Goal: Task Accomplishment & Management: Complete application form

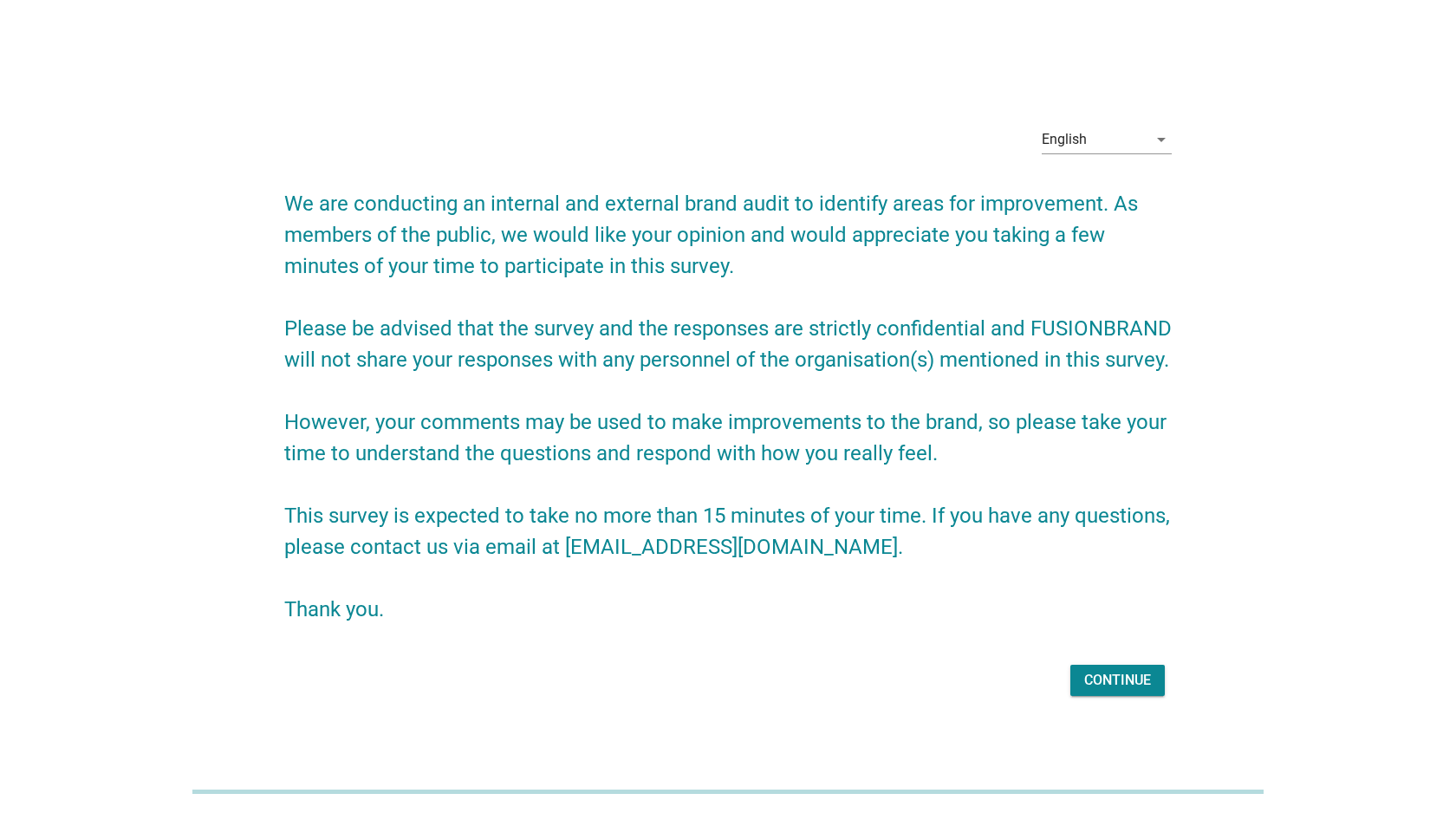
scroll to position [42, 0]
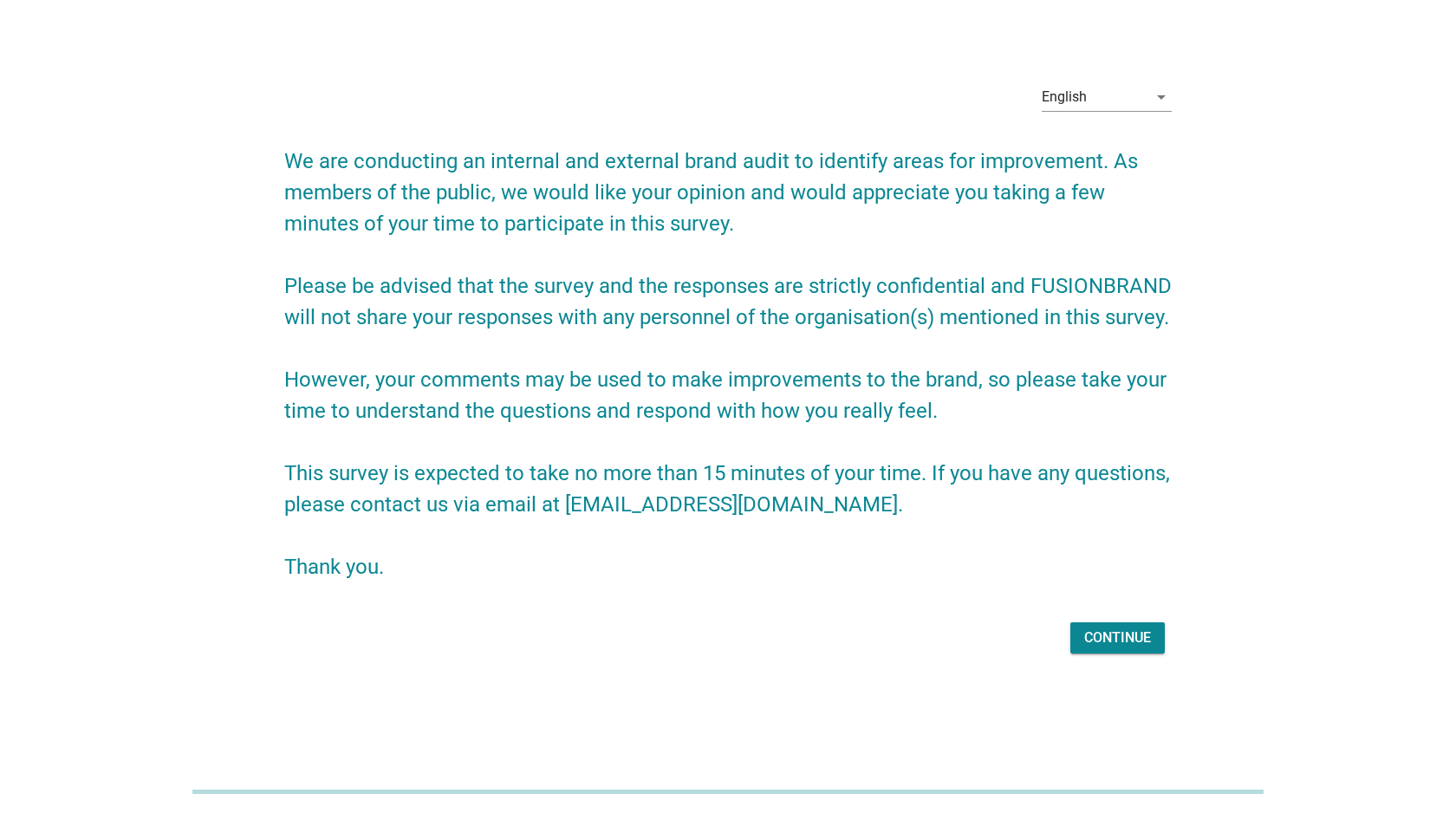
click at [1140, 632] on div "Continue" at bounding box center [1117, 638] width 67 height 21
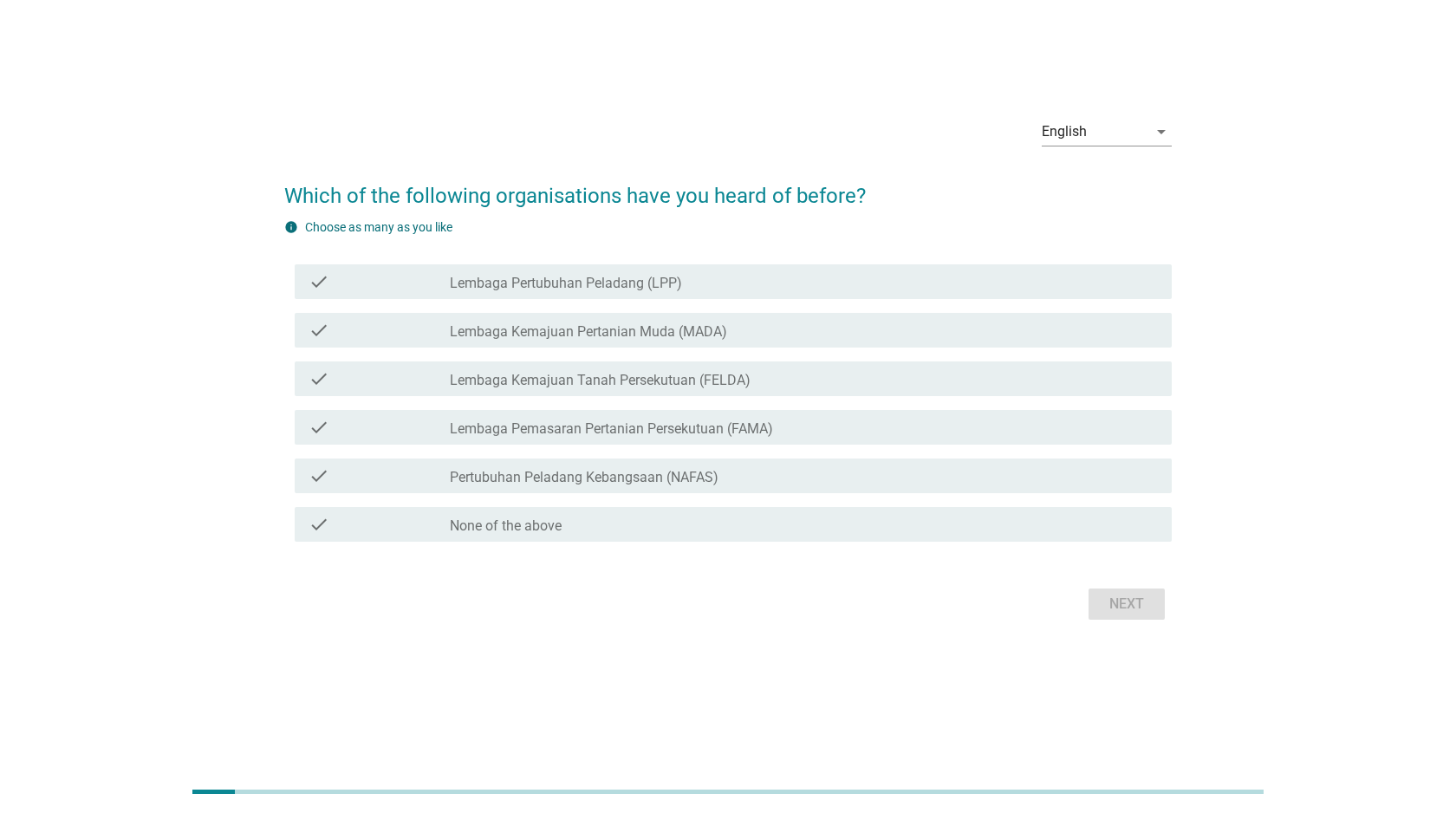
scroll to position [0, 0]
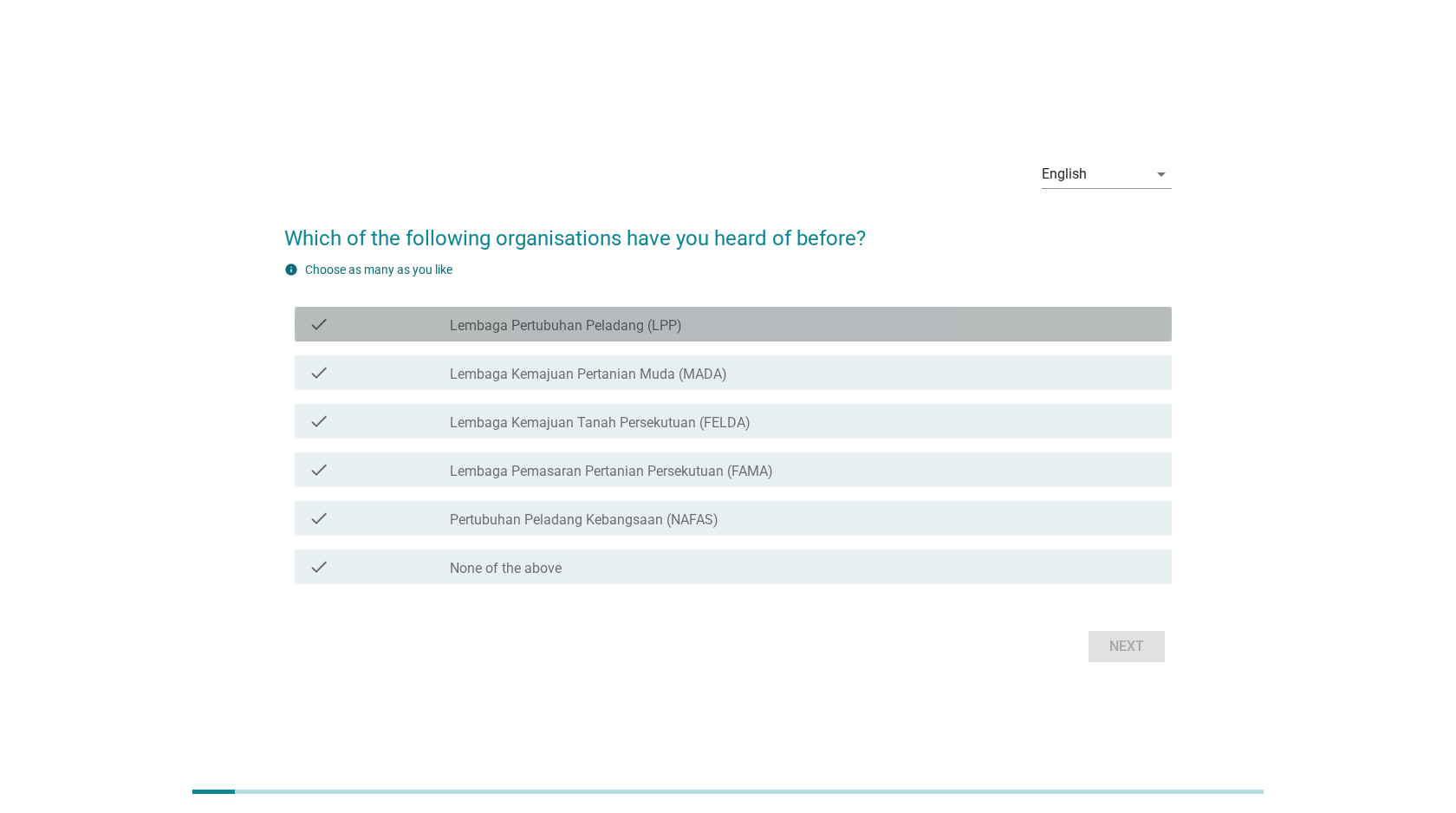
click at [319, 327] on icon "check" at bounding box center [319, 324] width 21 height 21
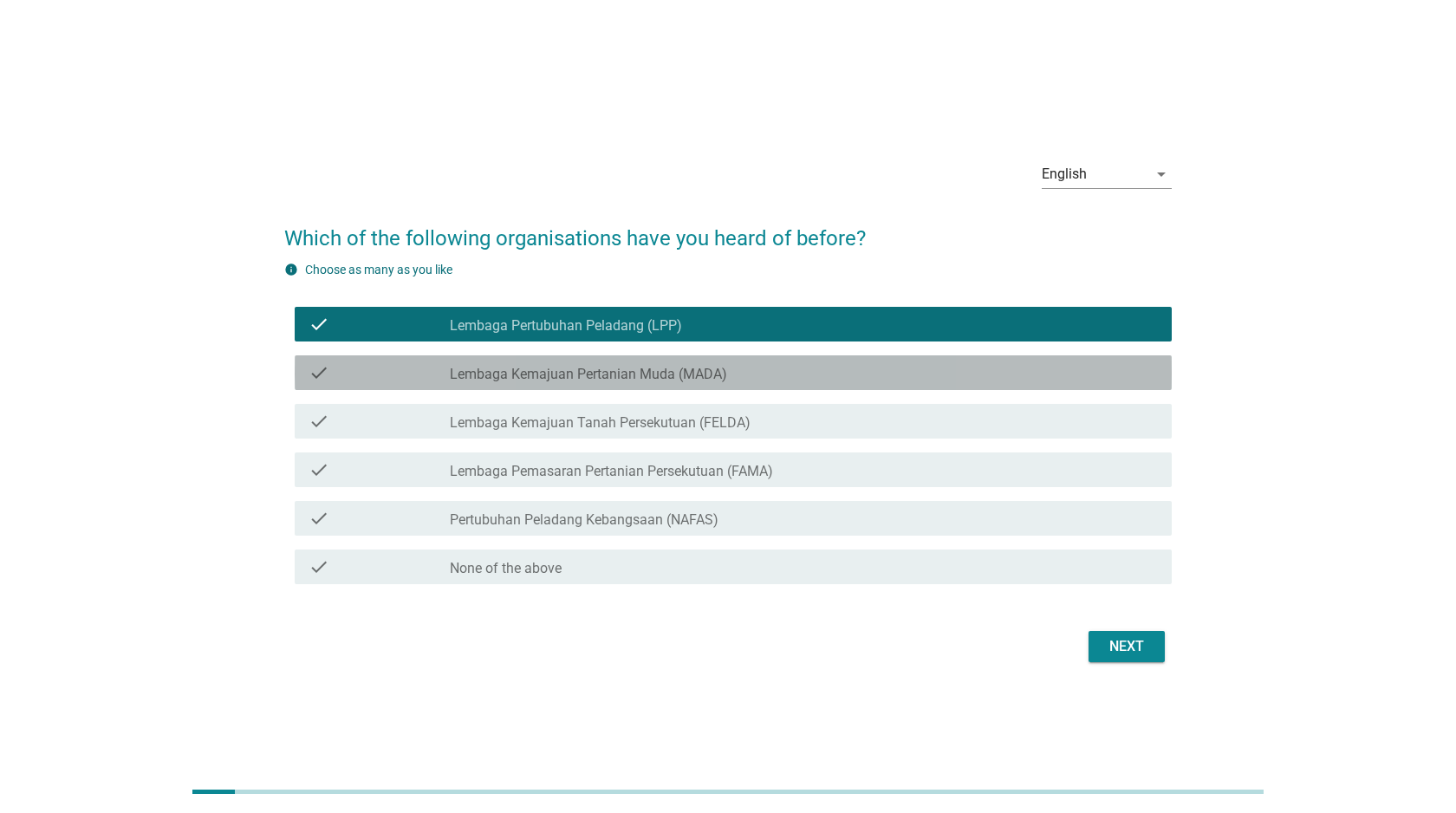
click at [314, 368] on icon "check" at bounding box center [319, 373] width 21 height 21
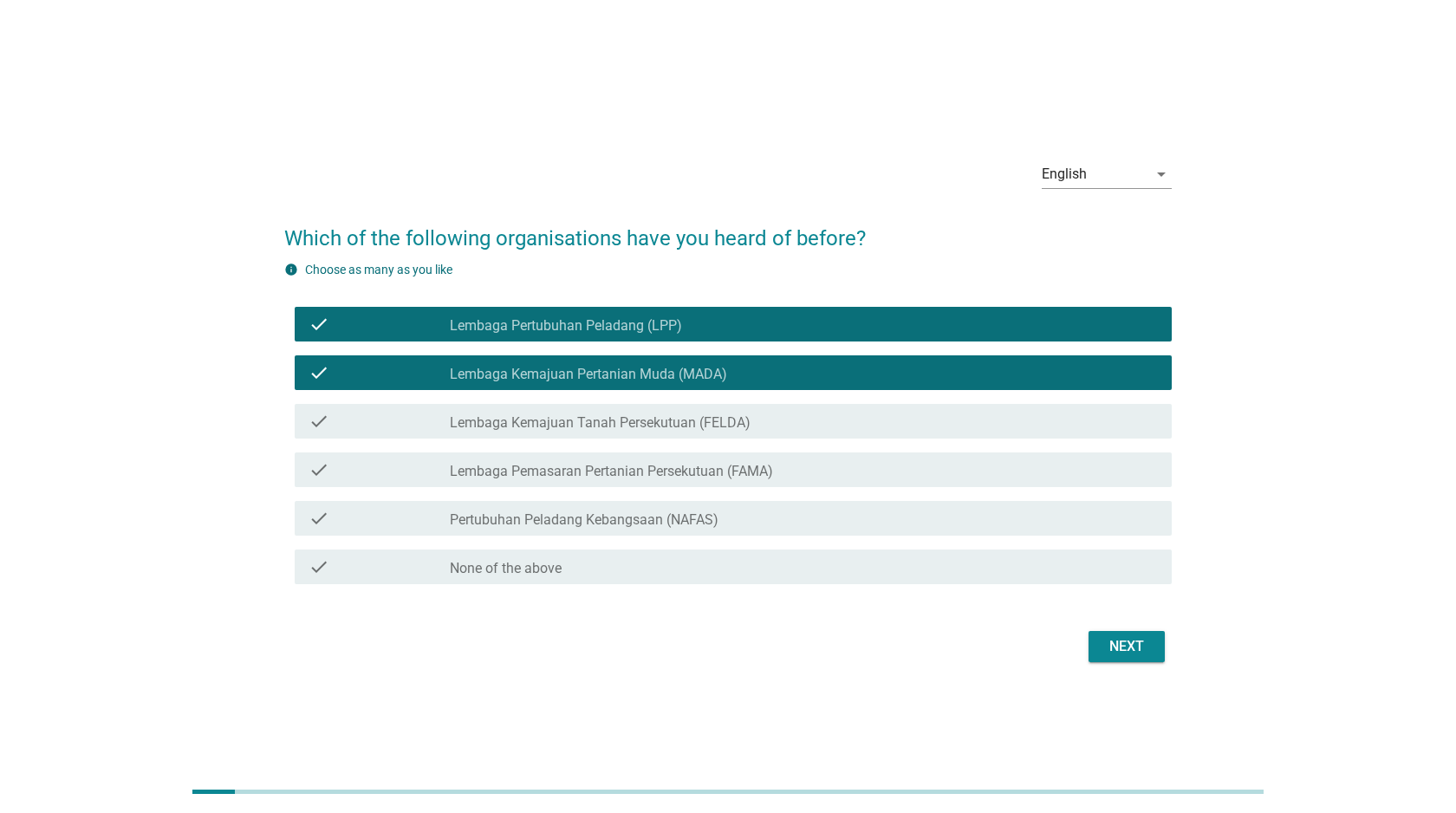
click at [310, 419] on icon "check" at bounding box center [319, 421] width 21 height 21
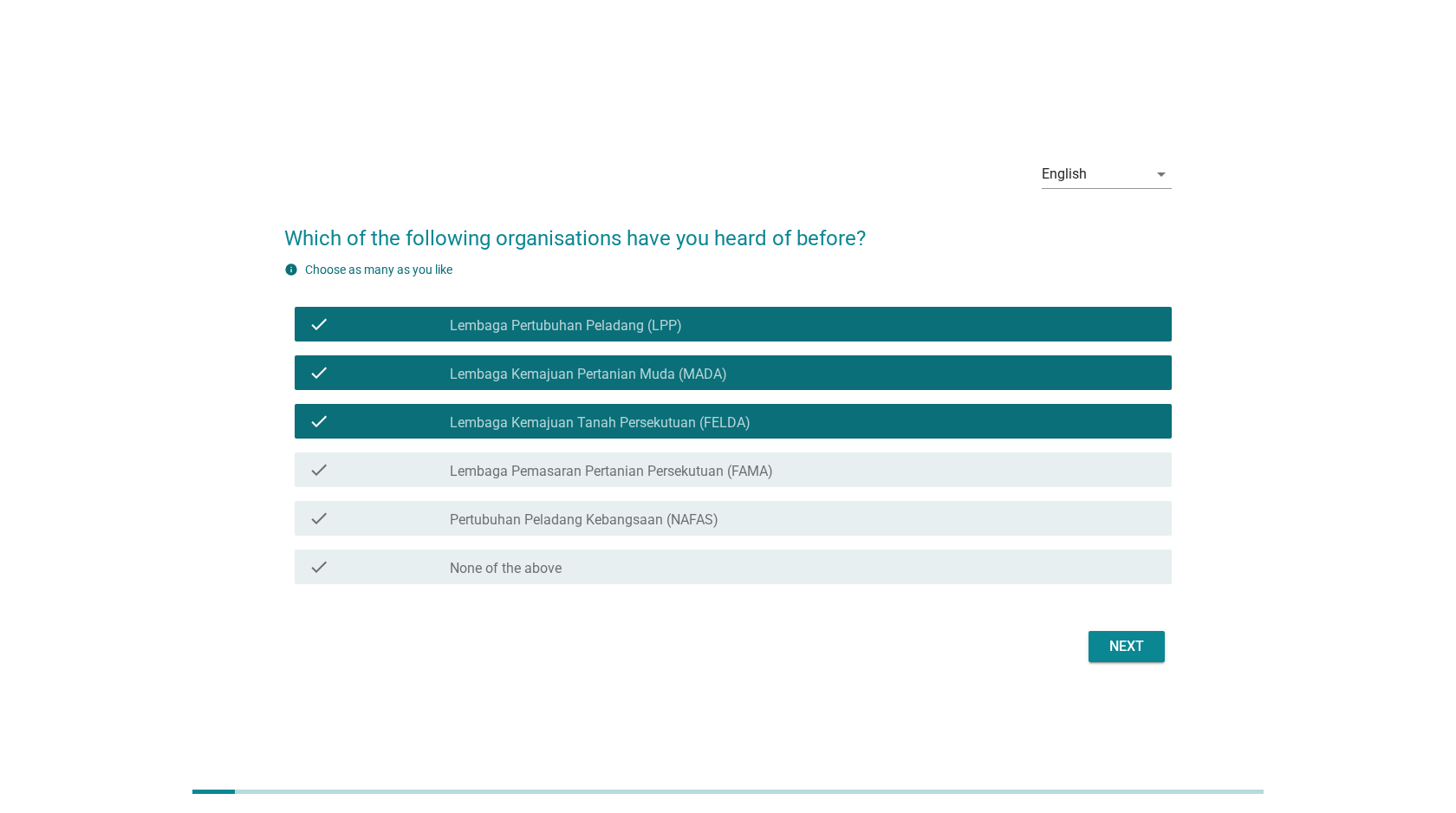
click at [315, 469] on icon "check" at bounding box center [319, 470] width 21 height 21
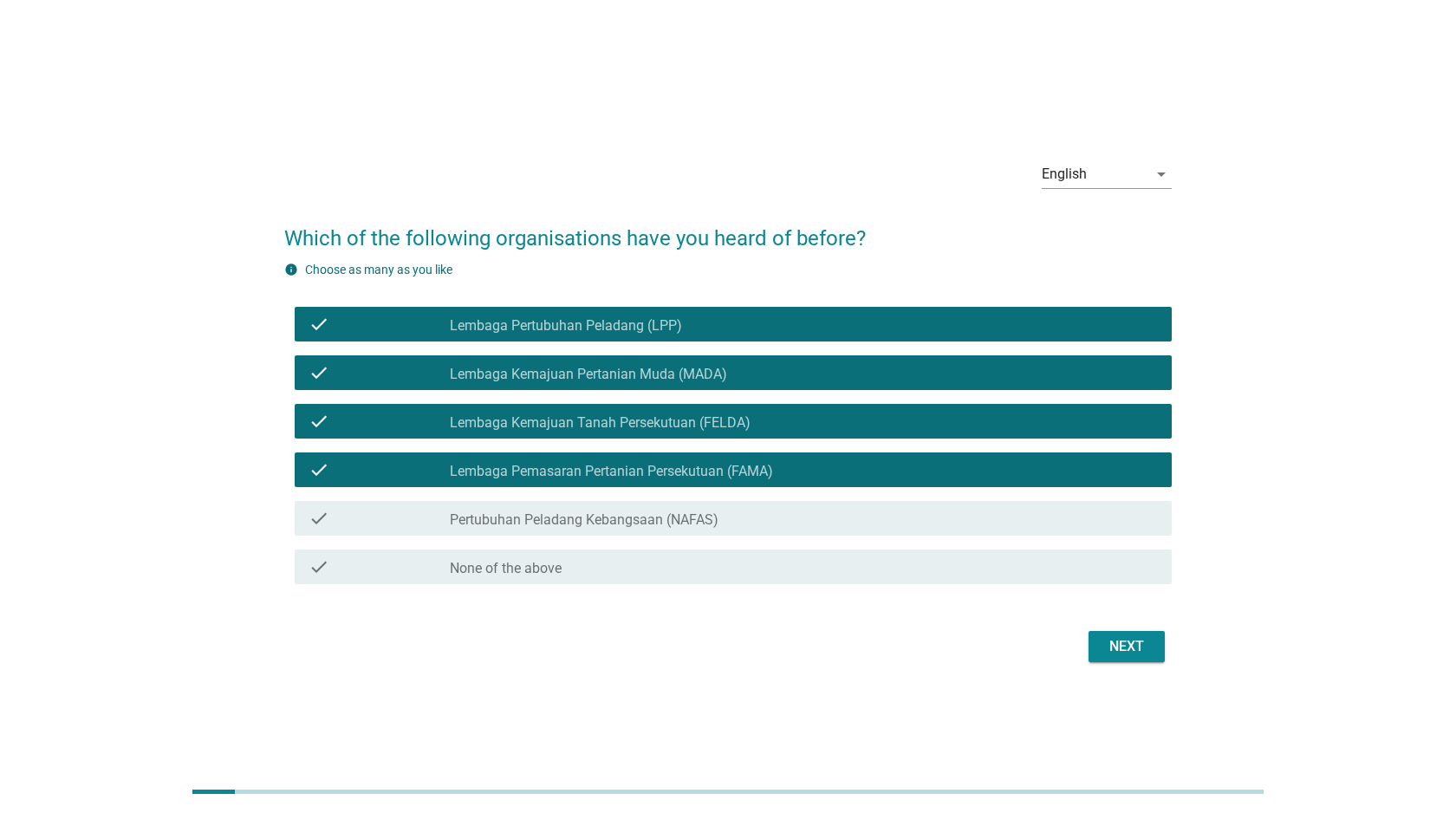
click at [319, 525] on icon "check" at bounding box center [319, 519] width 21 height 21
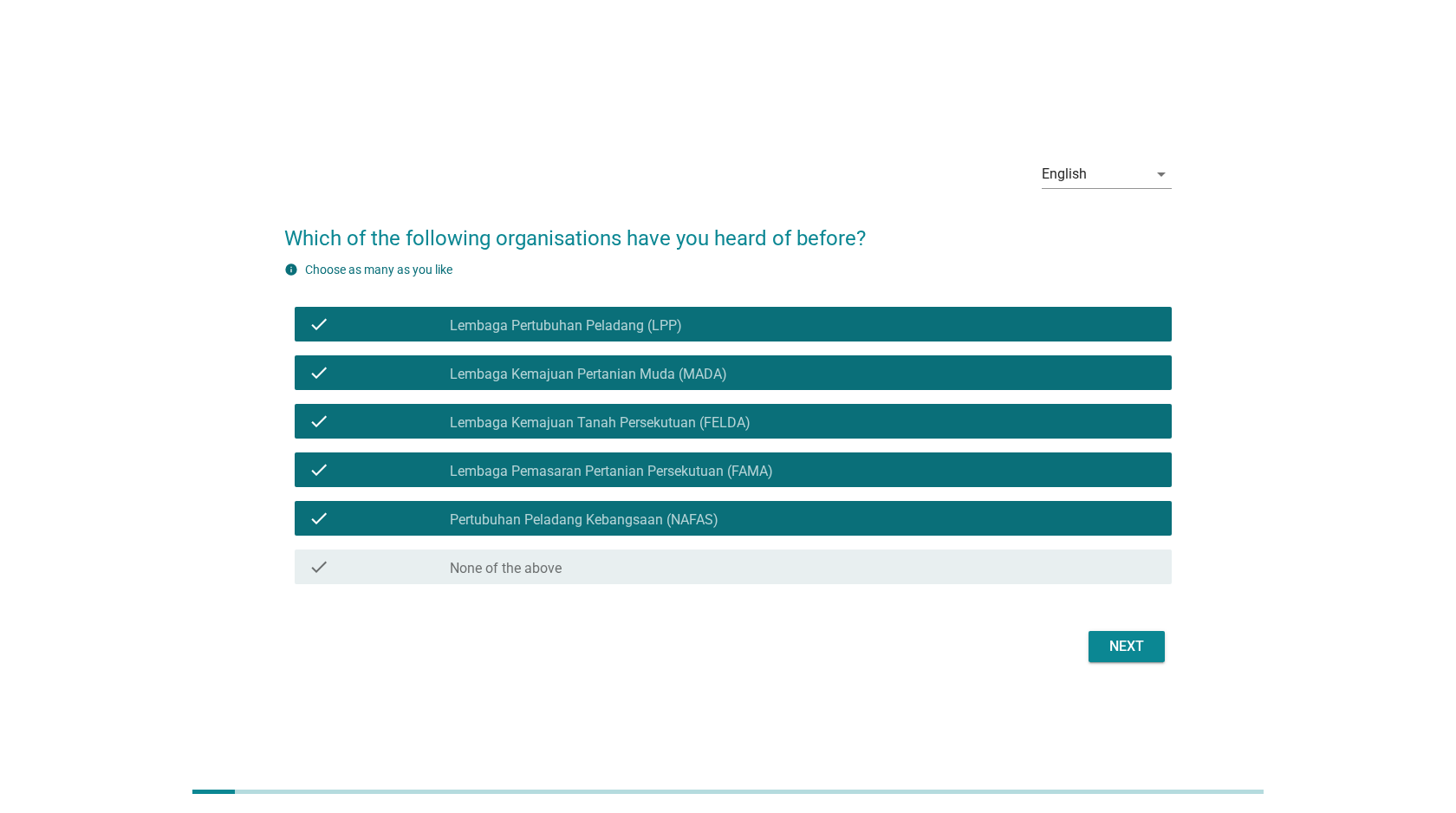
click at [320, 565] on icon "check" at bounding box center [319, 567] width 21 height 21
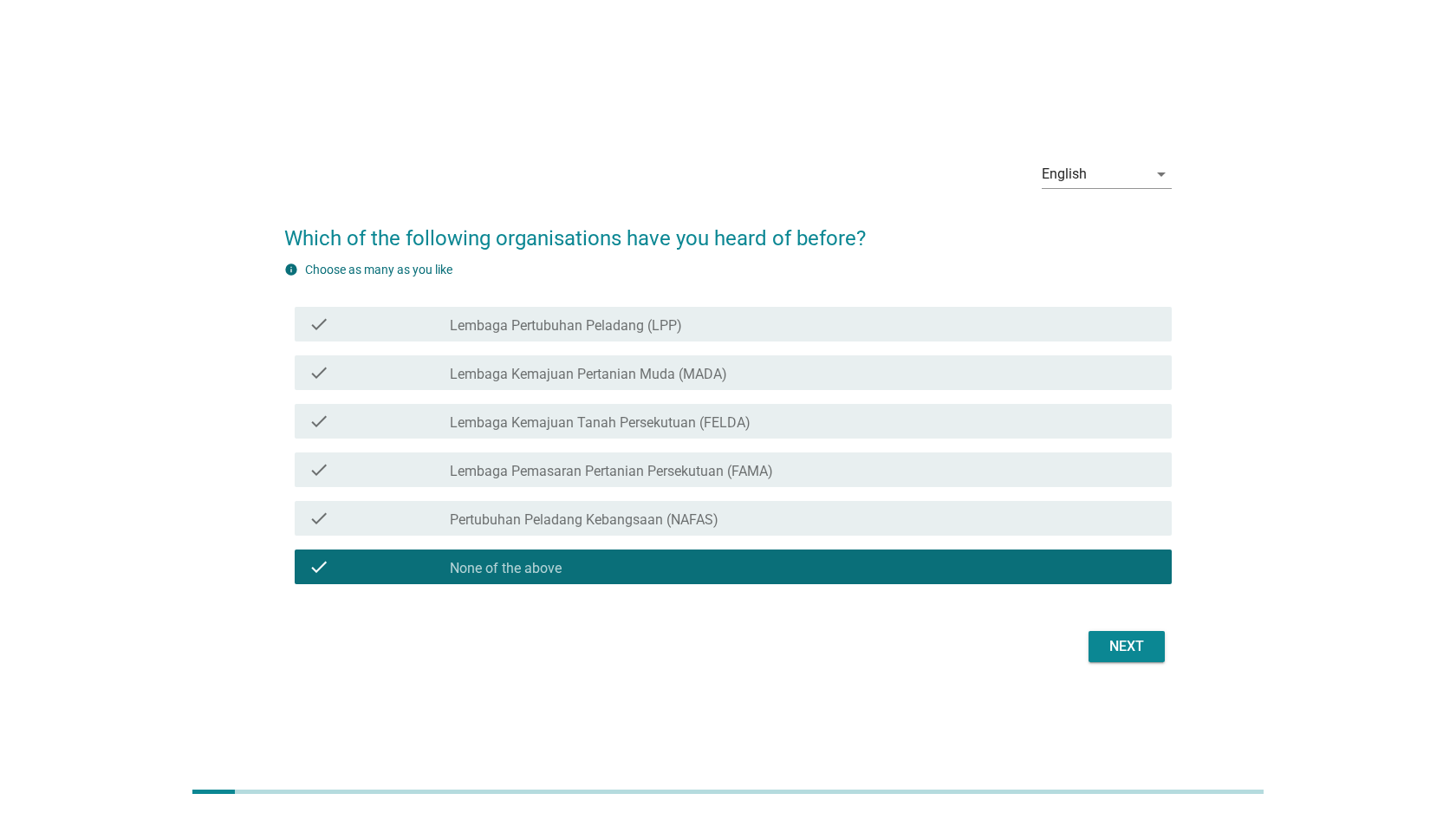
click at [323, 512] on icon "check" at bounding box center [319, 519] width 21 height 21
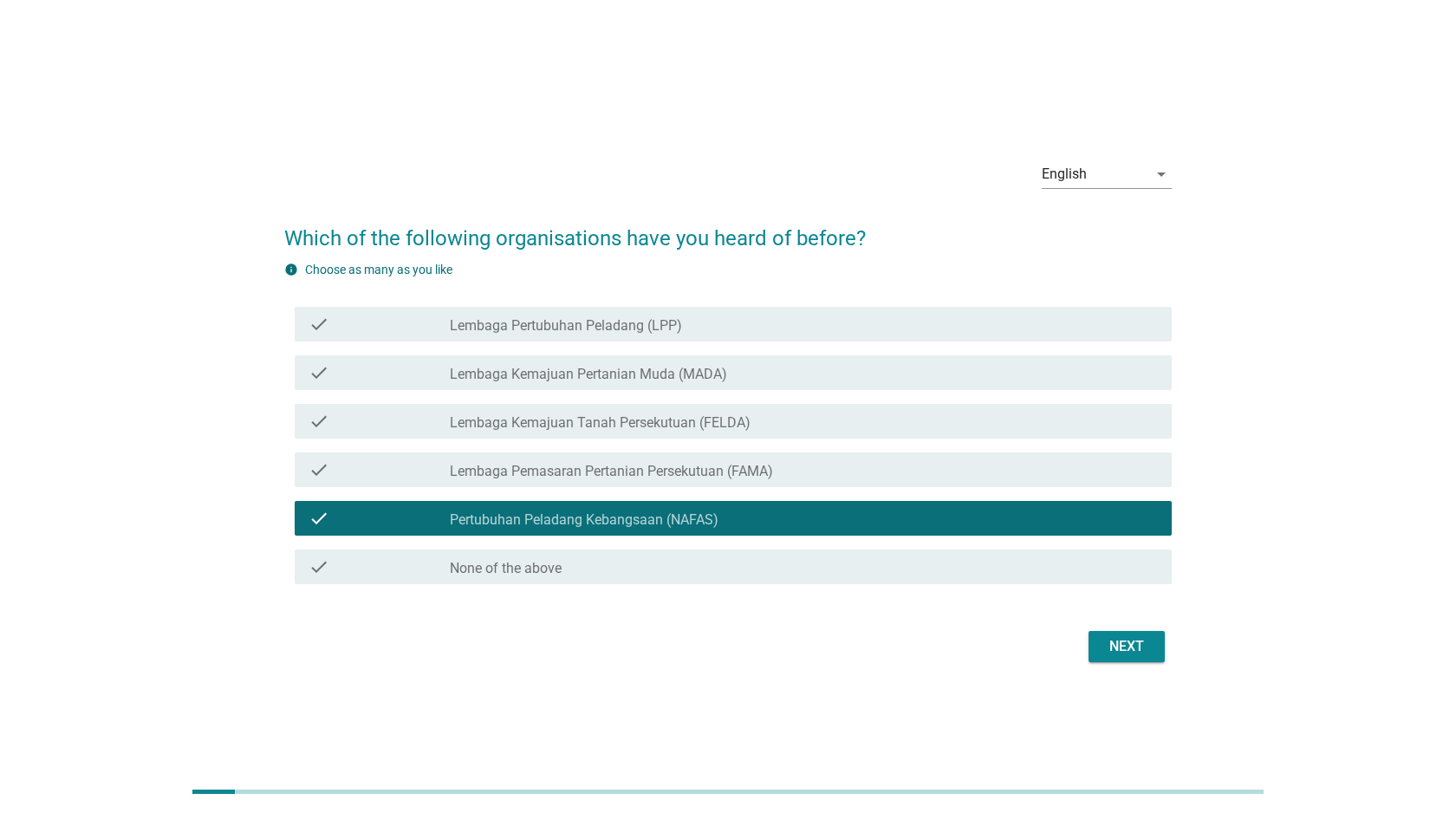
click at [306, 470] on div "check check_box_outline_blank Lembaga Pemasaran Pertanian Persekutuan (FAMA)" at bounding box center [732, 470] width 876 height 35
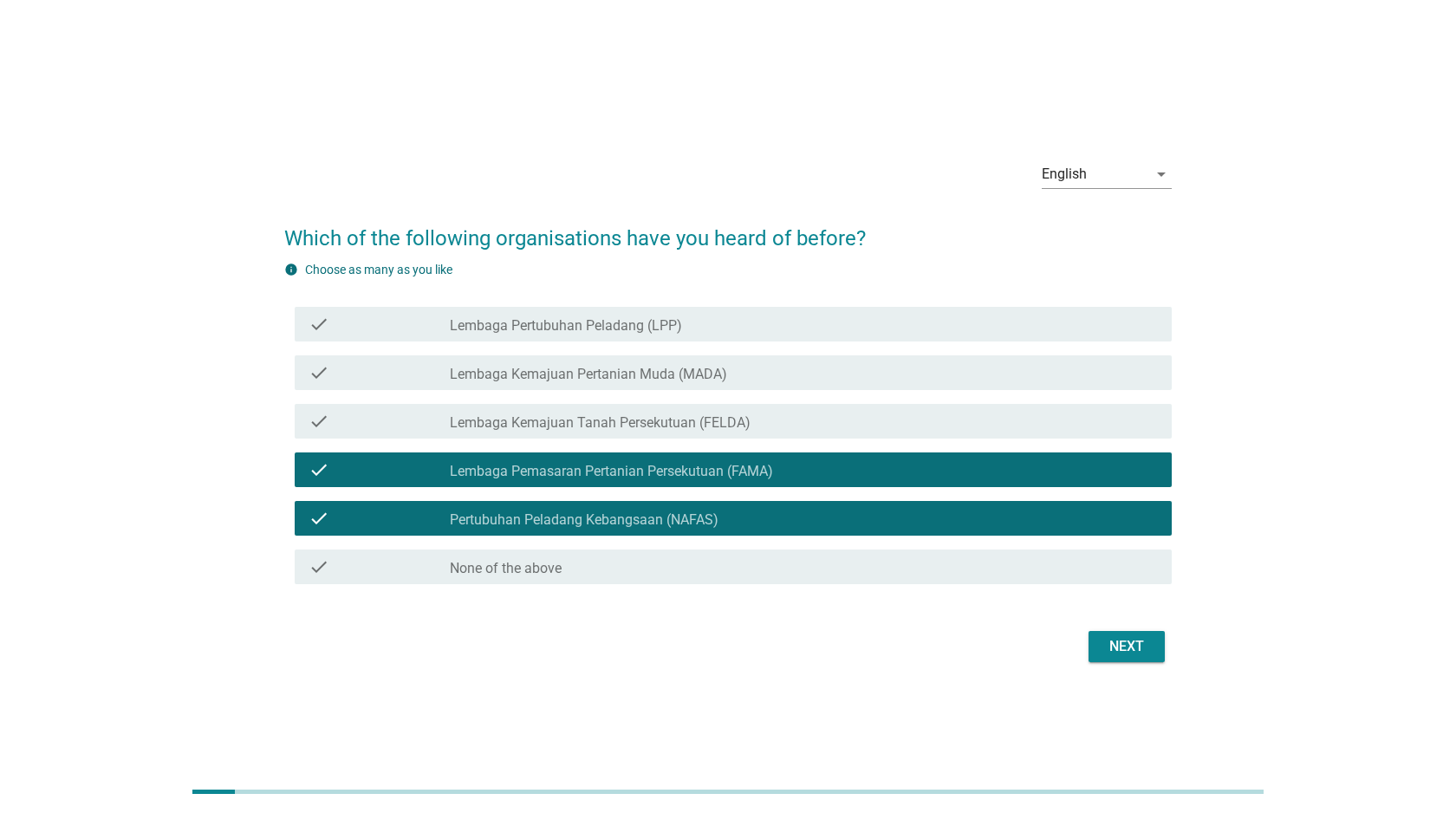
click at [309, 414] on icon "check" at bounding box center [319, 421] width 21 height 21
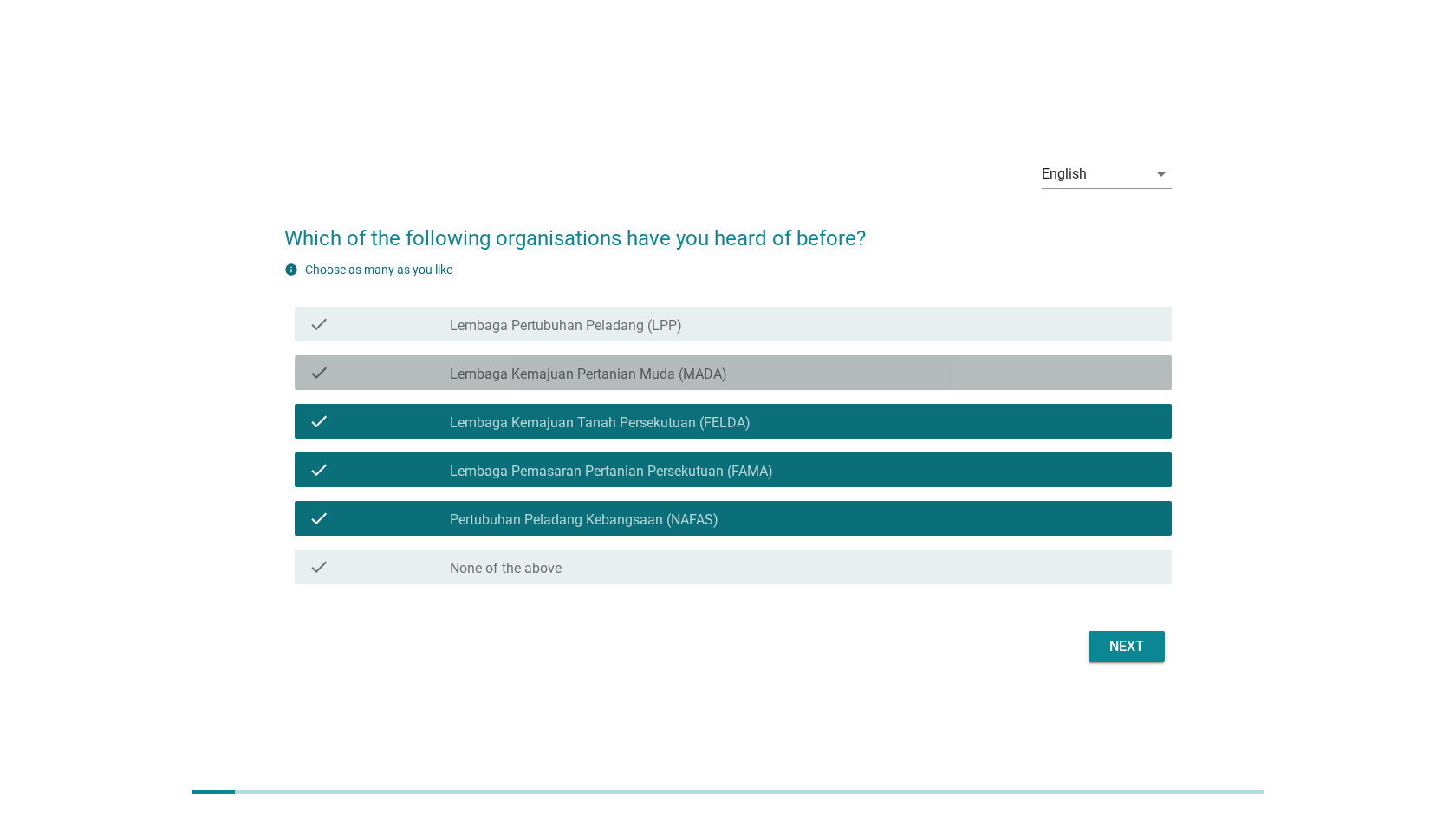
drag, startPoint x: 319, startPoint y: 360, endPoint x: 318, endPoint y: 339, distance: 21.0
click at [319, 360] on div "check check_box_outline_blank Lembaga Kemajuan Pertanian Muda (MADA)" at bounding box center [732, 372] width 876 height 35
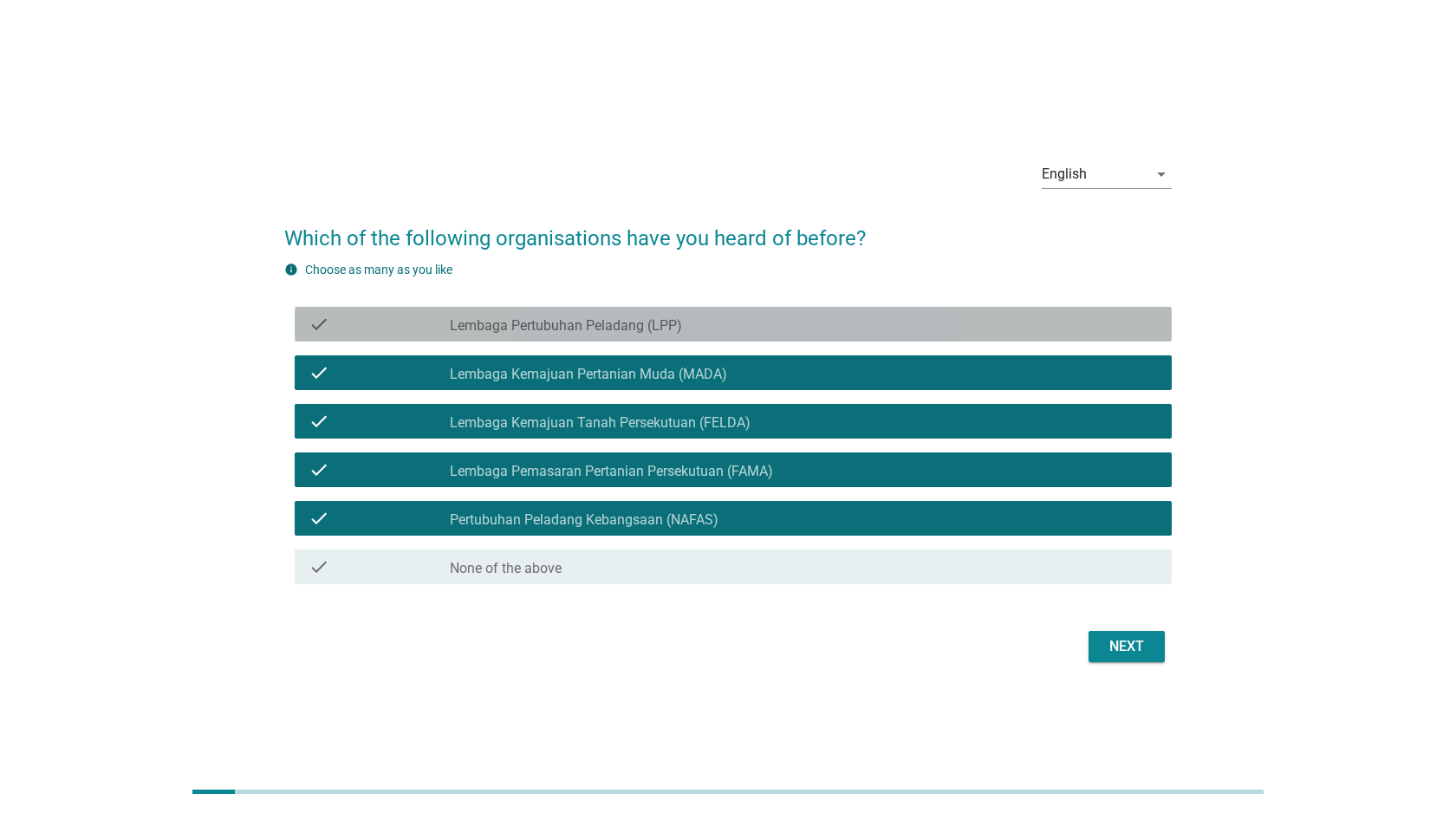
click at [320, 319] on icon "check" at bounding box center [319, 324] width 21 height 21
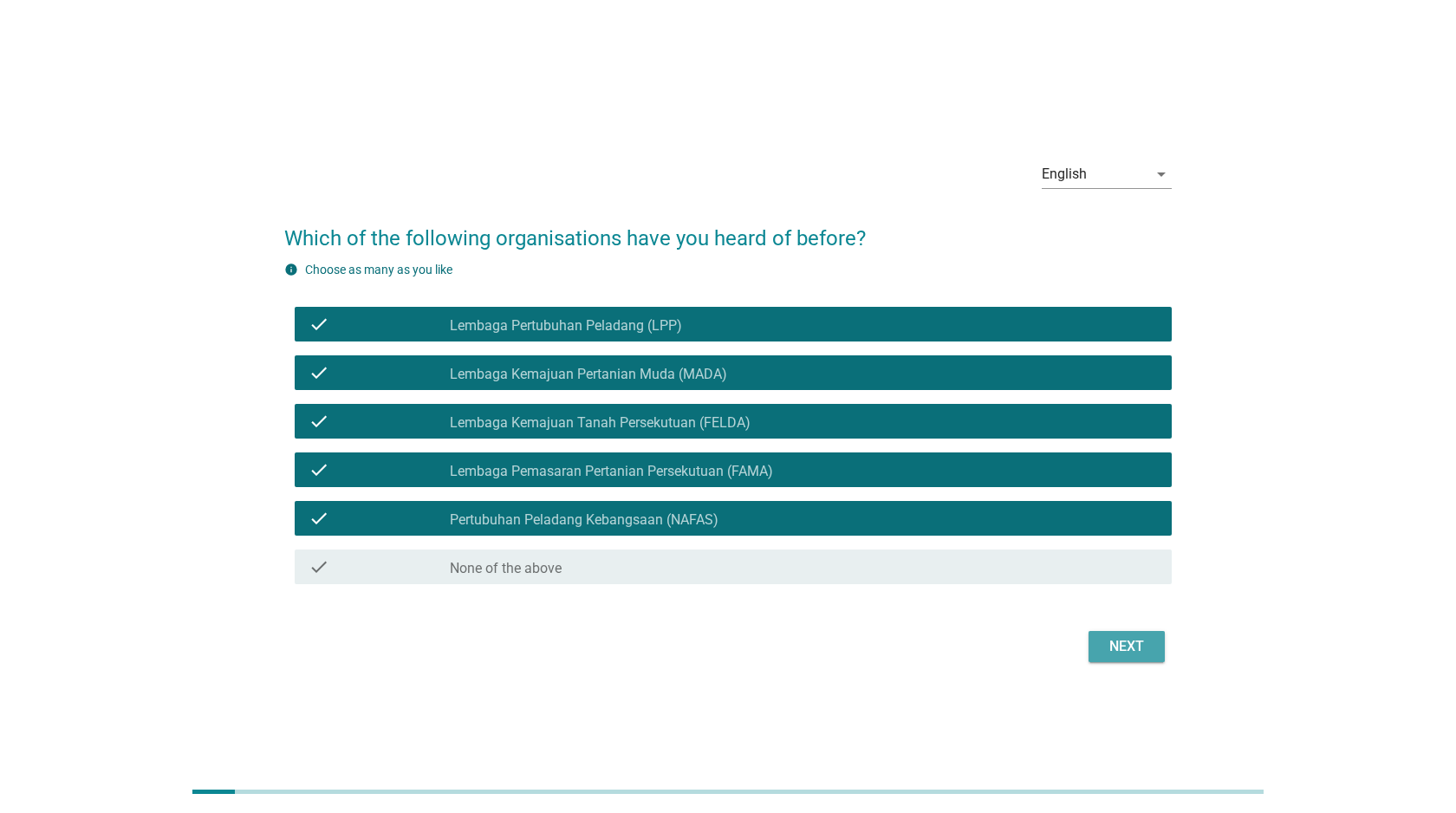
click at [1115, 642] on div "Next" at bounding box center [1126, 647] width 48 height 21
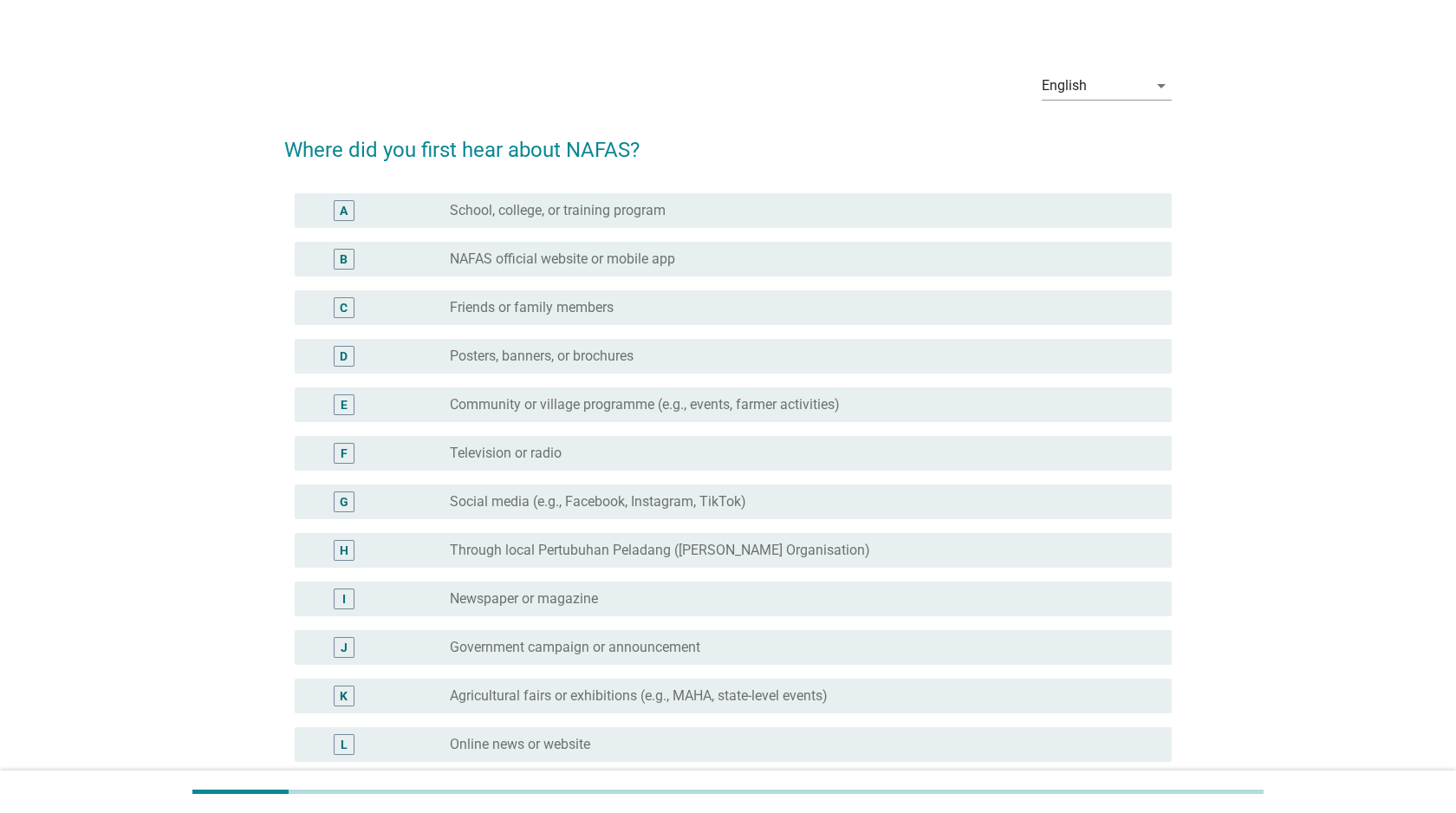
scroll to position [28, 0]
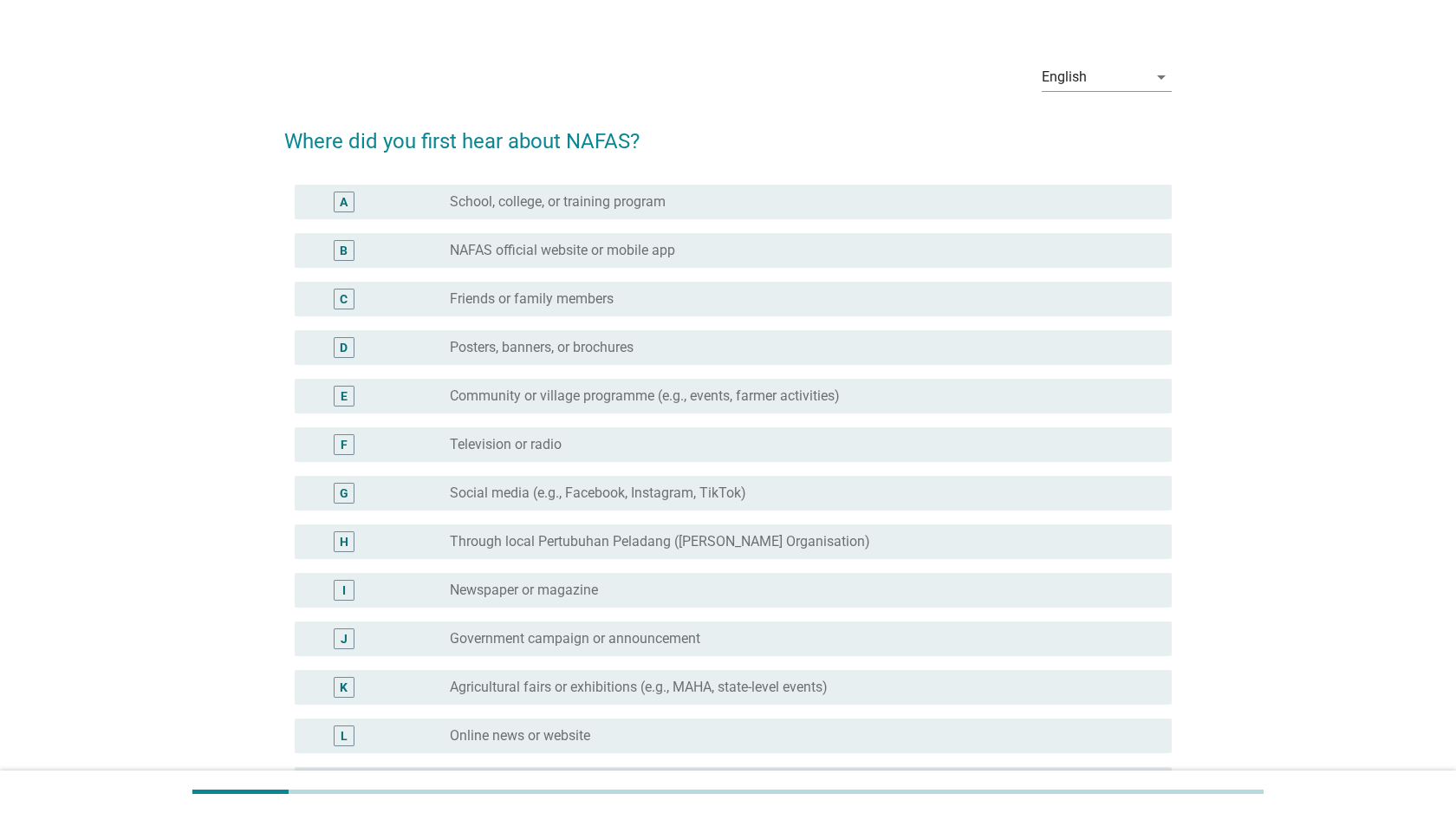
click at [332, 404] on div "E" at bounding box center [344, 396] width 71 height 21
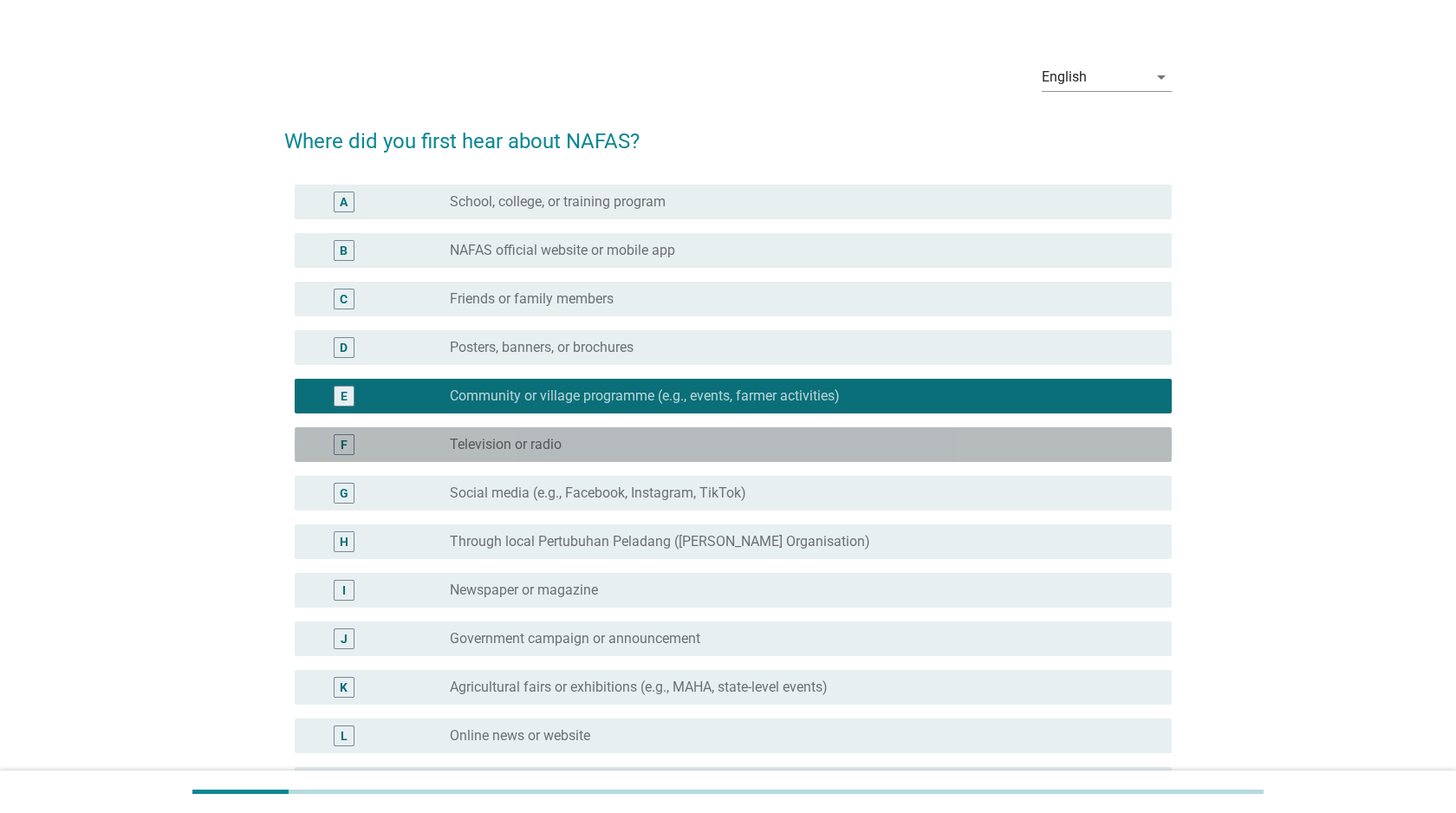
click at [332, 445] on div "F" at bounding box center [344, 445] width 71 height 21
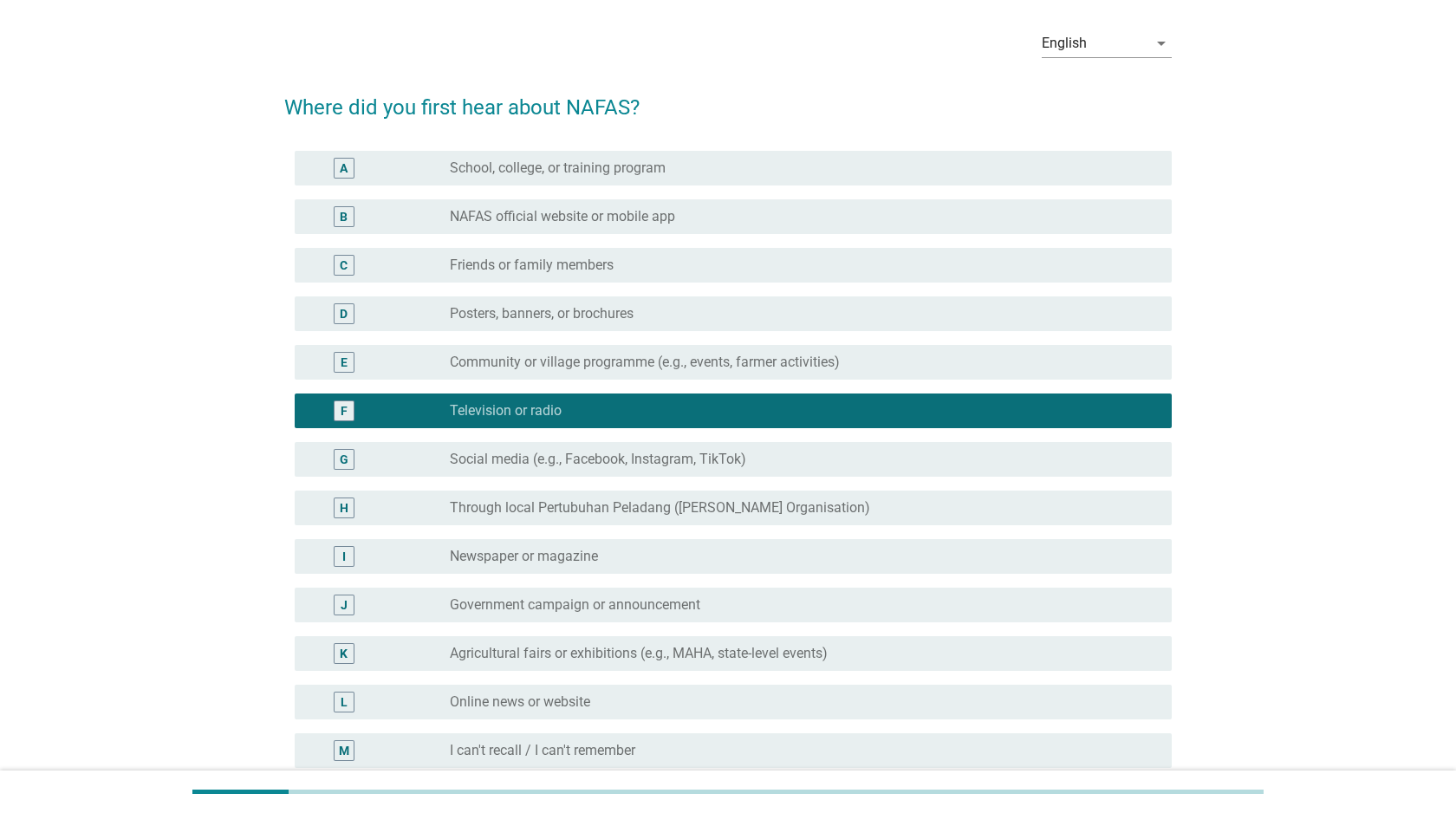
scroll to position [59, 0]
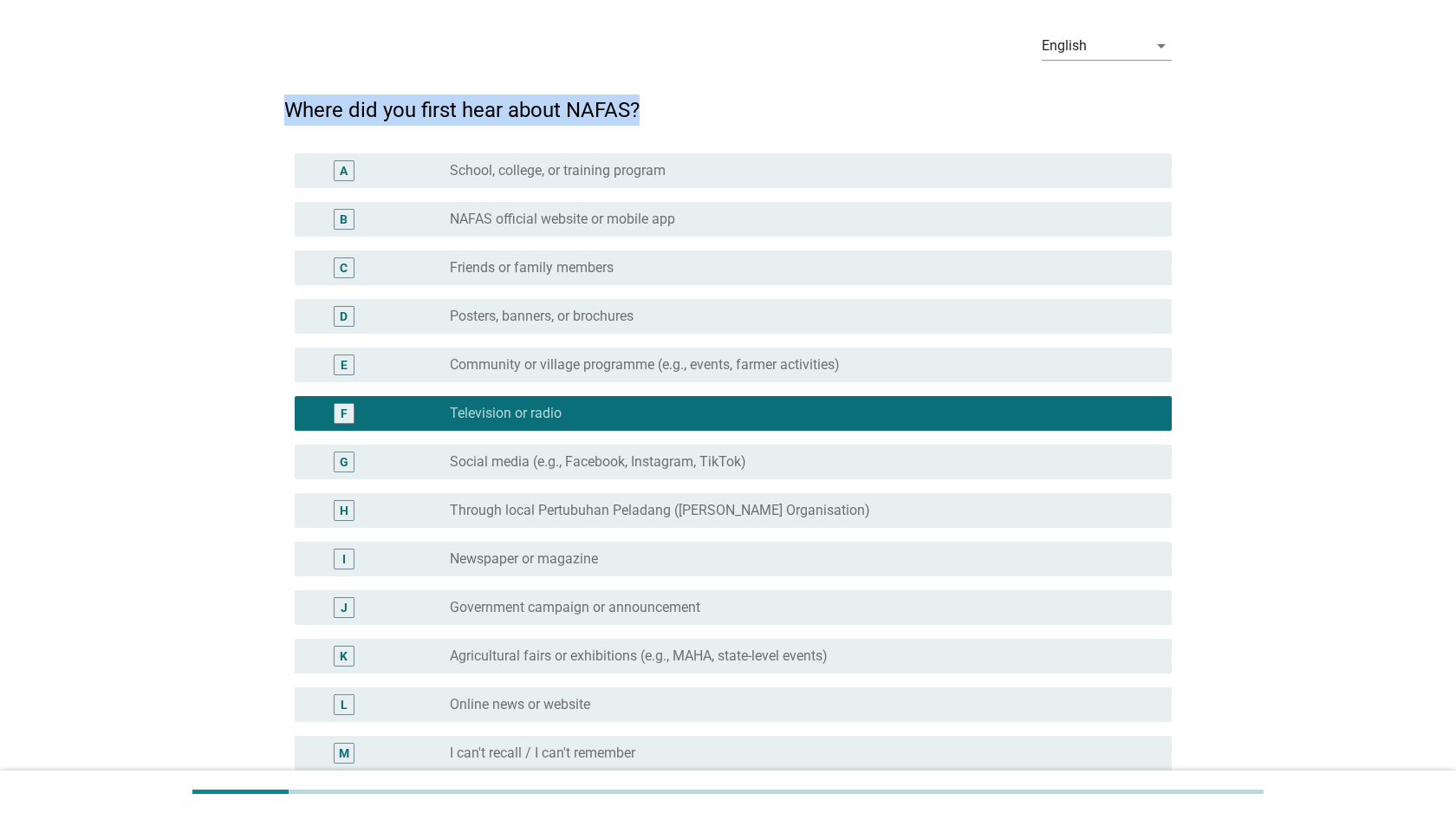
drag, startPoint x: 286, startPoint y: 108, endPoint x: 641, endPoint y: 117, distance: 355.1
click at [641, 117] on h2 "Where did you first hear about NAFAS?" at bounding box center [728, 101] width 887 height 48
copy h2 "Where did you first hear about NAFAS?"
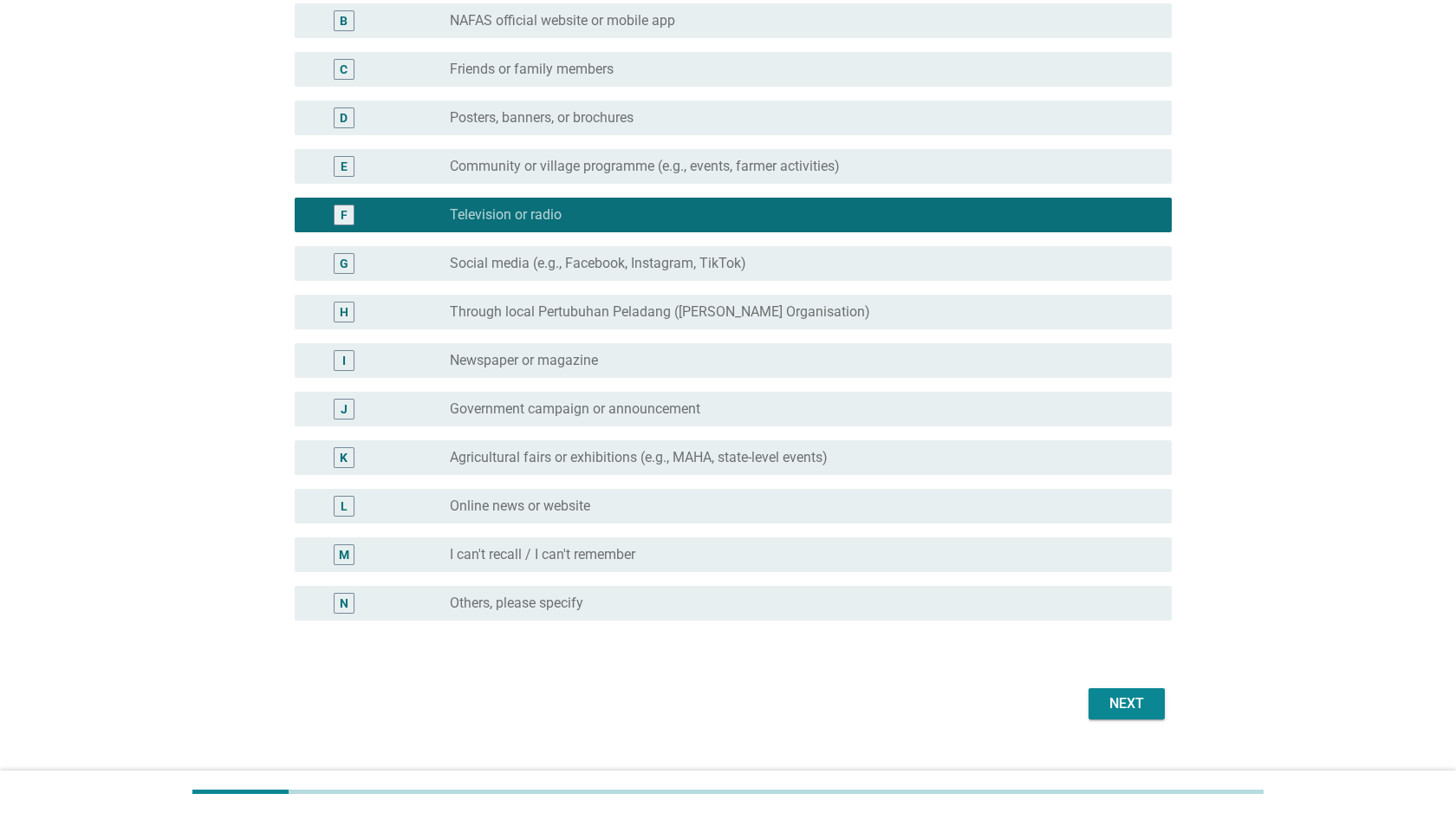
scroll to position [287, 0]
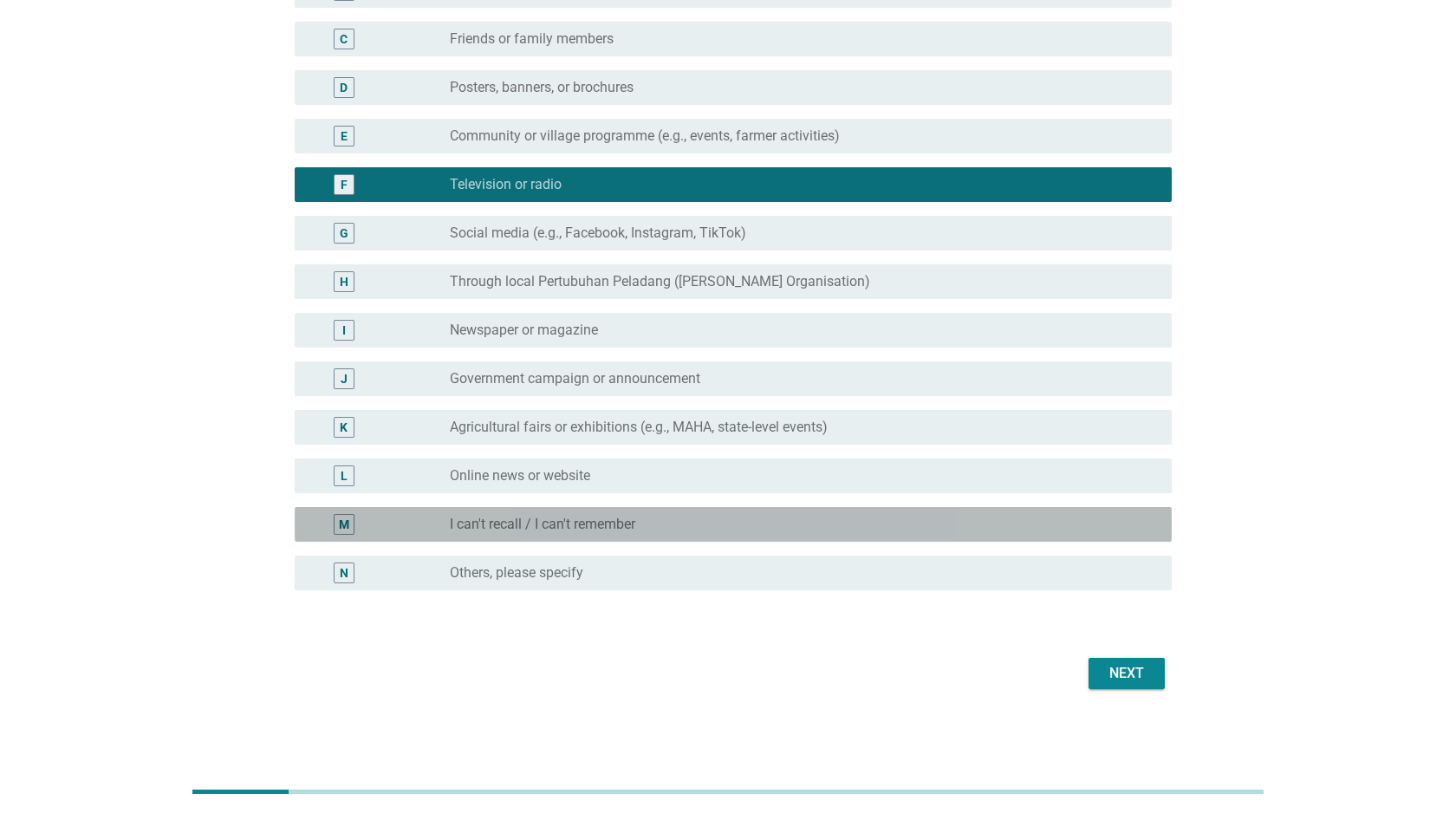
click at [344, 519] on div "M" at bounding box center [343, 524] width 11 height 18
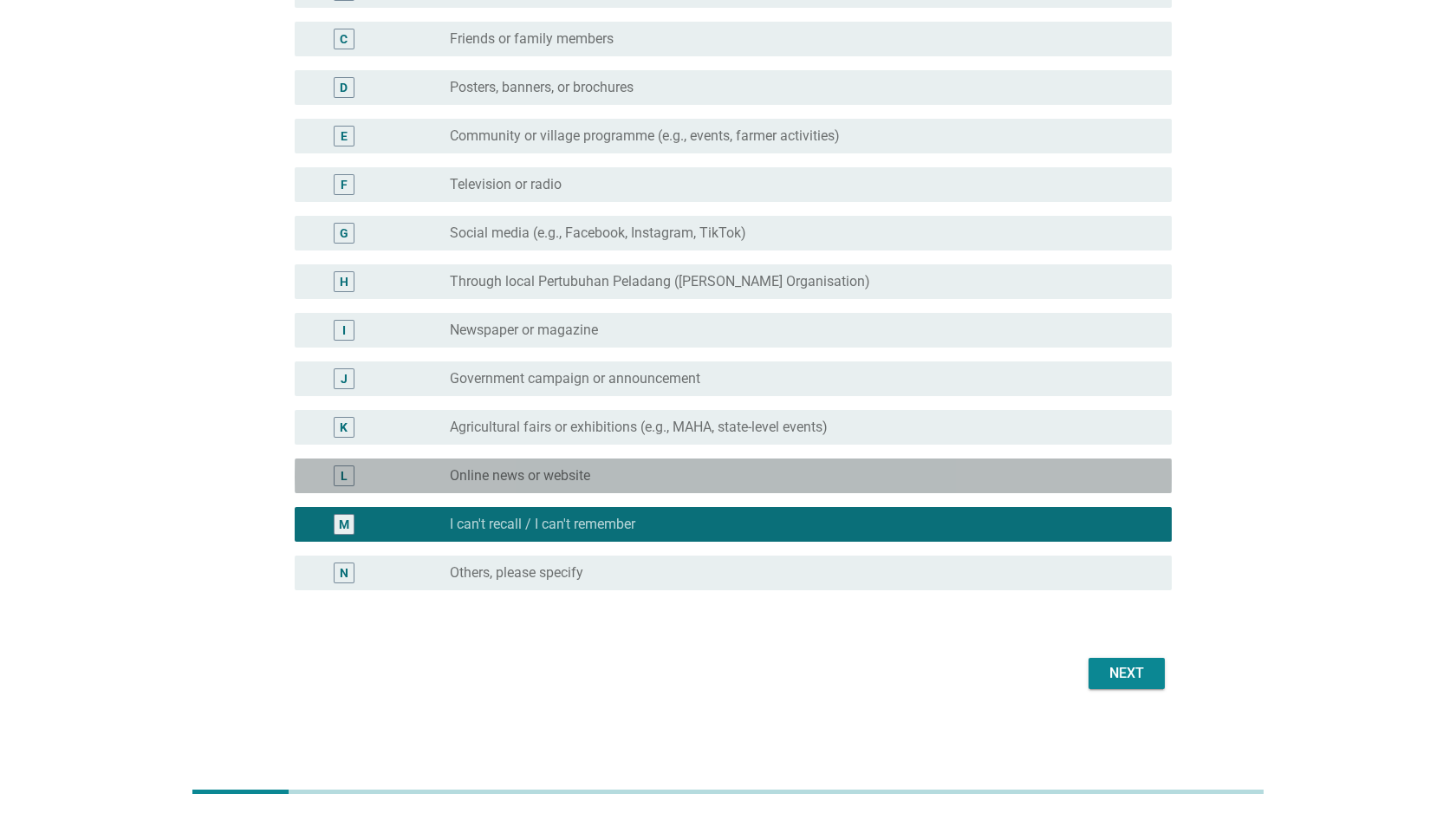
click at [344, 478] on div "L" at bounding box center [343, 474] width 7 height 18
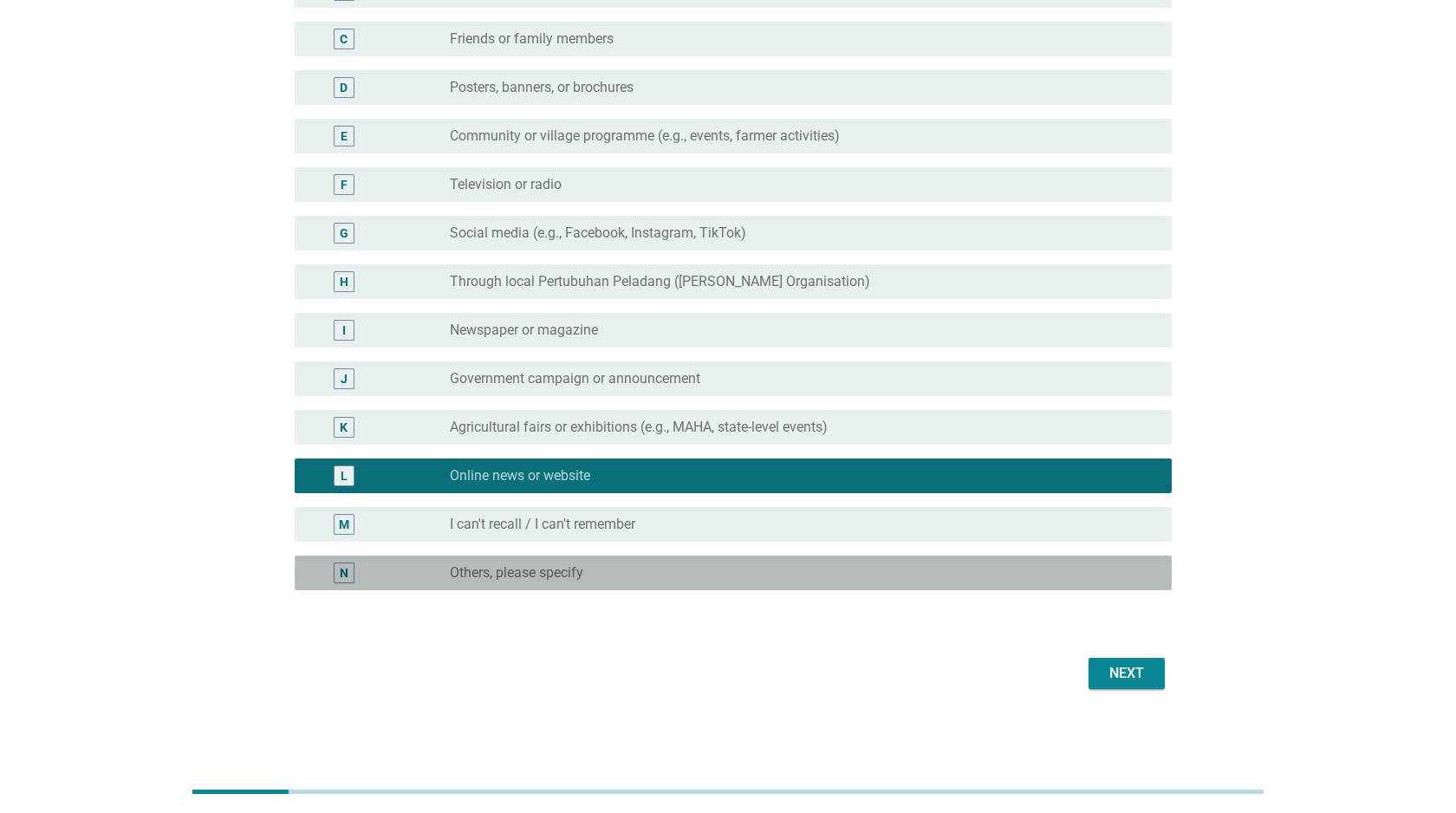
click at [341, 570] on div "N" at bounding box center [343, 572] width 9 height 18
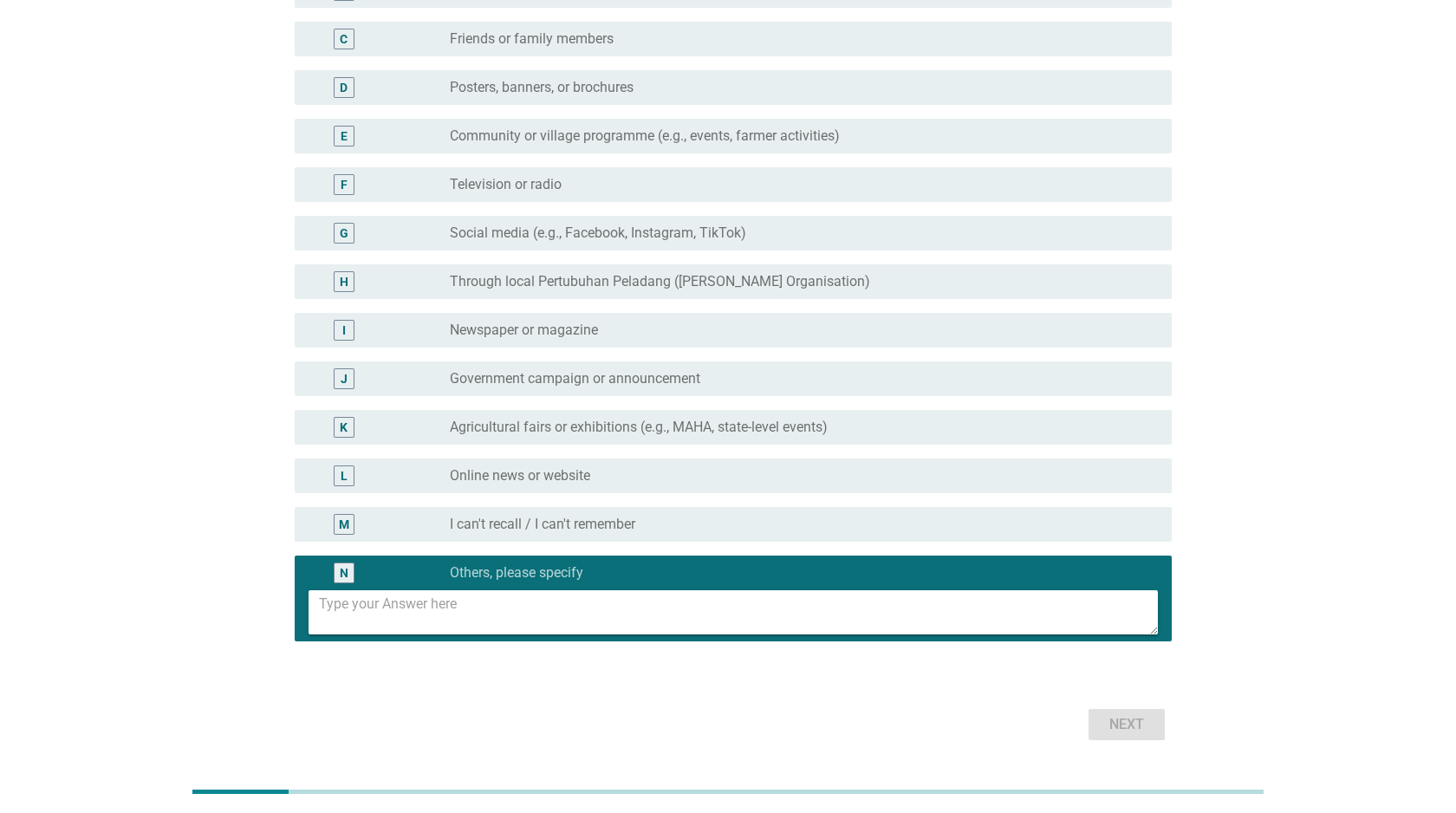
click at [348, 615] on textarea at bounding box center [739, 612] width 839 height 44
click at [1138, 720] on div "Next" at bounding box center [728, 724] width 887 height 41
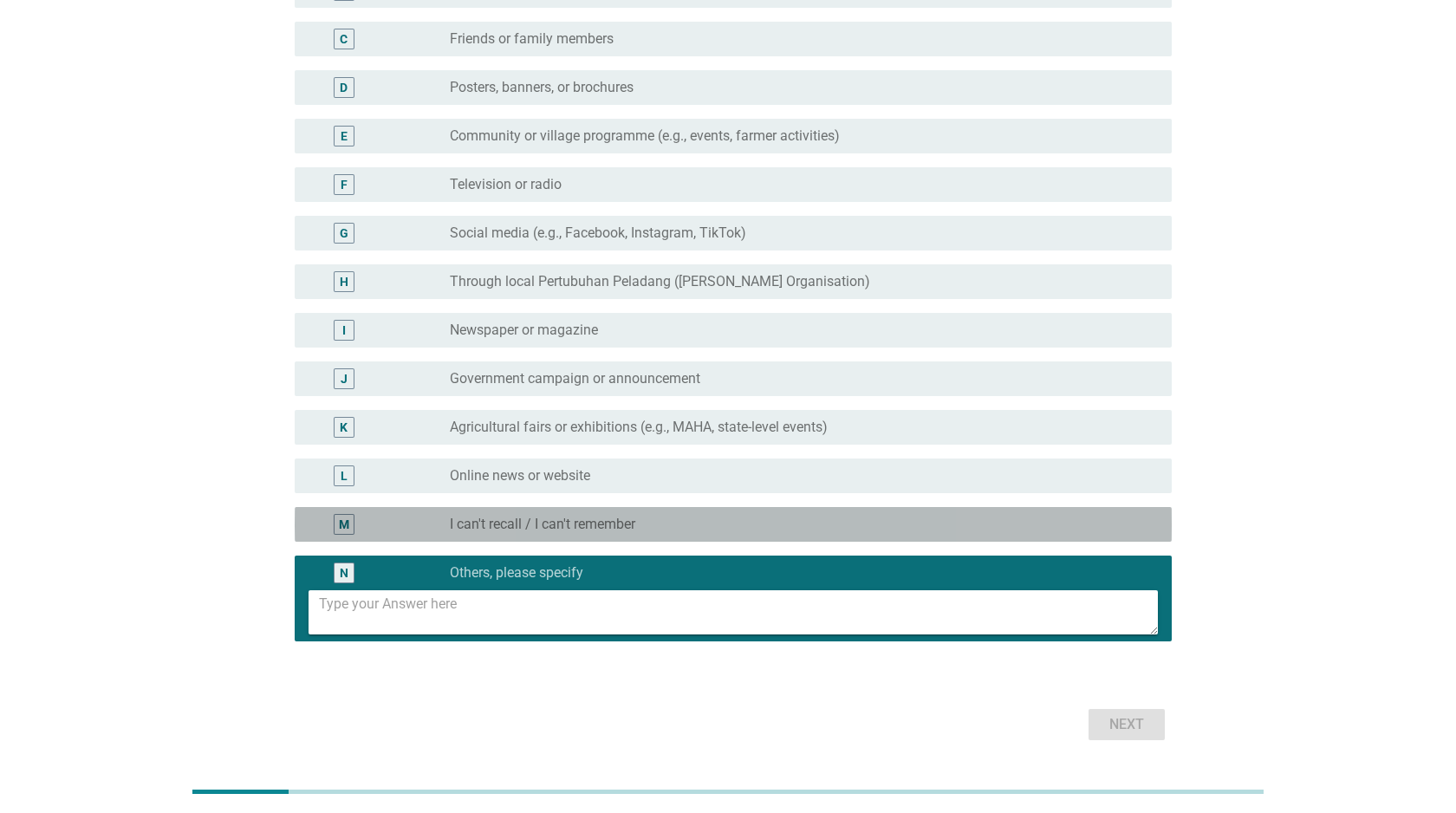
click at [350, 520] on div "M" at bounding box center [344, 525] width 21 height 21
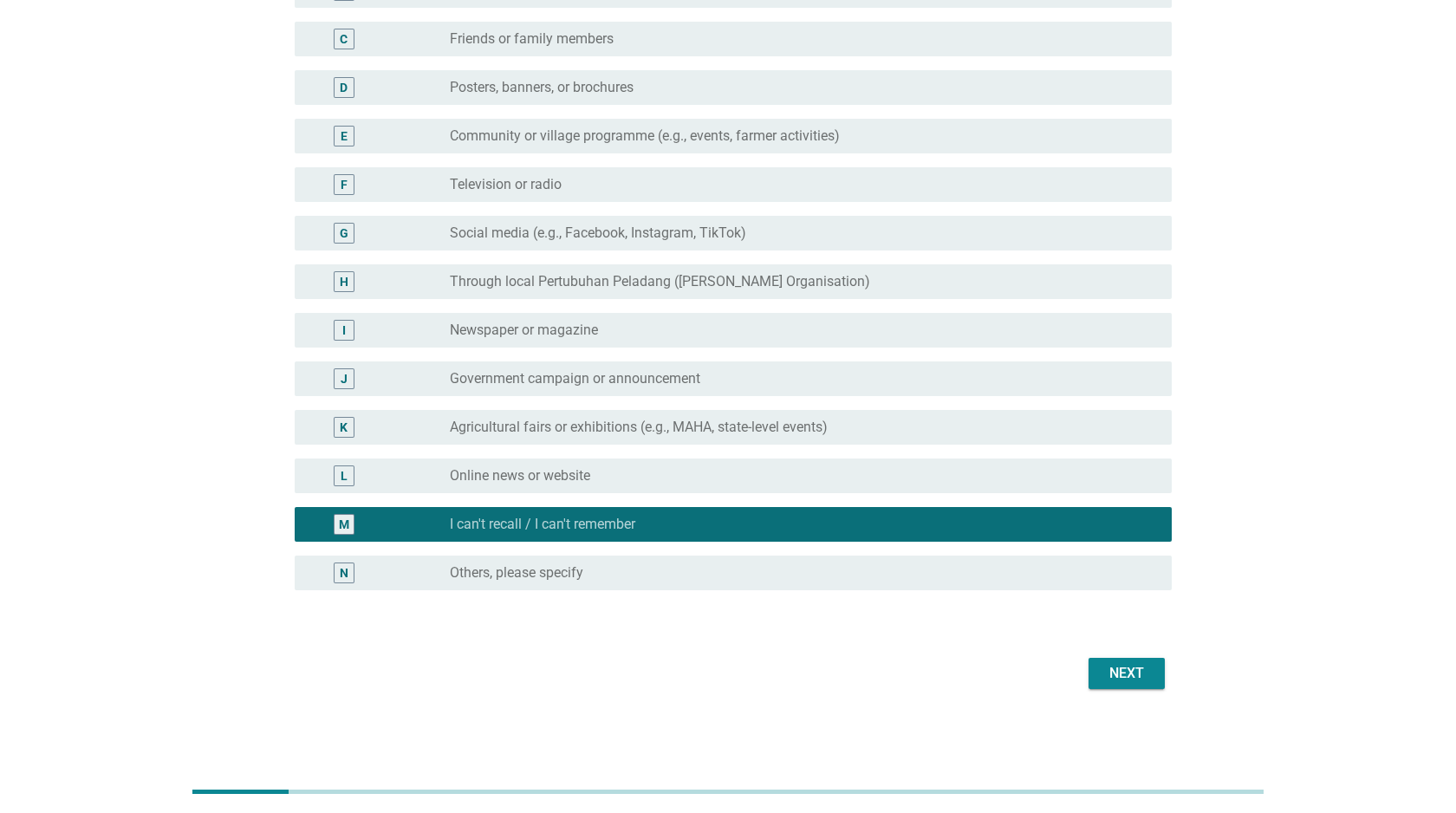
click at [518, 419] on label "Agricultural fairs or exhibitions (e.g., MAHA, state-level events)" at bounding box center [638, 427] width 378 height 17
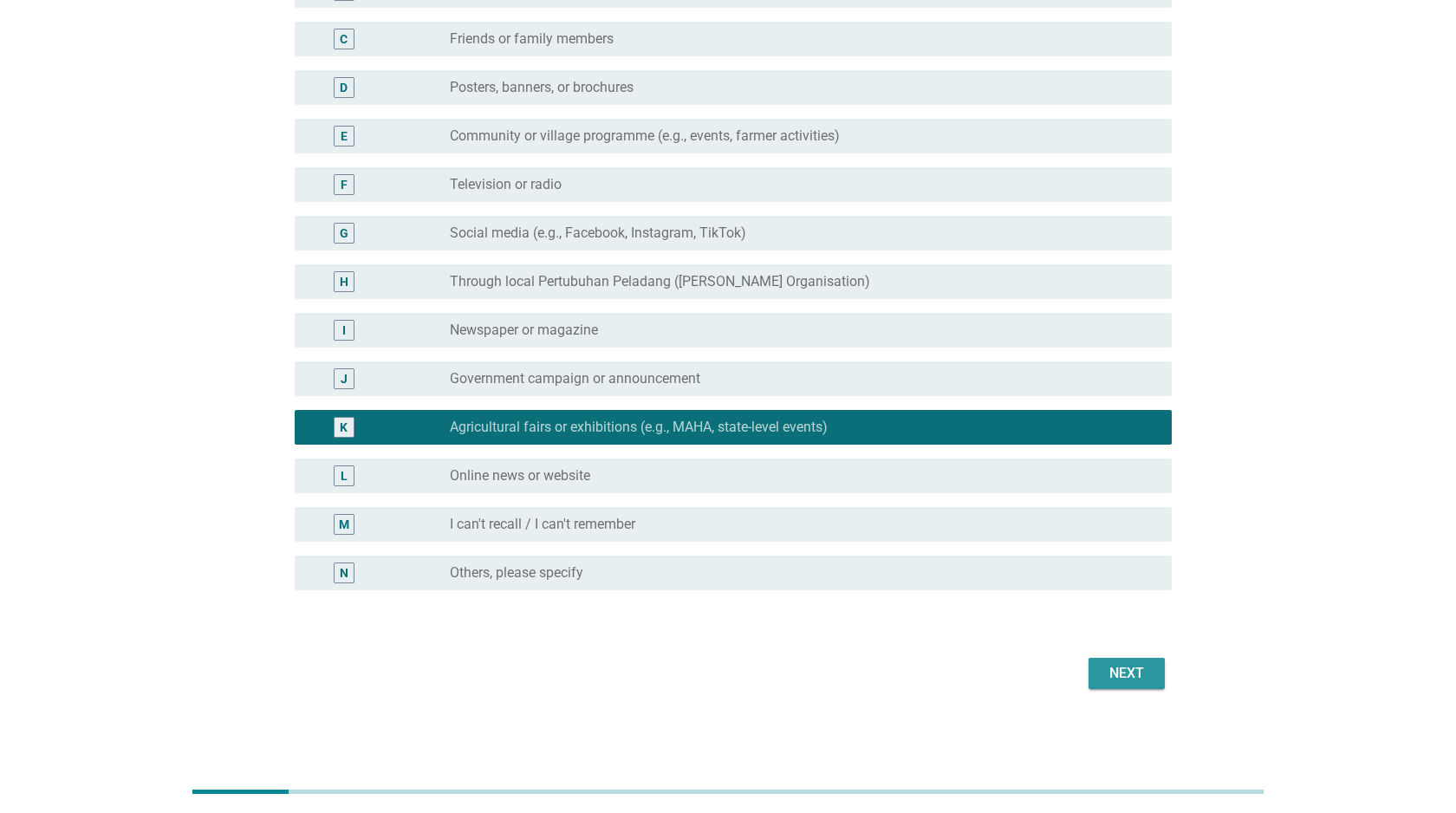
drag, startPoint x: 1120, startPoint y: 662, endPoint x: 1135, endPoint y: 671, distance: 17.5
click at [1120, 663] on div "Next" at bounding box center [1126, 673] width 48 height 21
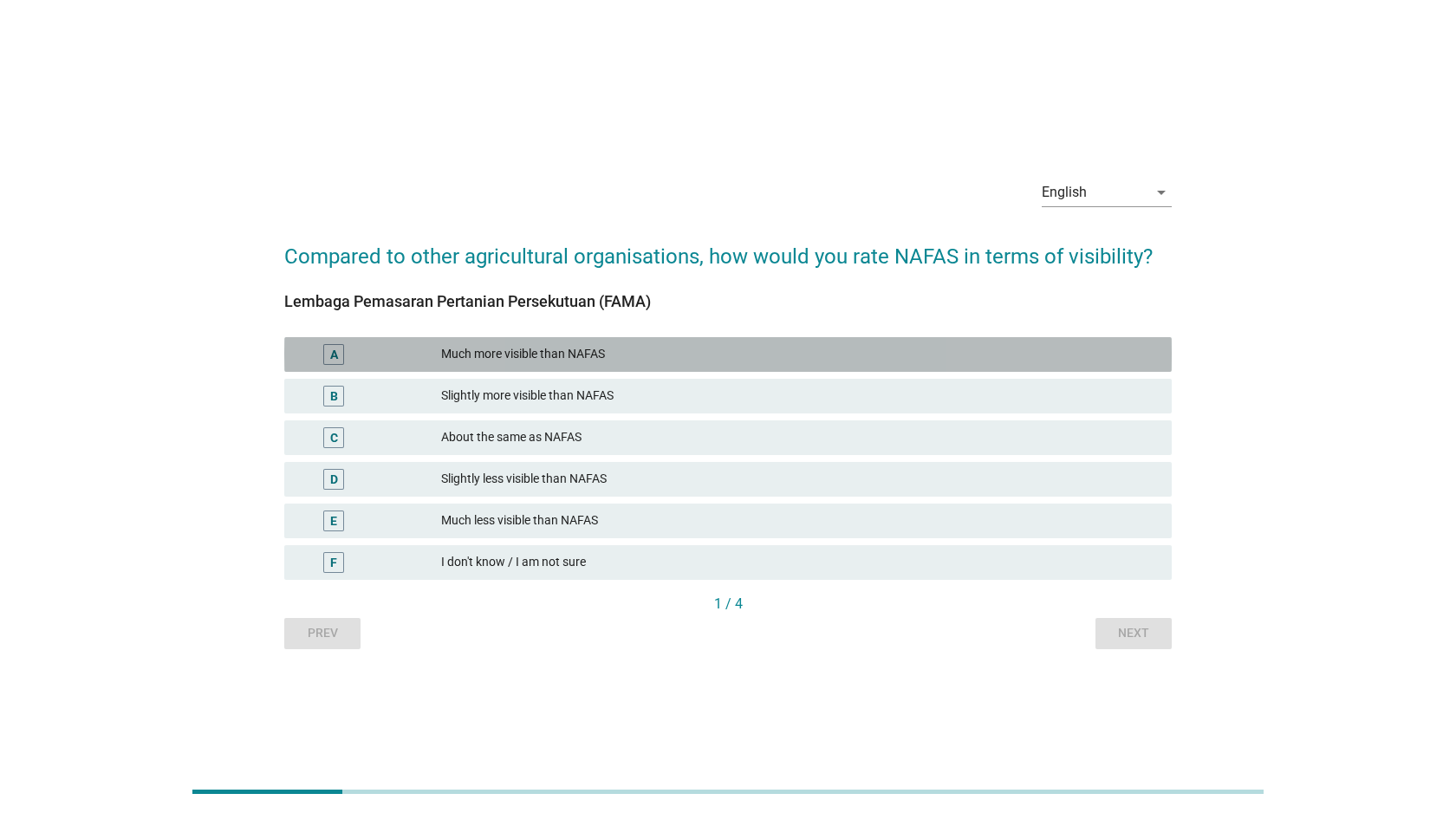
click at [655, 356] on div "Much more visible than NAFAS" at bounding box center [798, 355] width 716 height 21
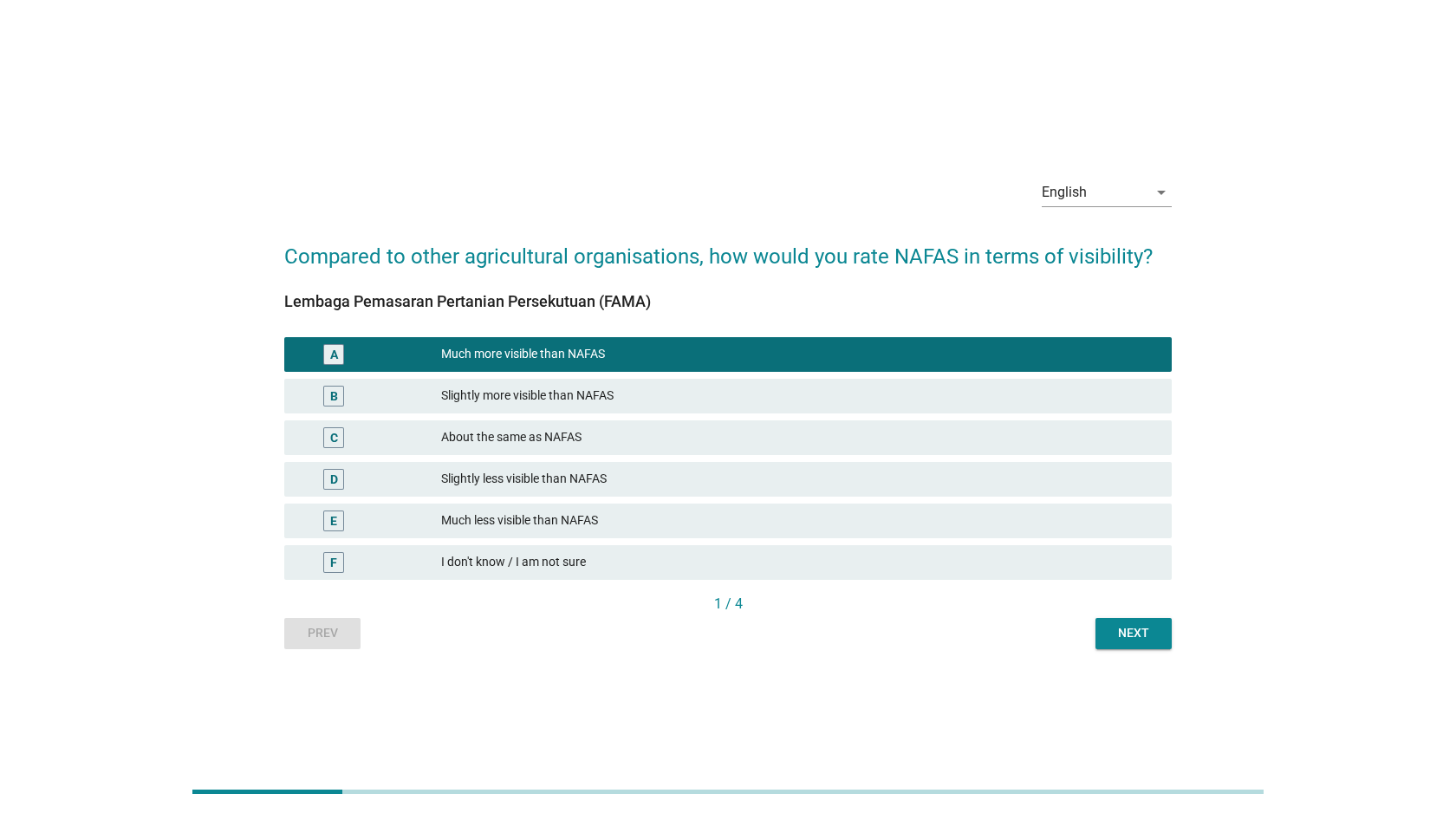
click at [644, 407] on div "B Slightly more visible than NAFAS" at bounding box center [728, 396] width 887 height 35
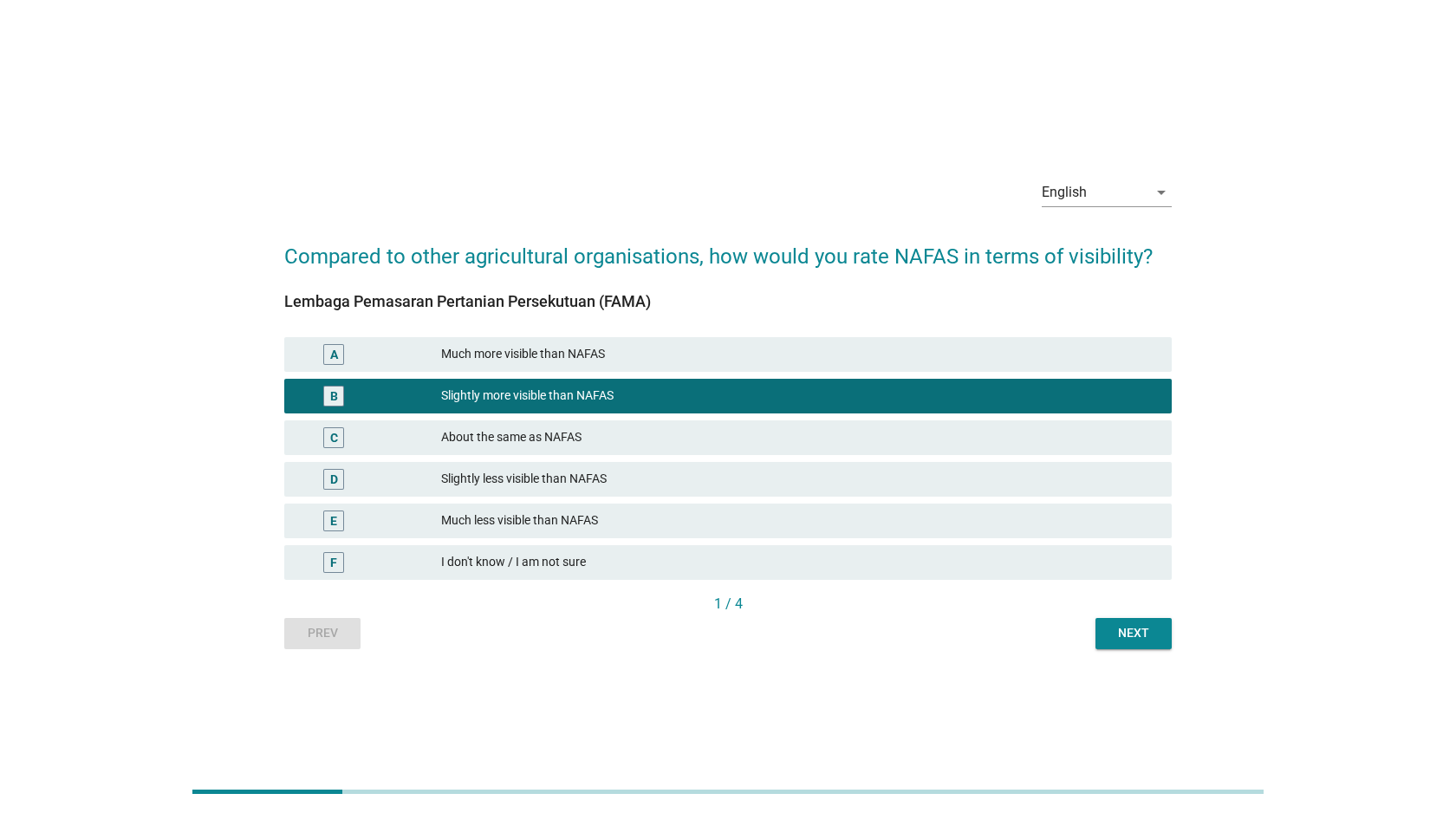
click at [557, 539] on div "E Much less visible than NAFAS" at bounding box center [727, 520] width 894 height 41
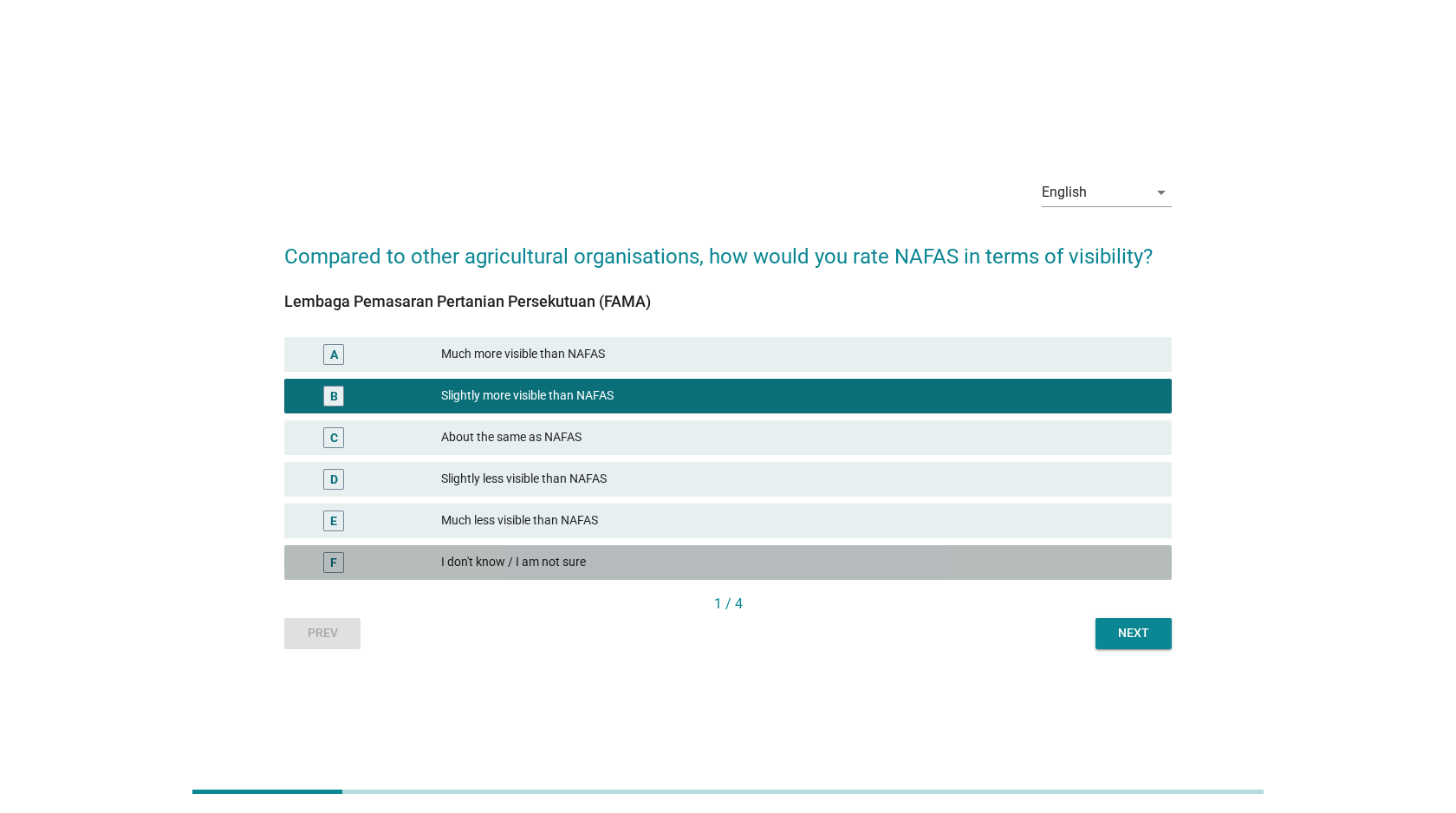
click at [538, 556] on div "I don't know / I am not sure" at bounding box center [798, 562] width 716 height 21
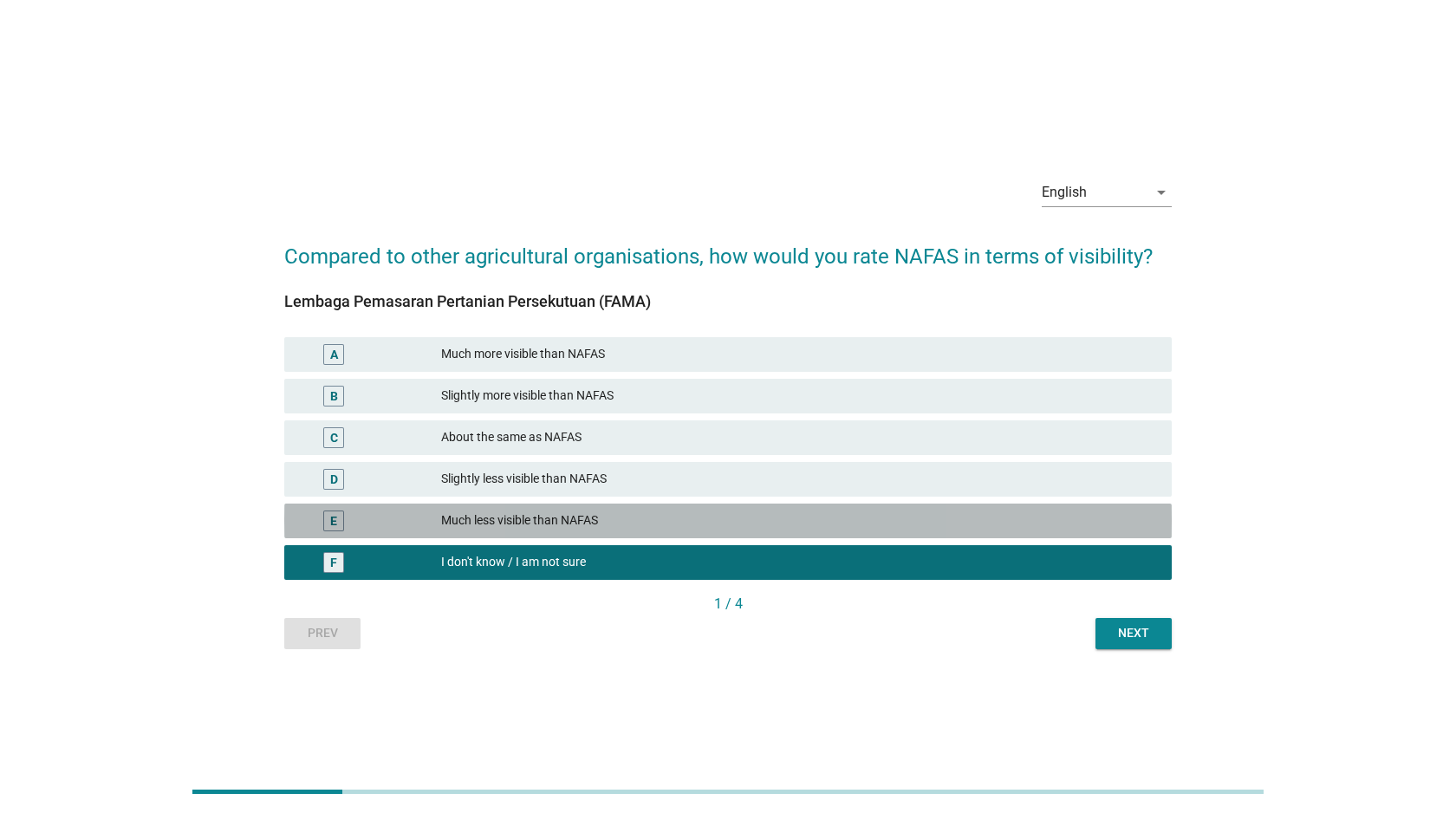
click at [545, 522] on div "Much less visible than NAFAS" at bounding box center [798, 521] width 716 height 21
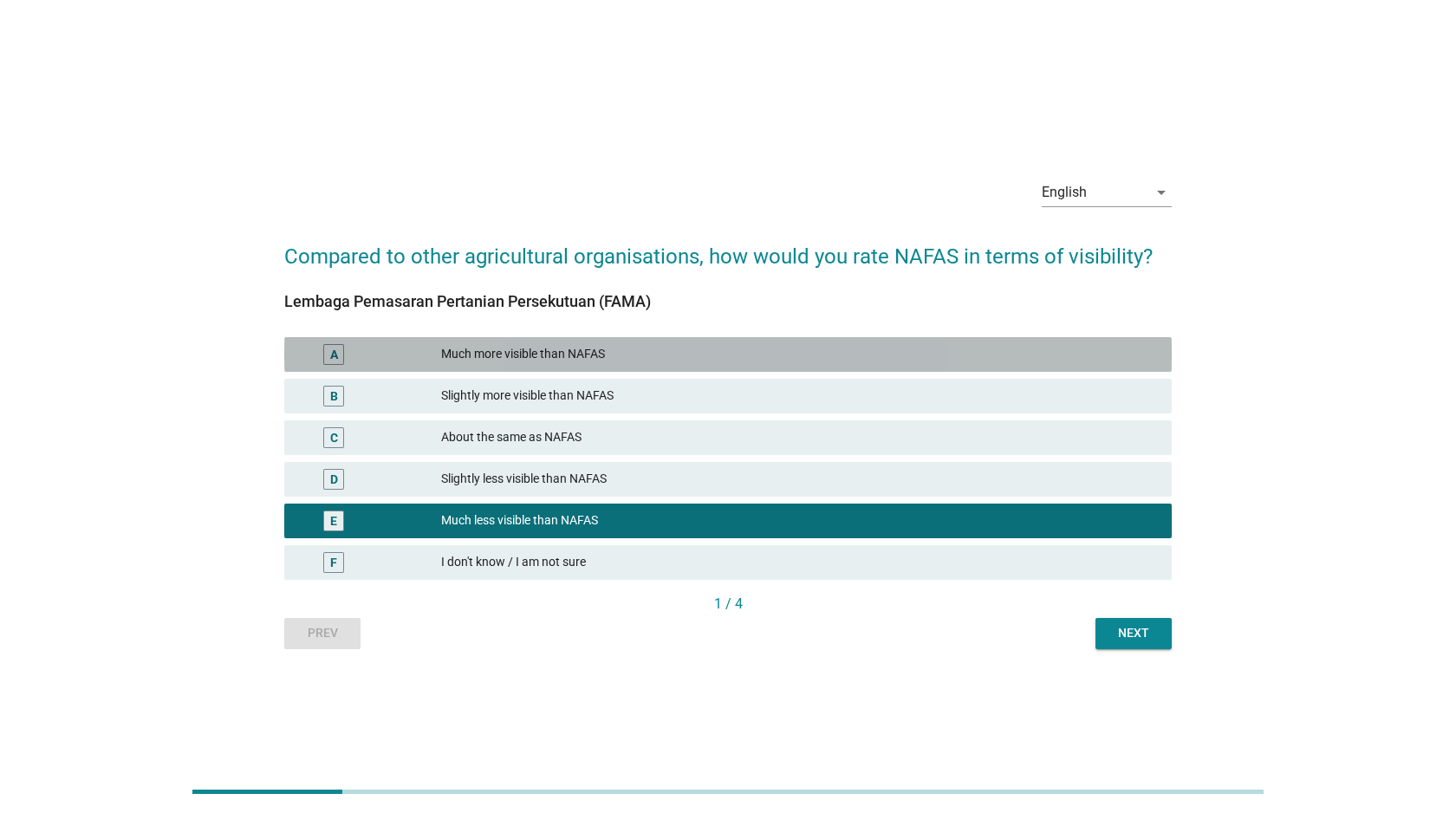
click at [559, 351] on div "Much more visible than NAFAS" at bounding box center [798, 355] width 716 height 21
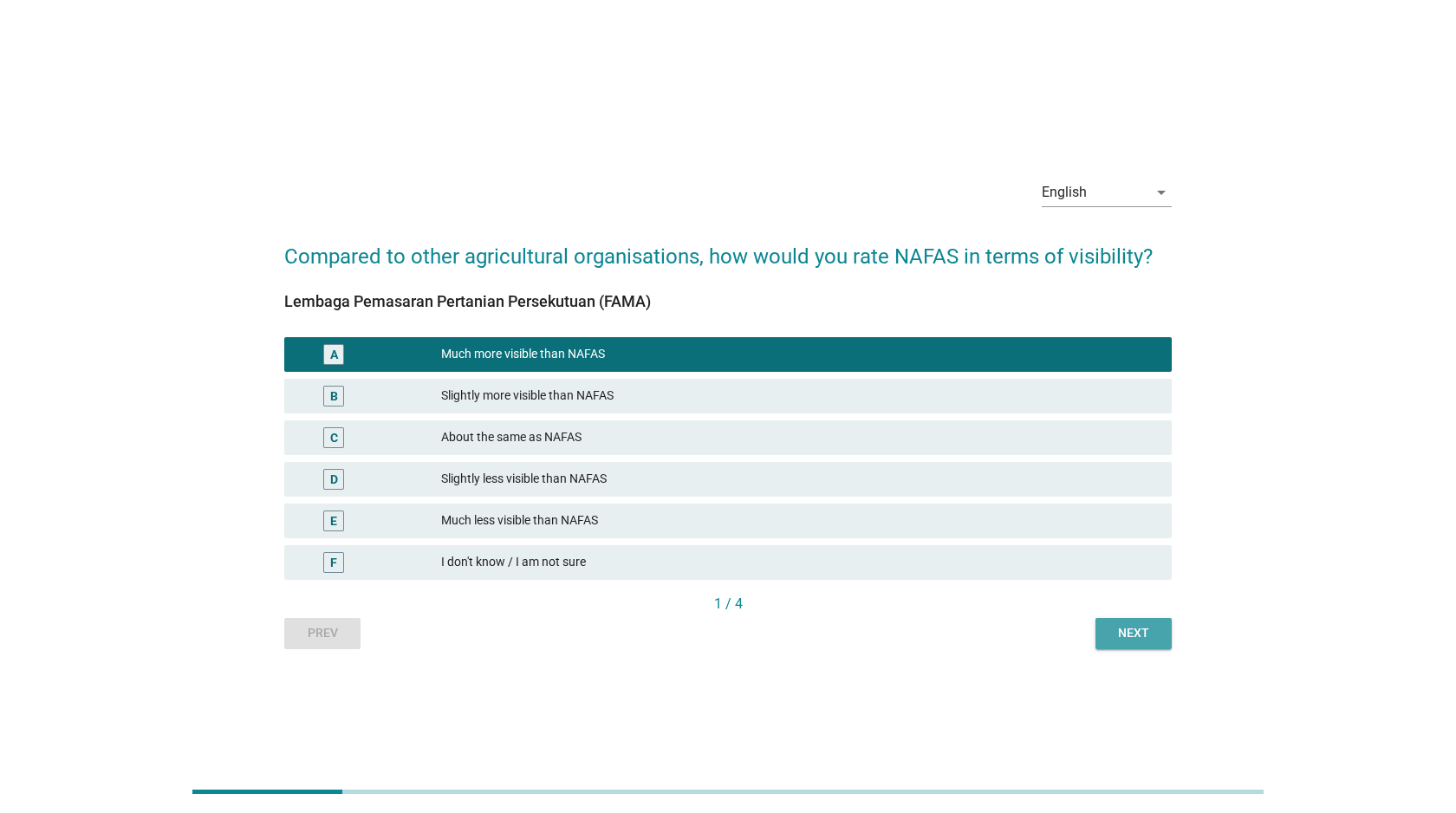
click at [1129, 637] on div "Next" at bounding box center [1133, 633] width 48 height 18
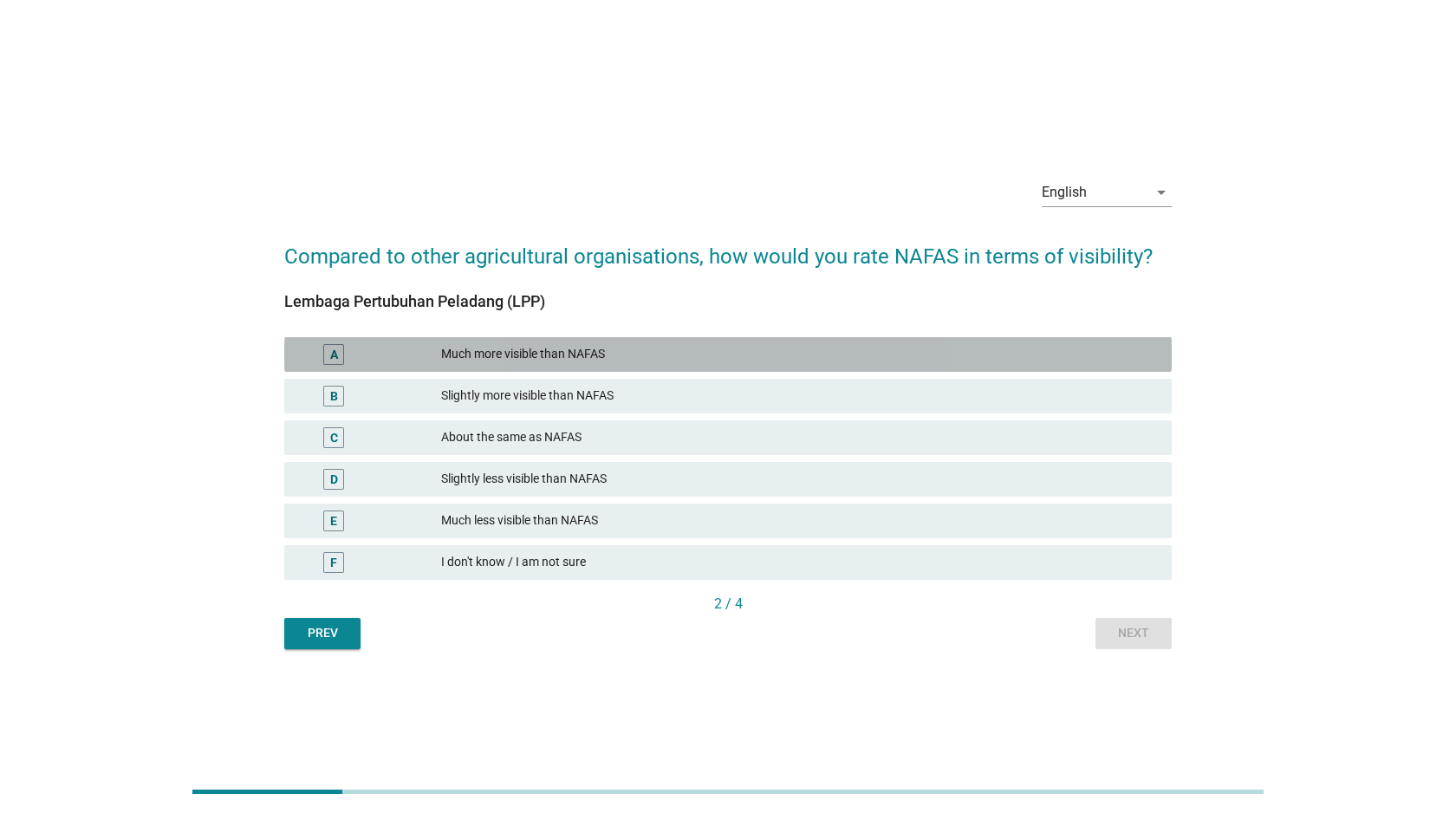
click at [761, 354] on div "Much more visible than NAFAS" at bounding box center [798, 355] width 716 height 21
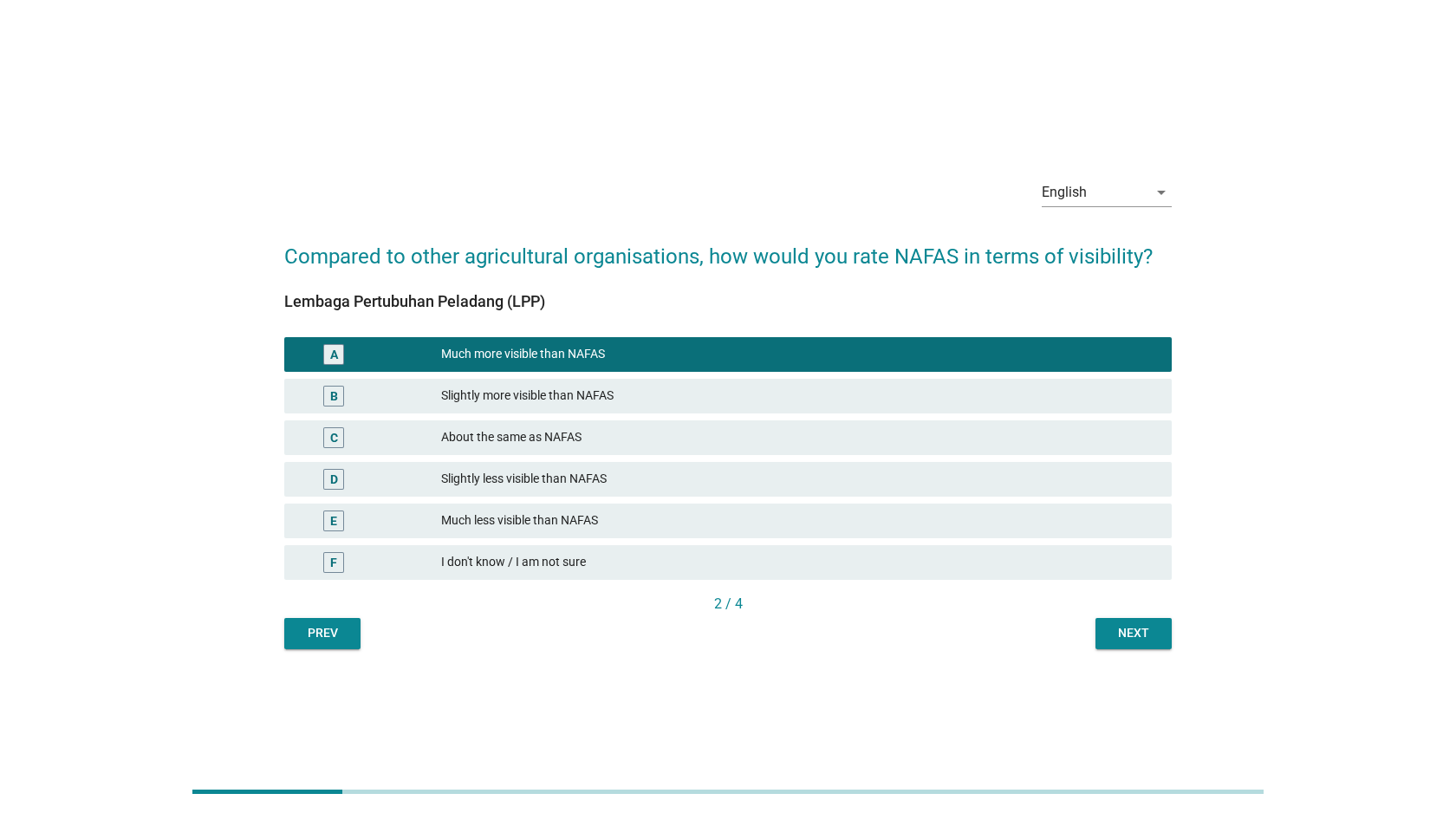
click at [715, 431] on div "About the same as NAFAS" at bounding box center [798, 438] width 716 height 21
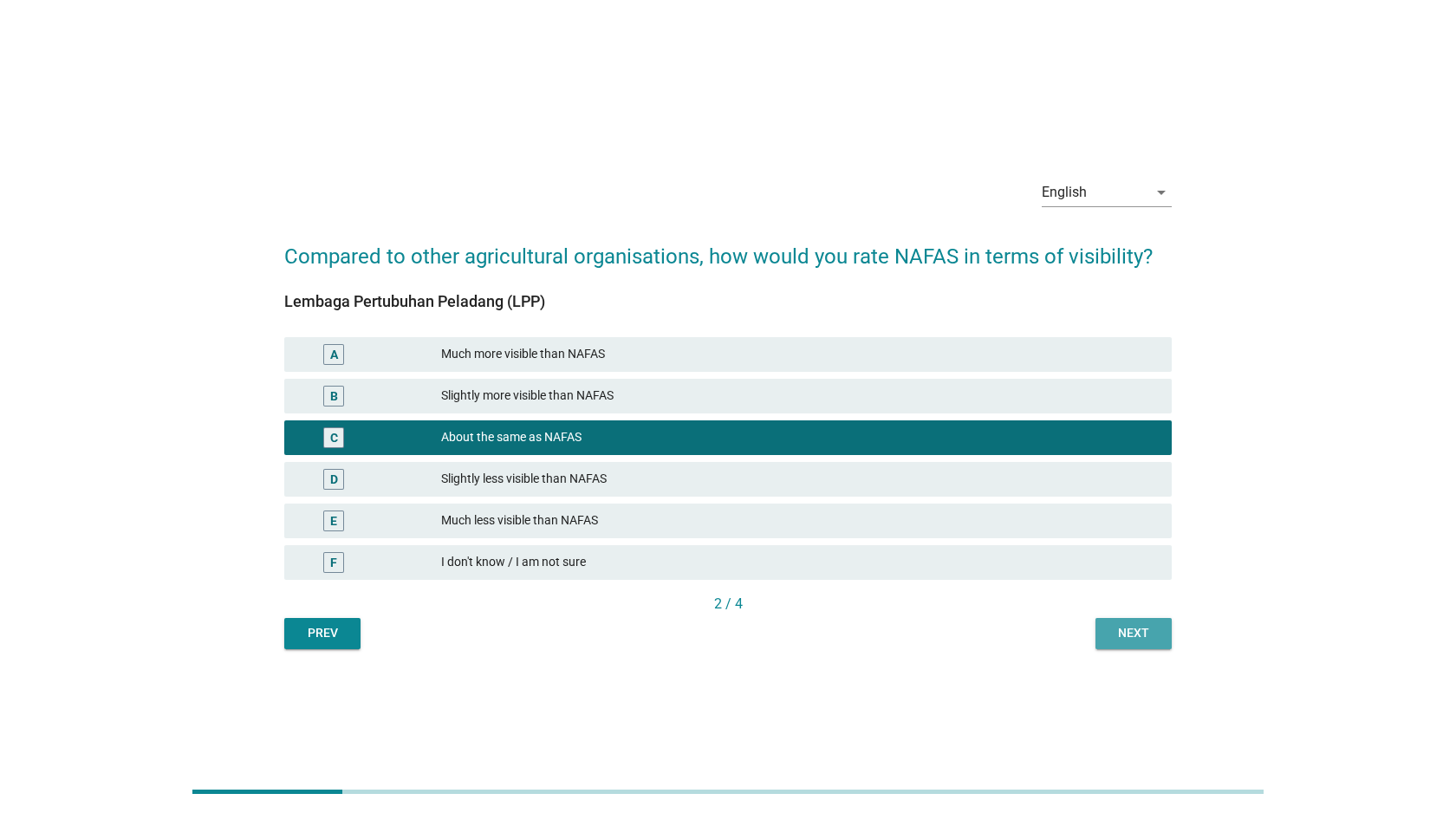
click at [1129, 633] on div "Next" at bounding box center [1133, 633] width 48 height 18
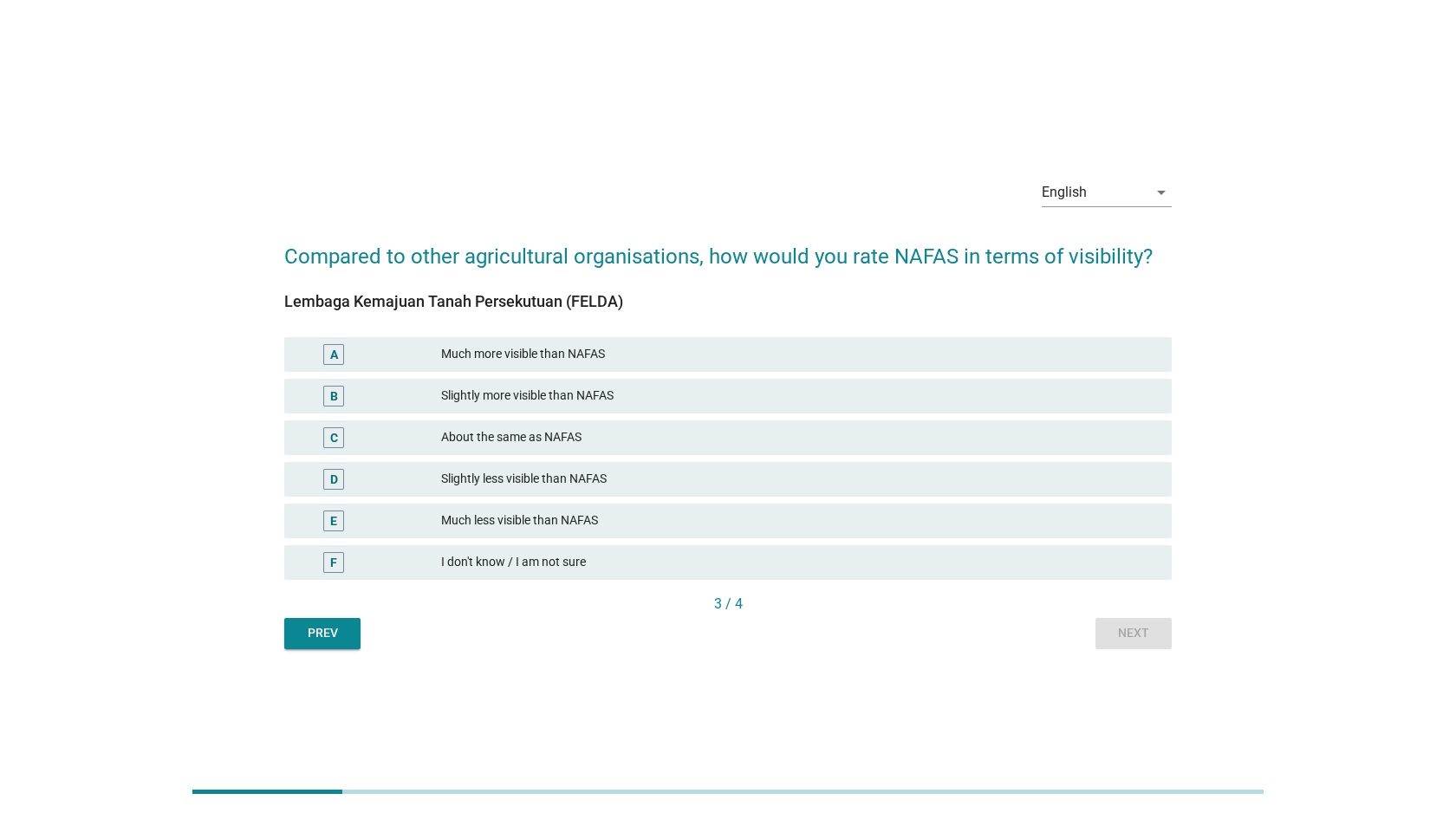
click at [692, 360] on div "Much more visible than NAFAS" at bounding box center [798, 355] width 716 height 21
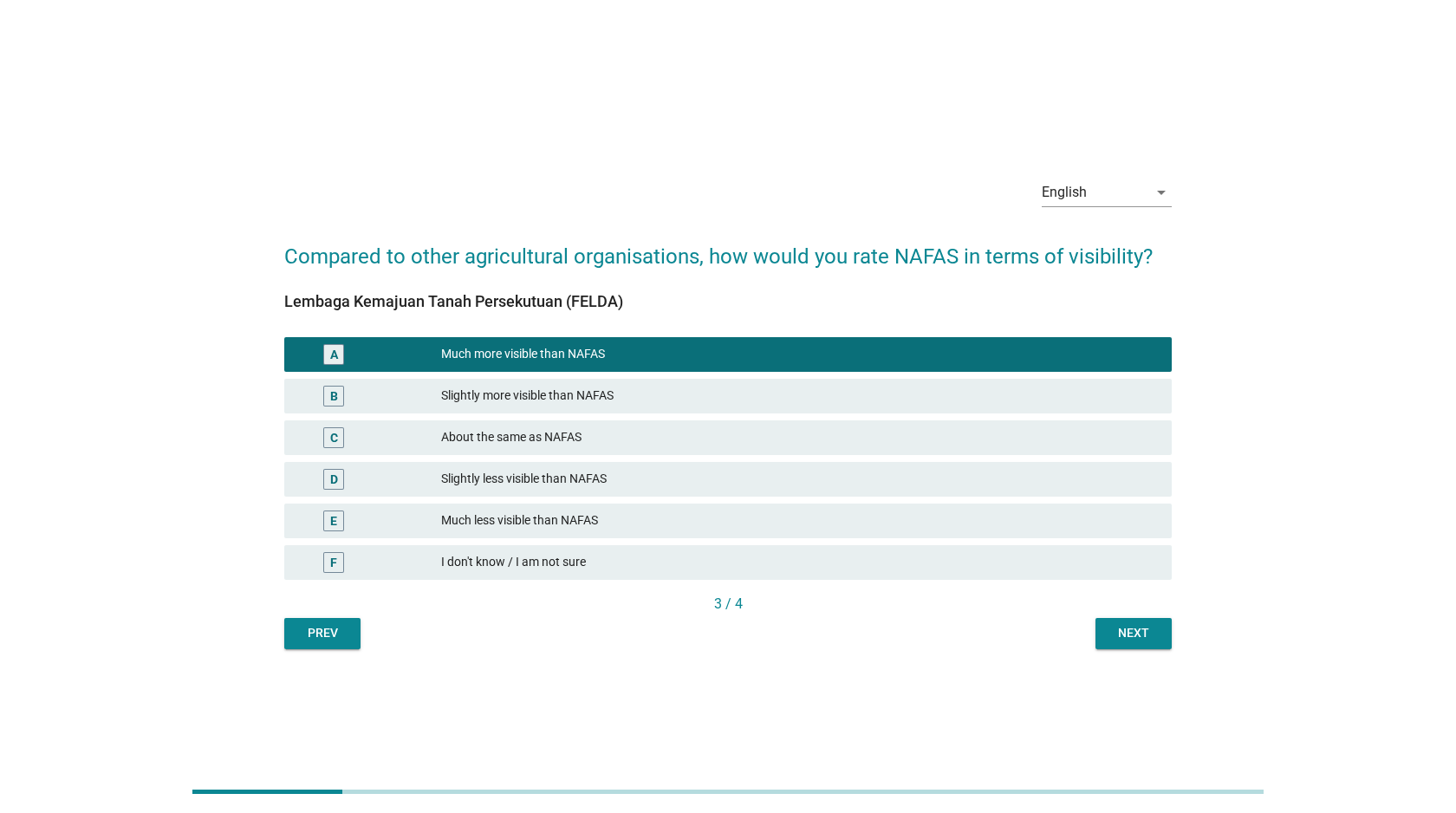
click at [1145, 622] on button "Next" at bounding box center [1133, 634] width 76 height 31
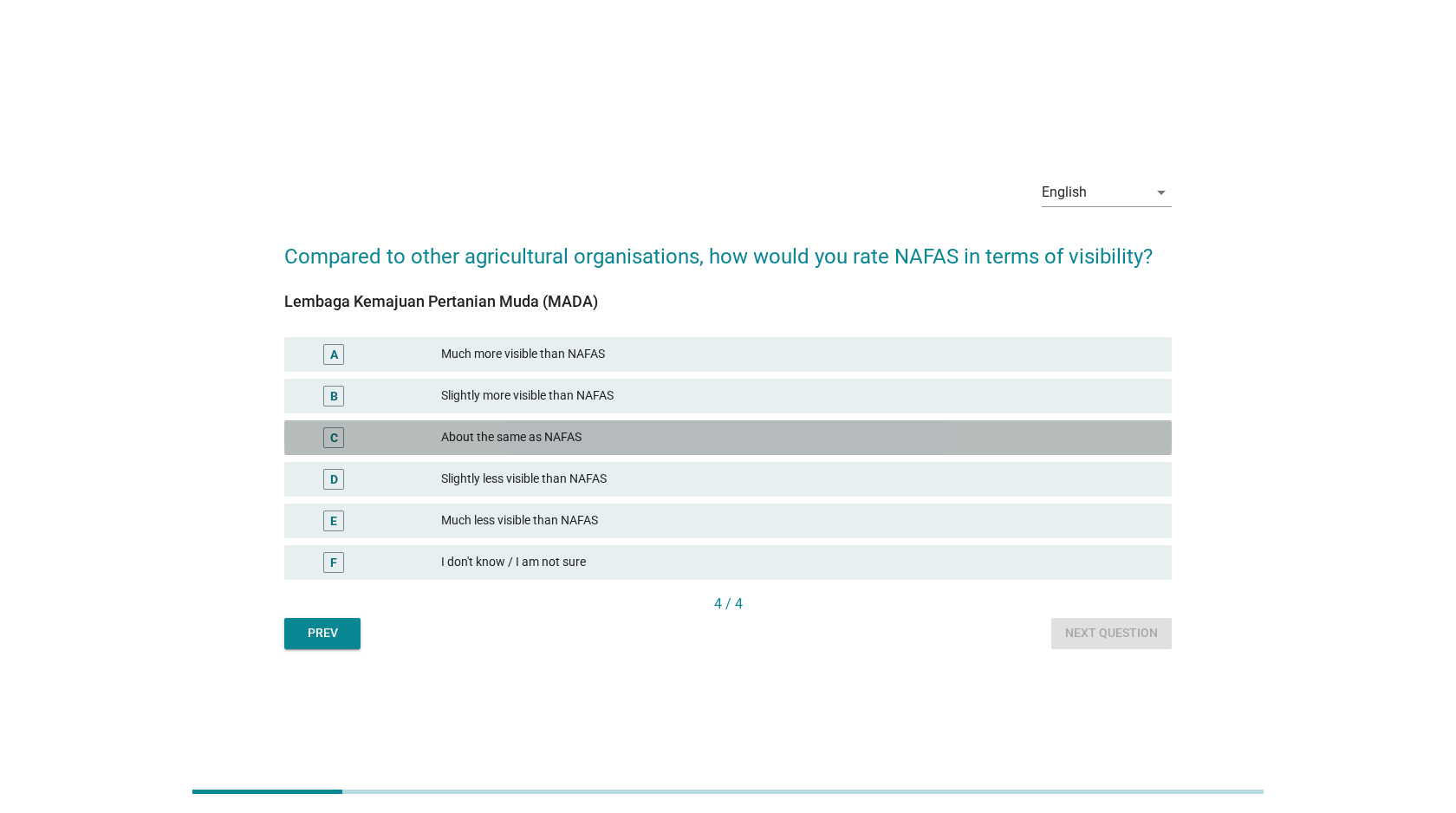
click at [622, 433] on div "About the same as NAFAS" at bounding box center [798, 438] width 716 height 21
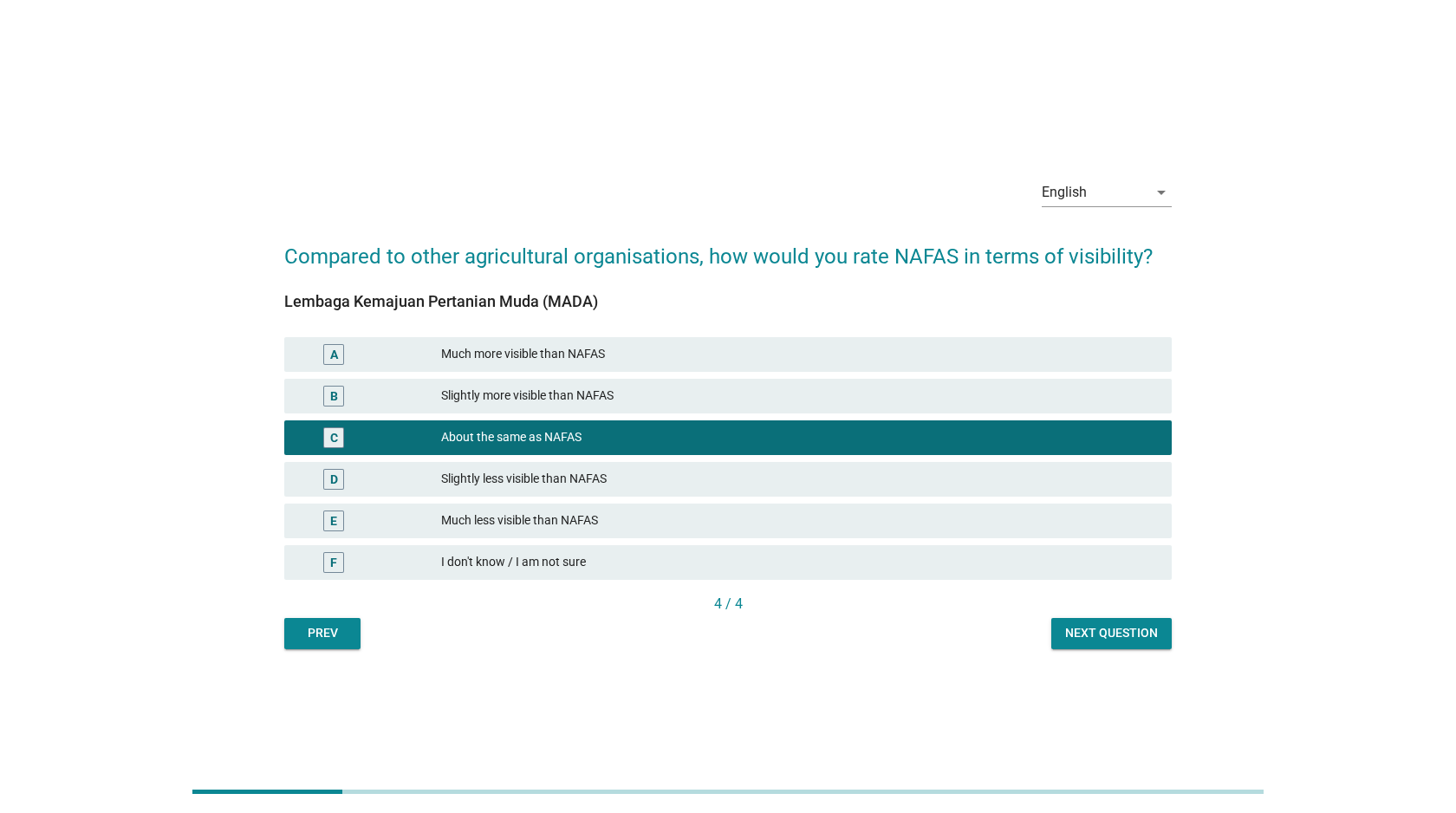
click at [632, 474] on div "Slightly less visible than NAFAS" at bounding box center [798, 479] width 716 height 21
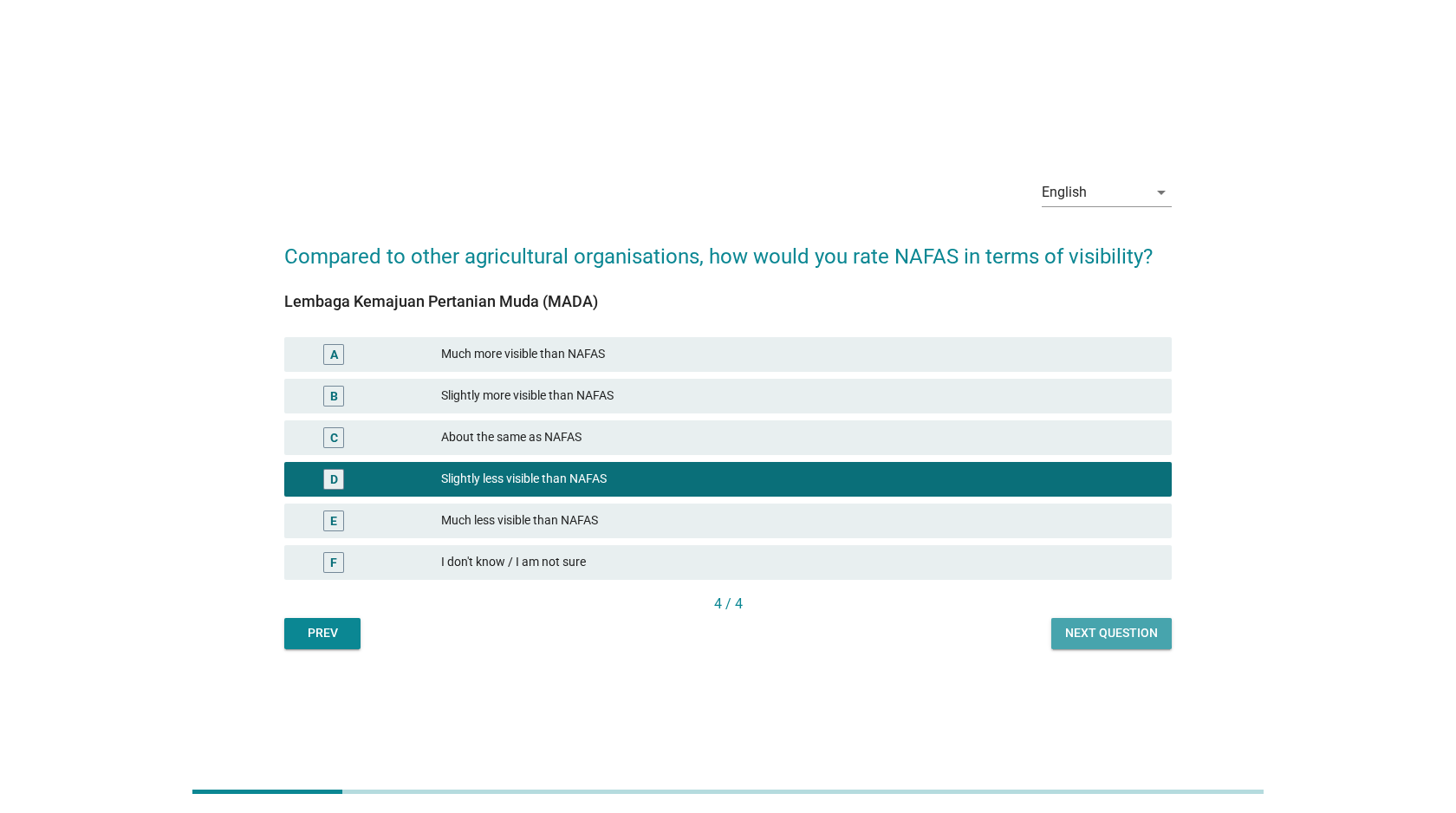
click at [1115, 623] on button "Next question" at bounding box center [1111, 634] width 121 height 31
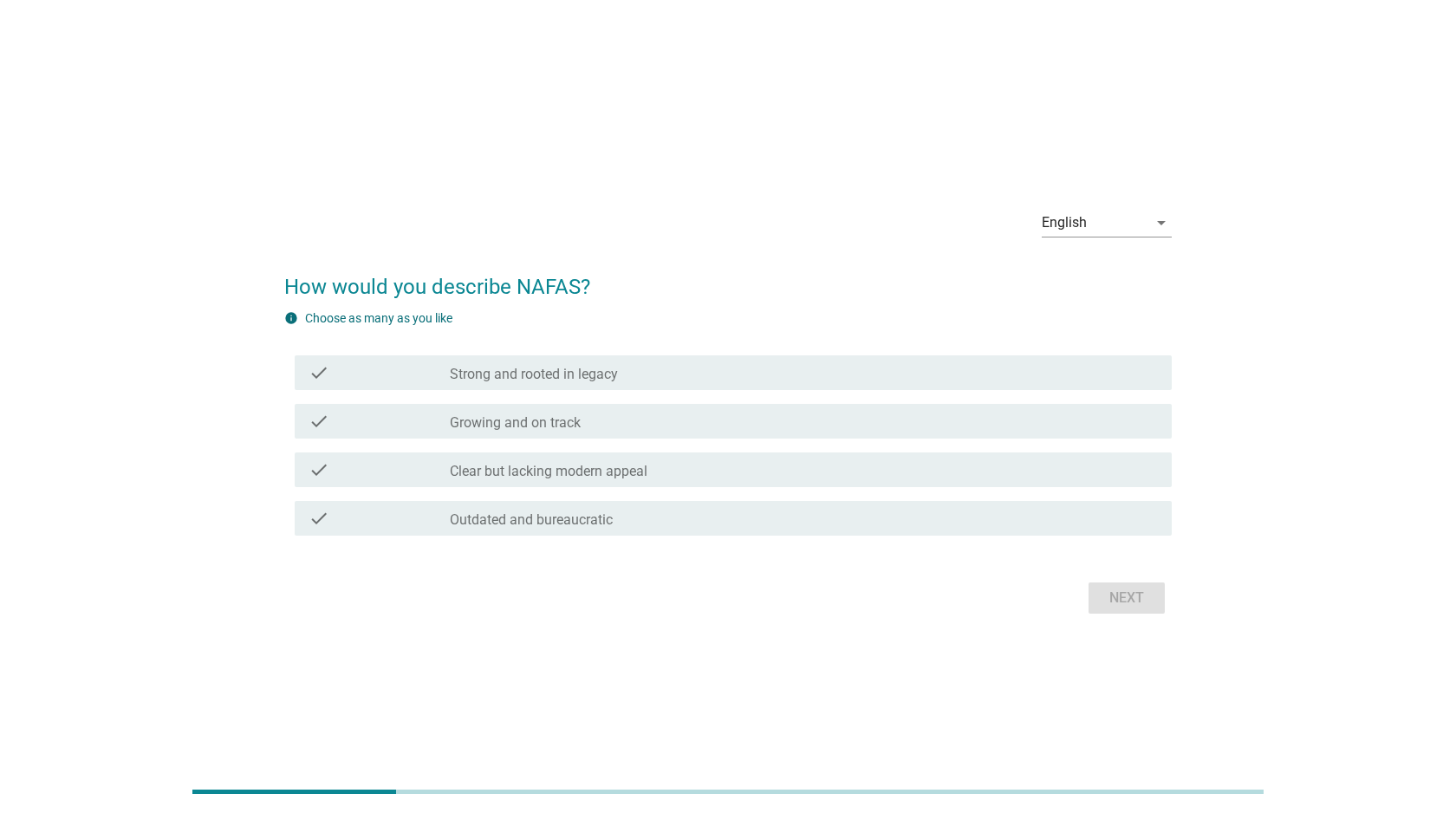
click at [715, 378] on div "check_box_outline_blank Strong and rooted in legacy" at bounding box center [803, 373] width 708 height 21
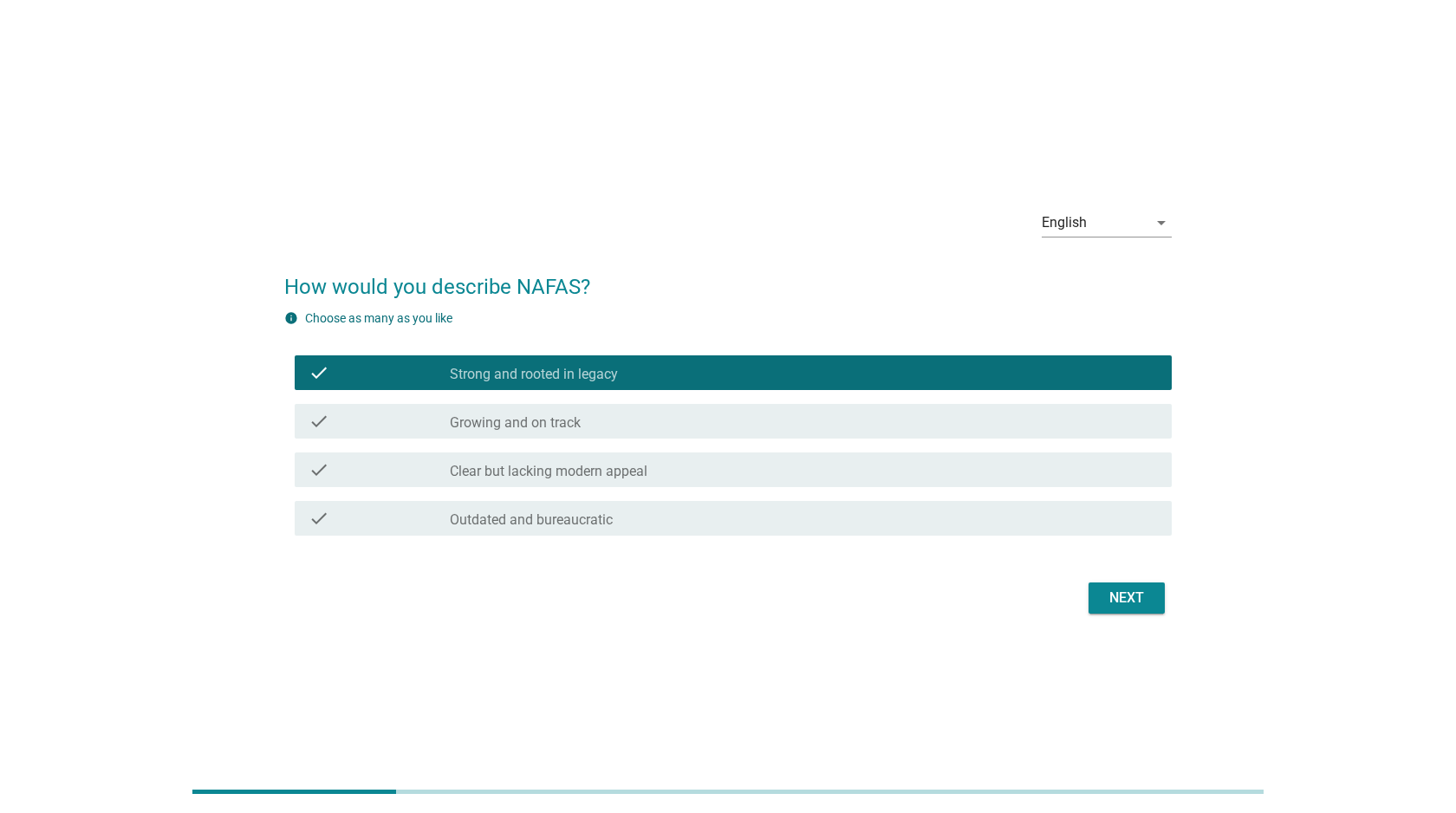
click at [709, 402] on div "check check_box_outline_blank Growing and on track" at bounding box center [728, 421] width 887 height 48
click at [707, 425] on div "check_box_outline_blank Growing and on track" at bounding box center [803, 421] width 708 height 21
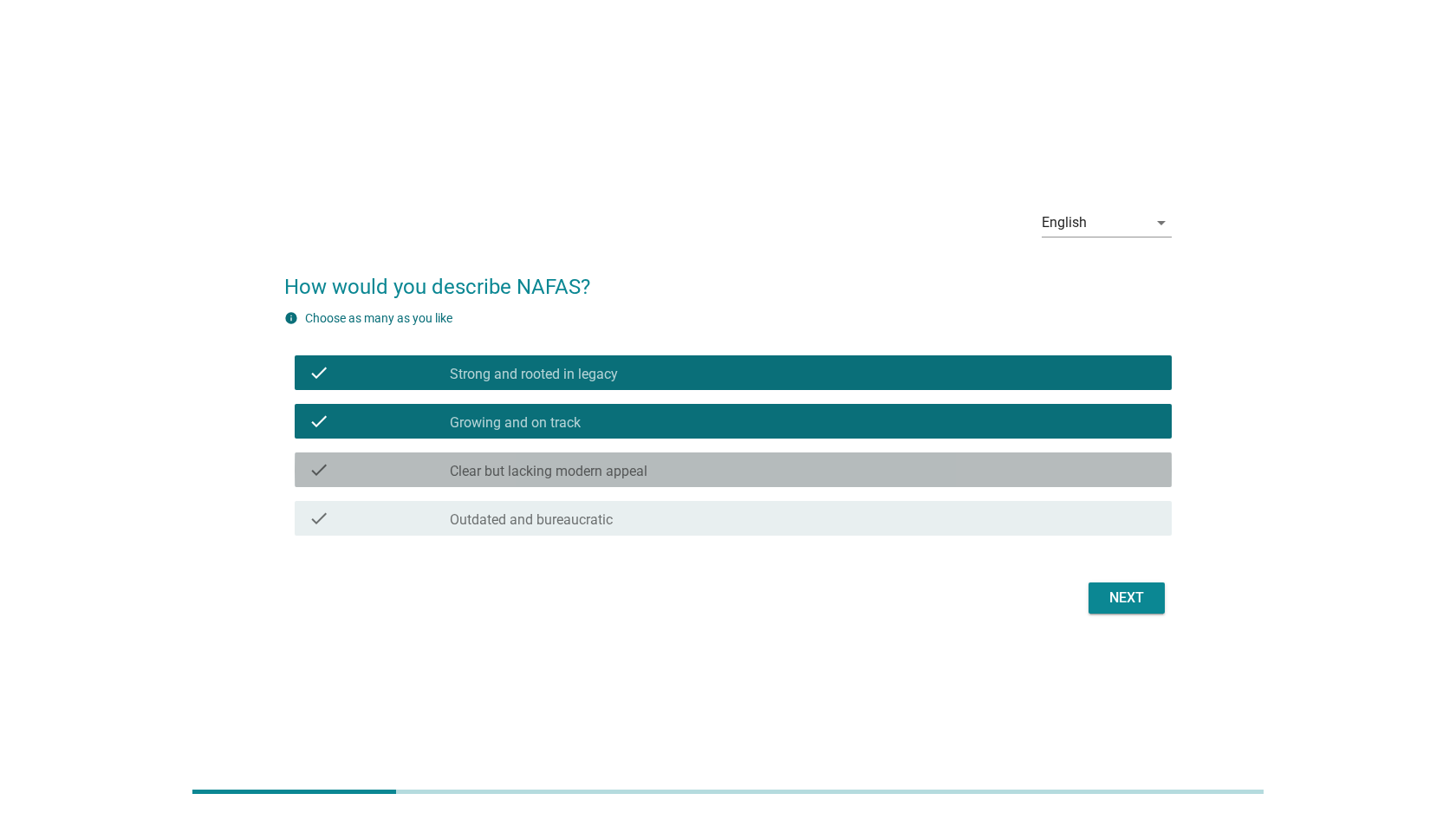
click at [706, 474] on div "check_box_outline_blank Clear but lacking modern appeal" at bounding box center [803, 470] width 708 height 21
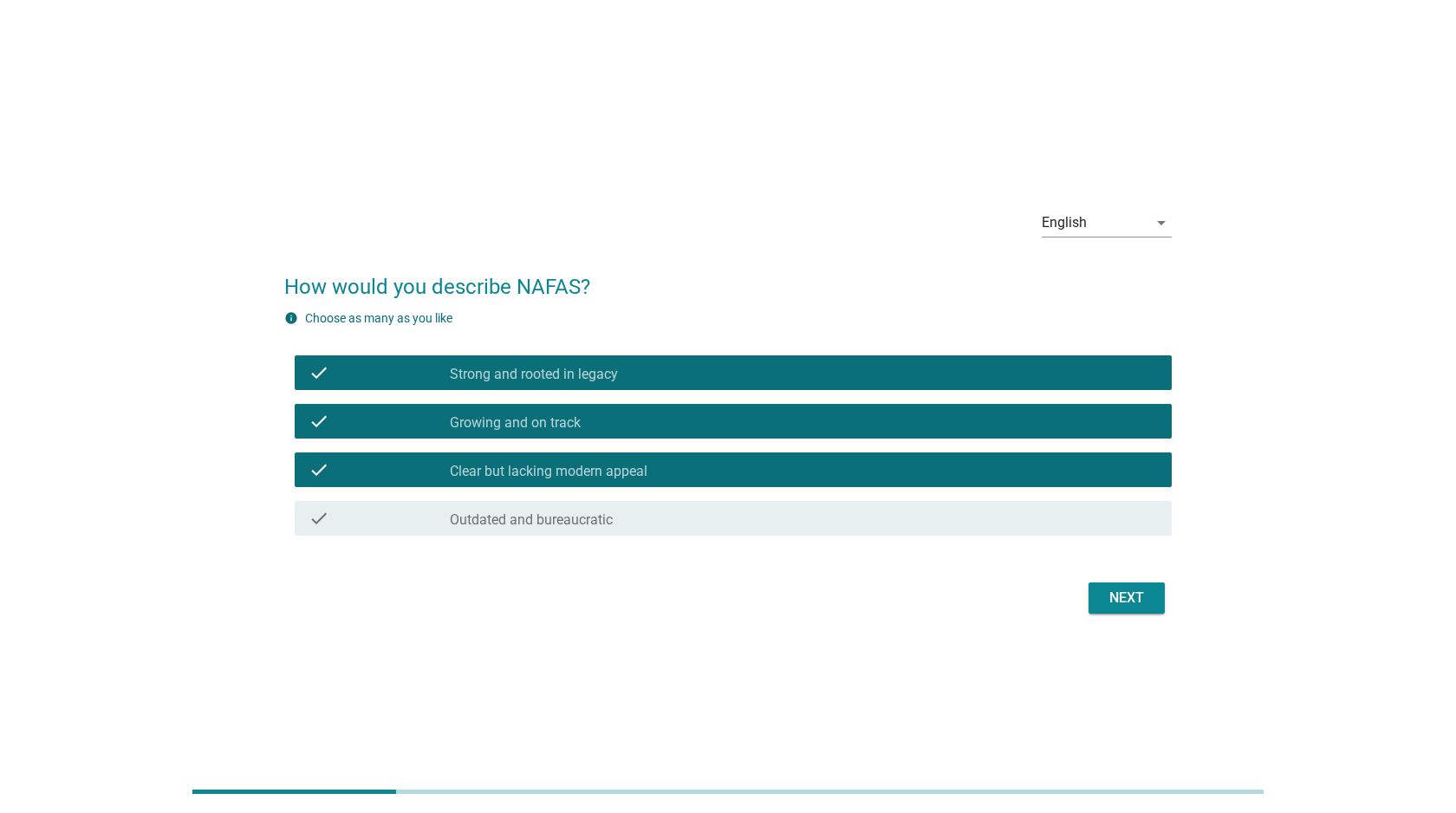
click at [695, 510] on div "check_box_outline_blank Outdated and bureaucratic" at bounding box center [803, 519] width 708 height 21
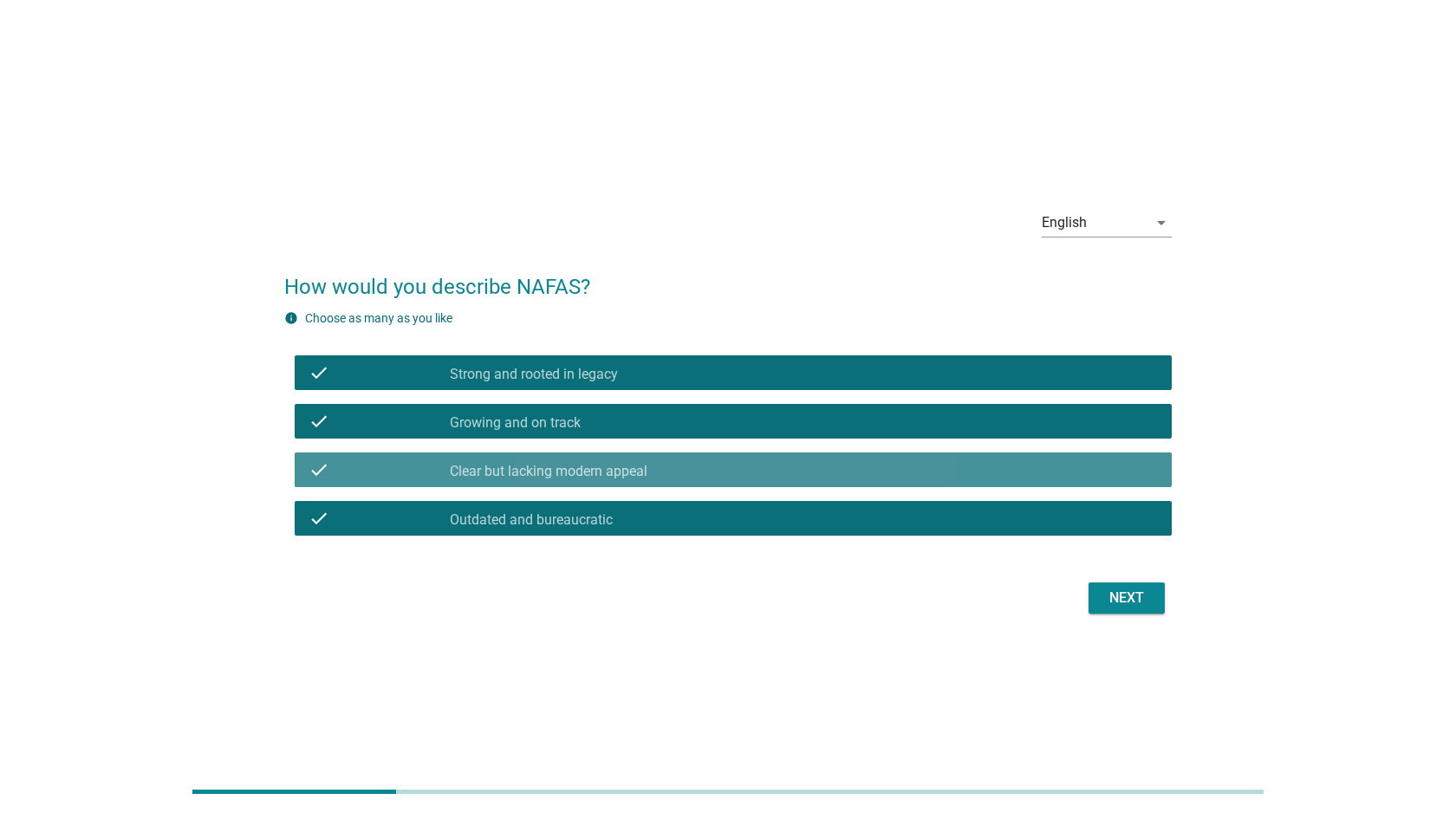
click at [695, 476] on div "check_box_outline_blank Clear but lacking modern appeal" at bounding box center [803, 470] width 708 height 21
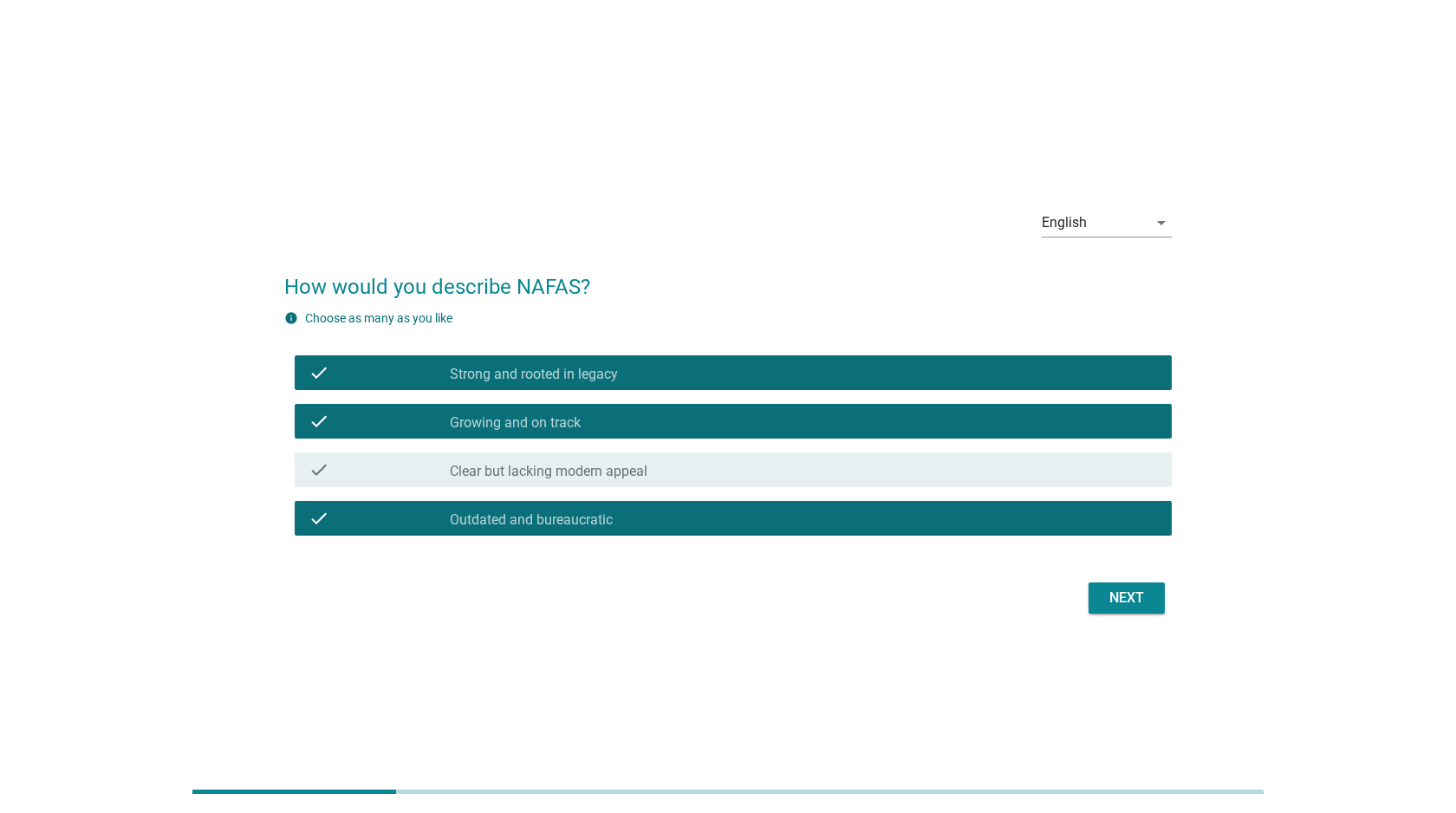
click at [693, 429] on div "check_box_outline_blank Growing and on track" at bounding box center [803, 421] width 708 height 21
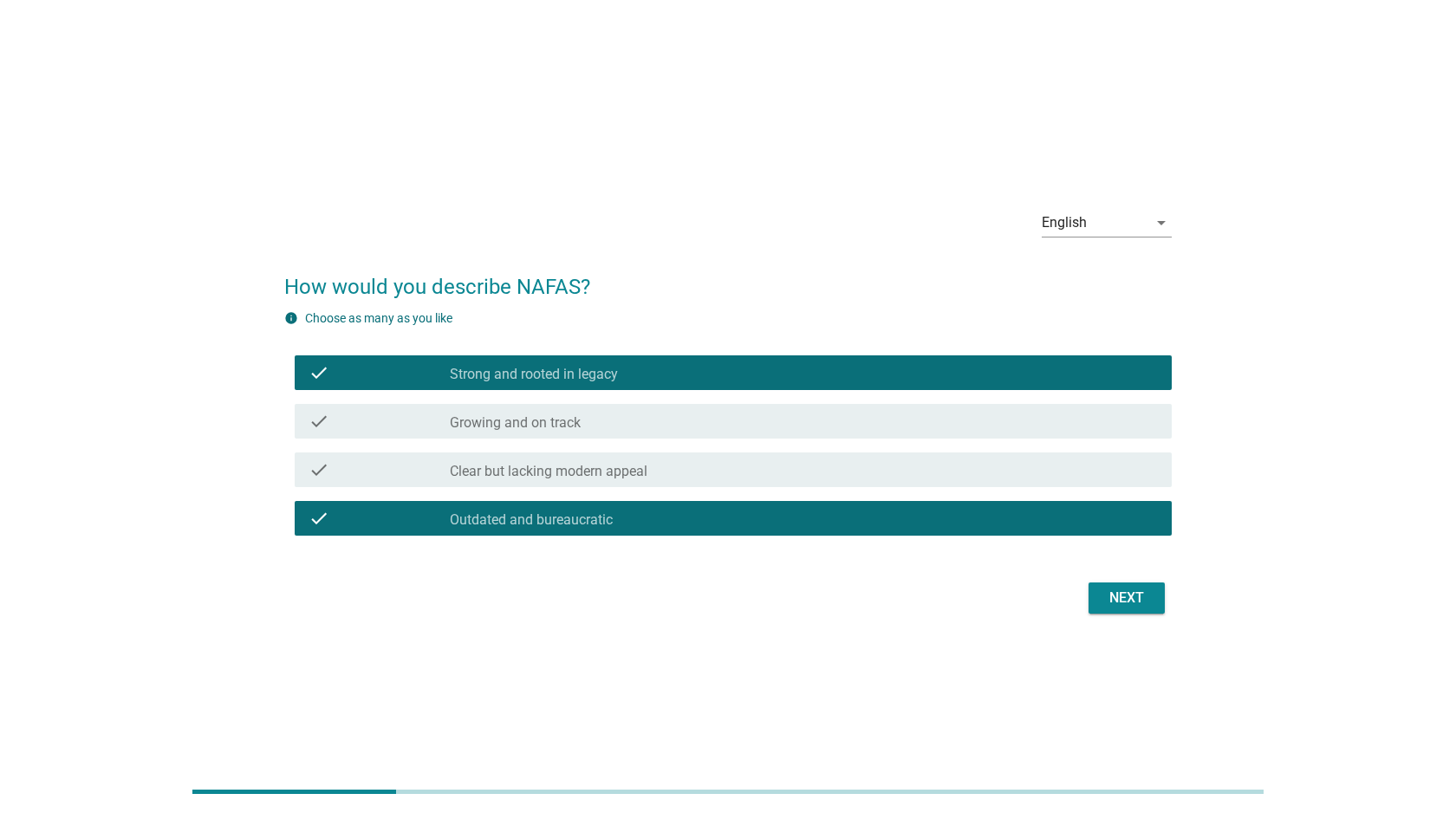
click at [690, 382] on div "check check_box_outline_blank Strong and rooted in legacy" at bounding box center [732, 372] width 876 height 35
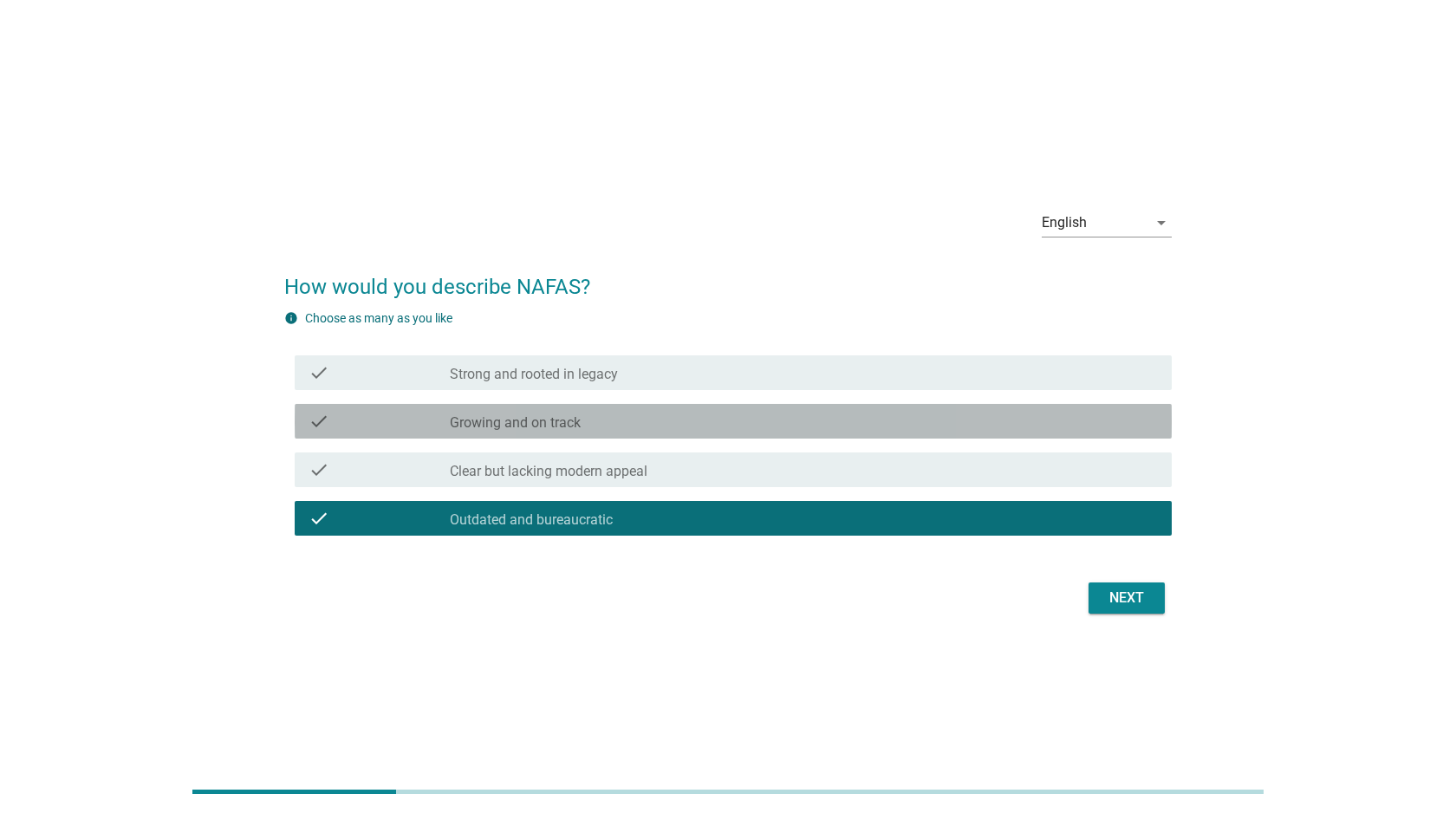
click at [684, 406] on div "check check_box_outline_blank Growing and on track" at bounding box center [732, 421] width 876 height 35
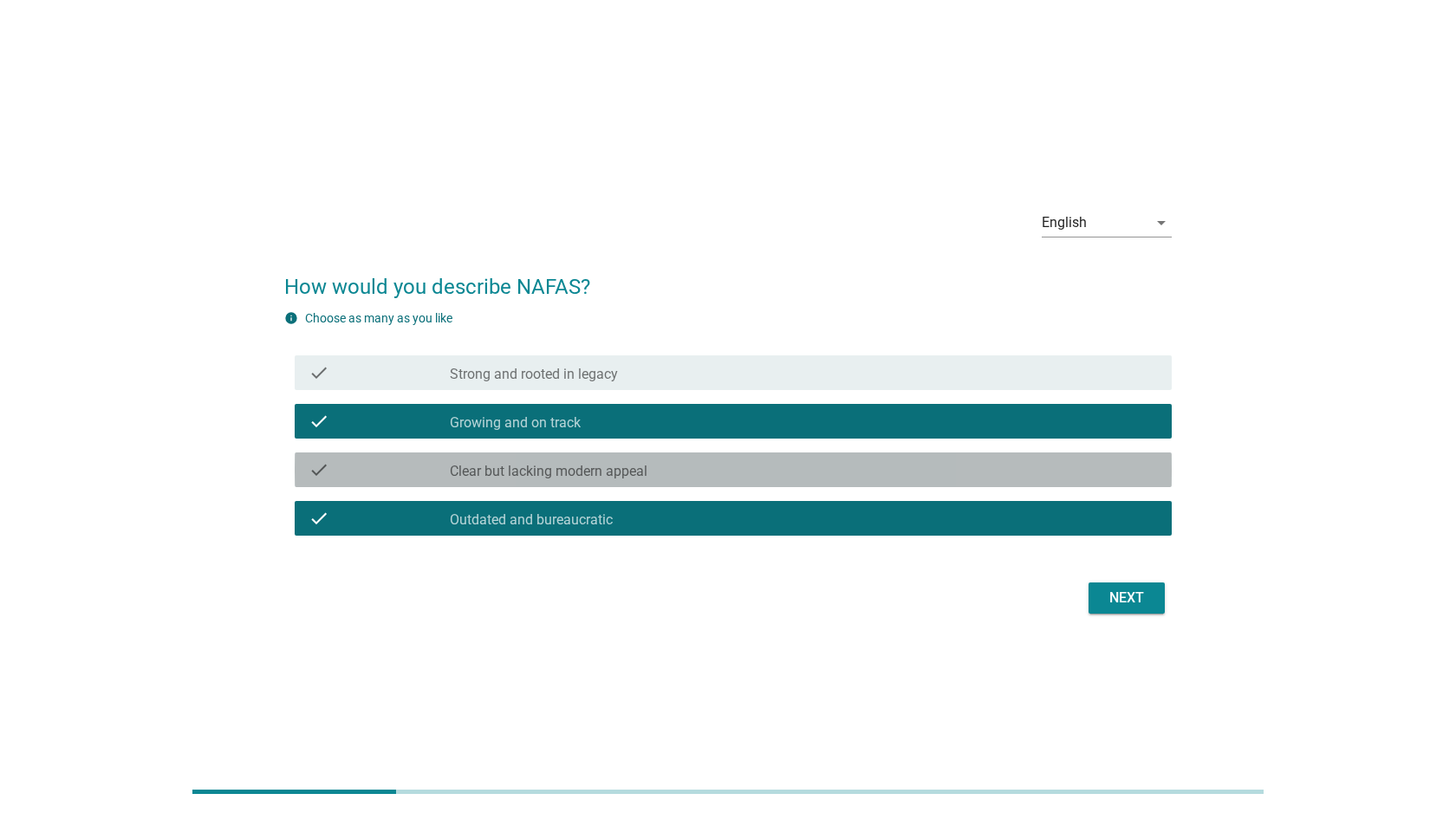
click at [674, 467] on div "check_box_outline_blank Clear but lacking modern appeal" at bounding box center [803, 470] width 708 height 21
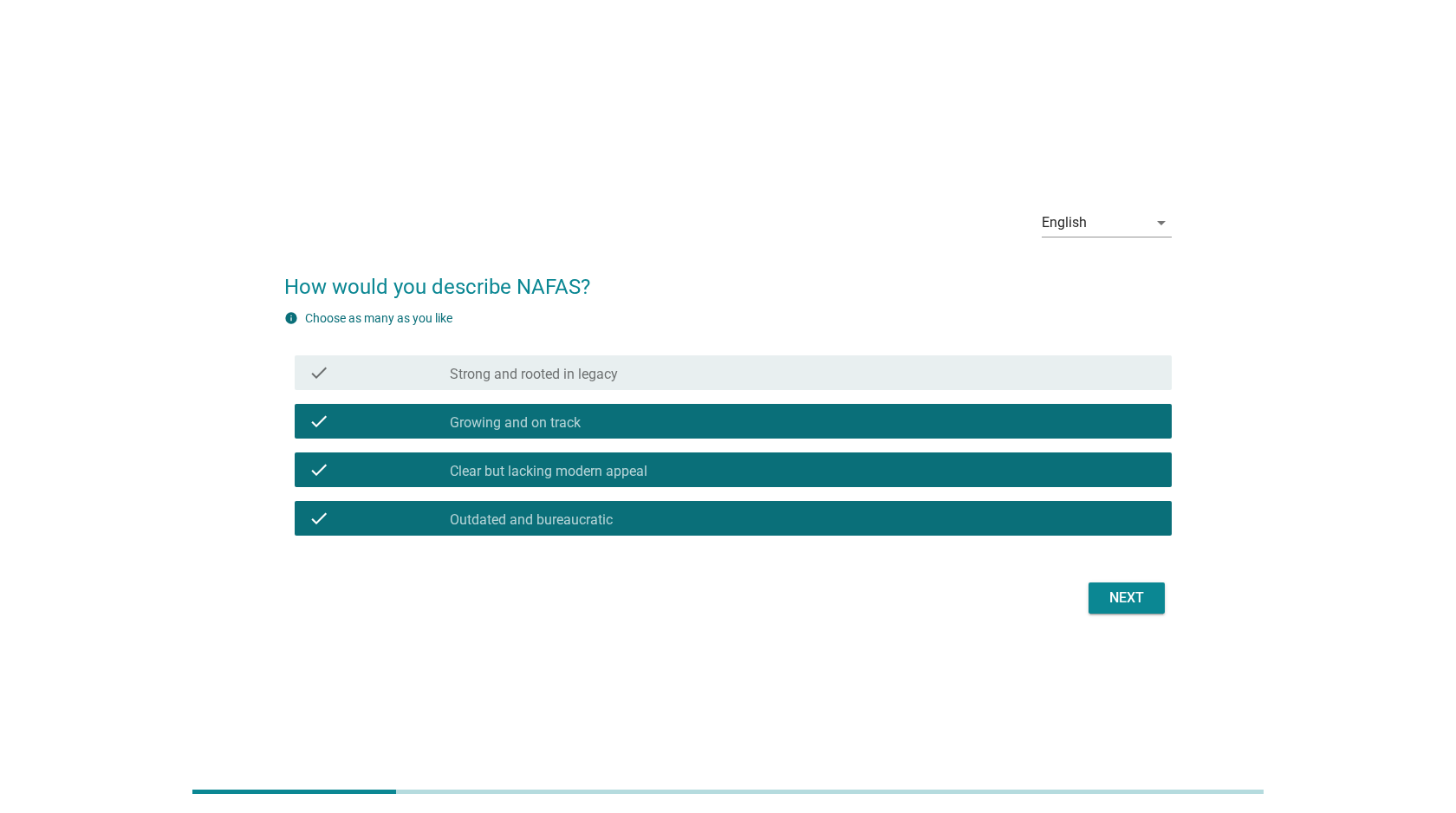
click at [679, 508] on div "check_box_outline_blank Outdated and bureaucratic" at bounding box center [803, 519] width 708 height 21
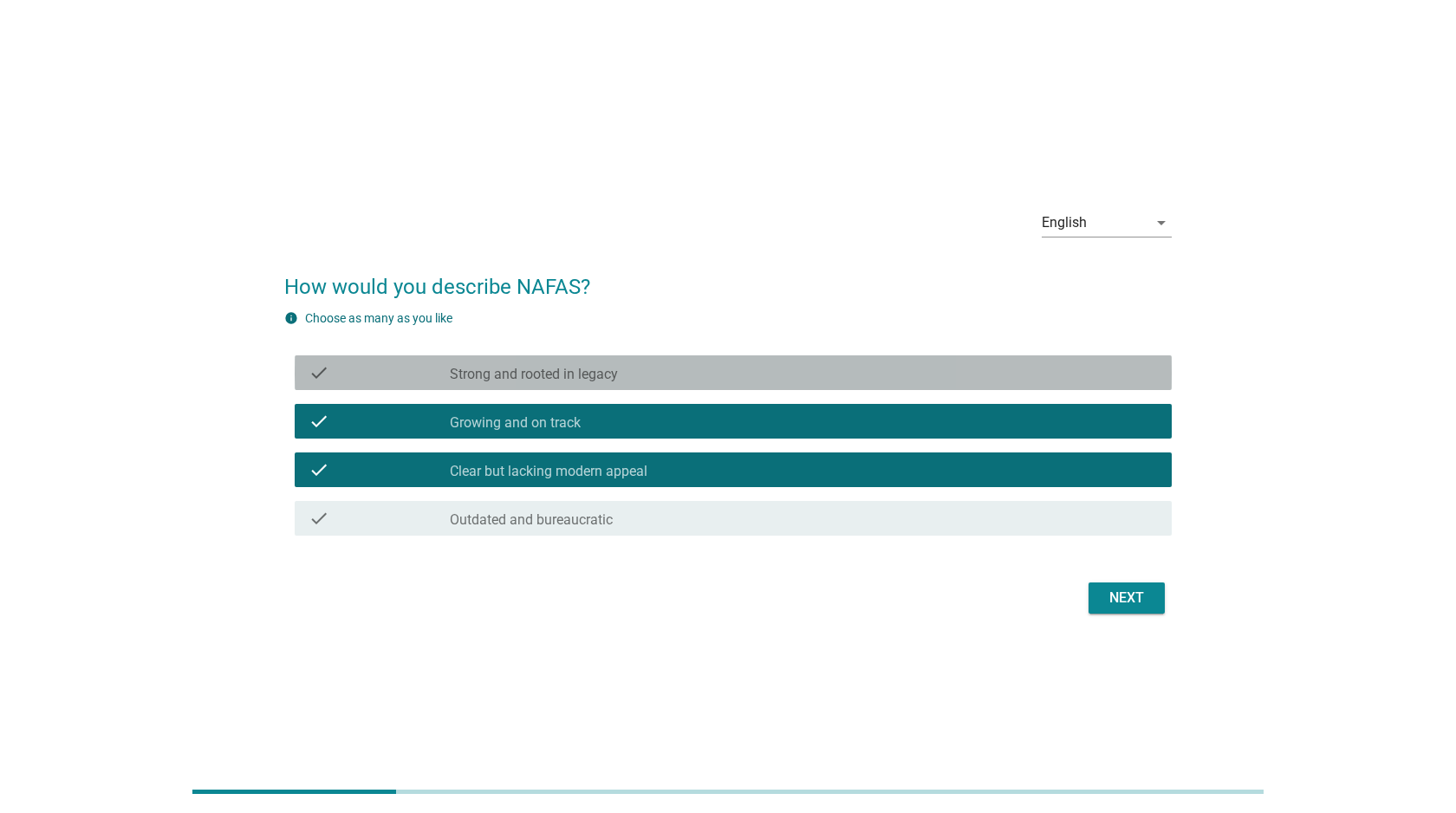
click at [670, 380] on div "check_box_outline_blank Strong and rooted in legacy" at bounding box center [803, 373] width 708 height 21
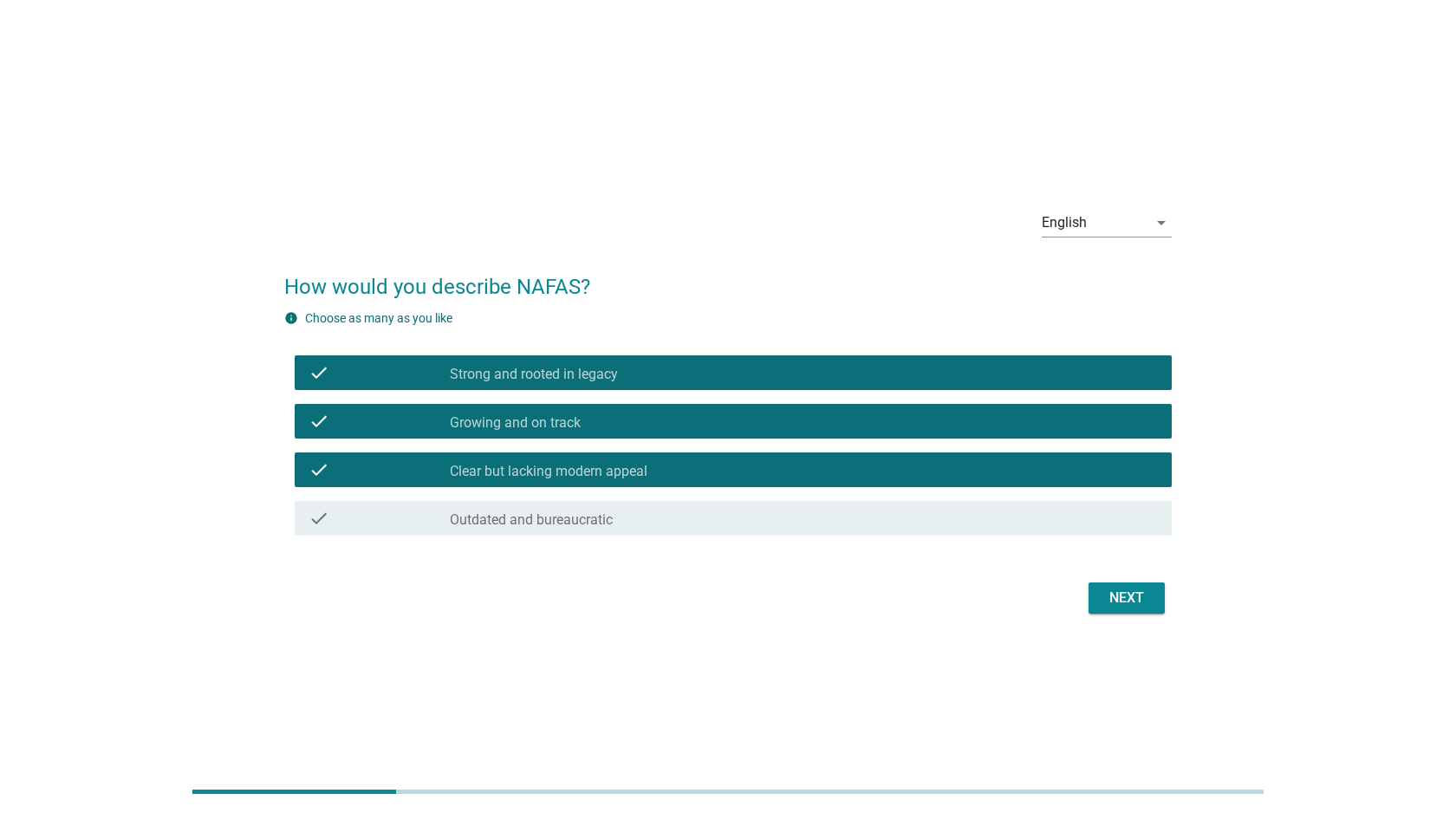
scroll to position [4, 0]
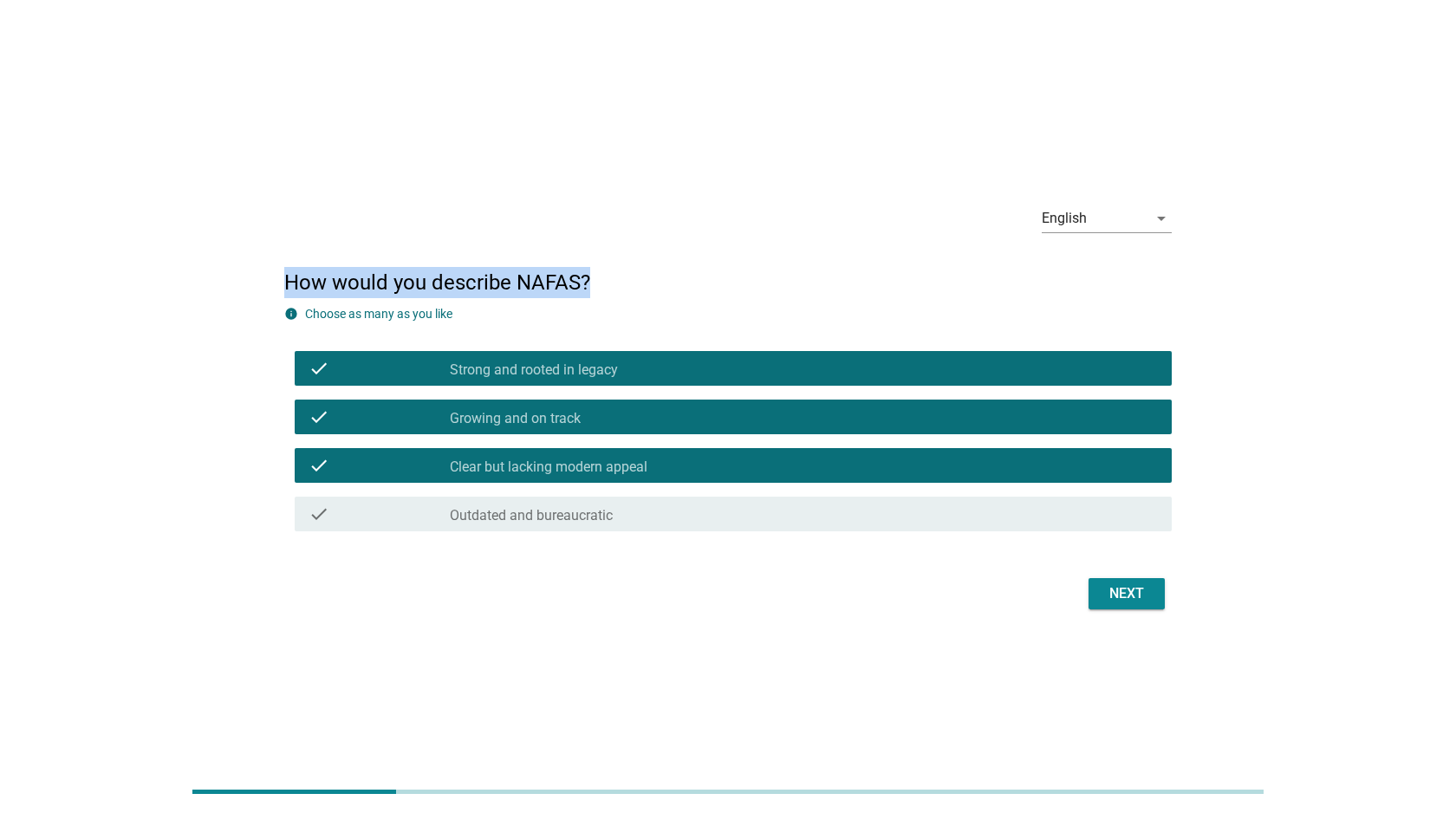
drag, startPoint x: 286, startPoint y: 282, endPoint x: 585, endPoint y: 274, distance: 299.1
click at [585, 274] on h2 "How would you describe NAFAS?" at bounding box center [728, 274] width 887 height 48
copy h2 "How would you describe NAFAS?"
click at [1142, 588] on div "Next" at bounding box center [1126, 594] width 48 height 21
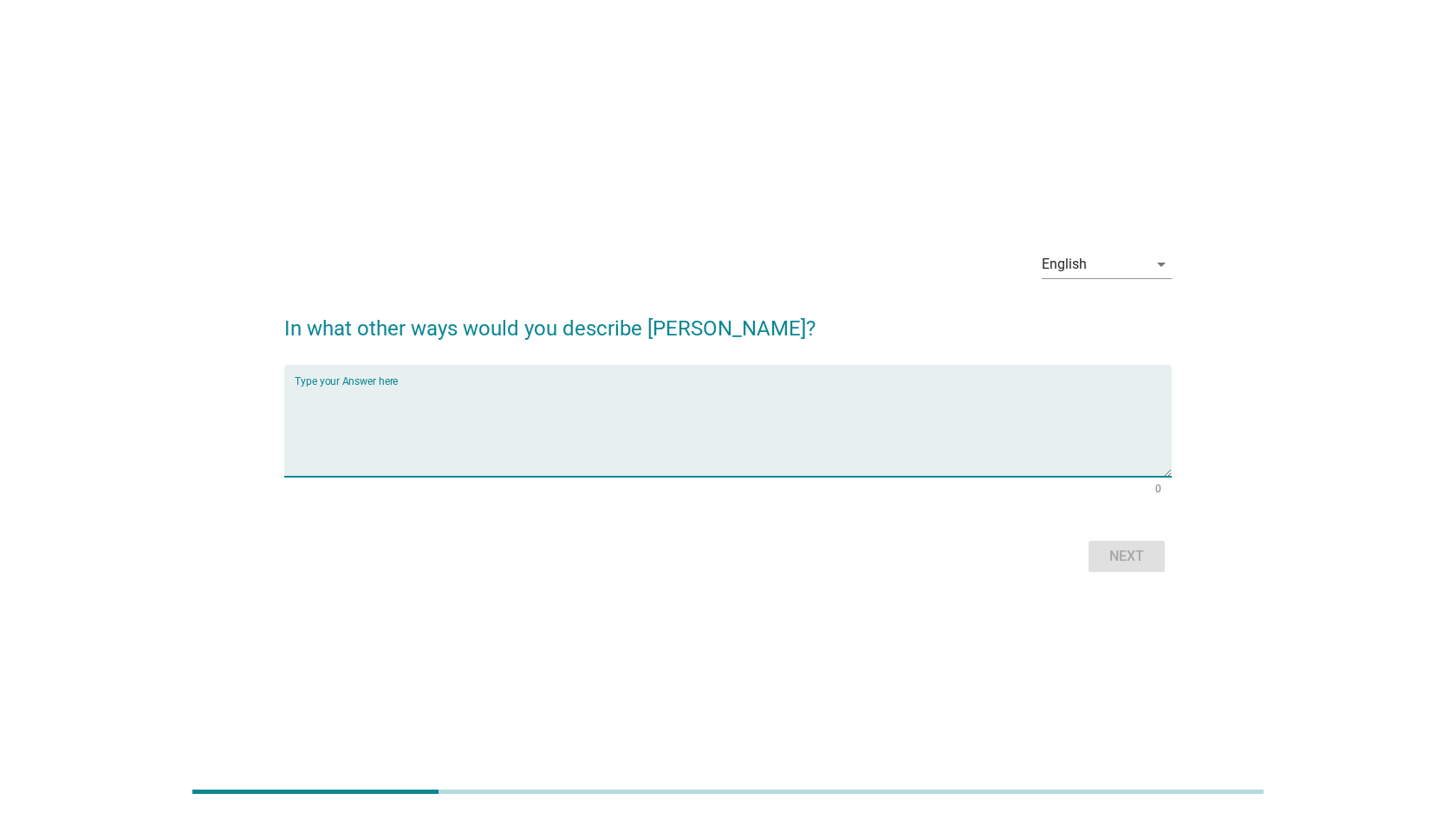
click at [833, 445] on textarea "Type your Answer here" at bounding box center [732, 431] width 876 height 91
type textarea "asdff"
click at [1128, 559] on div "Next" at bounding box center [1126, 556] width 48 height 21
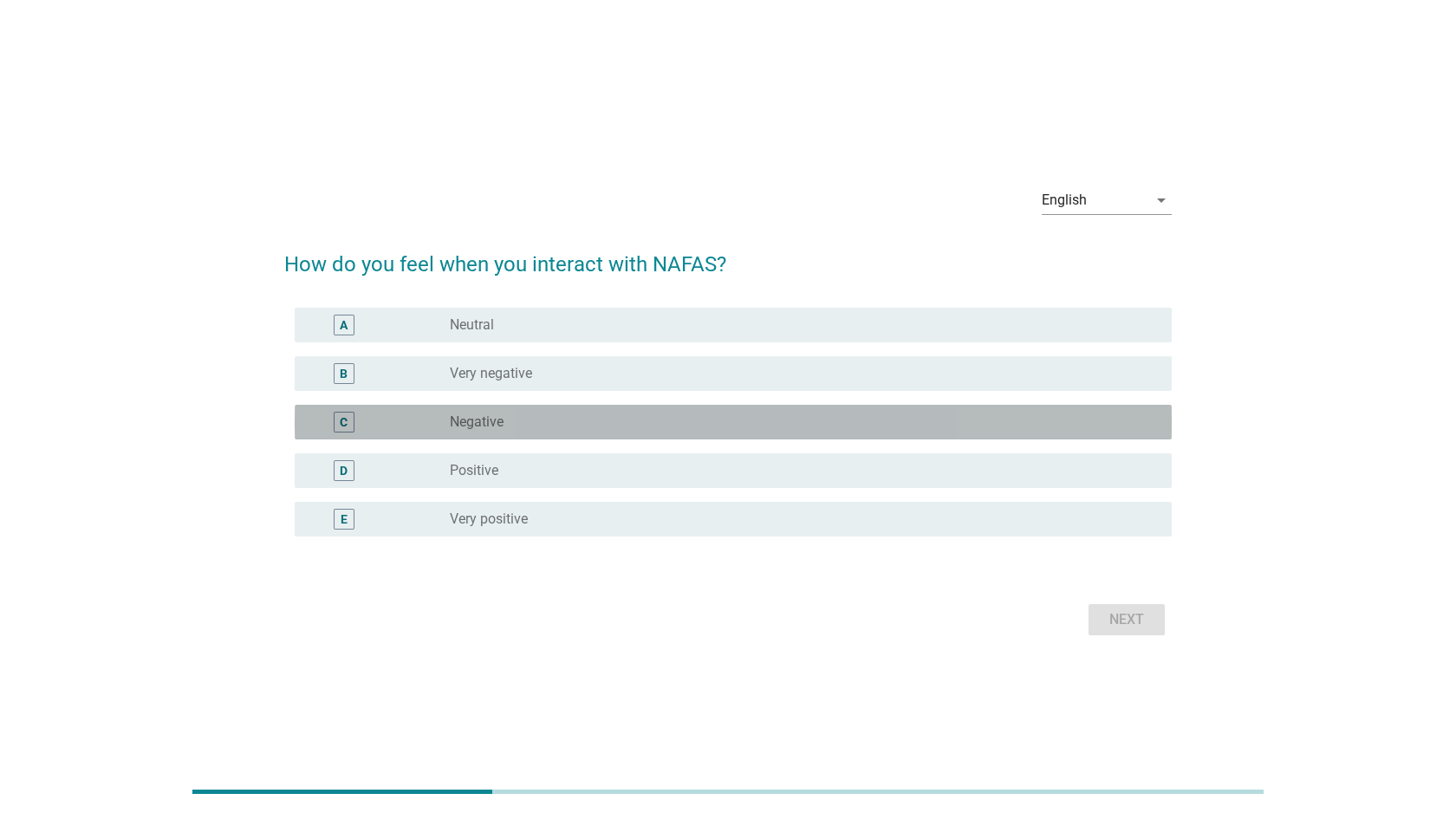
click at [598, 431] on div "radio_button_unchecked Negative" at bounding box center [803, 422] width 708 height 21
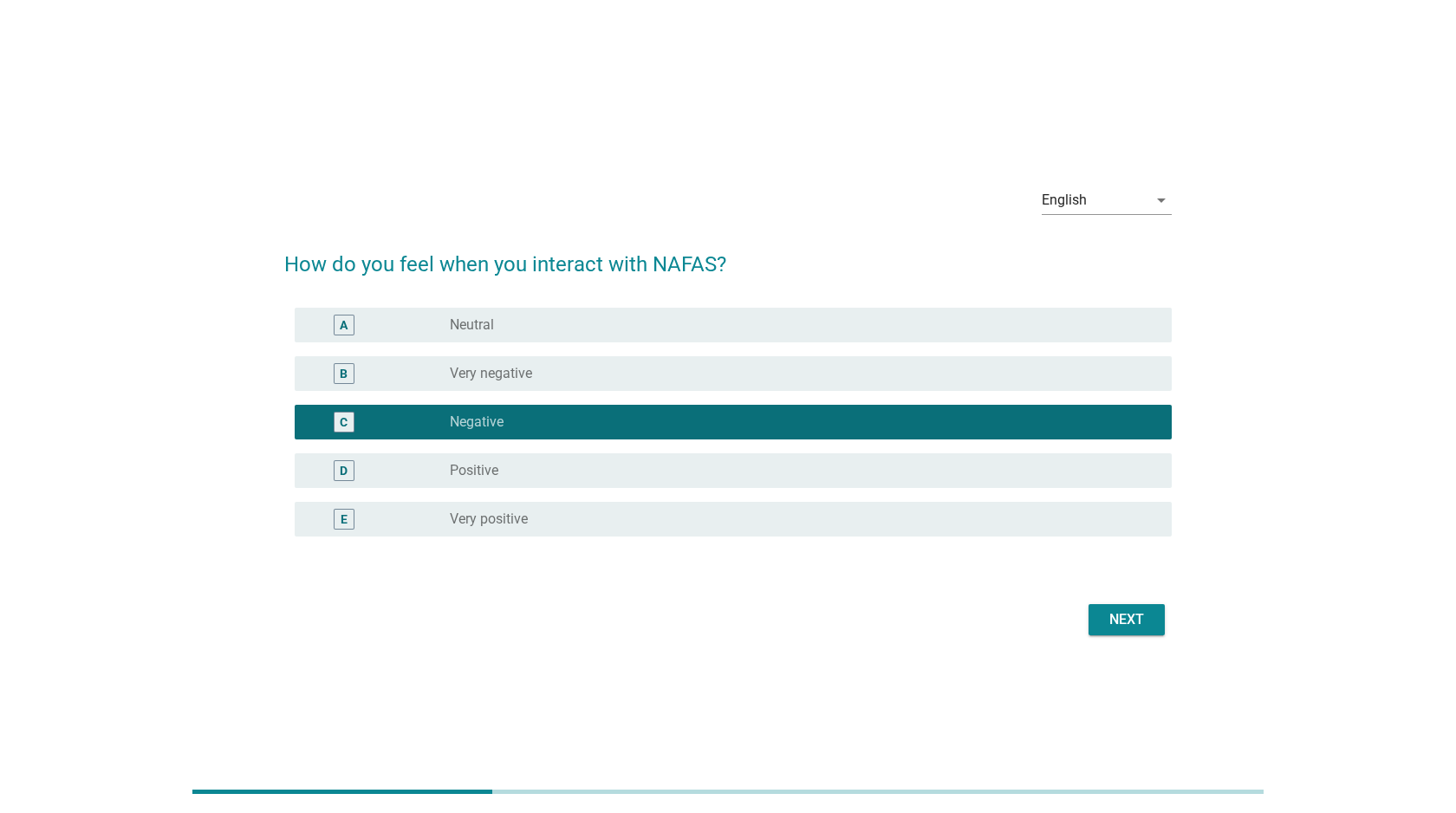
click at [588, 477] on div "radio_button_unchecked Positive" at bounding box center [796, 471] width 694 height 17
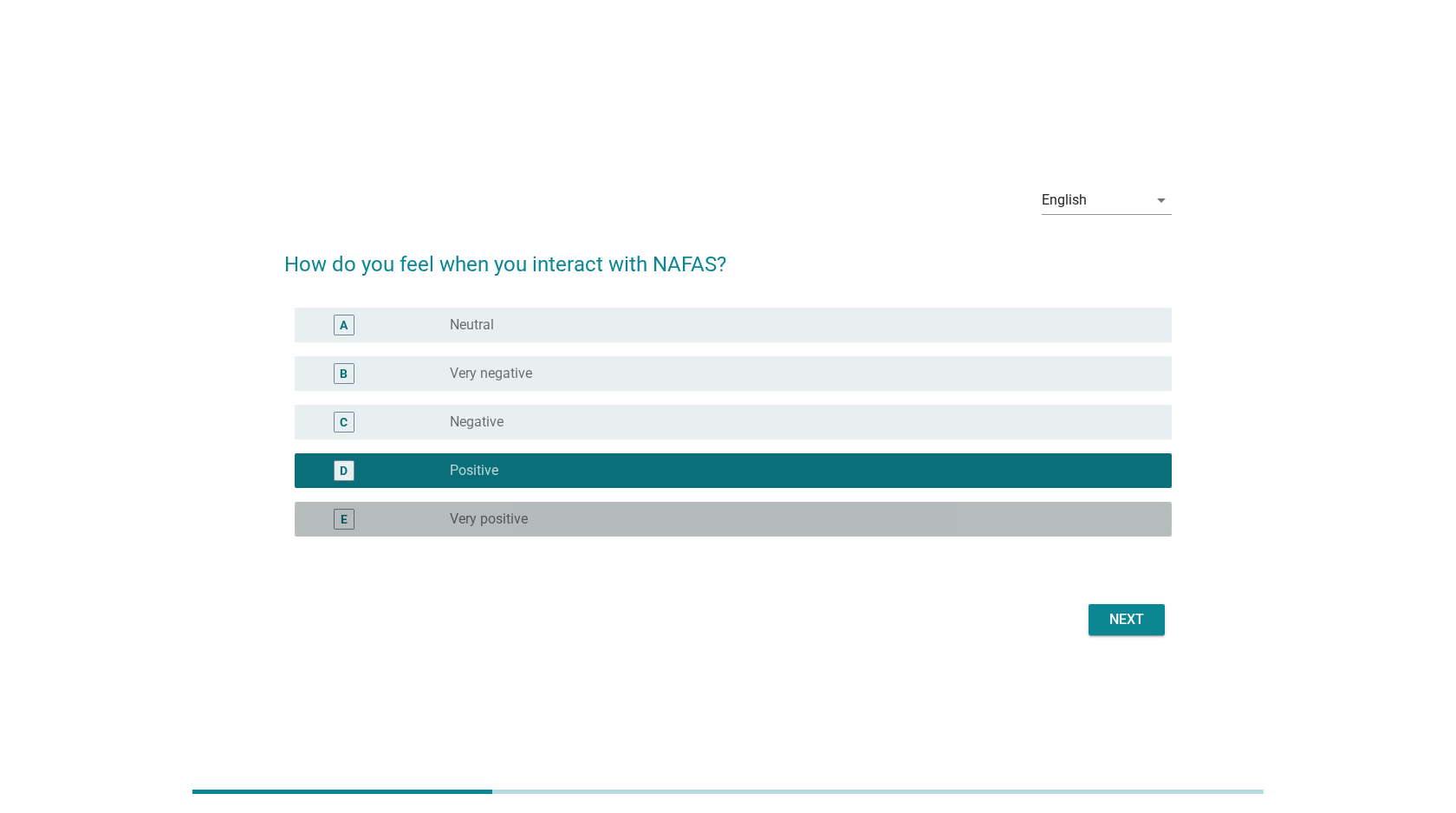
click at [585, 517] on div "radio_button_unchecked Very positive" at bounding box center [796, 519] width 694 height 17
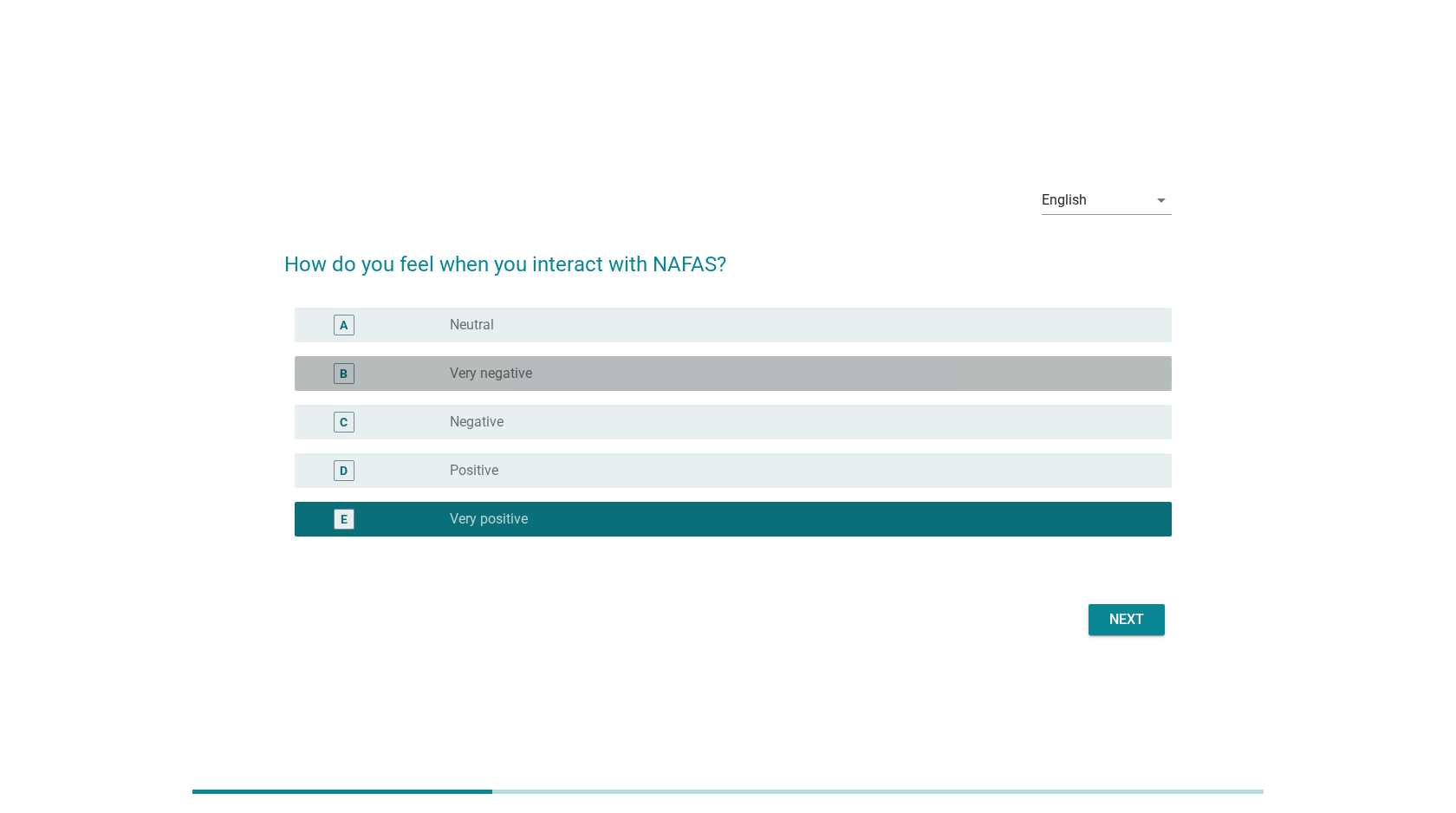
click at [589, 377] on div "radio_button_unchecked Very negative" at bounding box center [796, 373] width 694 height 17
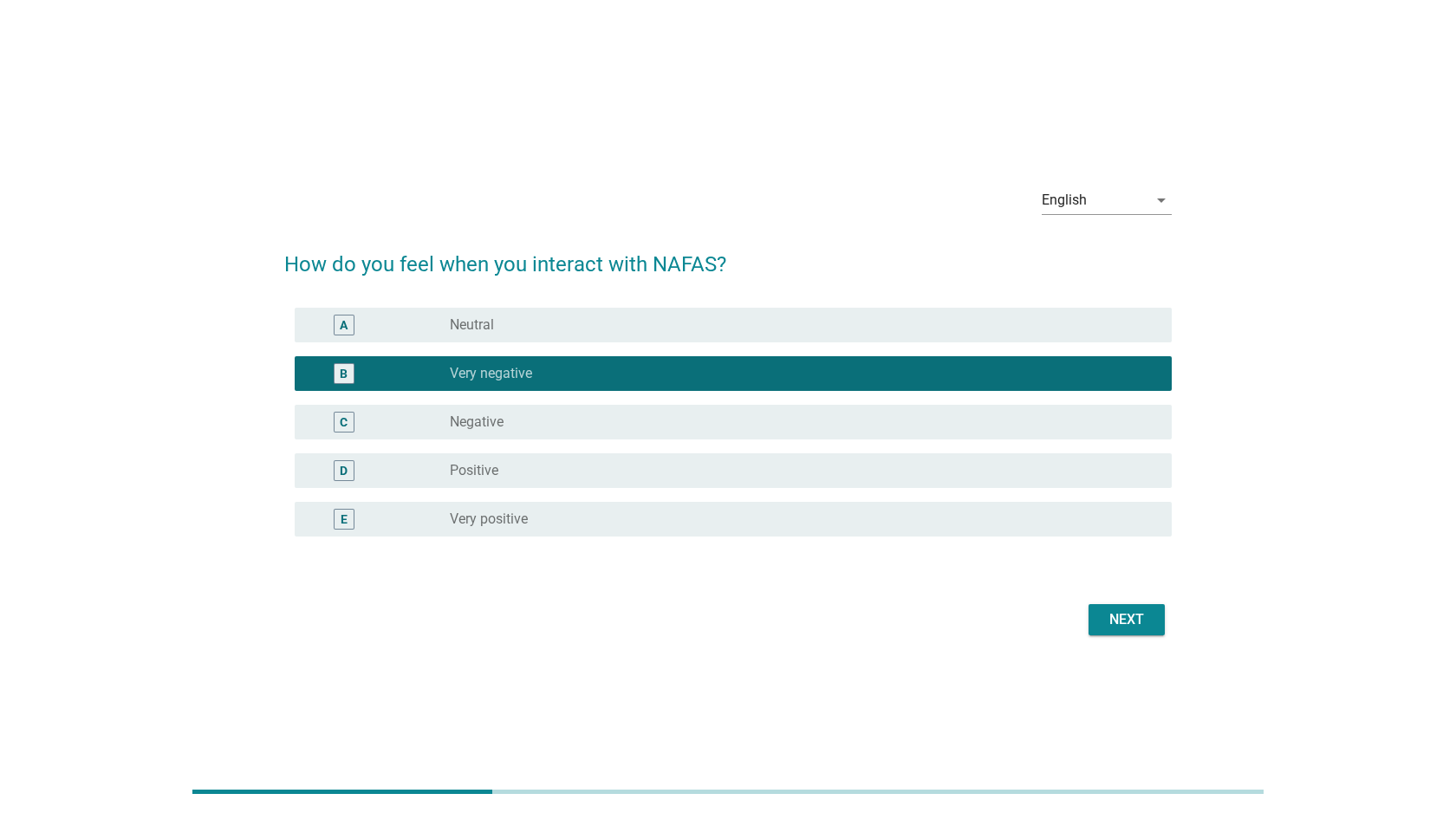
click at [581, 436] on div "C radio_button_unchecked Negative" at bounding box center [732, 422] width 876 height 35
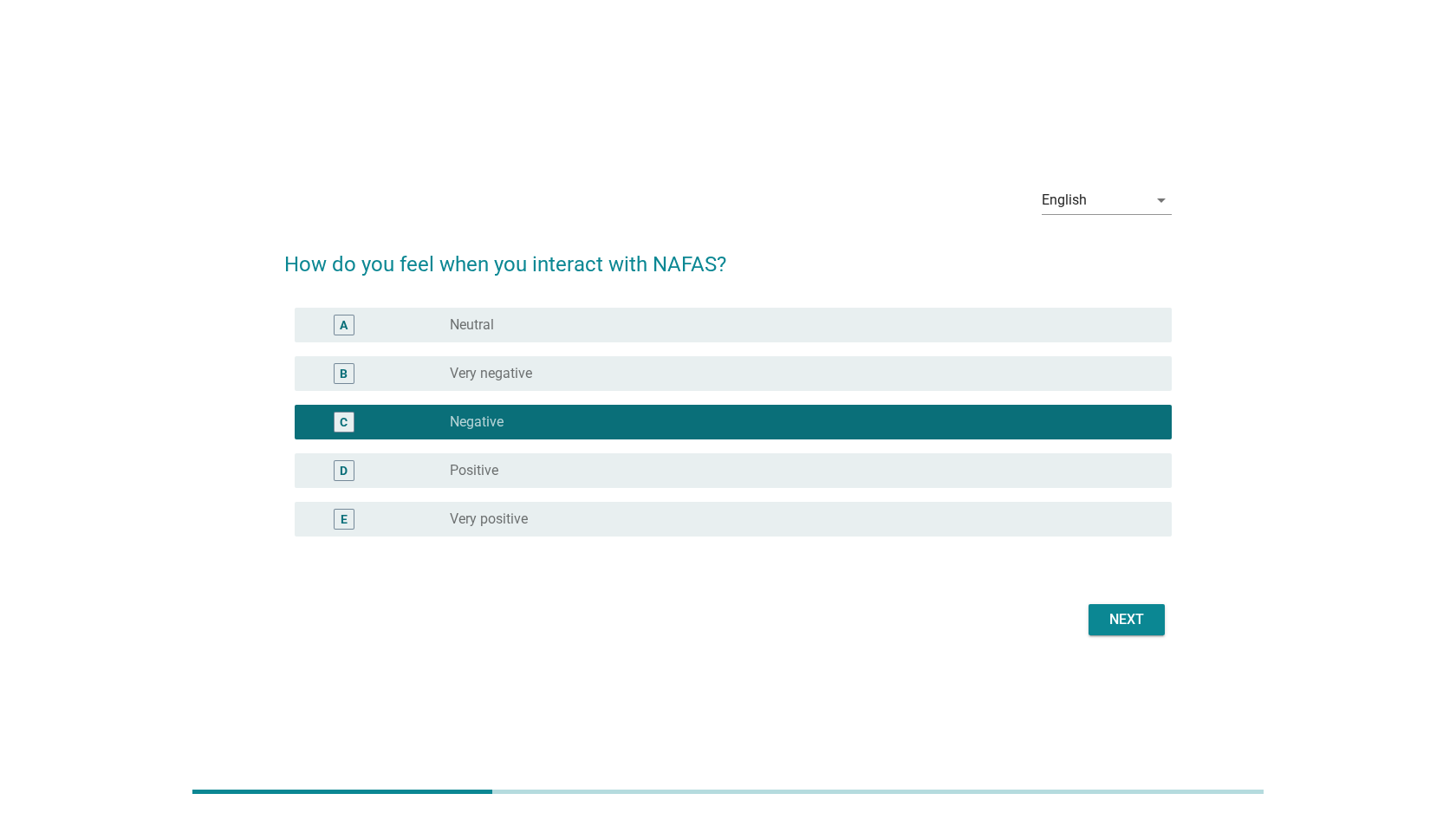
scroll to position [10, 0]
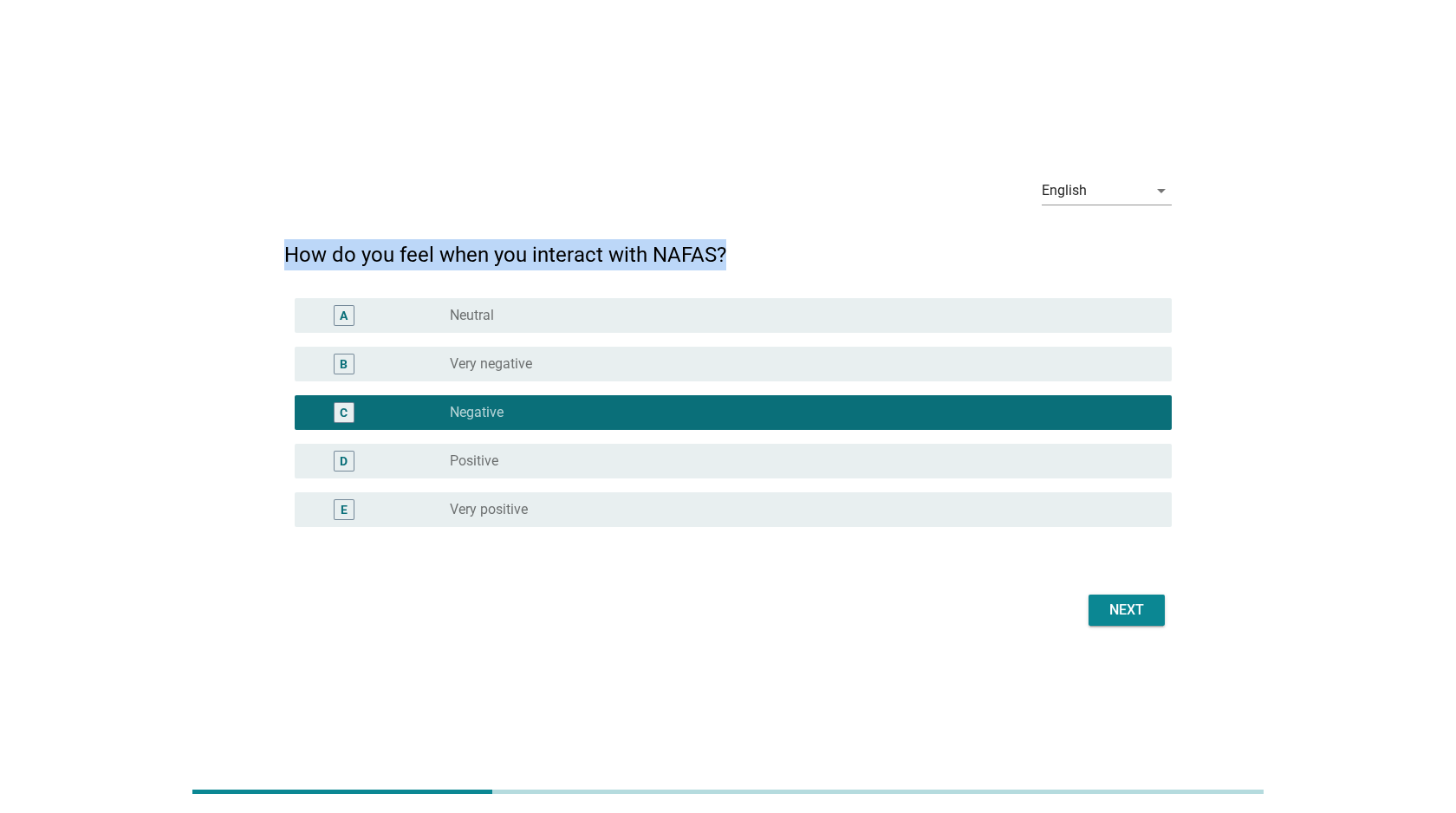
drag, startPoint x: 283, startPoint y: 249, endPoint x: 727, endPoint y: 251, distance: 444.0
click at [727, 251] on h2 "How do you feel when you interact with NAFAS?" at bounding box center [728, 246] width 887 height 48
copy h2 "How do you feel when you interact with NAFAS?"
click at [1117, 605] on div "Next" at bounding box center [1126, 610] width 48 height 21
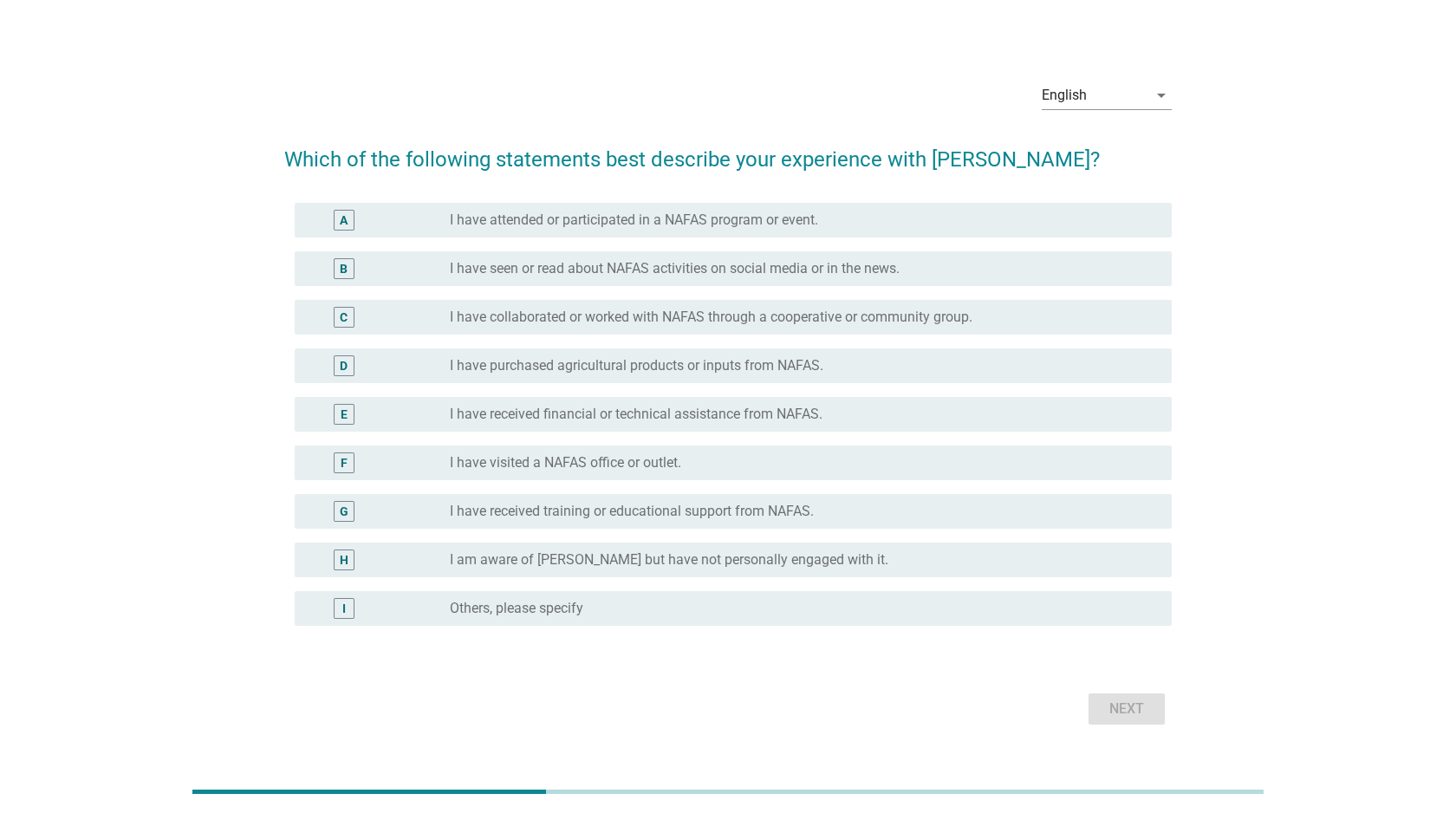
scroll to position [0, 0]
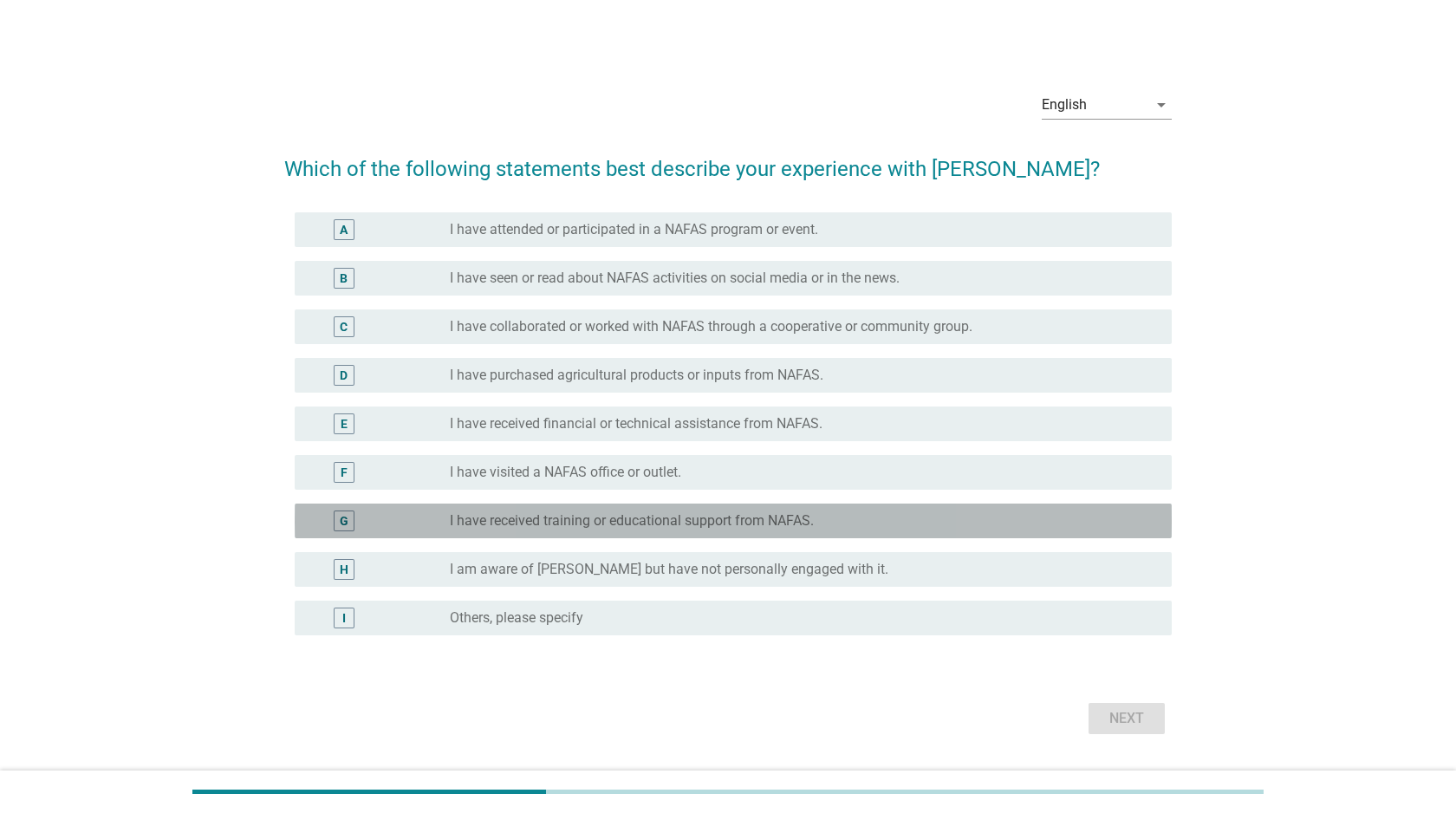
click at [825, 531] on div "G radio_button_unchecked I have received training or educational support from N…" at bounding box center [732, 521] width 876 height 35
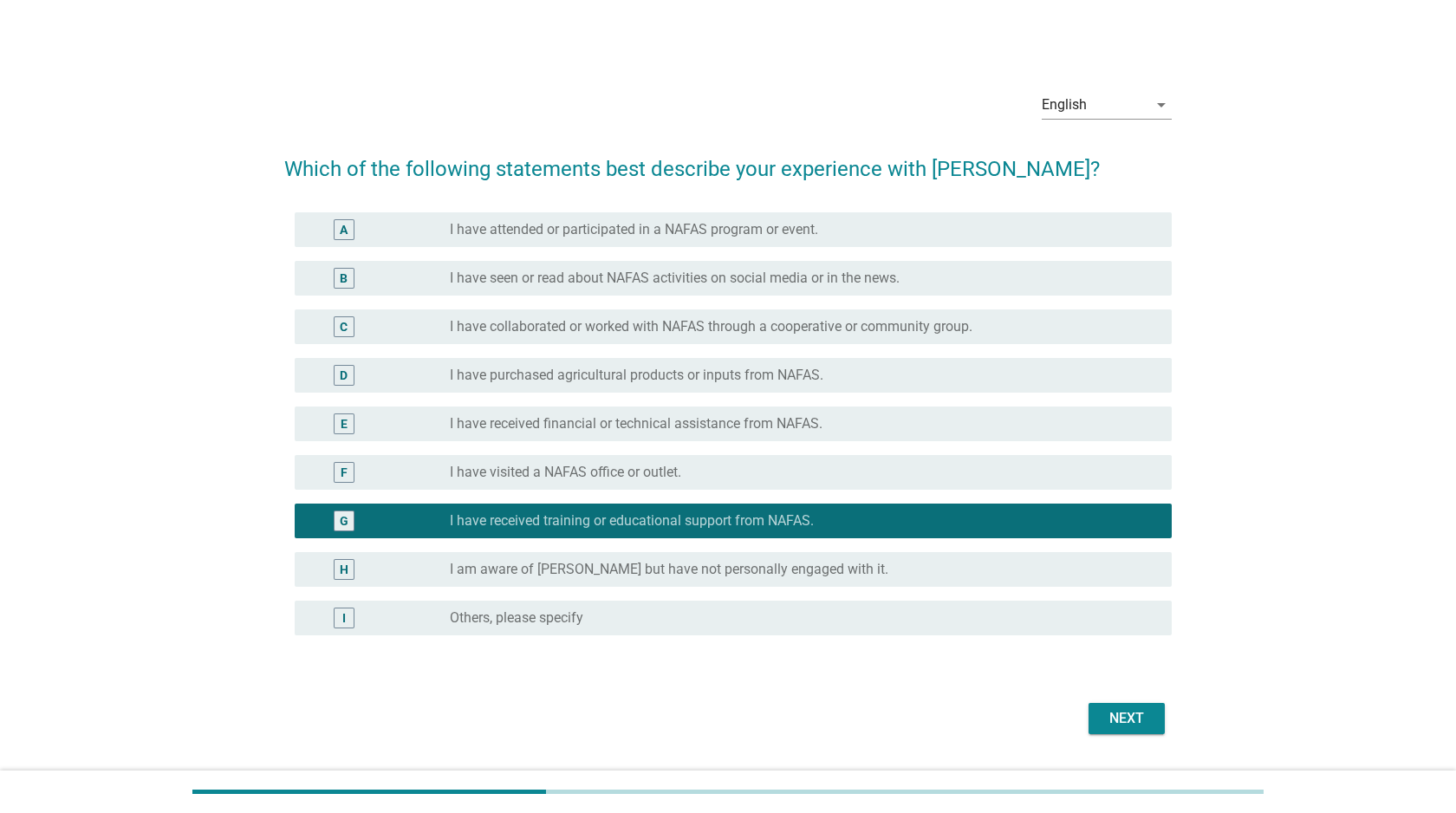
click at [809, 494] on div "F radio_button_unchecked I have visited a NAFAS office or outlet." at bounding box center [728, 473] width 887 height 48
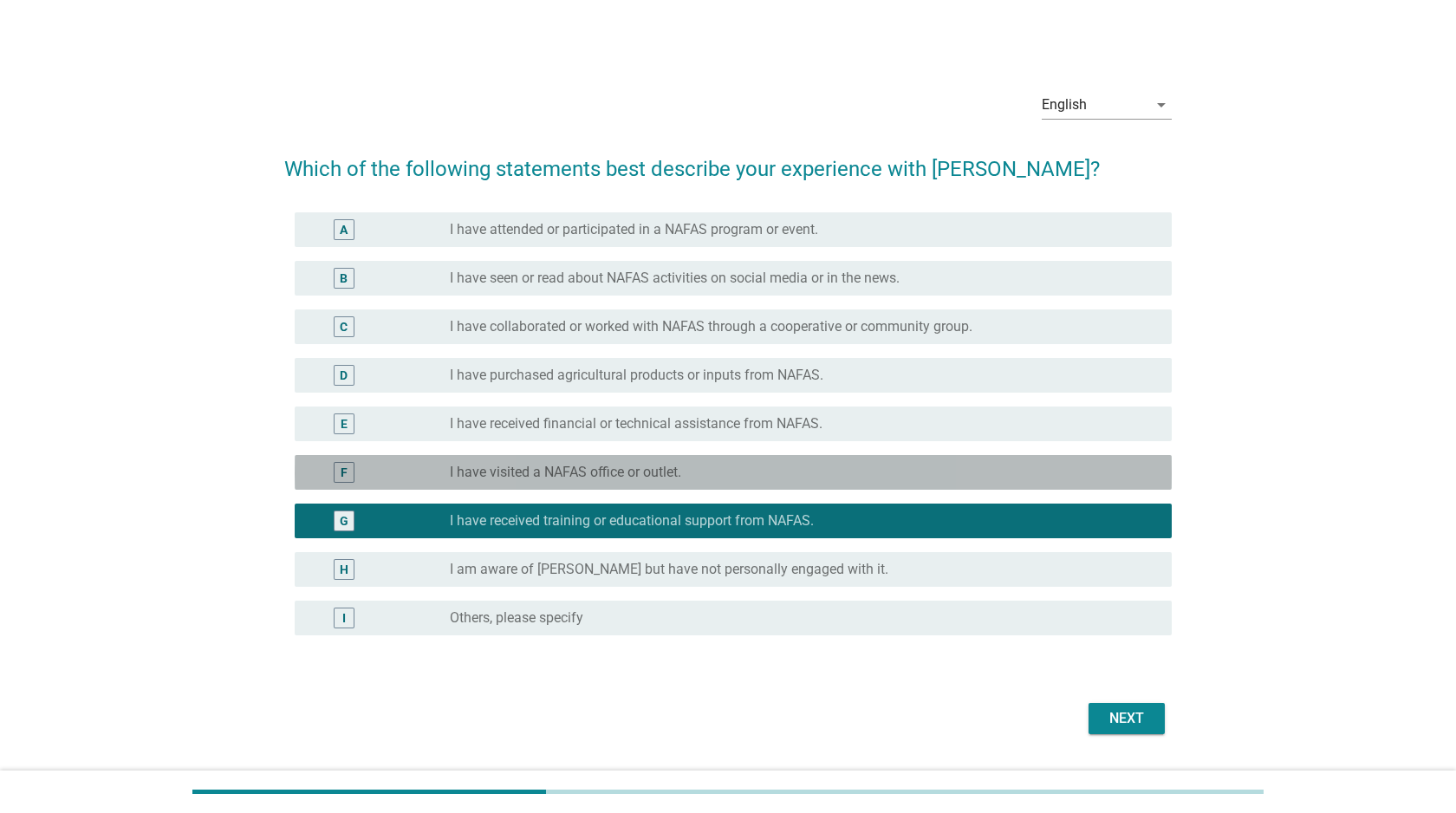
click at [809, 477] on div "radio_button_unchecked I have visited a NAFAS office or outlet." at bounding box center [796, 473] width 694 height 17
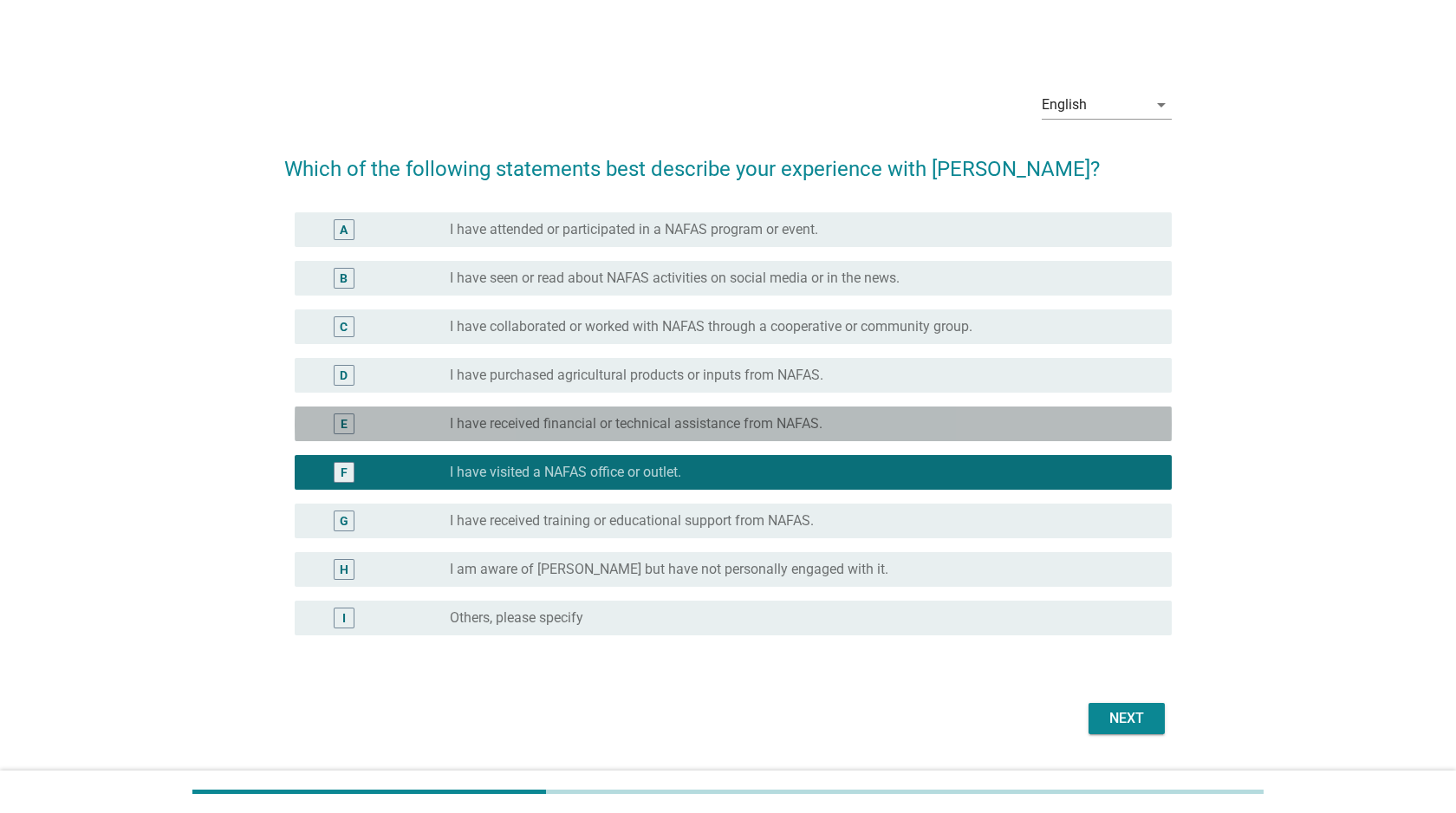
click at [807, 433] on div "radio_button_unchecked I have received financial or technical assistance from N…" at bounding box center [803, 424] width 708 height 21
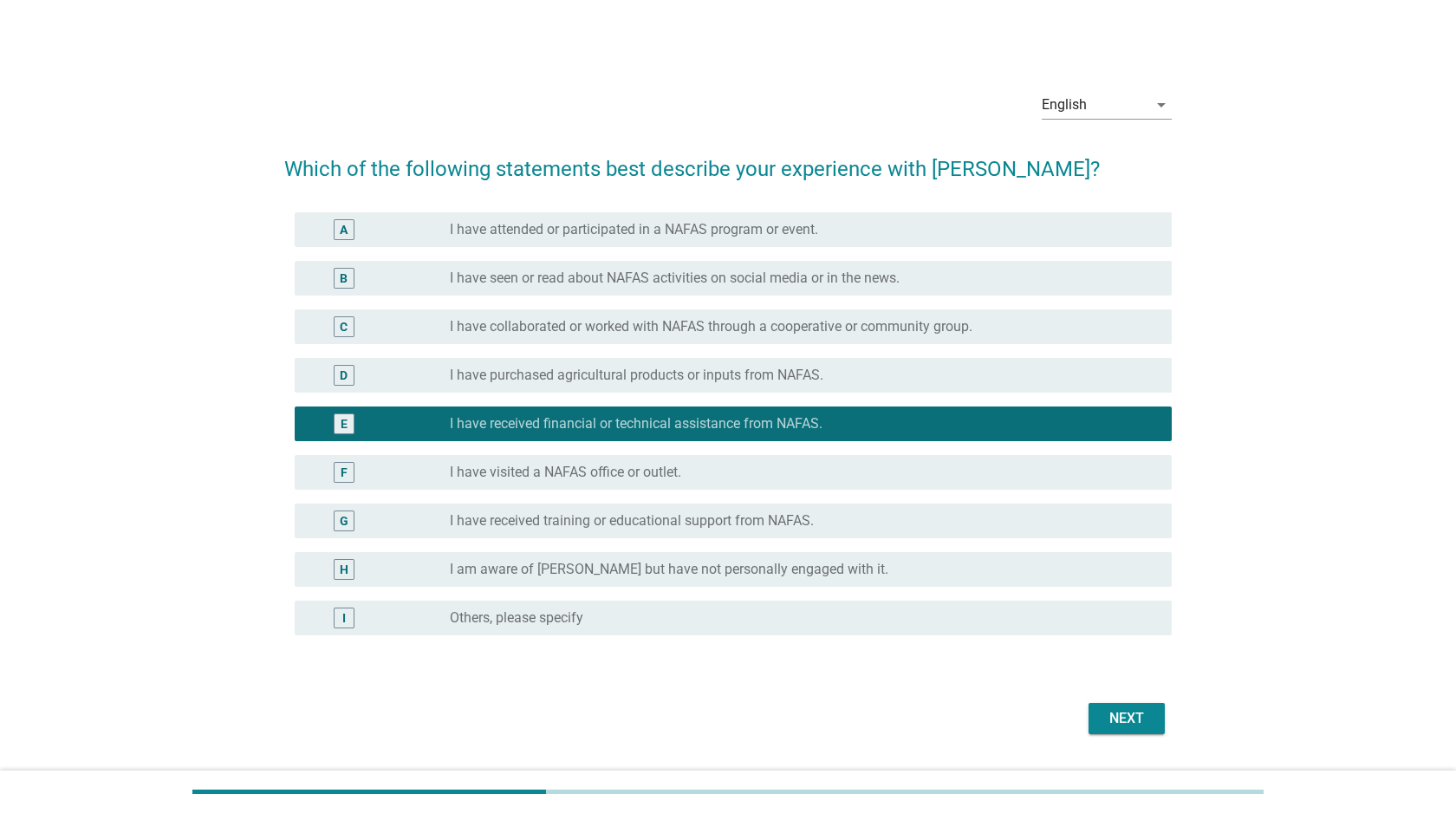
click at [1133, 718] on div "Next" at bounding box center [1126, 718] width 48 height 21
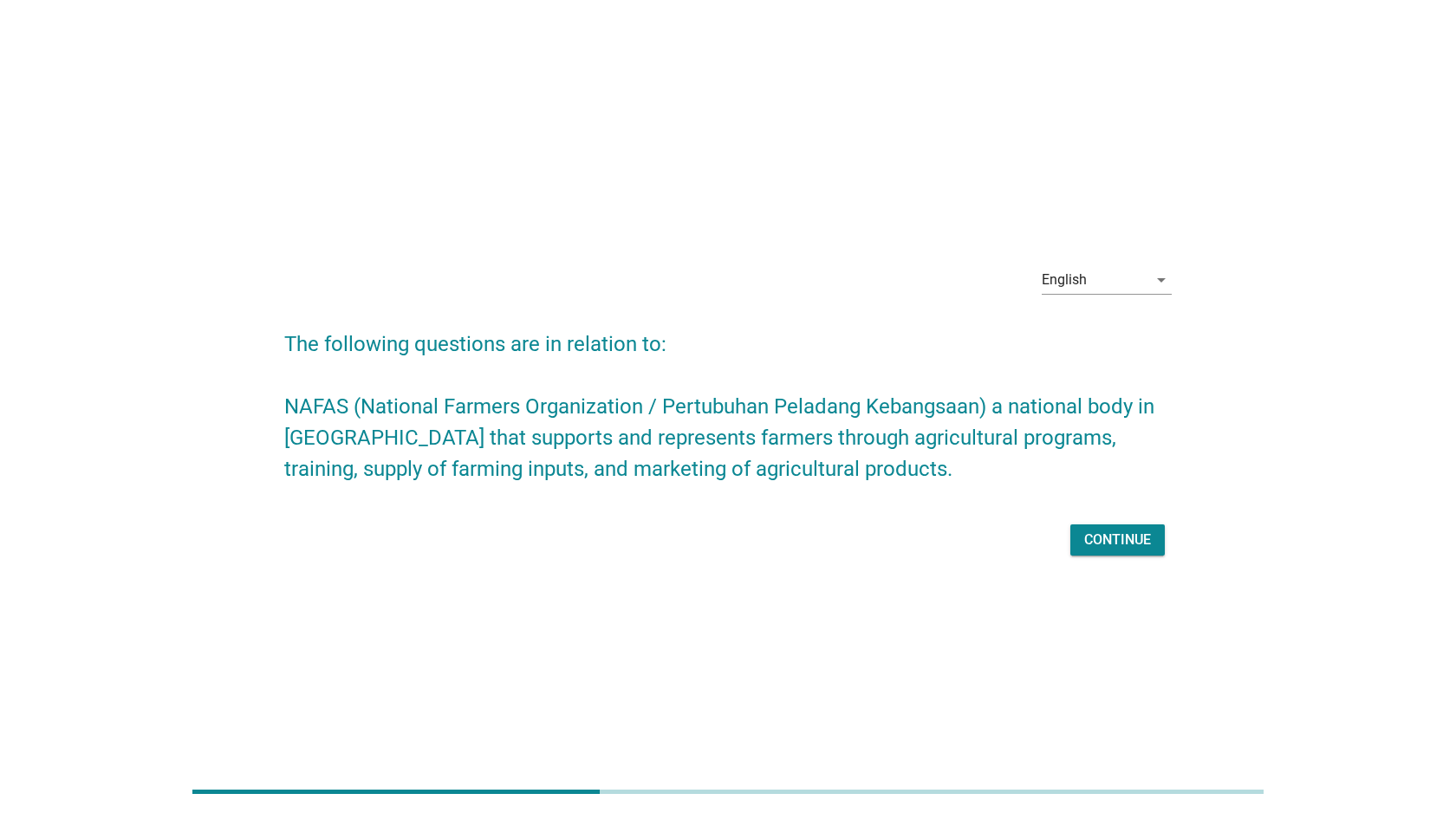
scroll to position [3, 0]
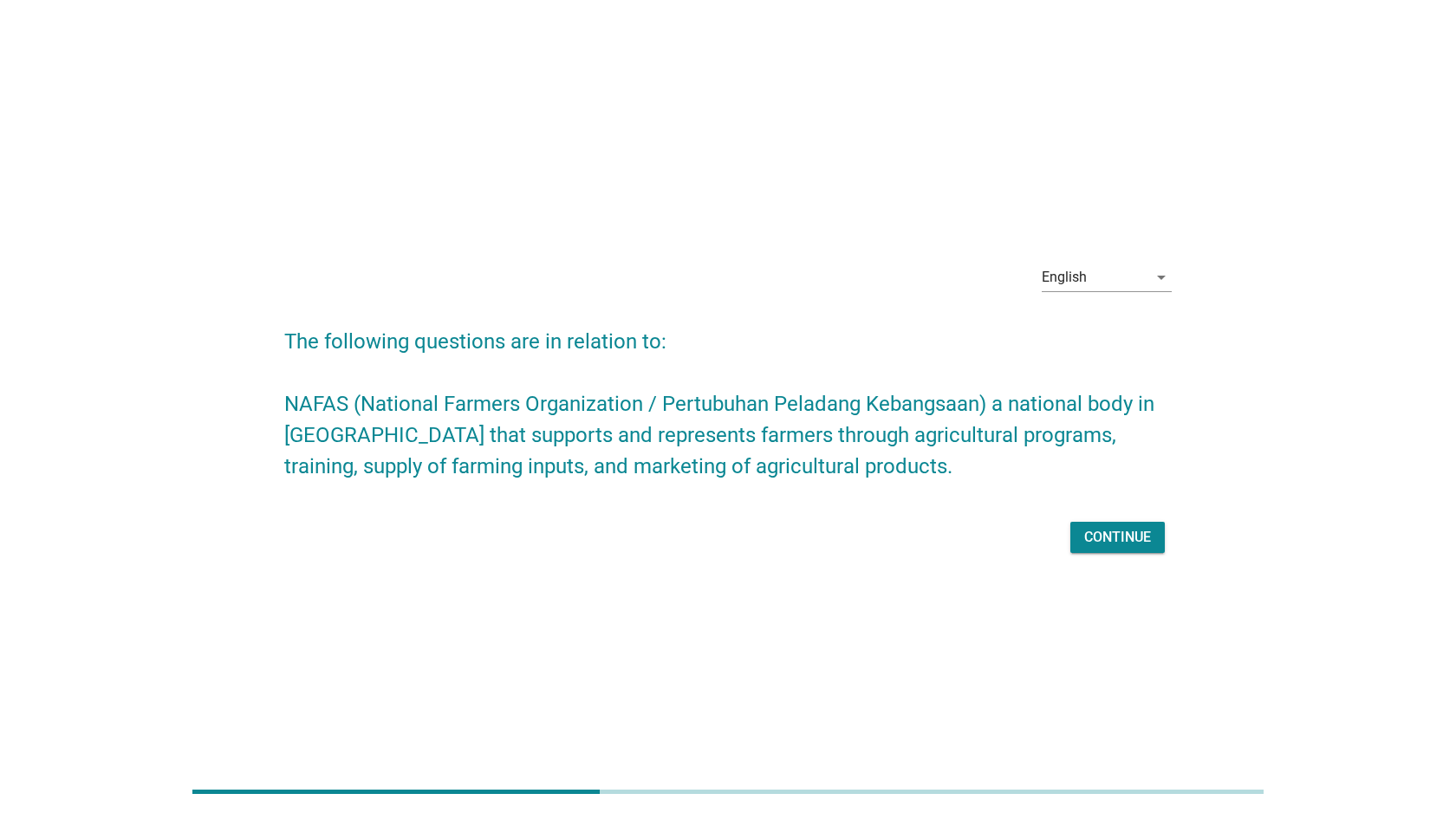
click at [1140, 532] on div "Continue" at bounding box center [1117, 537] width 67 height 21
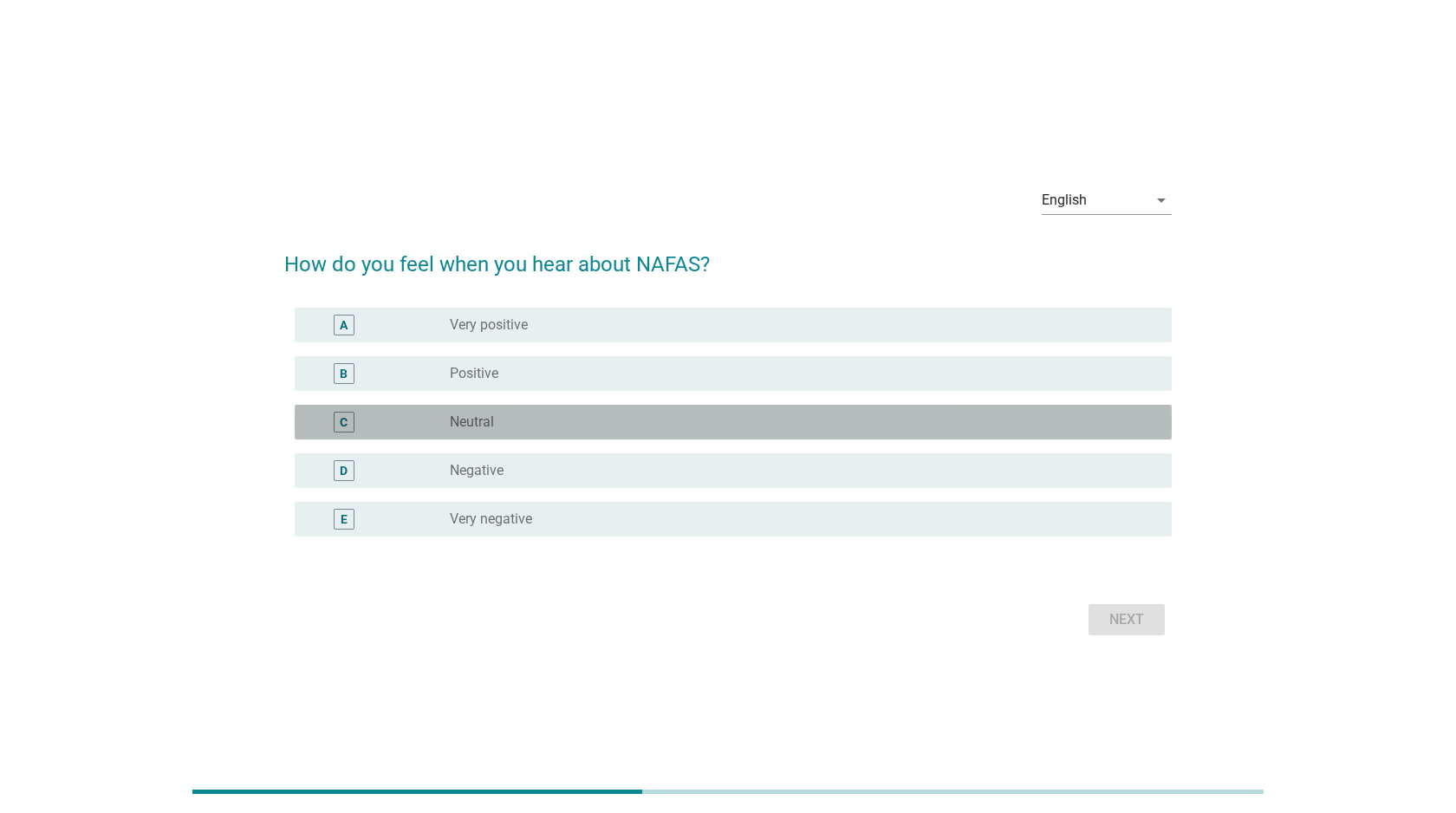
click at [725, 429] on div "radio_button_unchecked Neutral" at bounding box center [796, 422] width 694 height 17
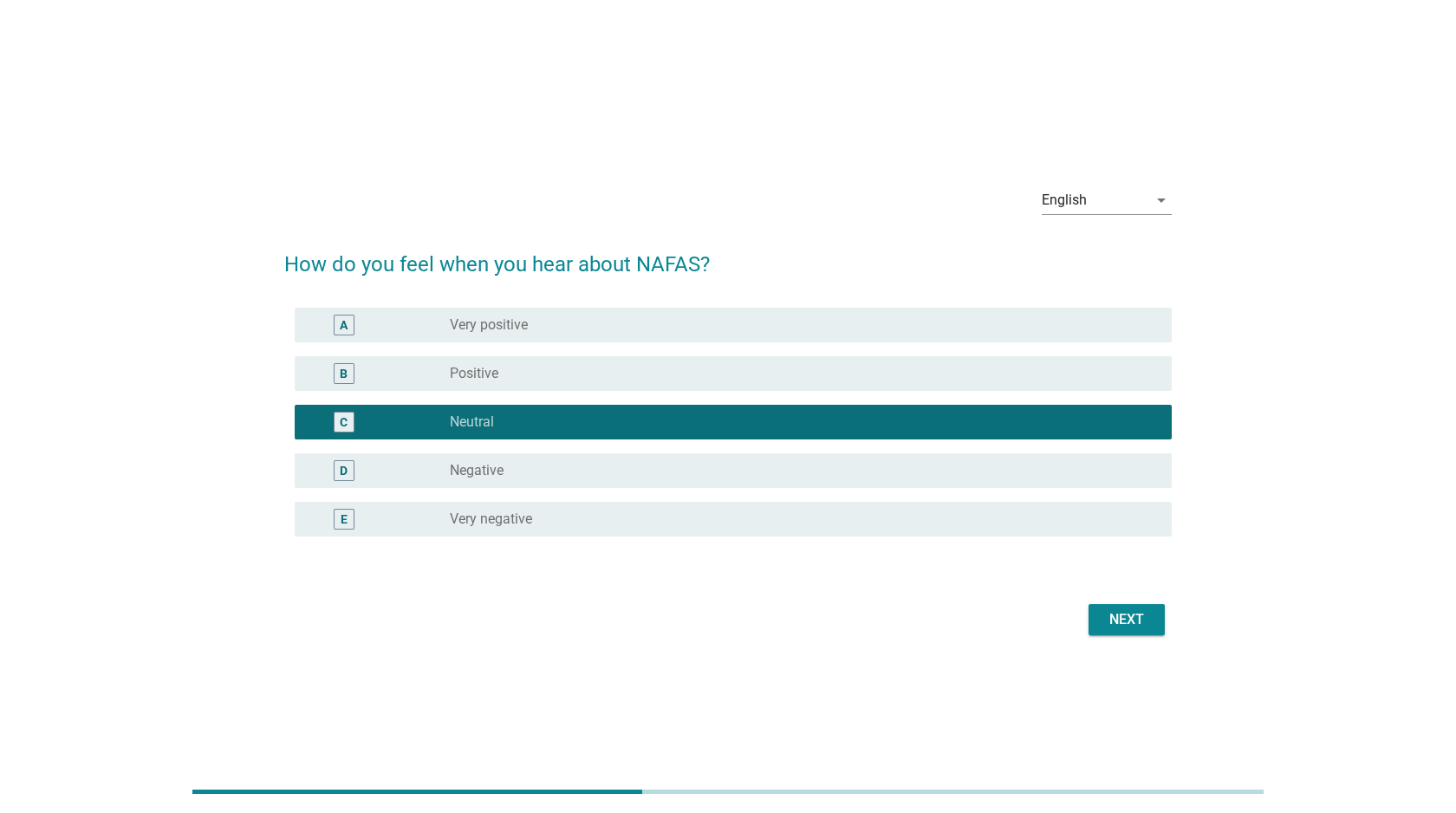
click at [1135, 615] on div "Next" at bounding box center [1126, 620] width 48 height 21
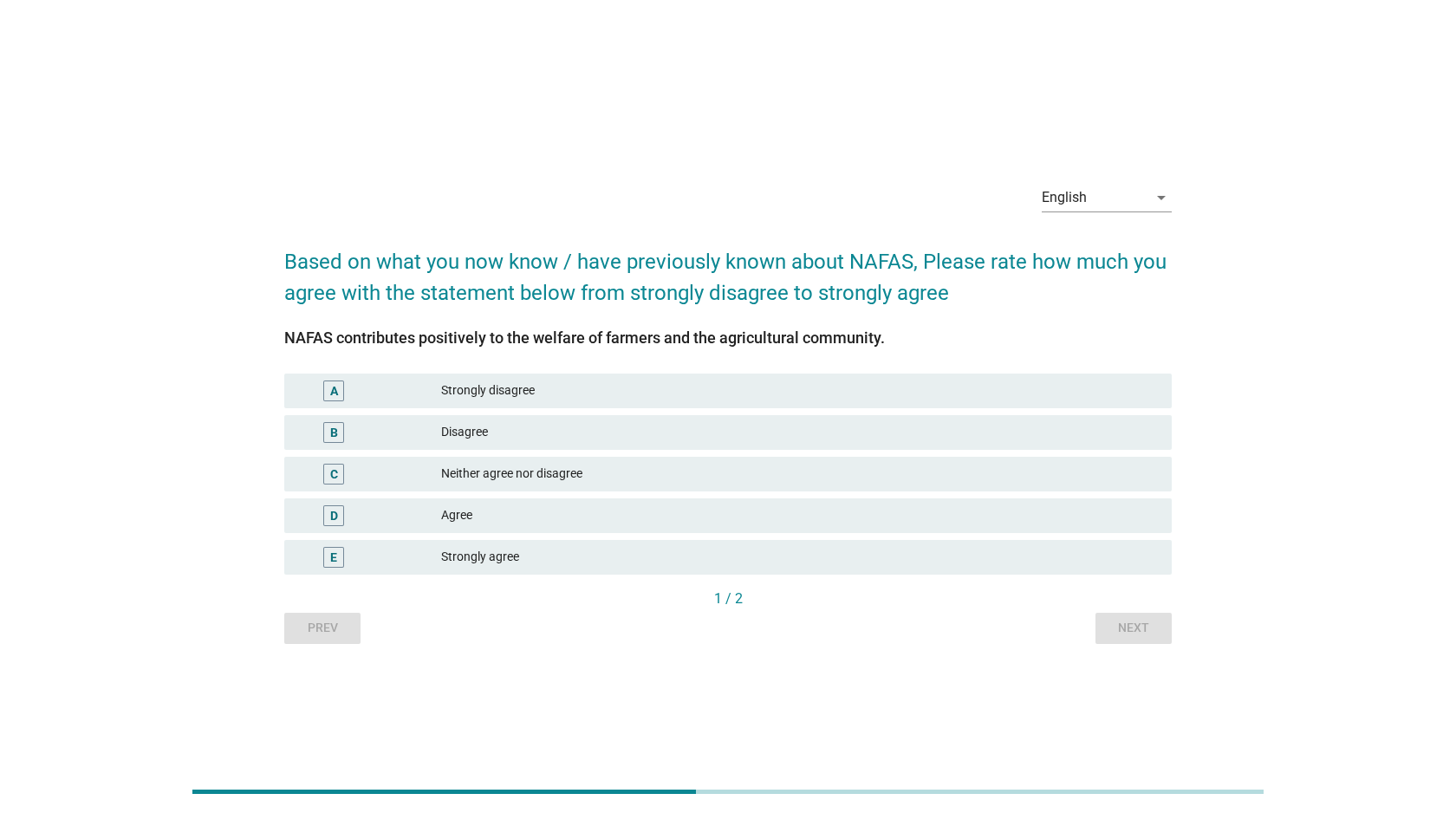
click at [342, 626] on div "Prev Next" at bounding box center [728, 628] width 887 height 31
click at [329, 625] on div "Prev Next" at bounding box center [728, 628] width 887 height 31
click at [611, 475] on div "Neither agree nor disagree" at bounding box center [798, 474] width 716 height 21
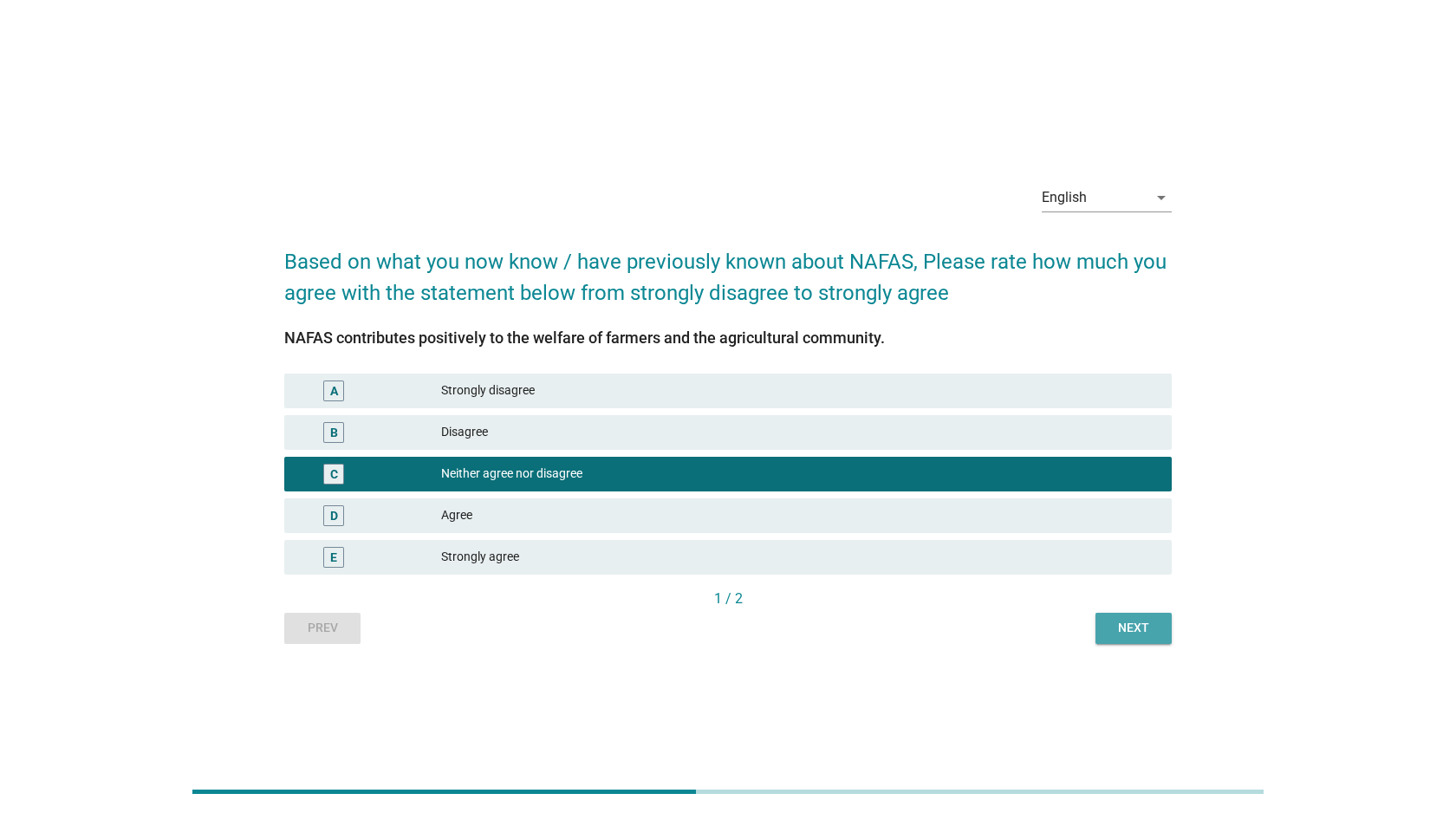
click at [1147, 621] on div "Next" at bounding box center [1133, 628] width 48 height 18
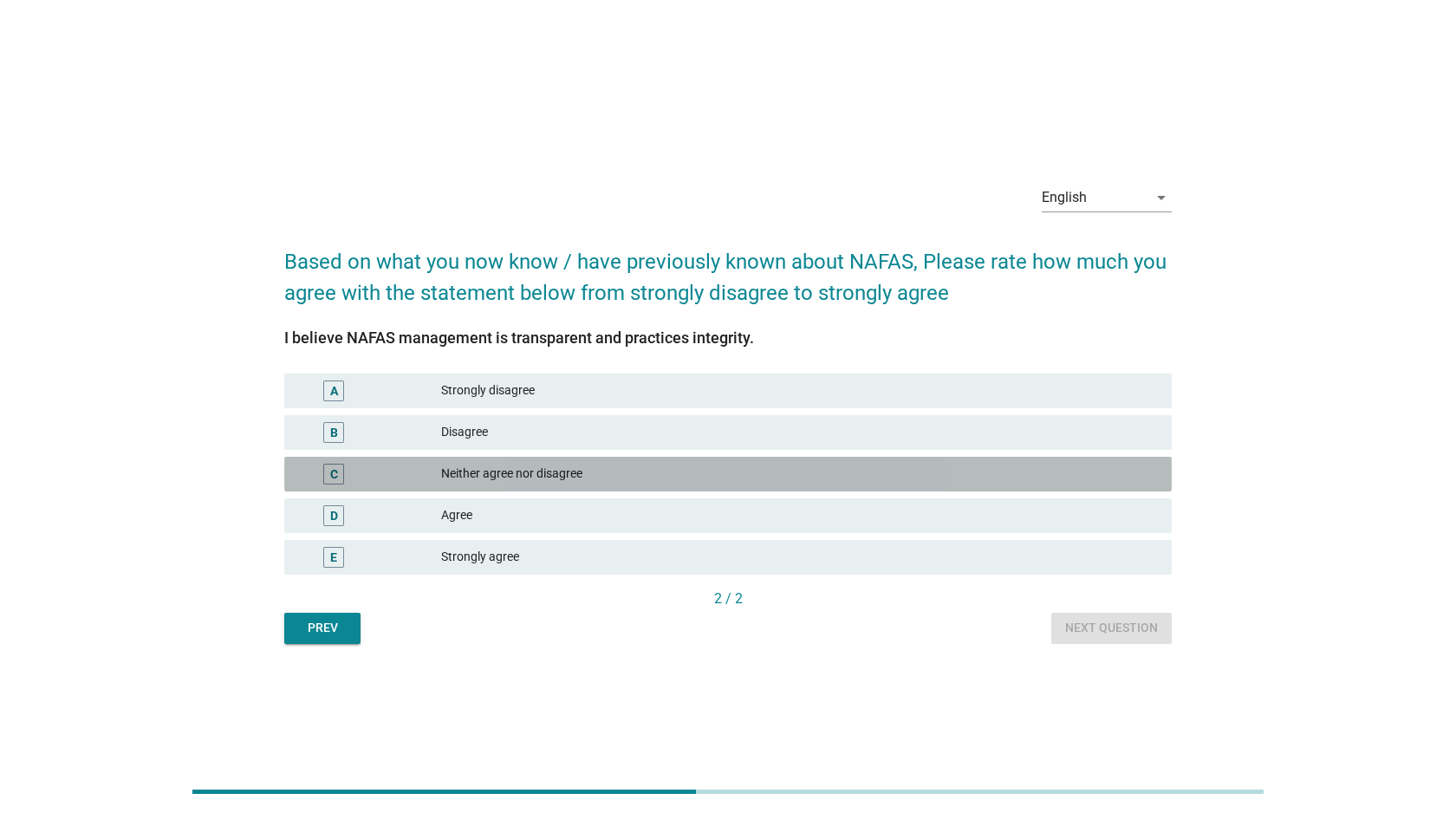
click at [620, 465] on div "Neither agree nor disagree" at bounding box center [798, 474] width 716 height 21
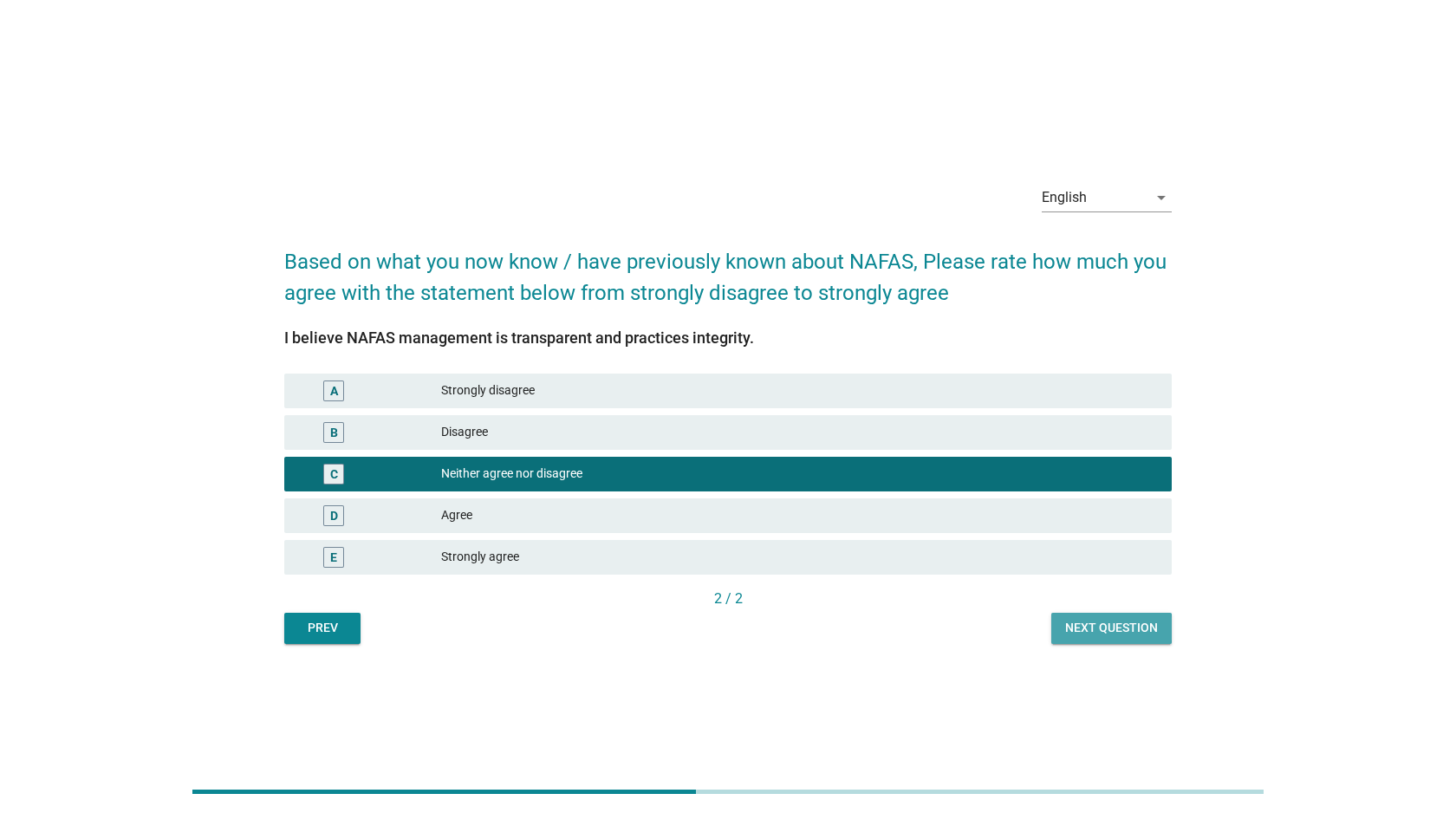
click at [1098, 619] on div "Next question" at bounding box center [1111, 628] width 93 height 18
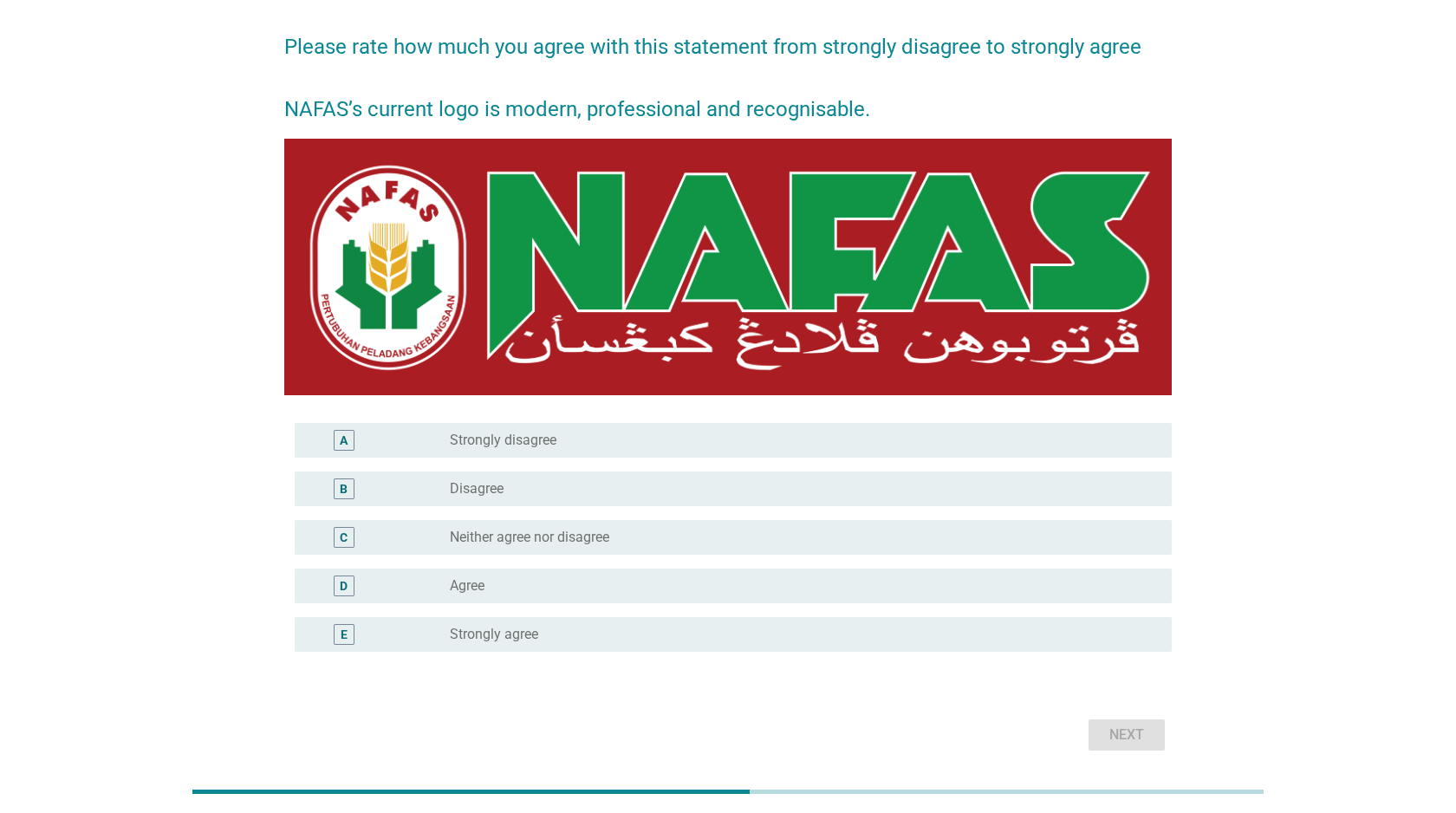
scroll to position [183, 0]
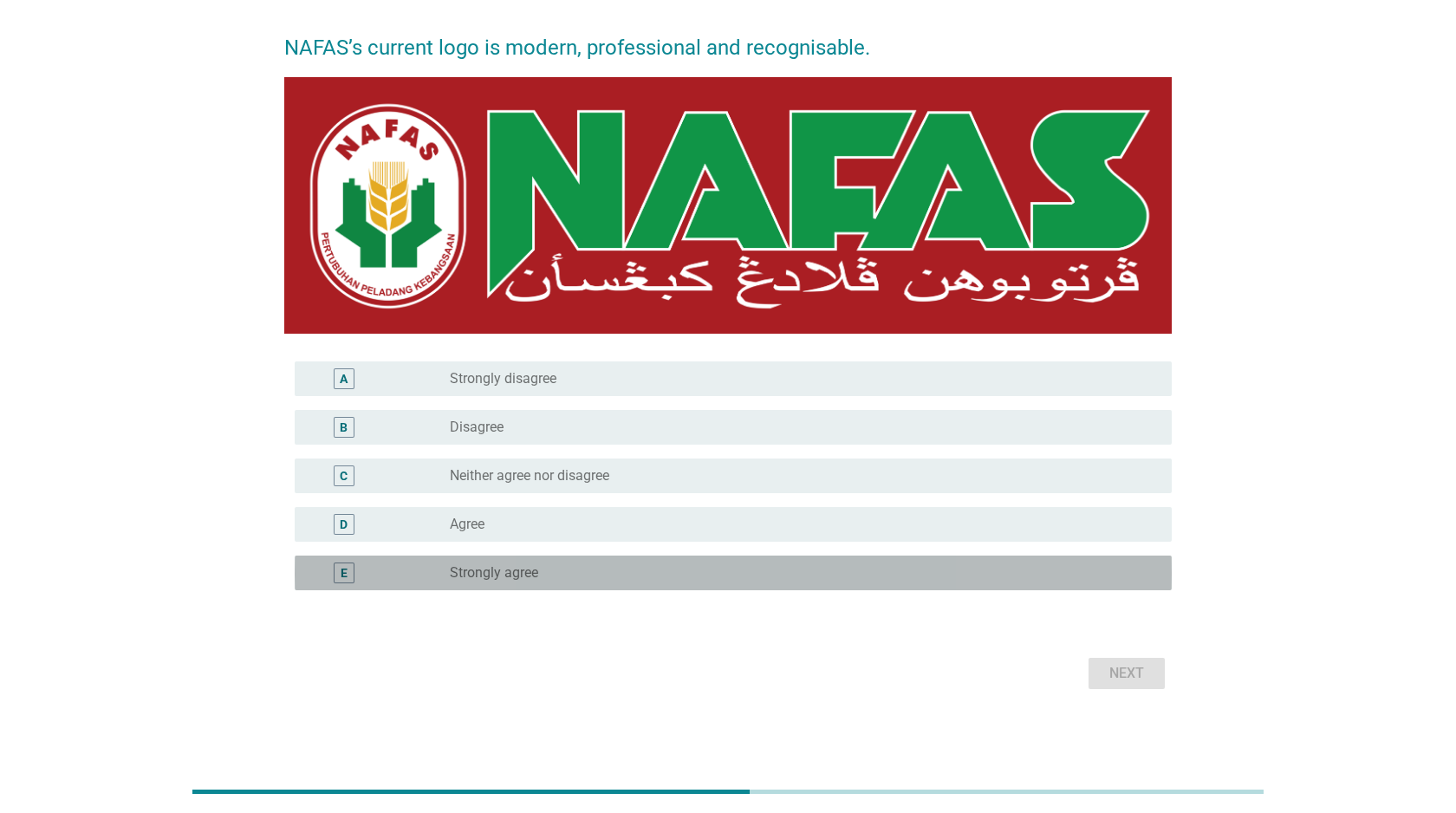
click at [526, 577] on label "Strongly agree" at bounding box center [494, 573] width 89 height 17
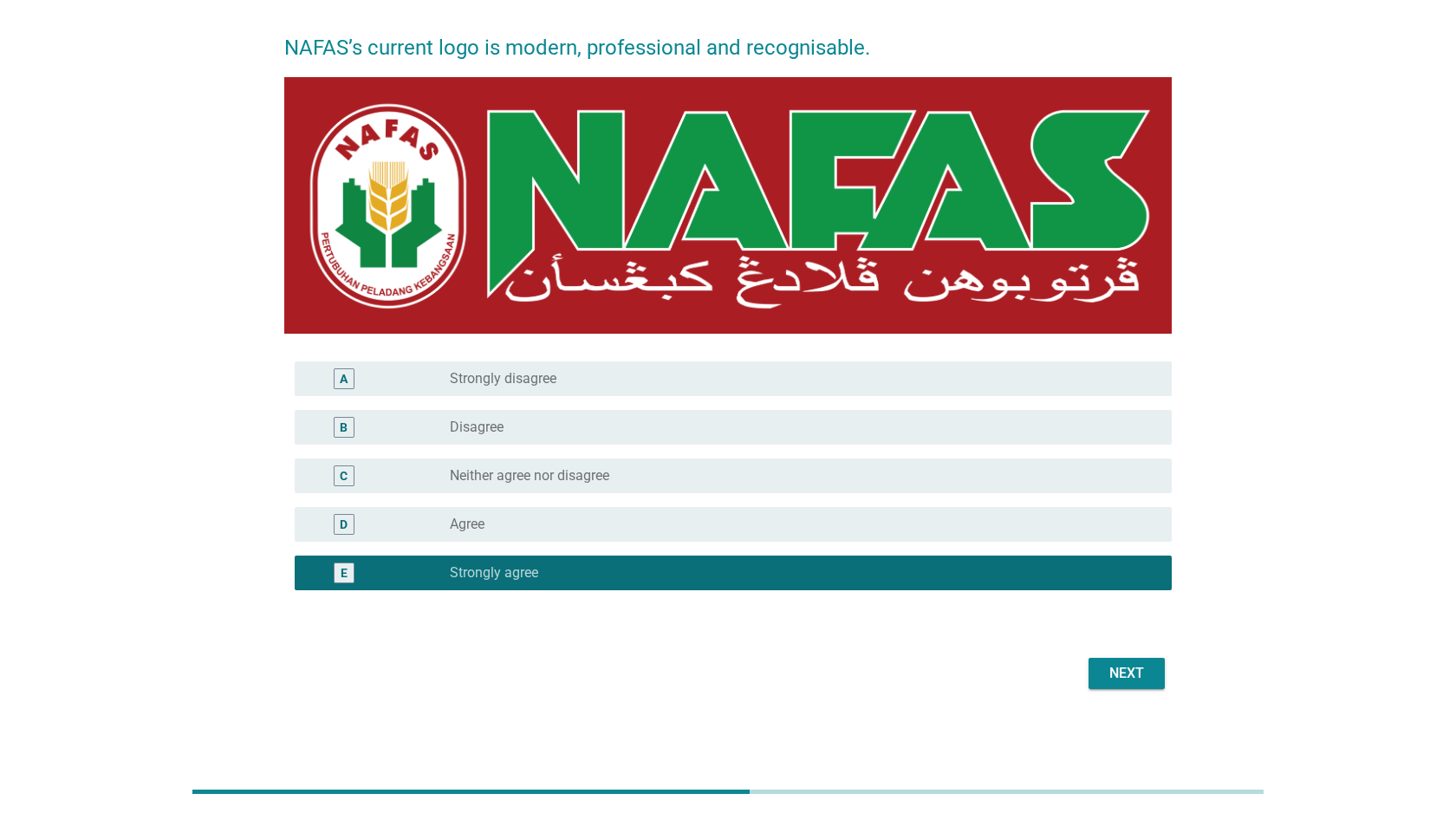
click at [579, 483] on label "Neither agree nor disagree" at bounding box center [528, 475] width 159 height 17
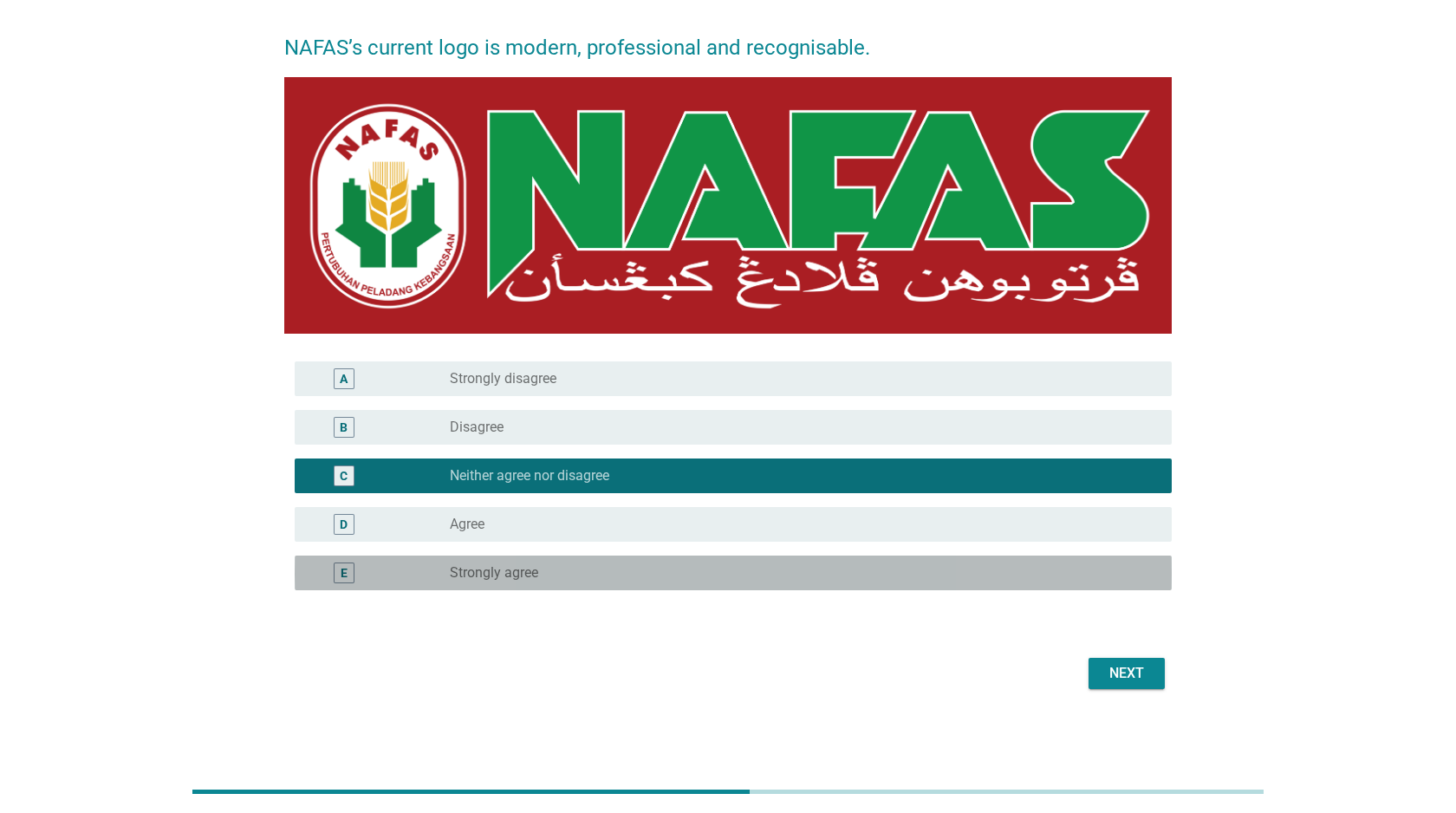
click at [586, 556] on div "E radio_button_unchecked Strongly agree" at bounding box center [732, 573] width 876 height 35
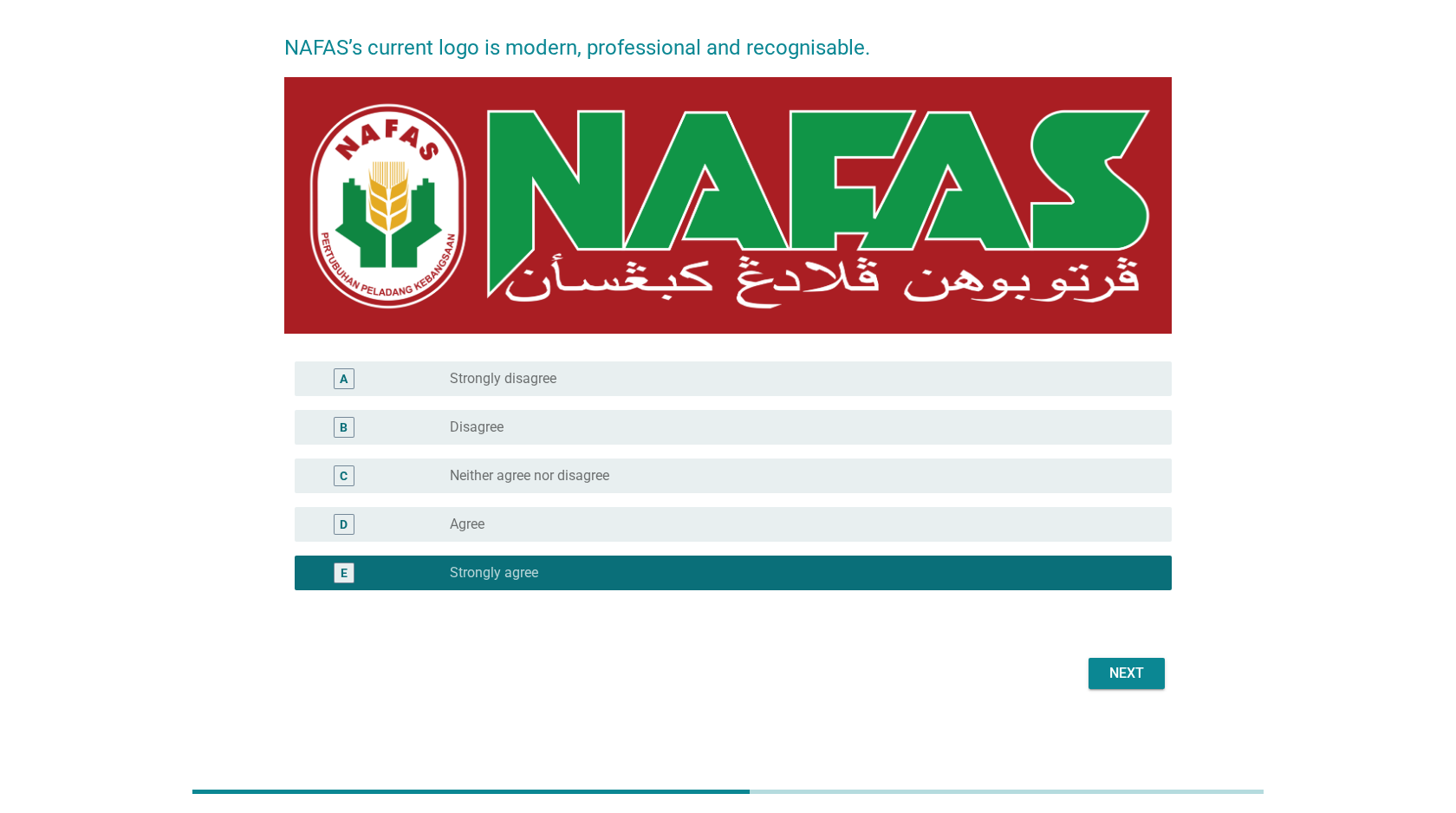
click at [1126, 658] on button "Next" at bounding box center [1126, 673] width 76 height 31
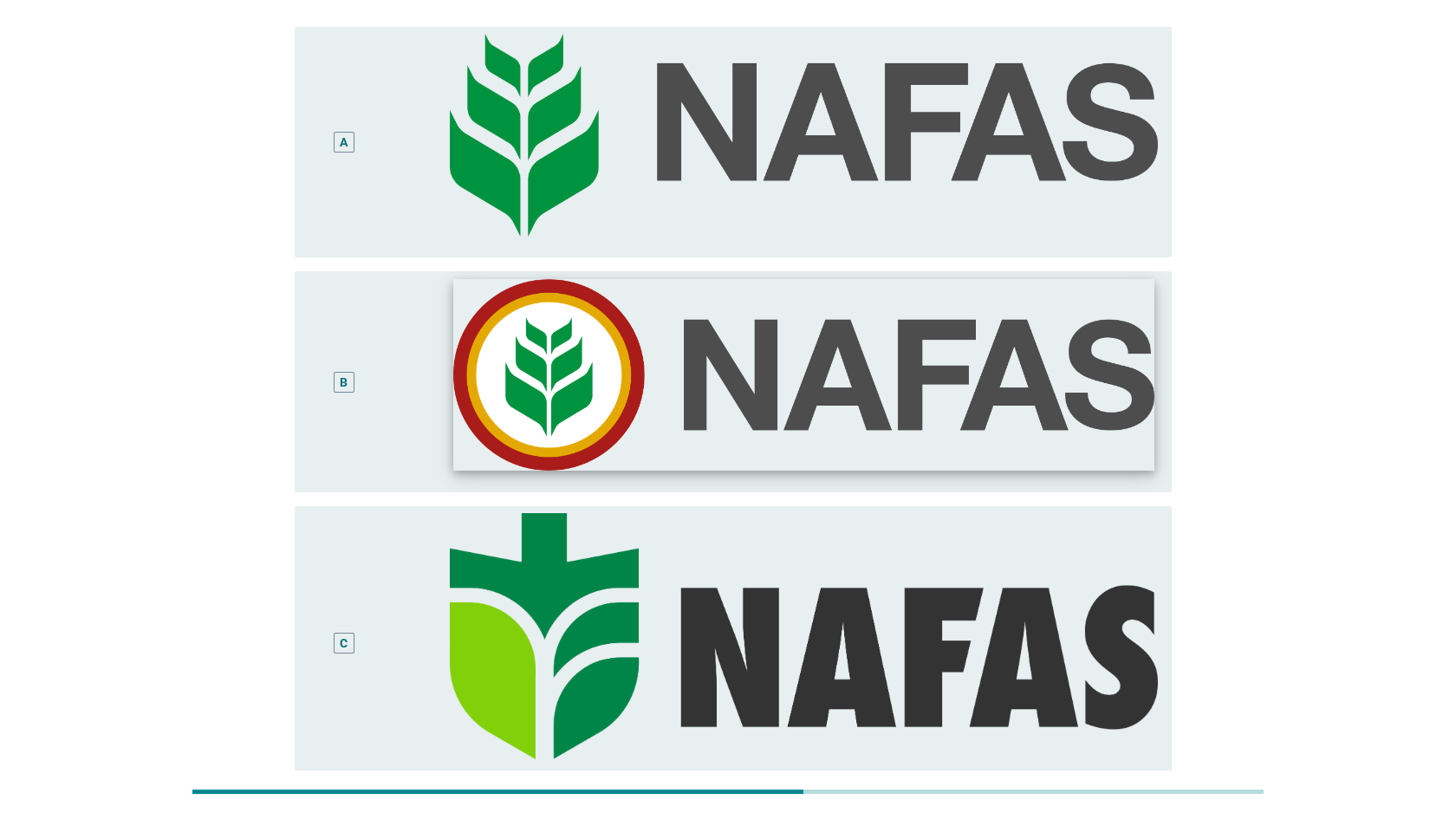
scroll to position [195, 0]
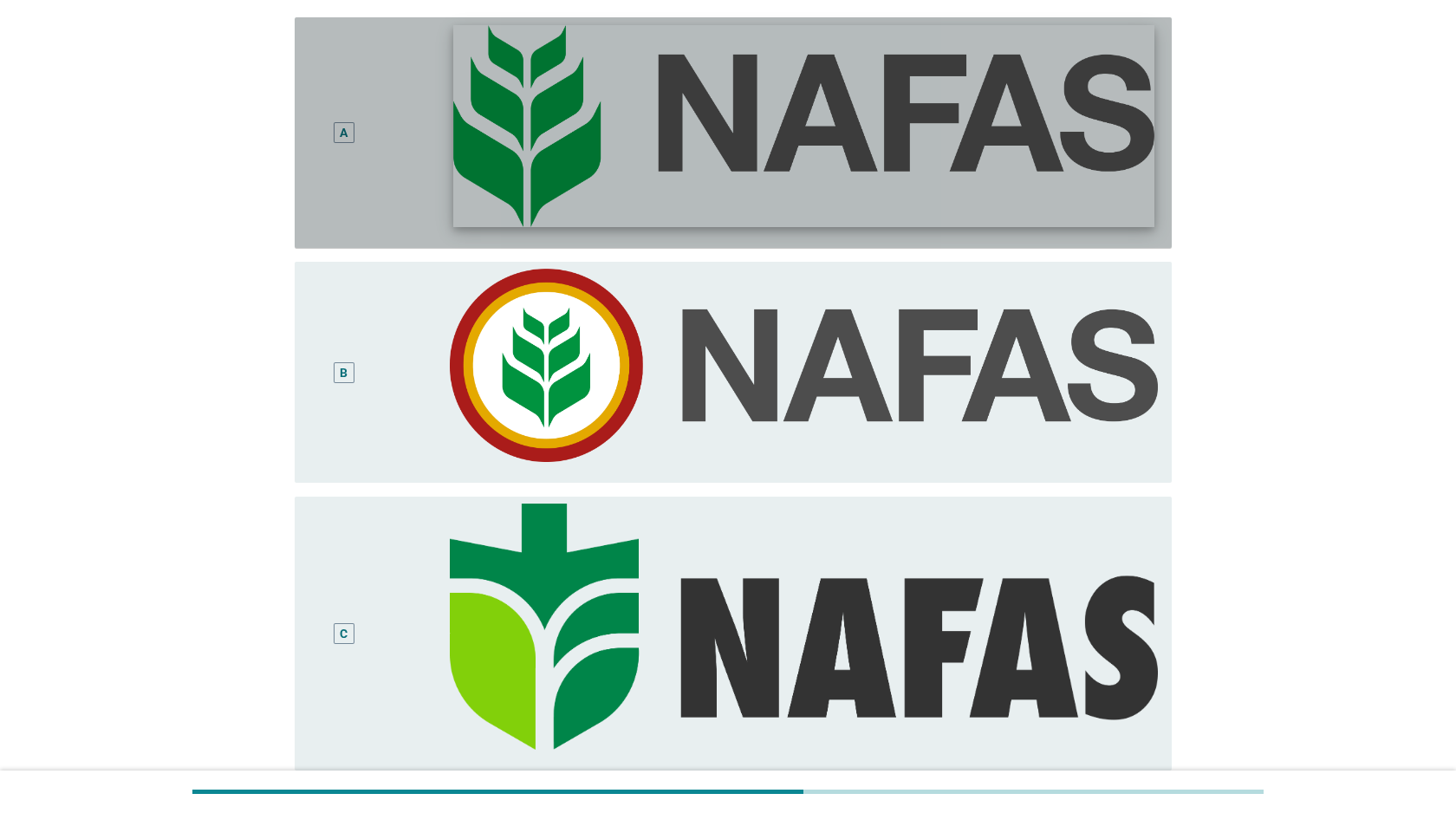
click at [706, 197] on img at bounding box center [803, 125] width 700 height 202
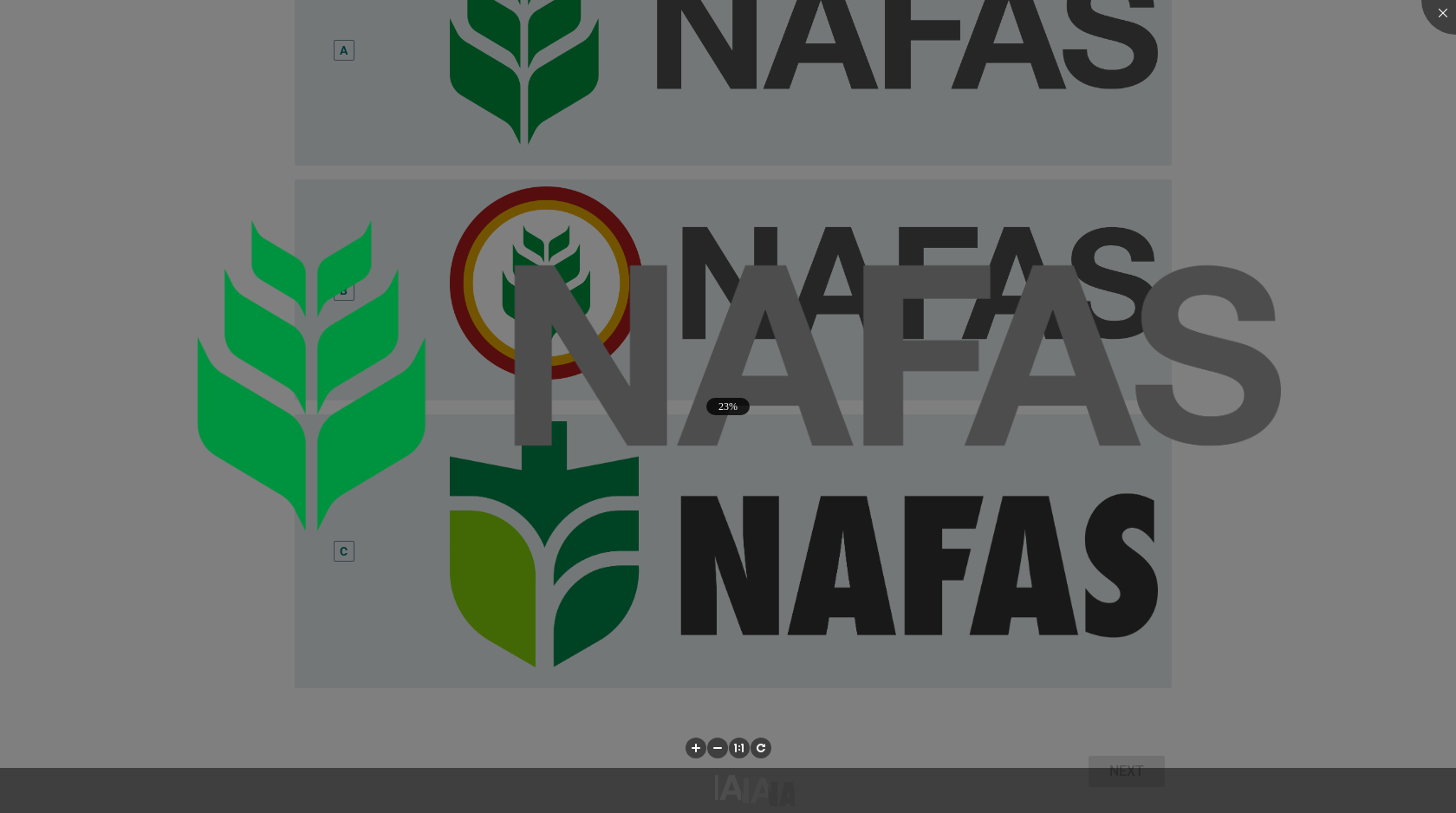
scroll to position [281, 0]
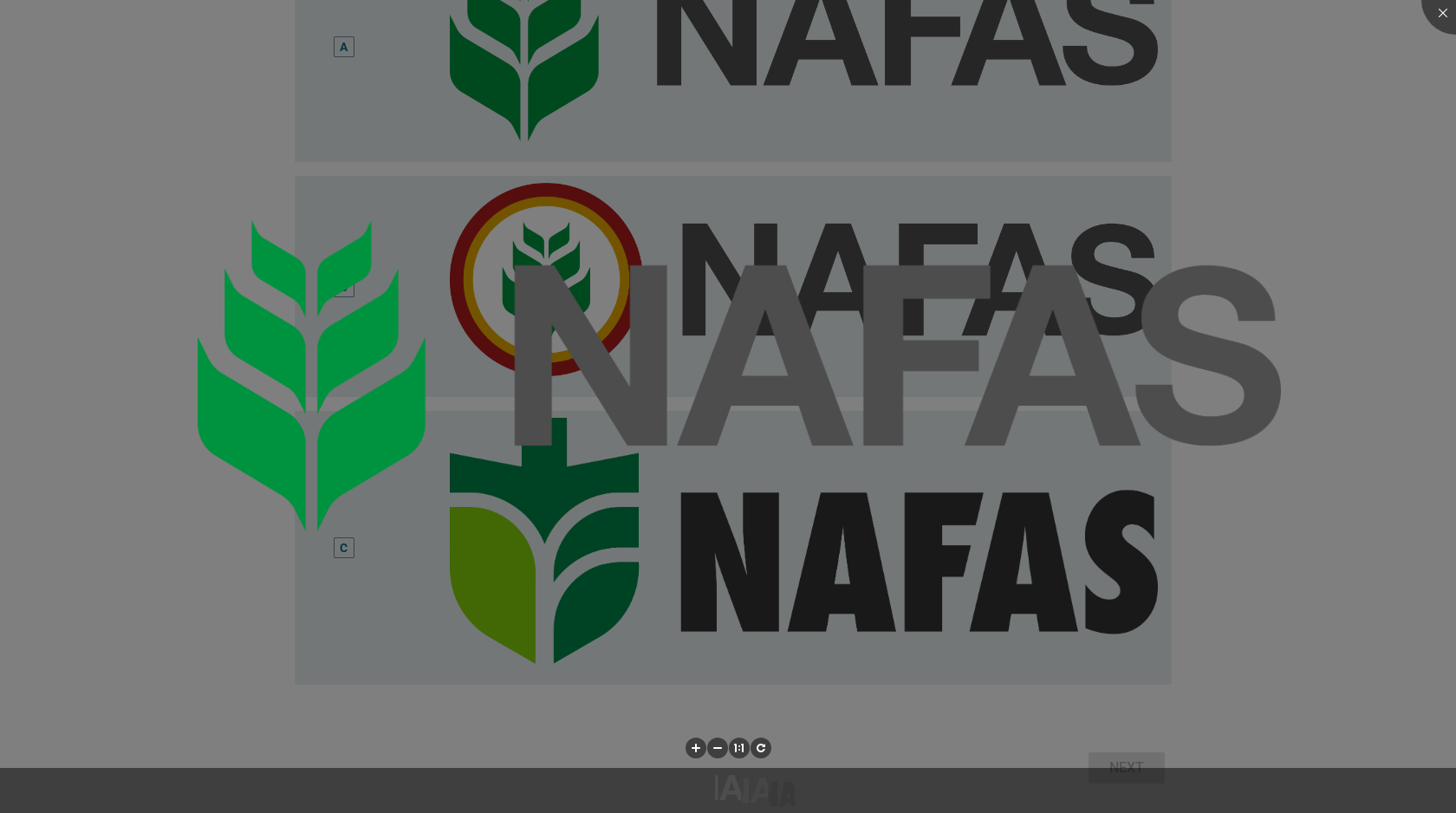
click at [95, 472] on div at bounding box center [728, 406] width 1456 height 813
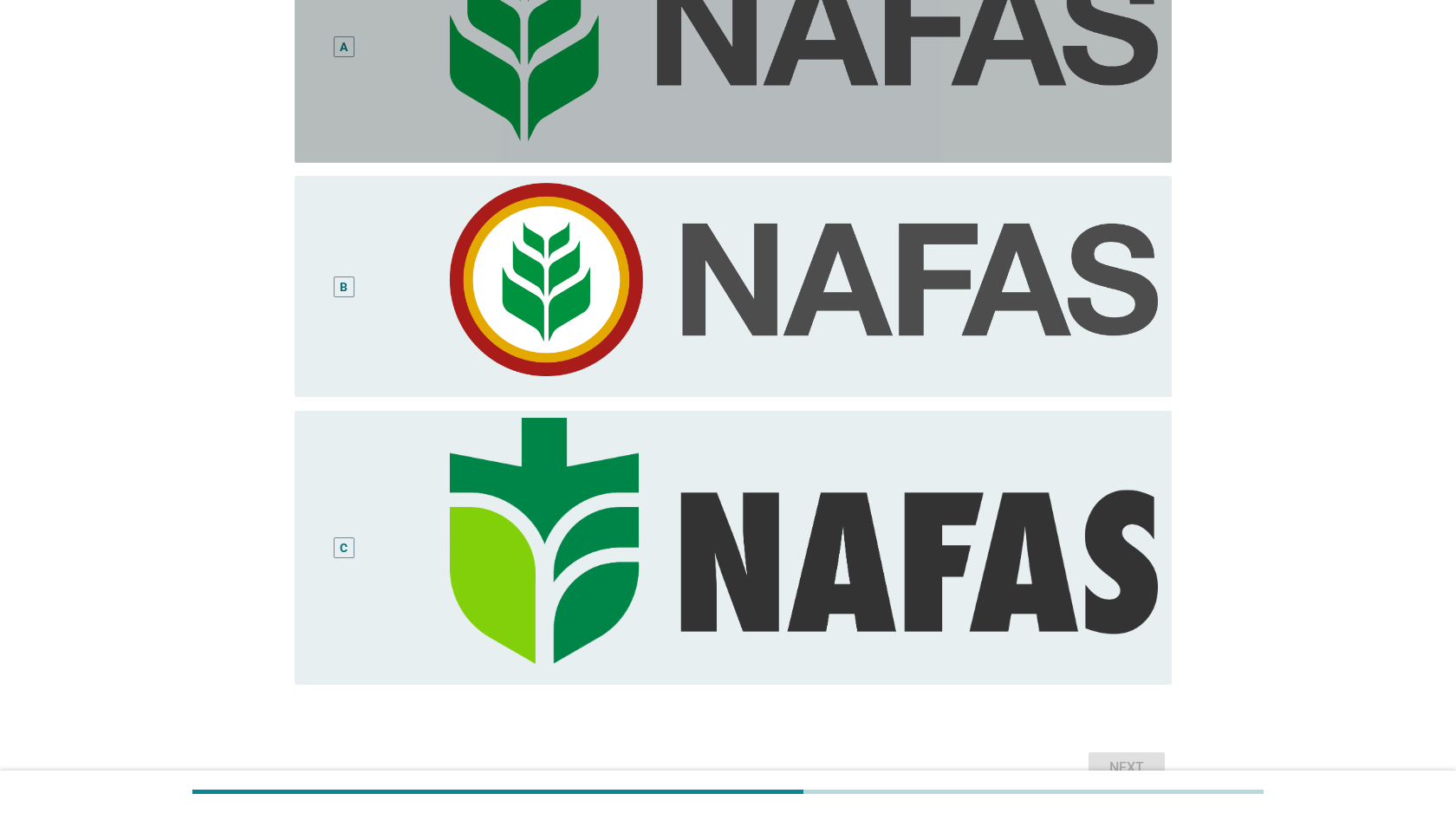
click at [372, 101] on div "A" at bounding box center [344, 47] width 71 height 218
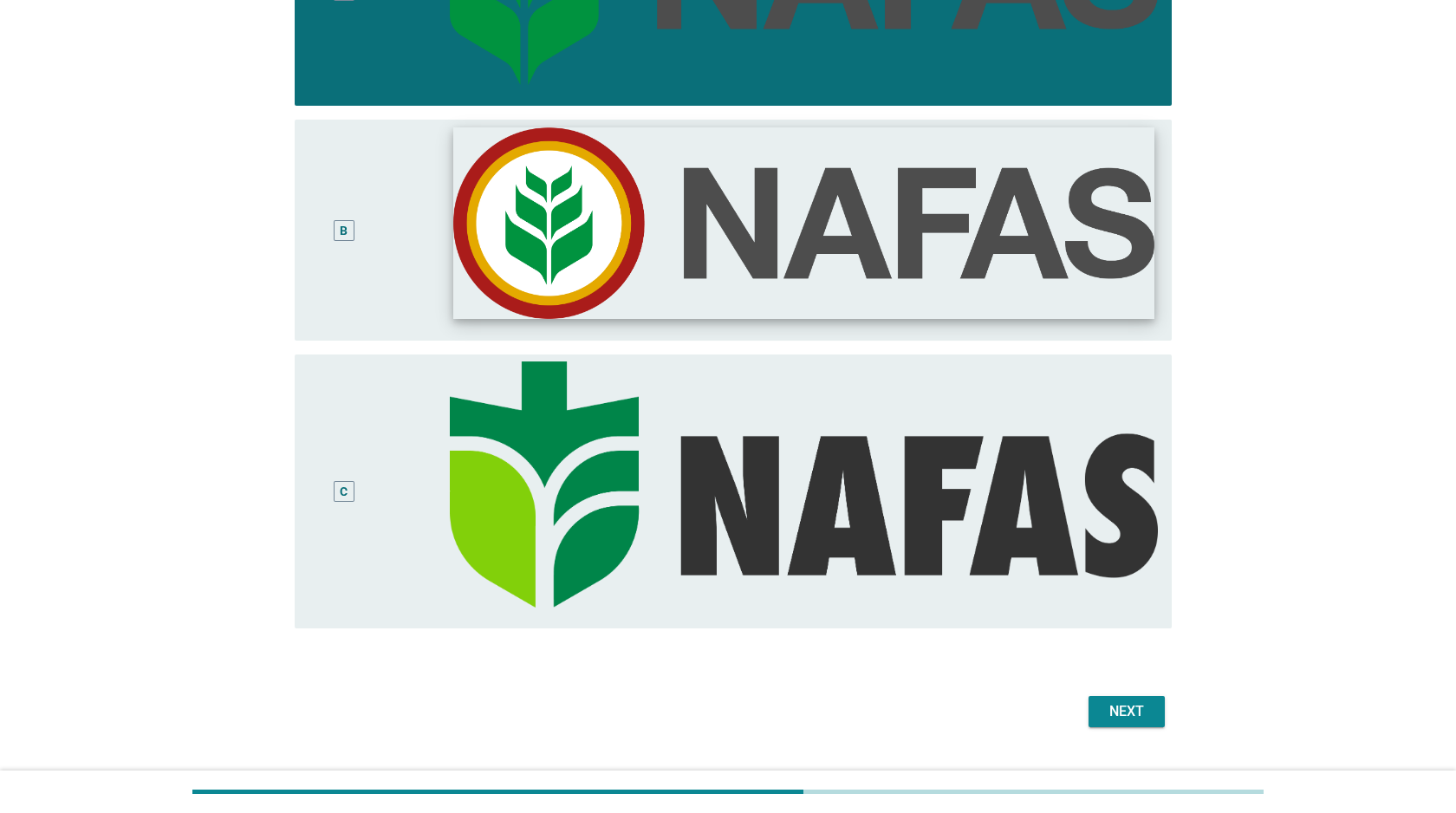
scroll to position [375, 0]
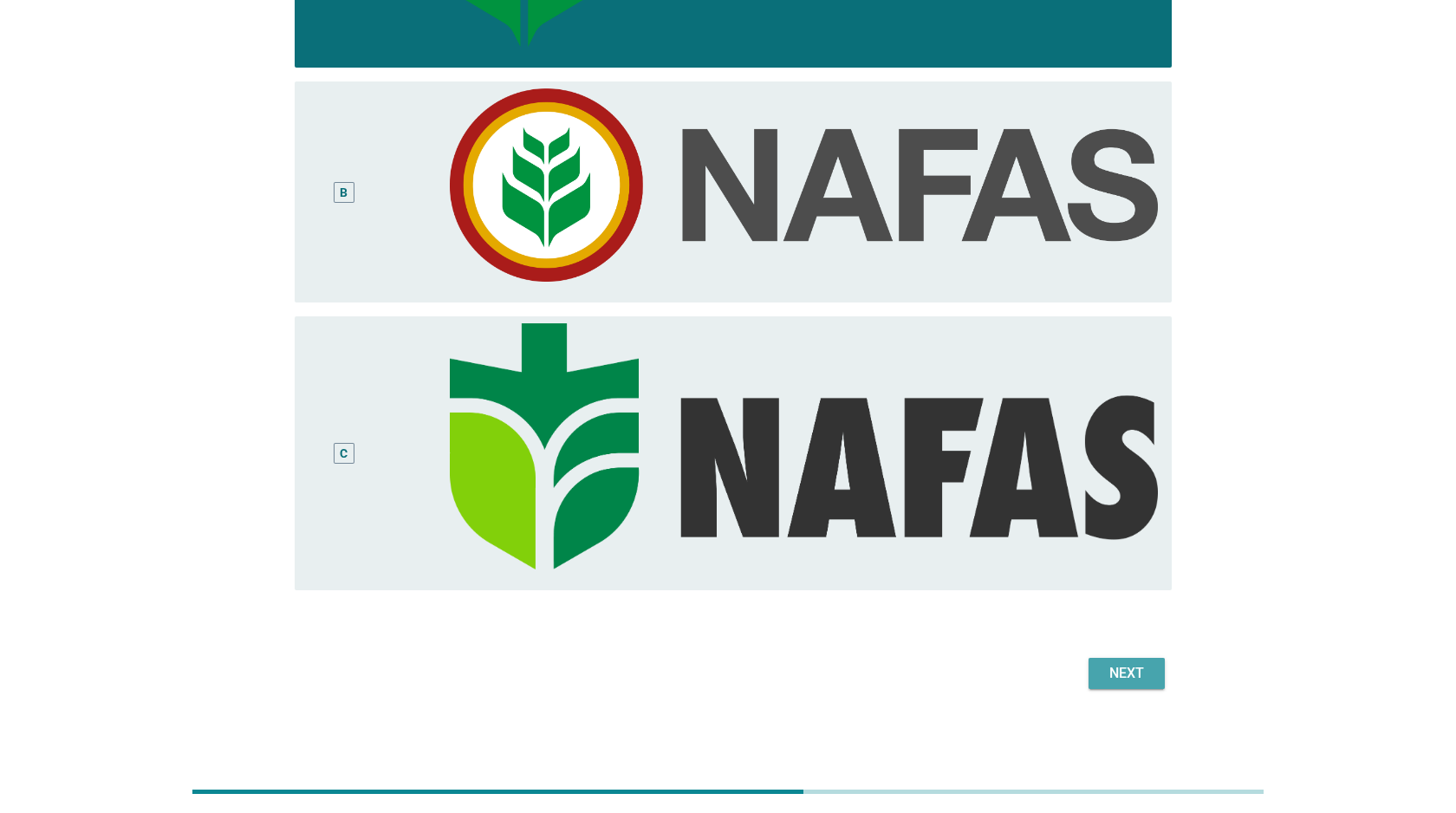
click at [1145, 675] on div "Next" at bounding box center [1126, 673] width 48 height 21
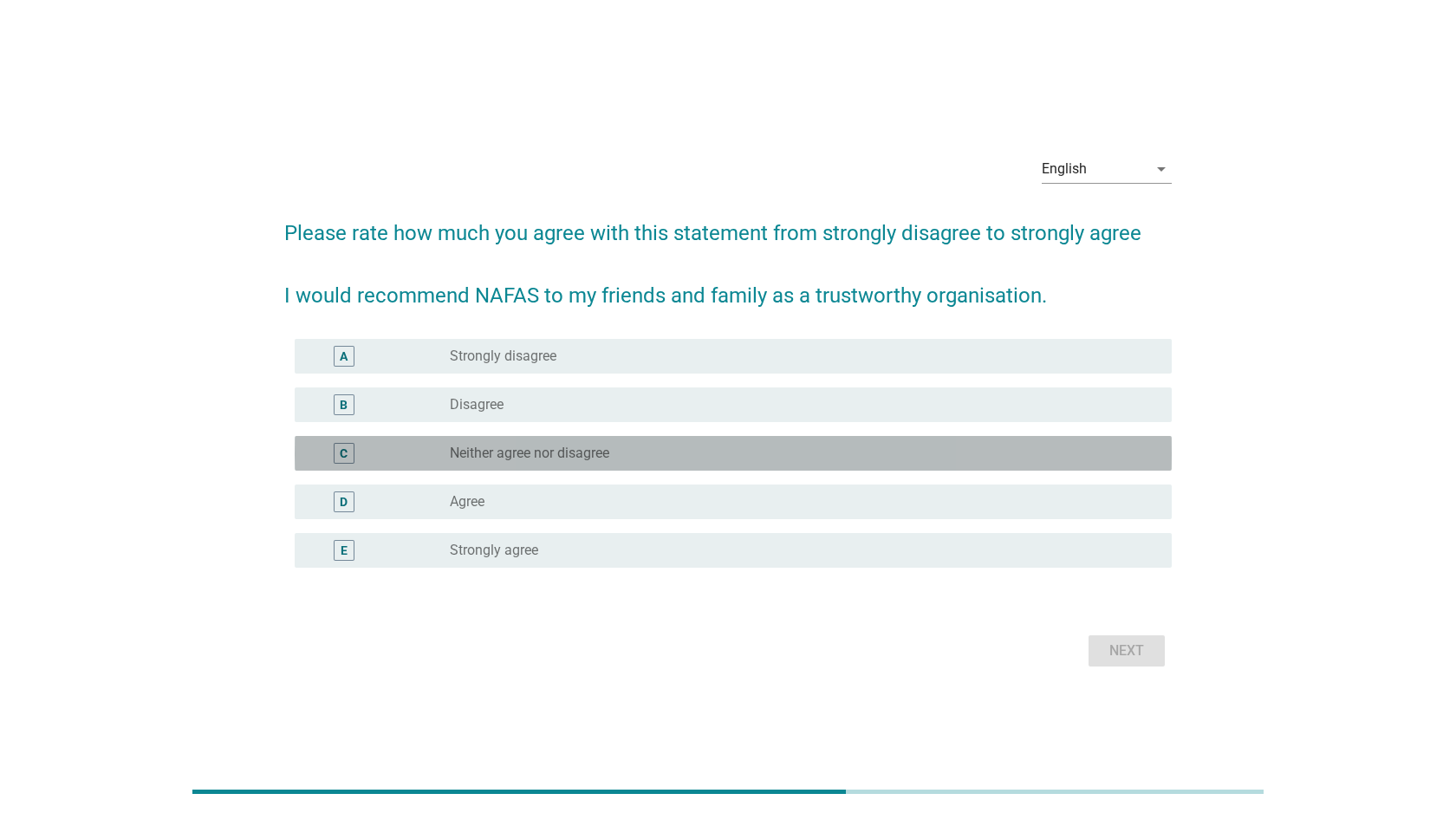
click at [550, 443] on div "radio_button_unchecked Neither agree nor disagree" at bounding box center [803, 453] width 708 height 21
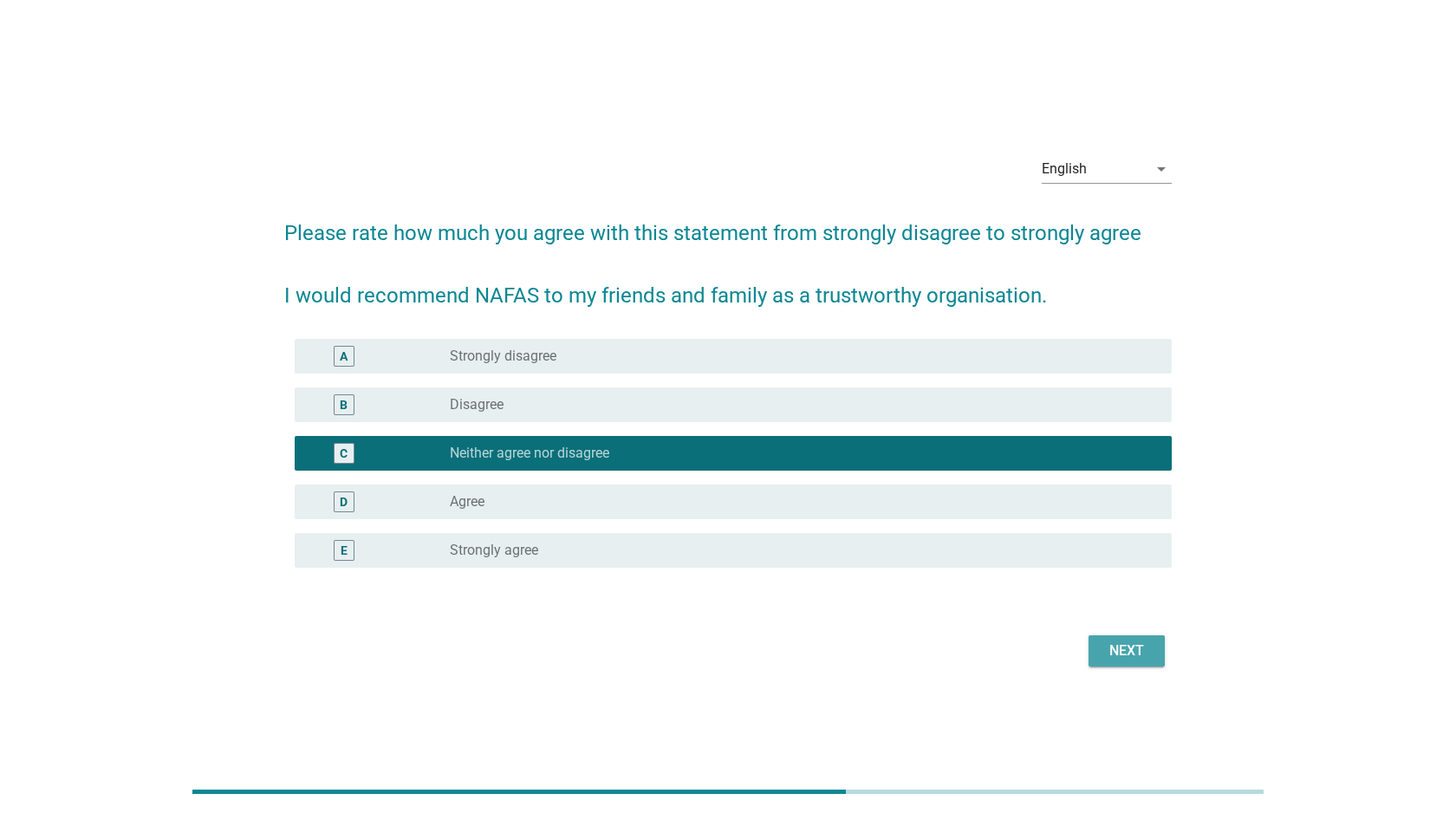
click at [1136, 640] on div "Next" at bounding box center [1126, 651] width 48 height 21
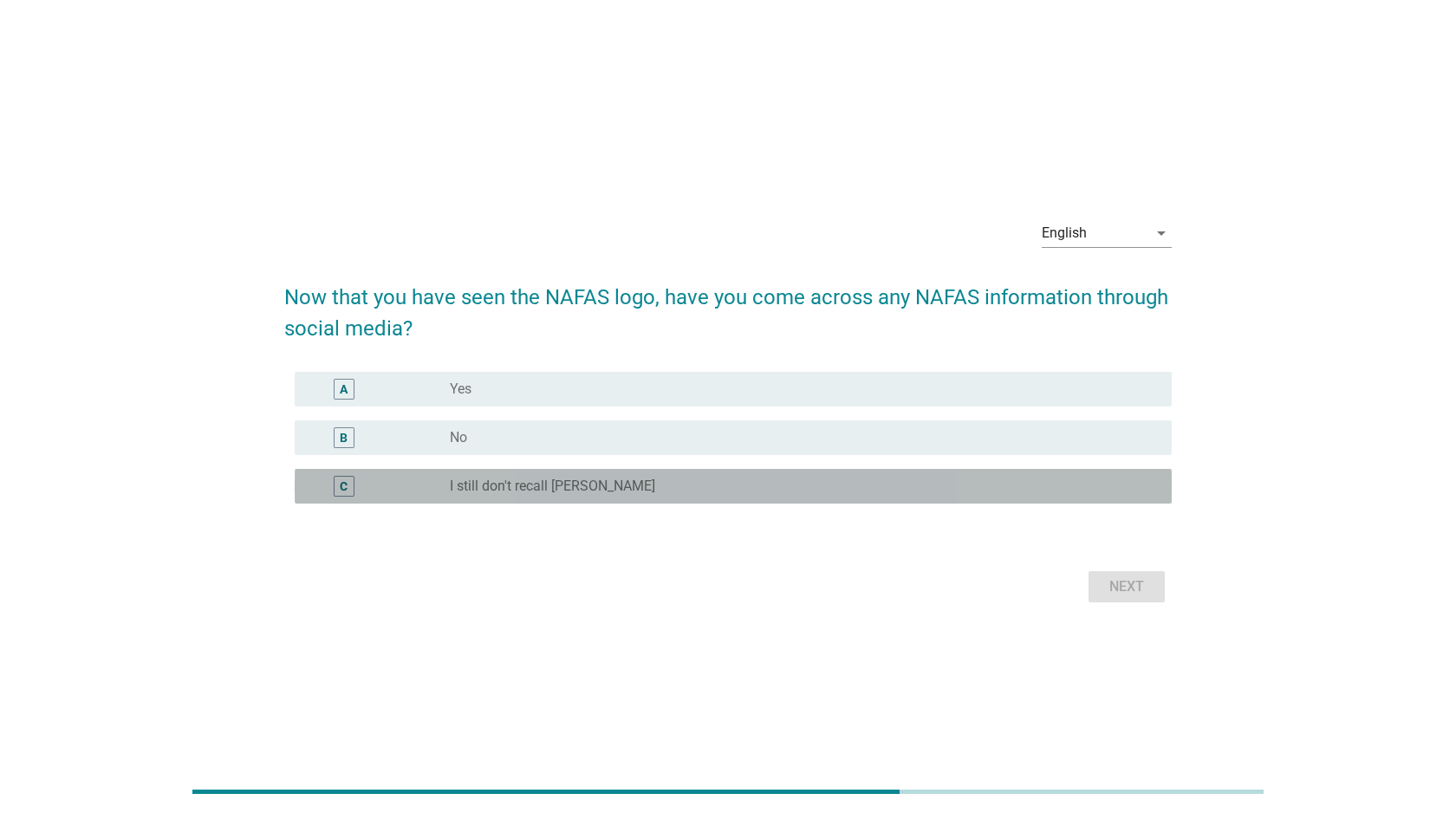
click at [569, 491] on label "I still don't recall NAFAS" at bounding box center [552, 486] width 205 height 17
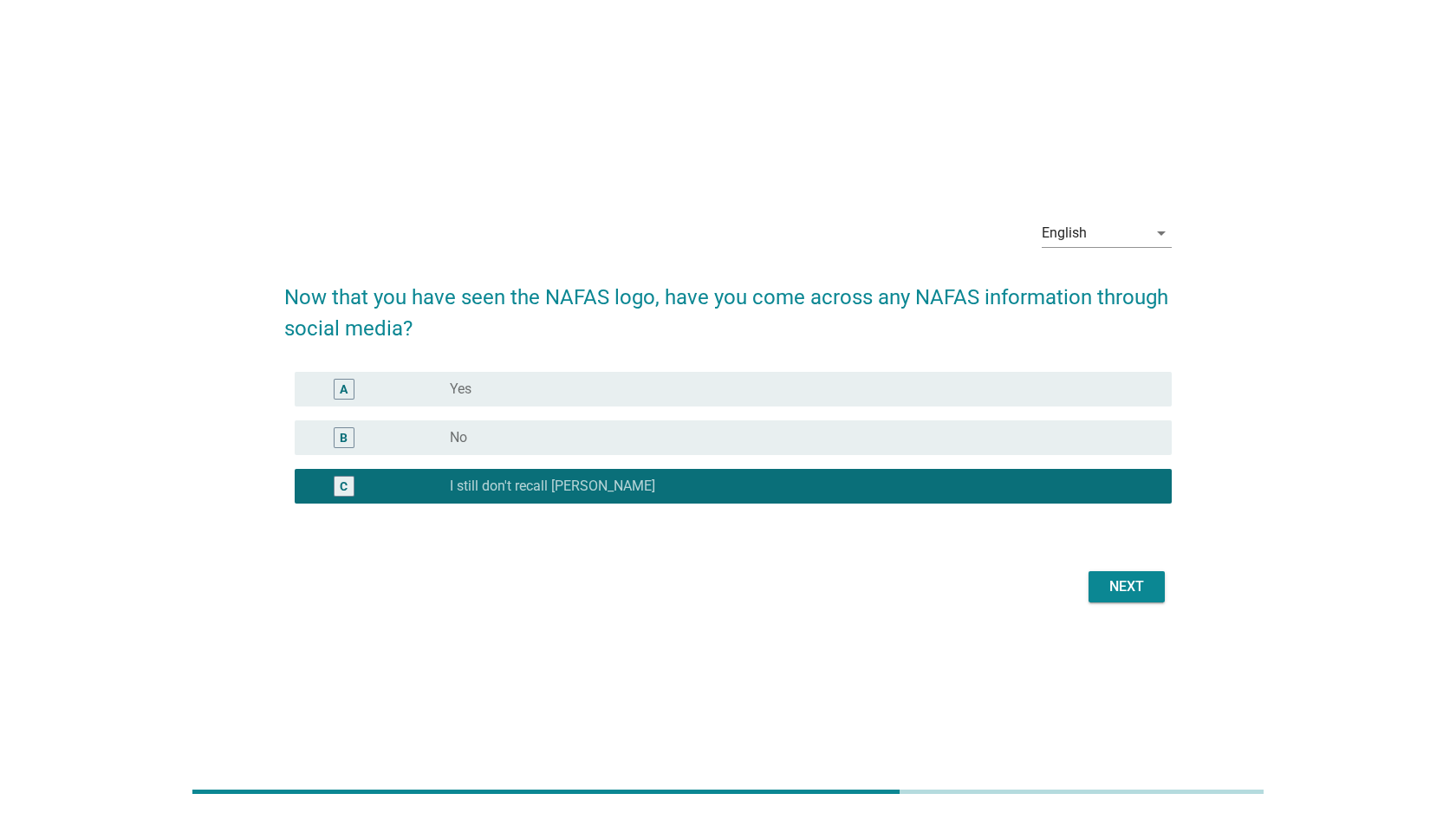
click at [1022, 440] on div "radio_button_unchecked No" at bounding box center [796, 438] width 694 height 17
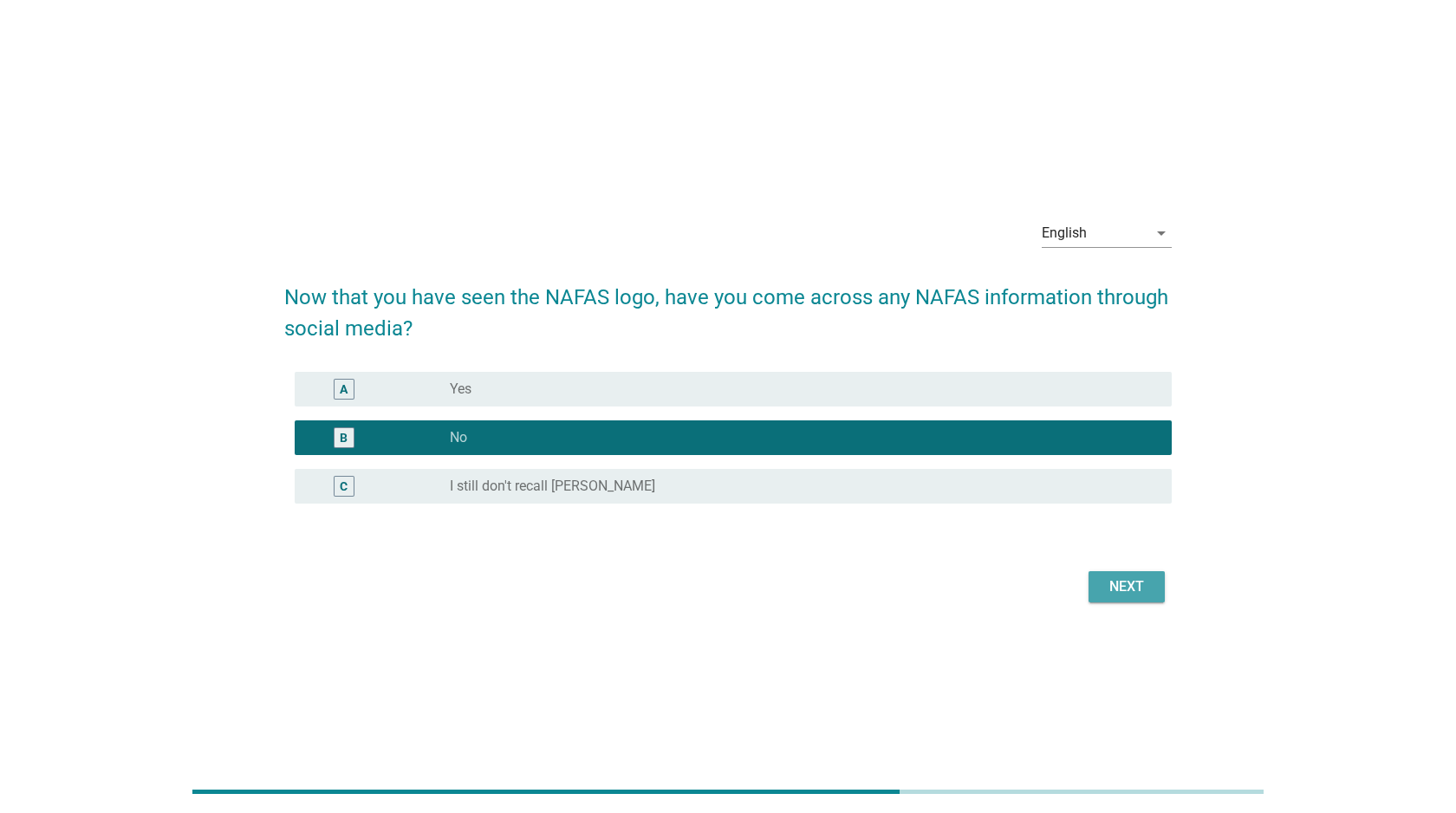
click at [1122, 585] on div "Next" at bounding box center [1126, 587] width 48 height 21
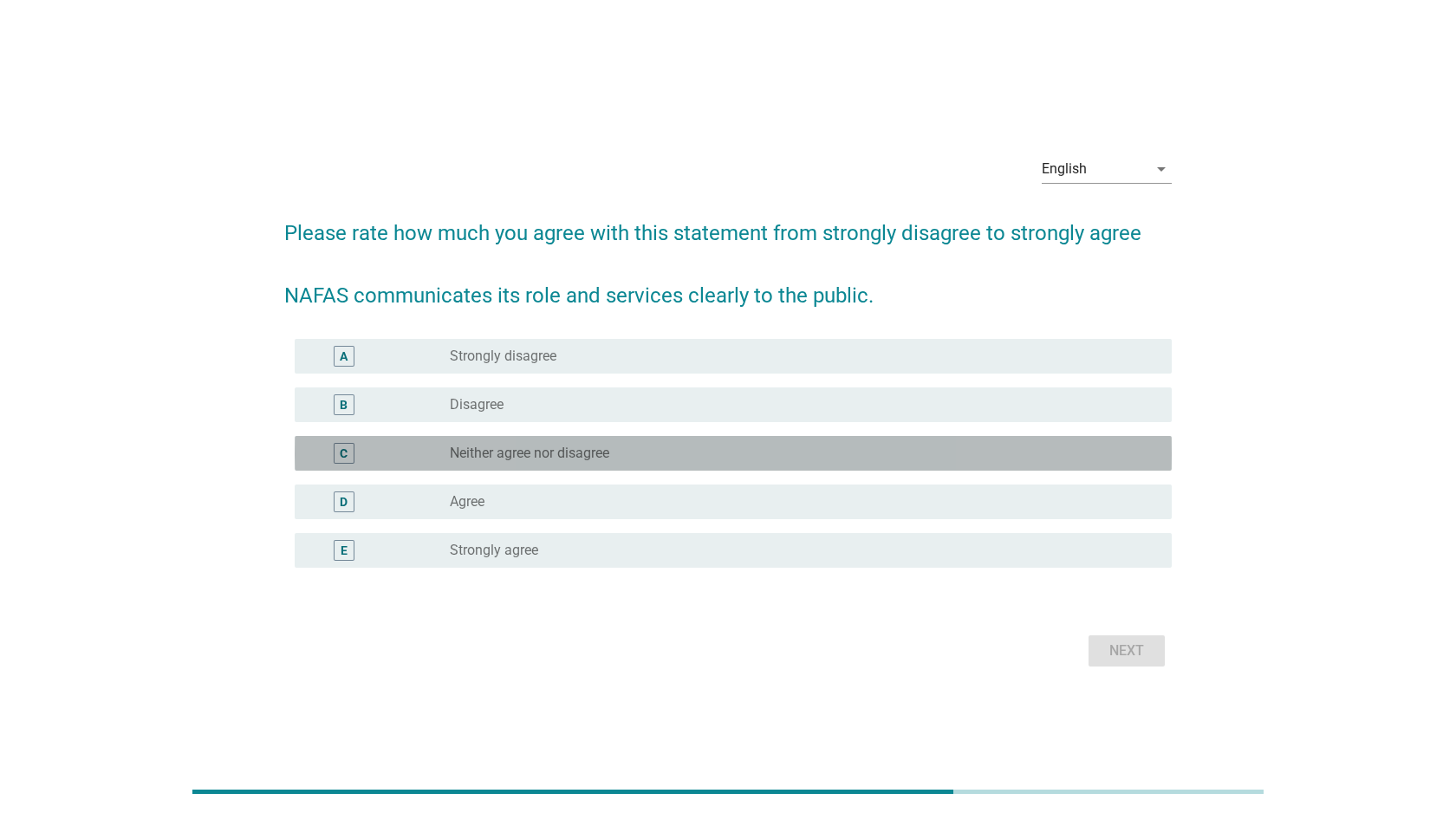
click at [748, 453] on div "radio_button_unchecked Neither agree nor disagree" at bounding box center [796, 453] width 694 height 17
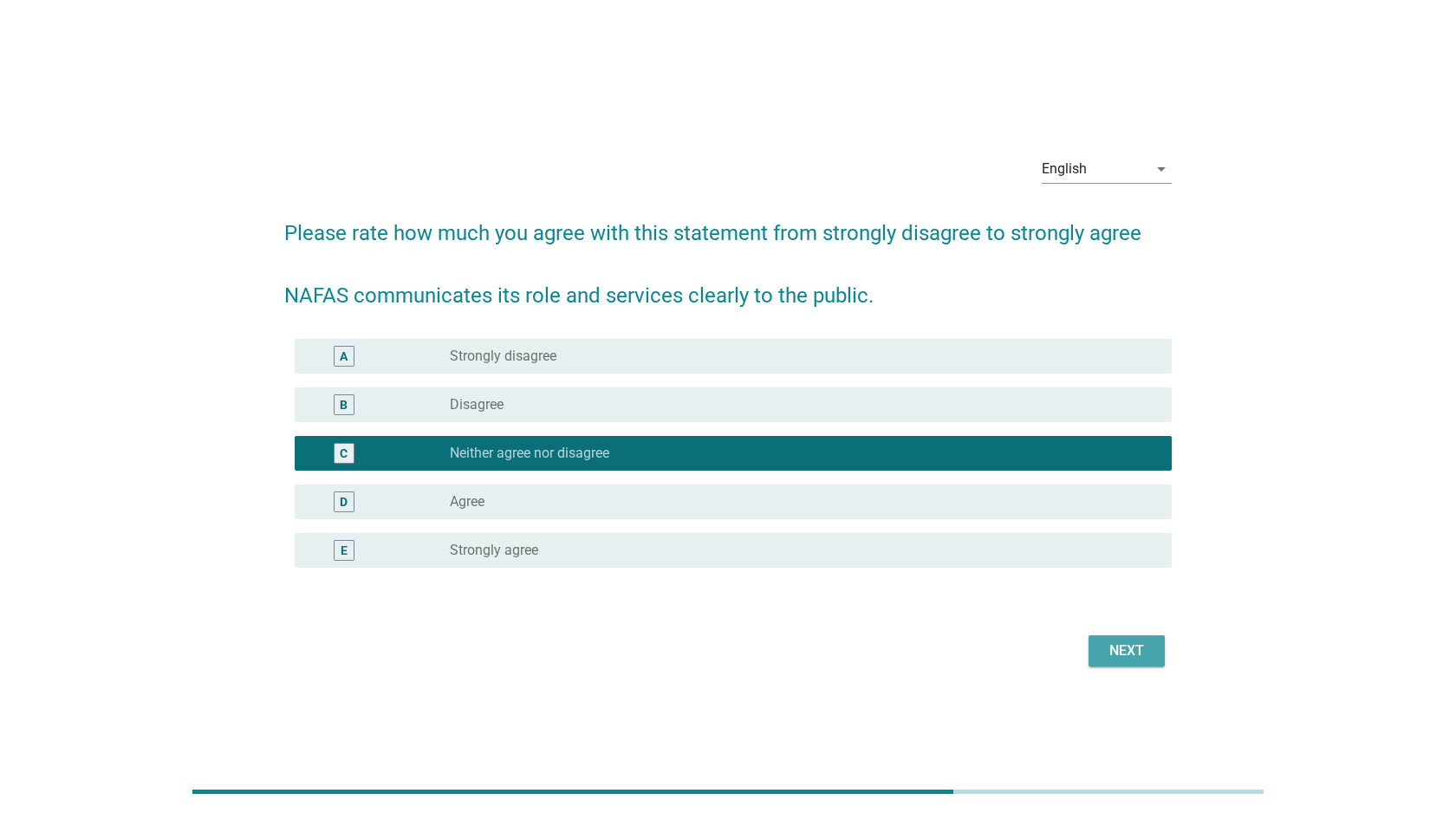
click at [1129, 643] on div "Next" at bounding box center [1126, 651] width 48 height 21
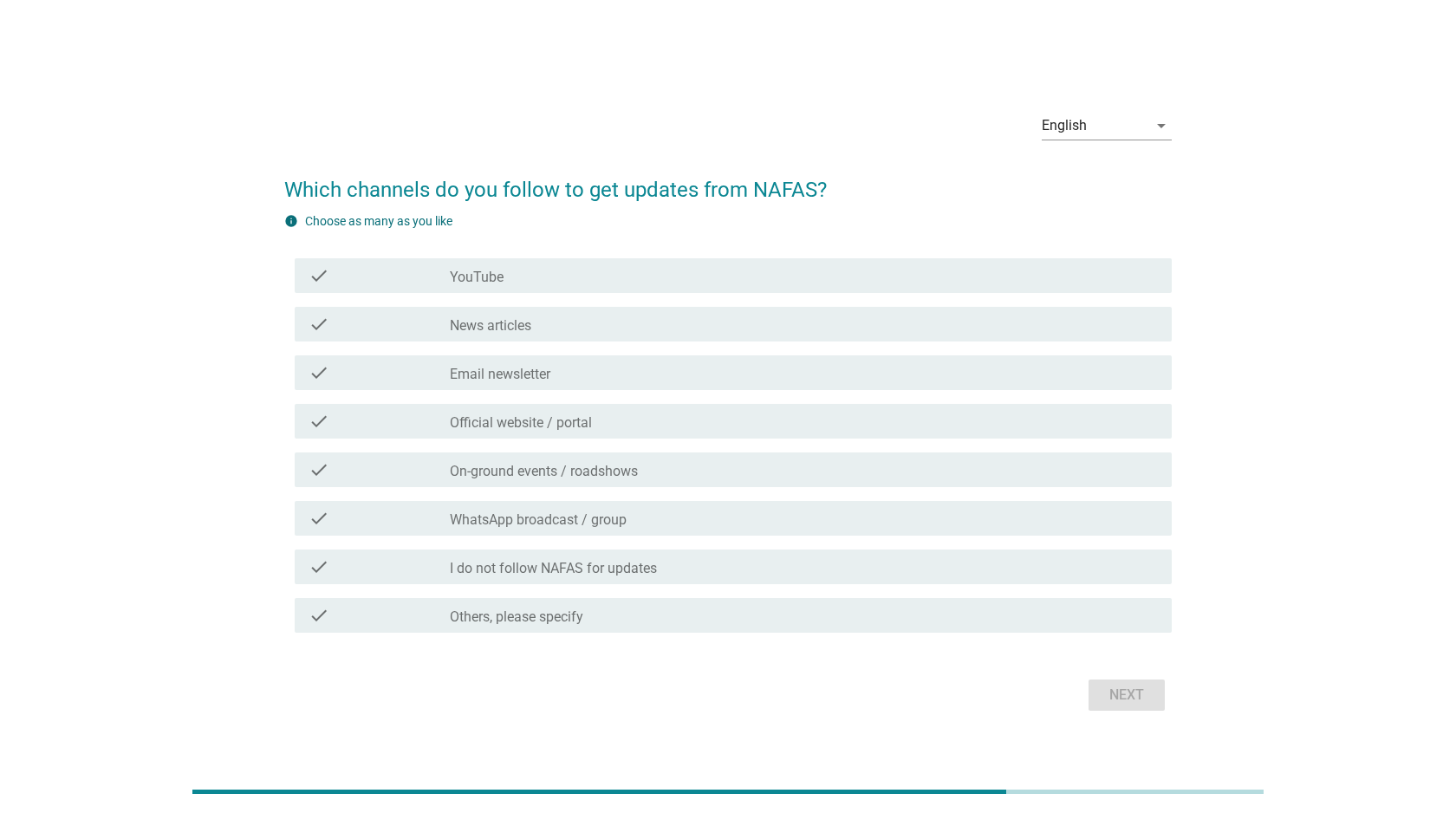
click at [608, 384] on div "check check_box_outline_blank Email newsletter" at bounding box center [732, 372] width 876 height 35
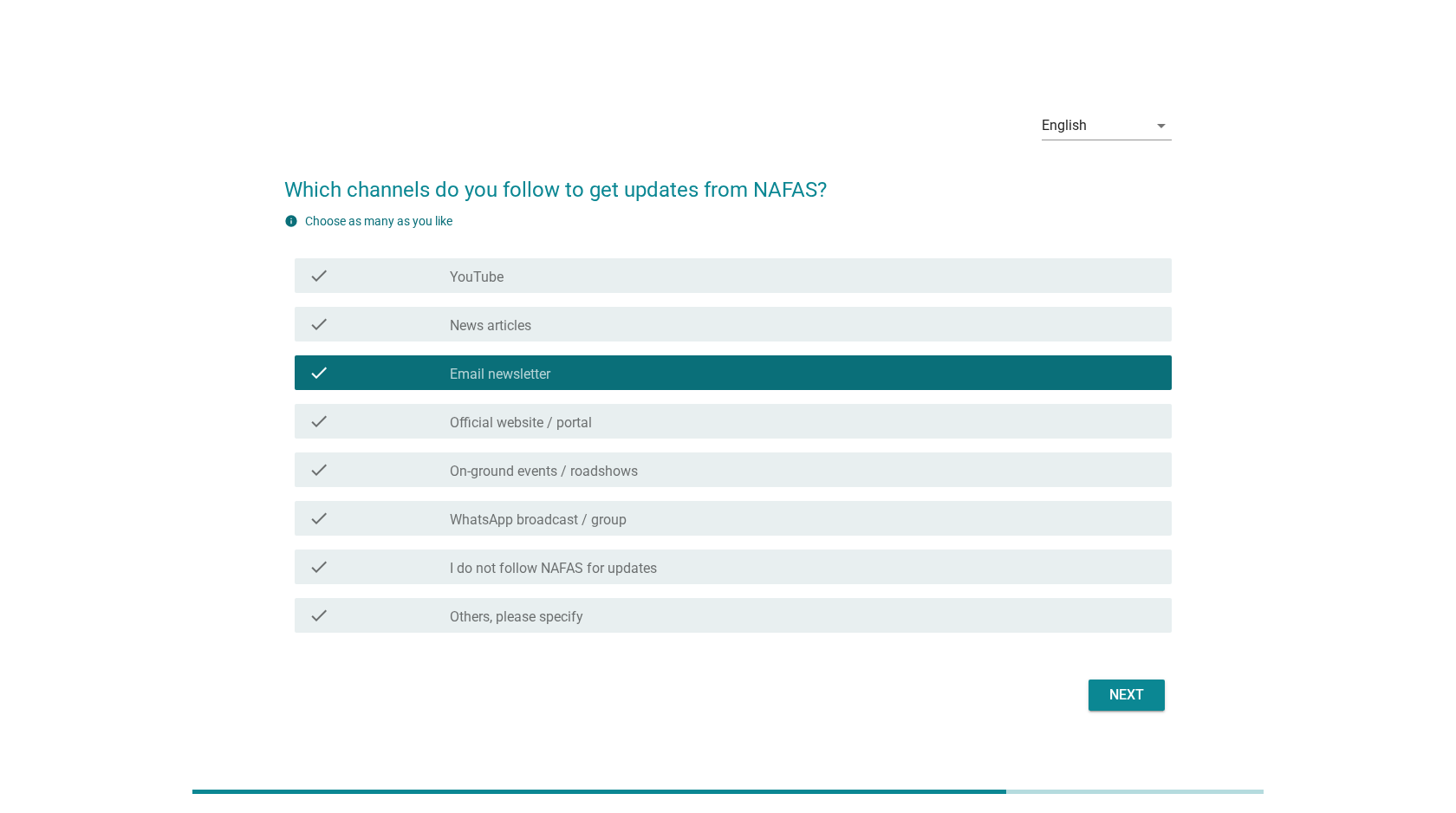
click at [609, 416] on div "check_box_outline_blank Official website / portal" at bounding box center [803, 421] width 708 height 21
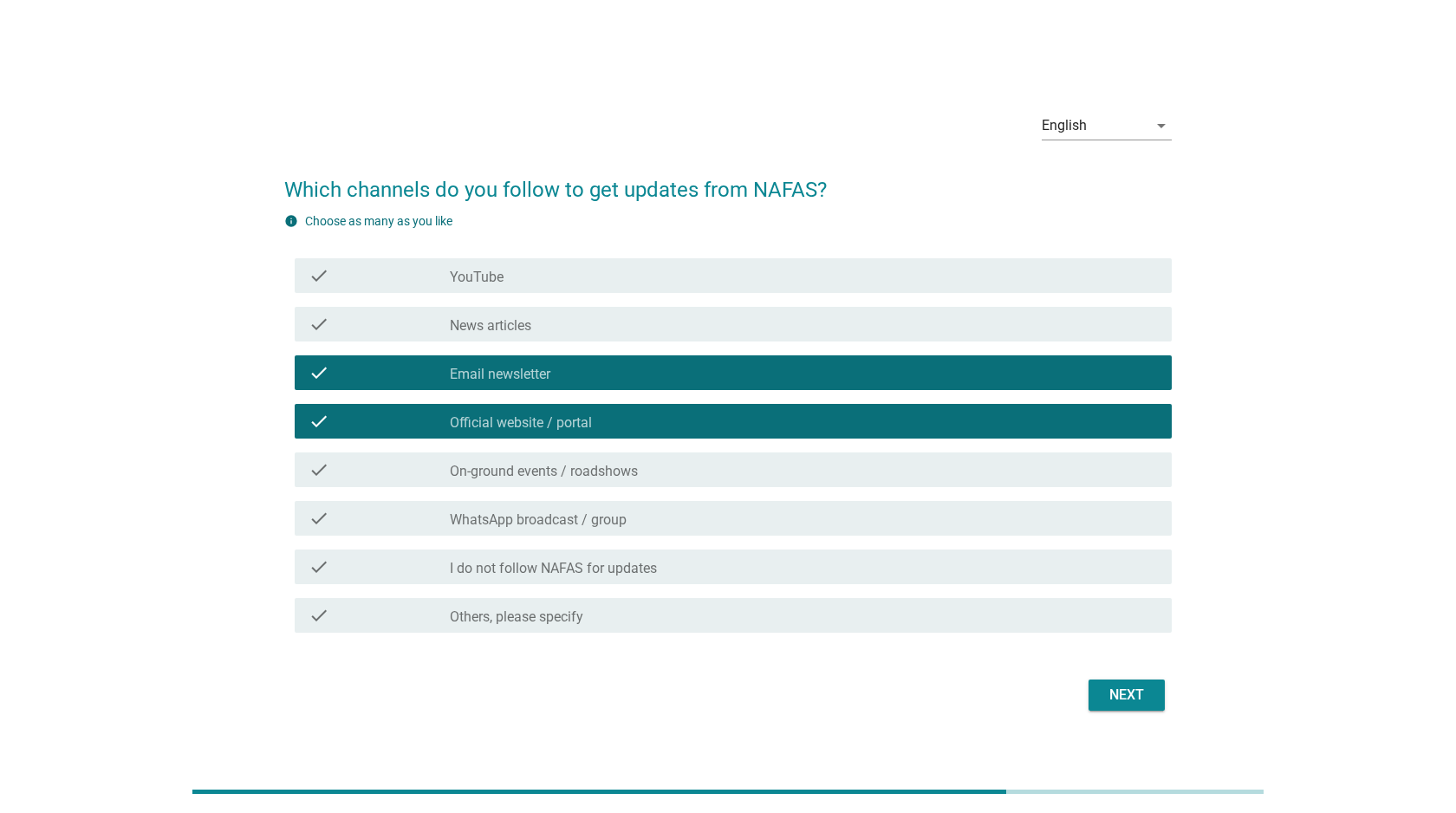
click at [803, 536] on div "check check_box_outline_blank WhatsApp broadcast / group" at bounding box center [728, 518] width 887 height 48
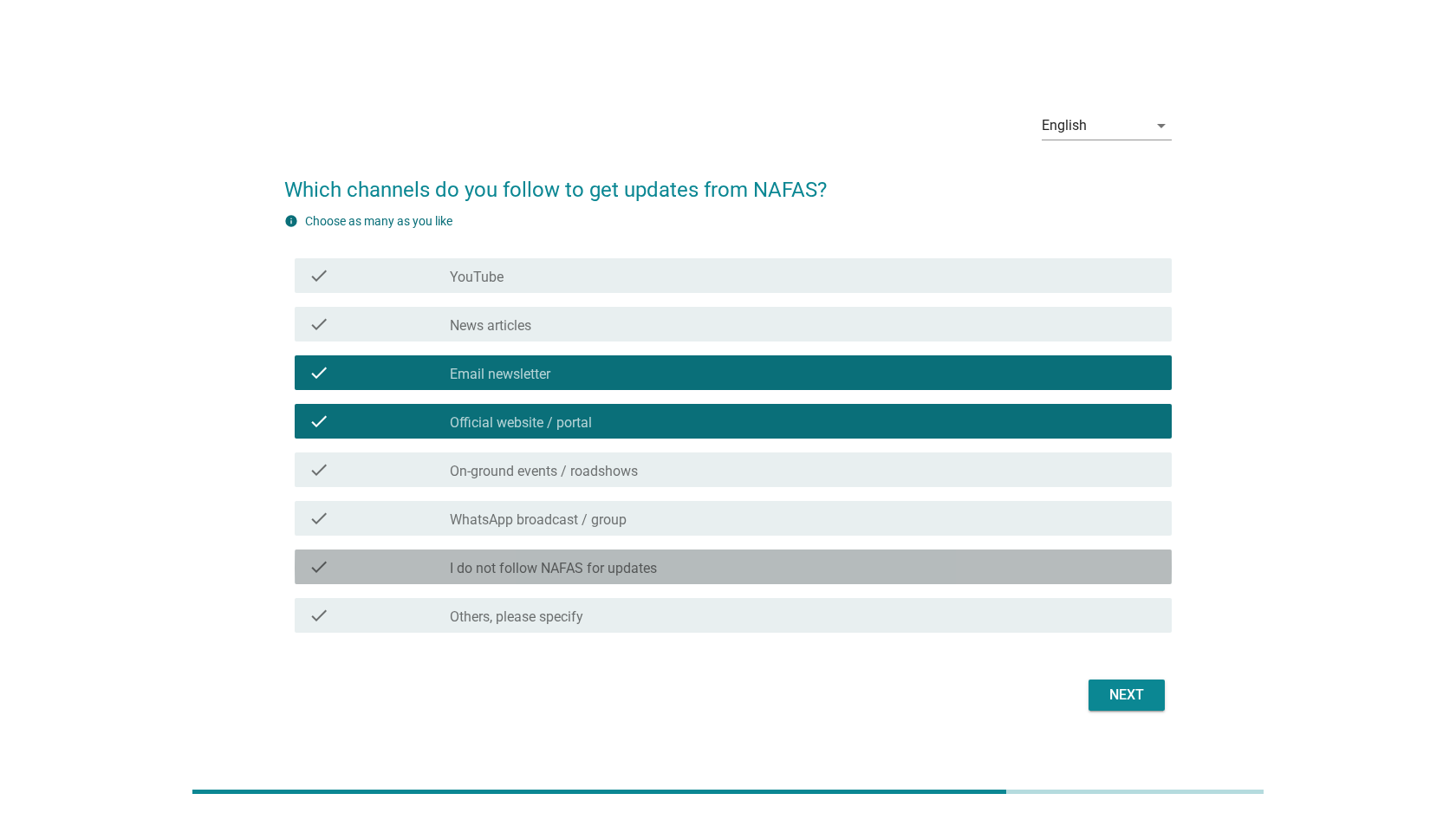
click at [780, 580] on div "check check_box_outline_blank I do not follow NAFAS for updates" at bounding box center [732, 567] width 876 height 35
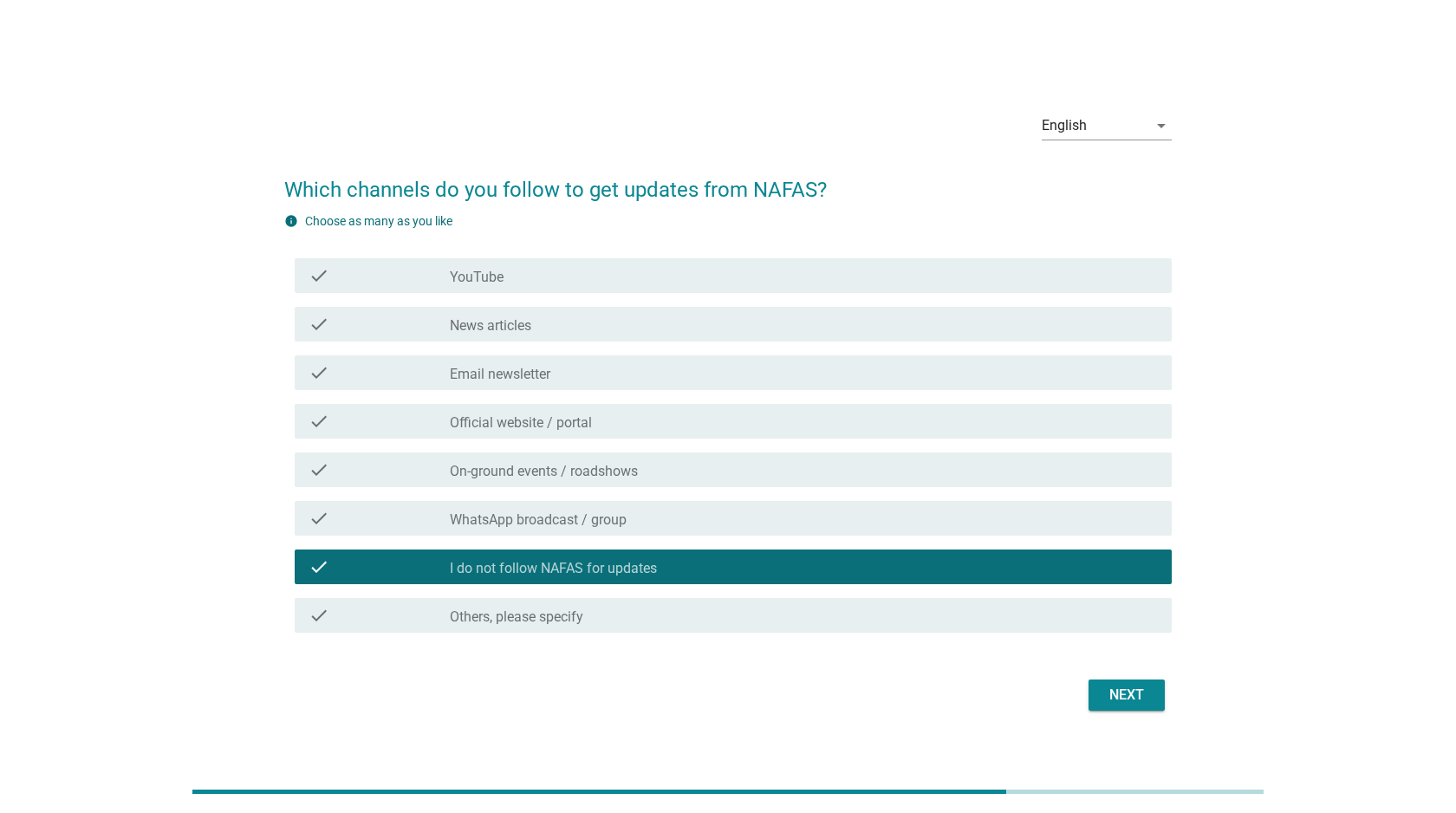
click at [747, 397] on div "check check_box_outline_blank Official website / portal" at bounding box center [728, 421] width 887 height 48
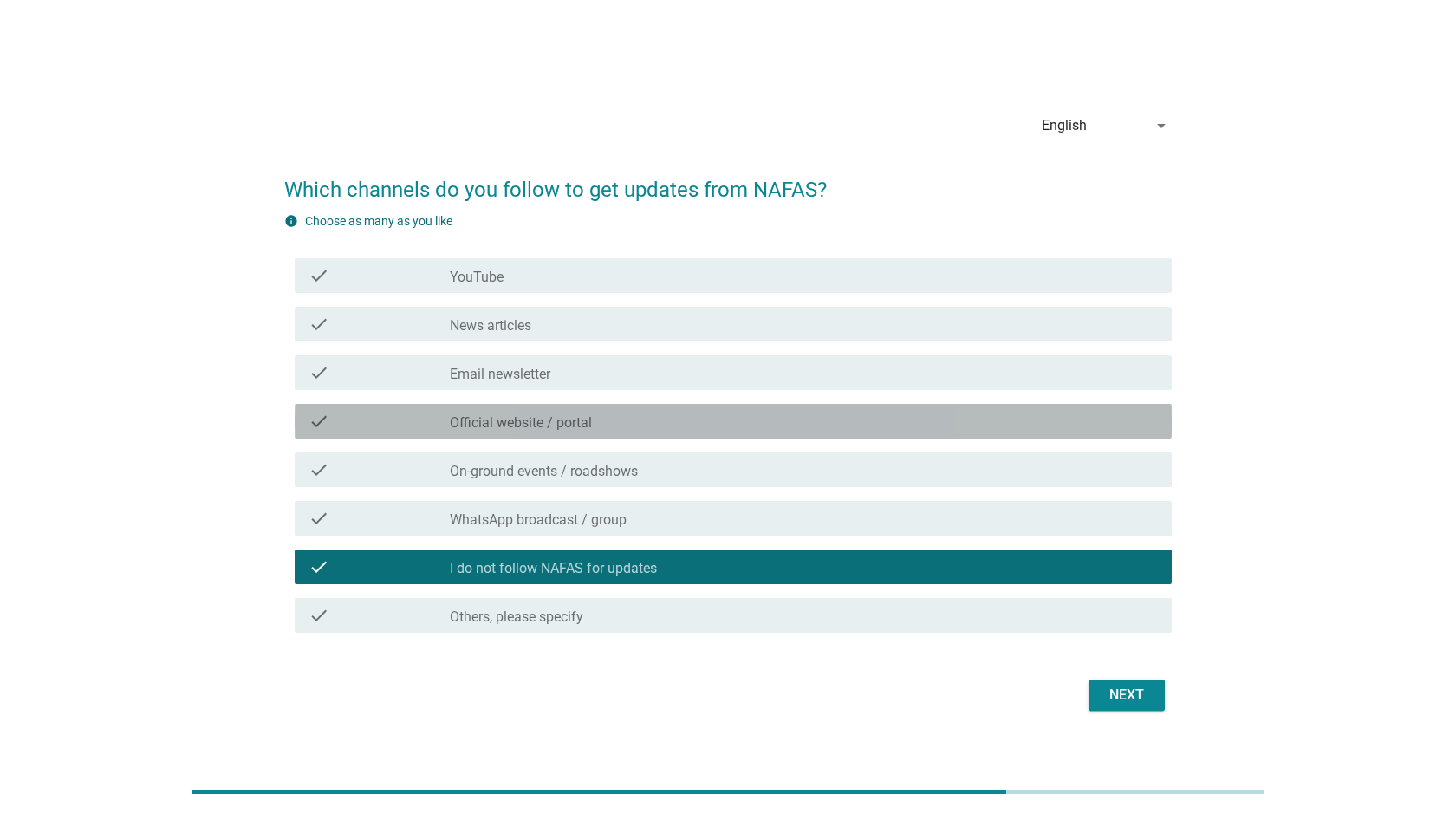
click at [740, 420] on div "check_box_outline_blank Official website / portal" at bounding box center [803, 421] width 708 height 21
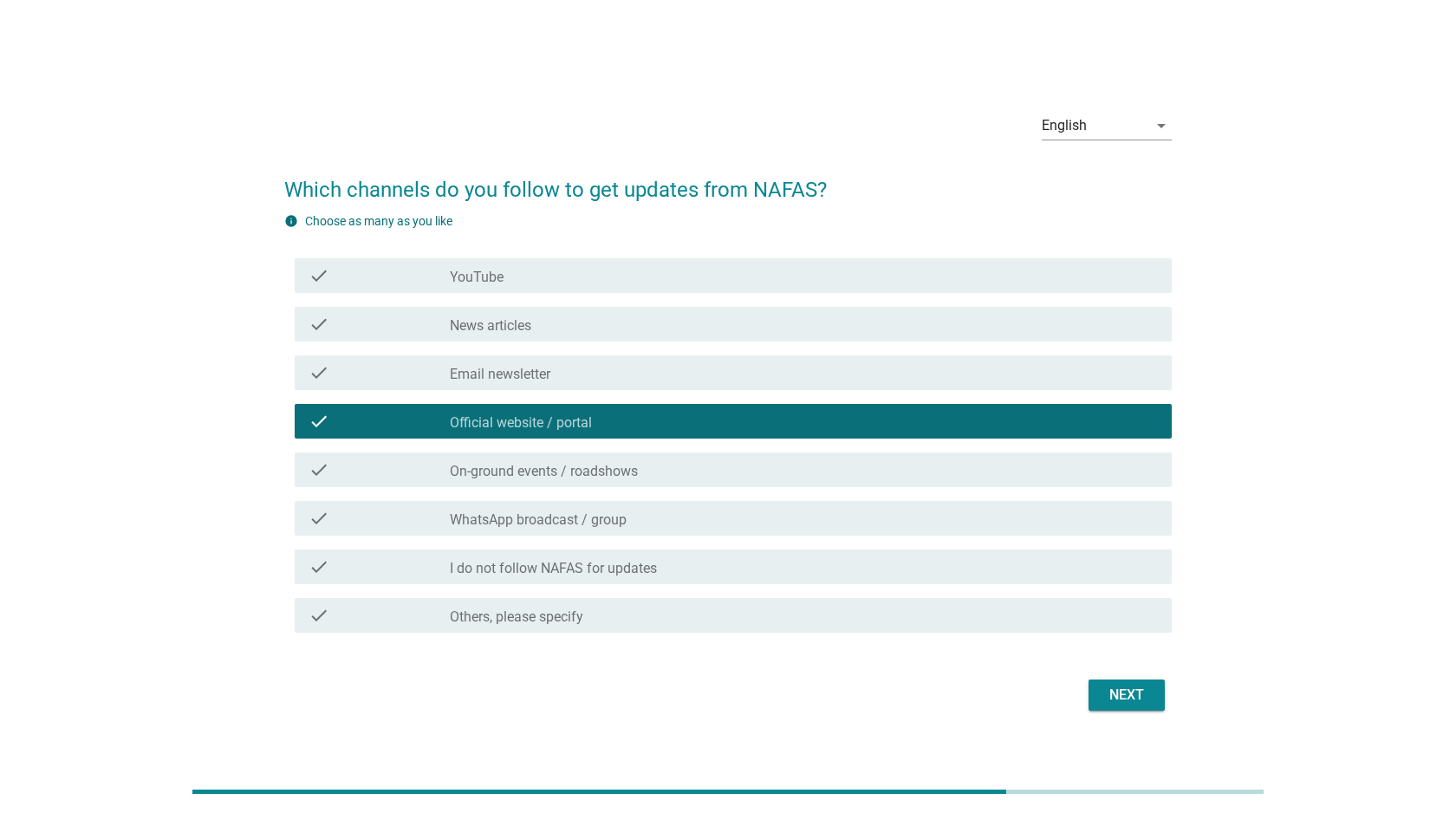
click at [671, 603] on div "check check_box_outline_blank Others, please specify" at bounding box center [732, 615] width 876 height 35
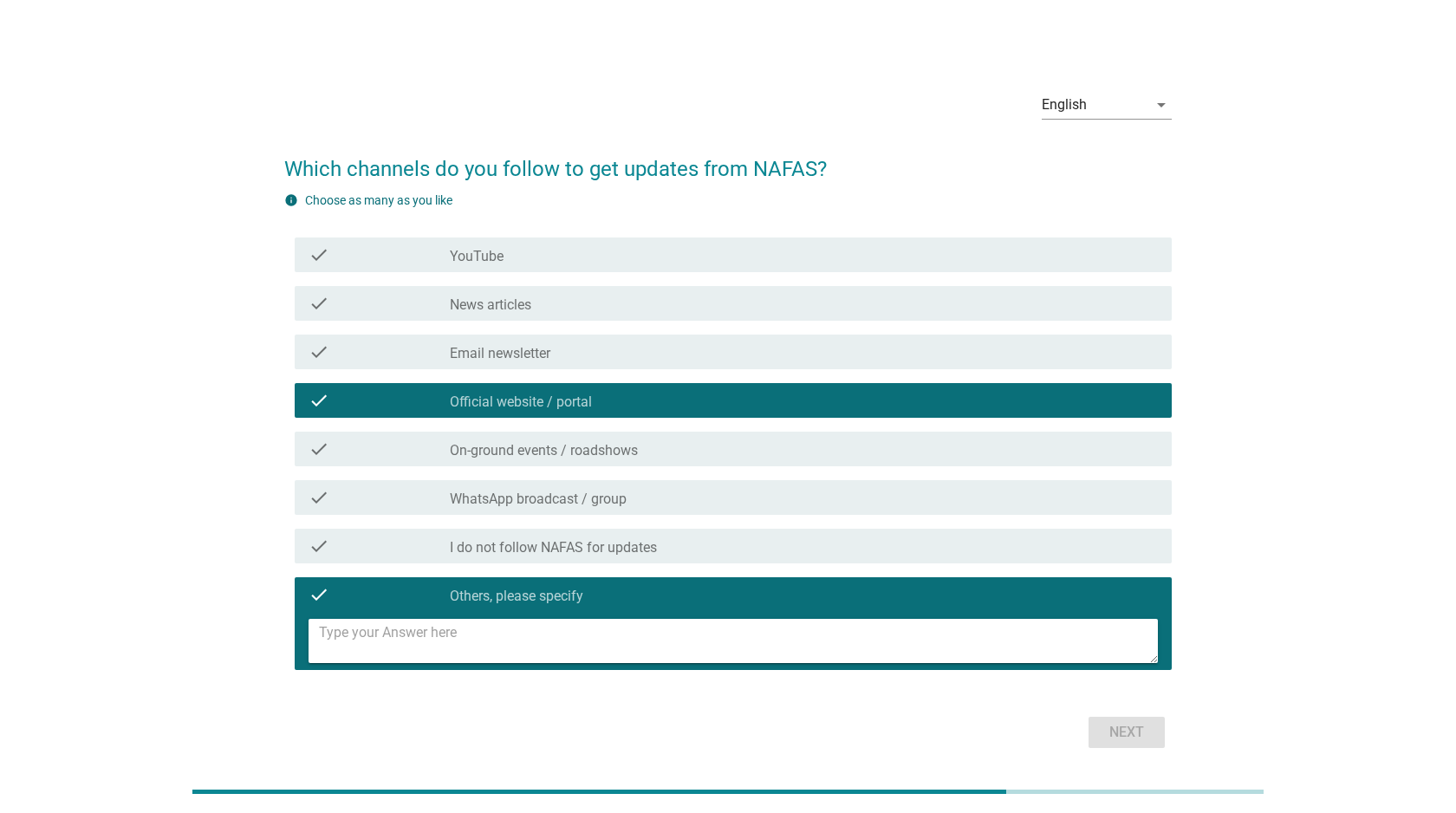
click at [666, 457] on div "check_box_outline_blank On-ground events / roadshows" at bounding box center [803, 449] width 708 height 21
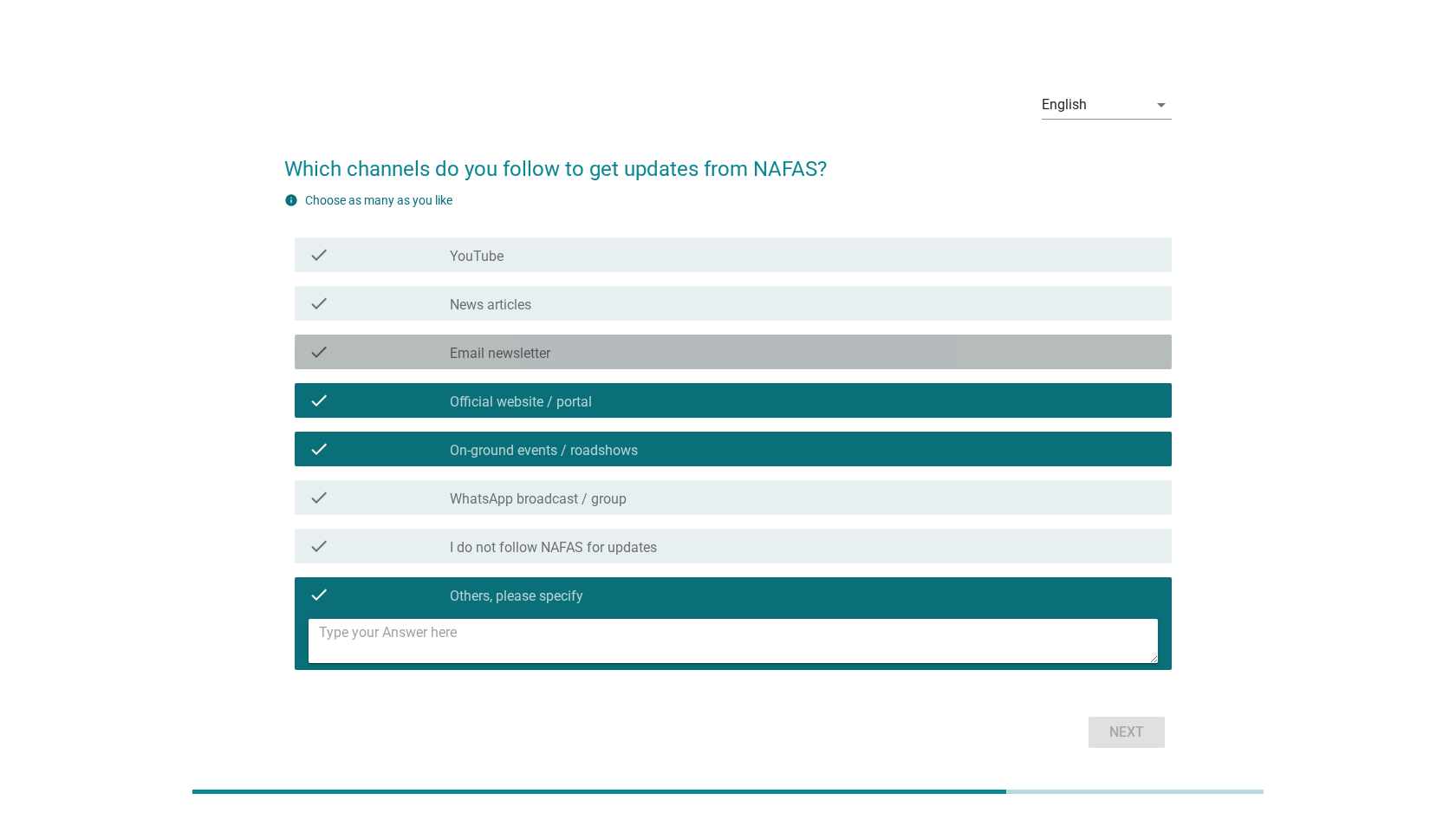
click at [664, 360] on div "check_box_outline_blank Email newsletter" at bounding box center [803, 352] width 708 height 21
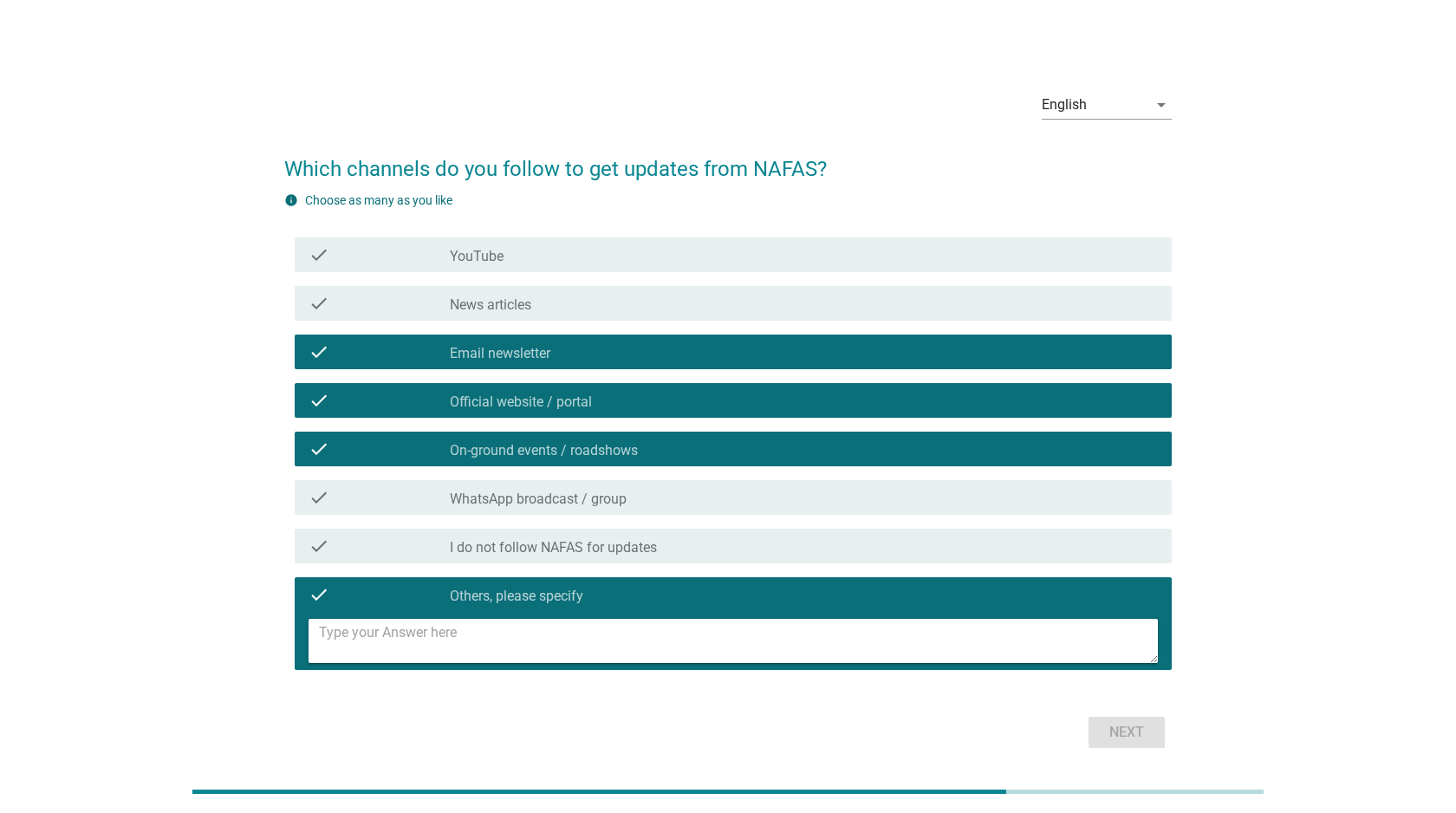
click at [1130, 734] on div "Next" at bounding box center [728, 732] width 887 height 41
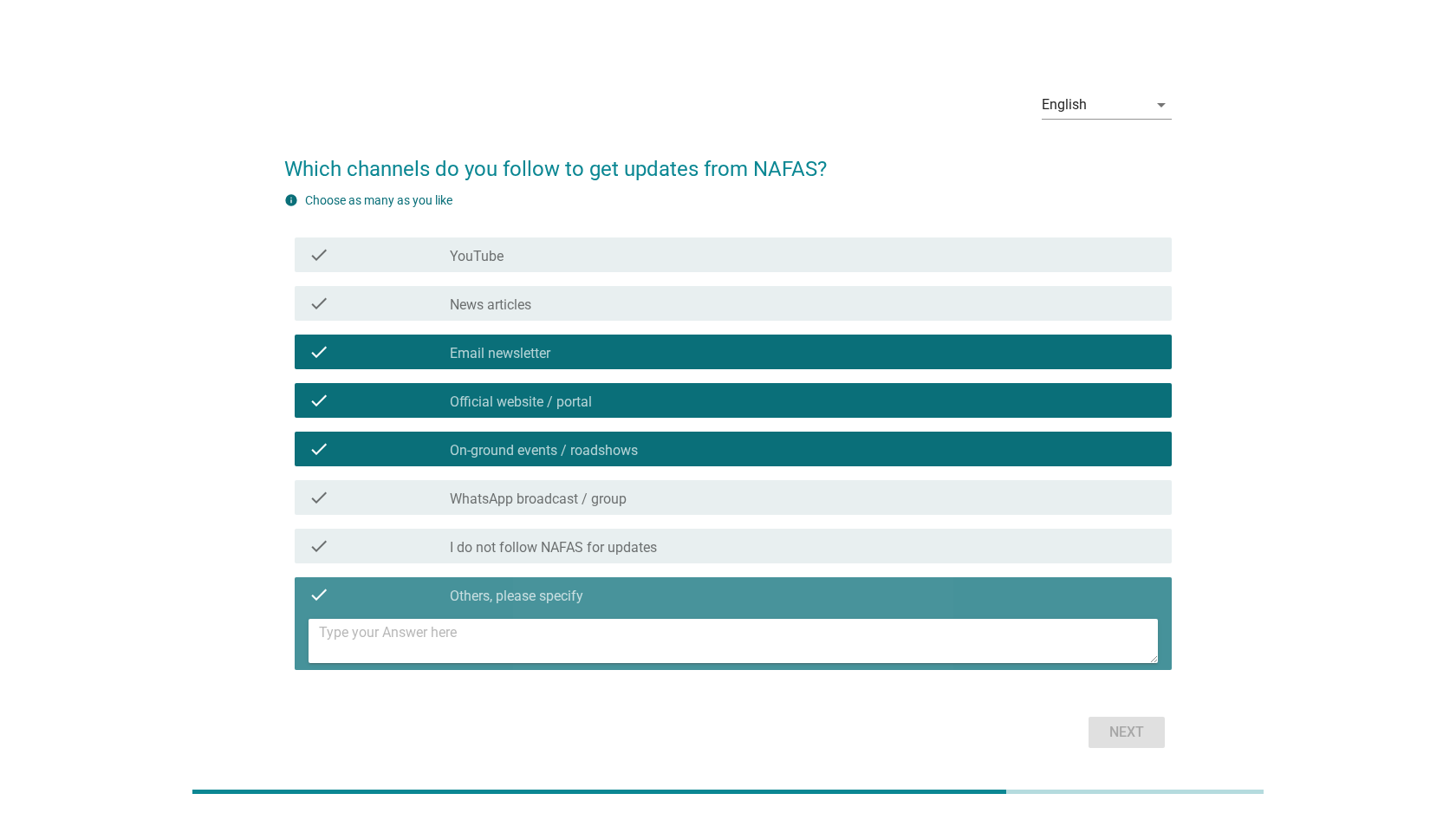
click at [691, 598] on div "check_box_outline_blank Others, please specify" at bounding box center [803, 595] width 708 height 21
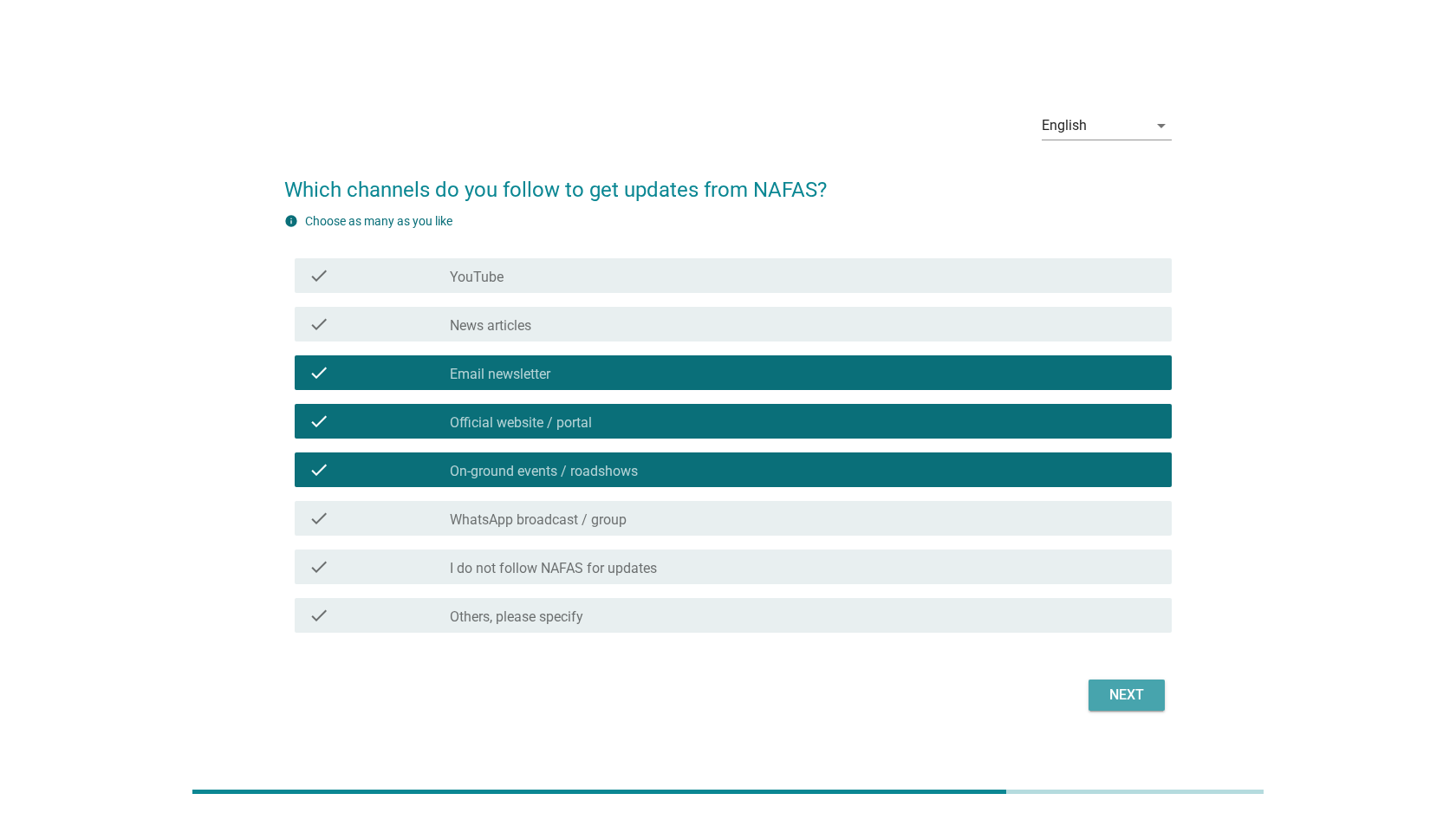
click at [1133, 690] on div "Next" at bounding box center [1126, 695] width 48 height 21
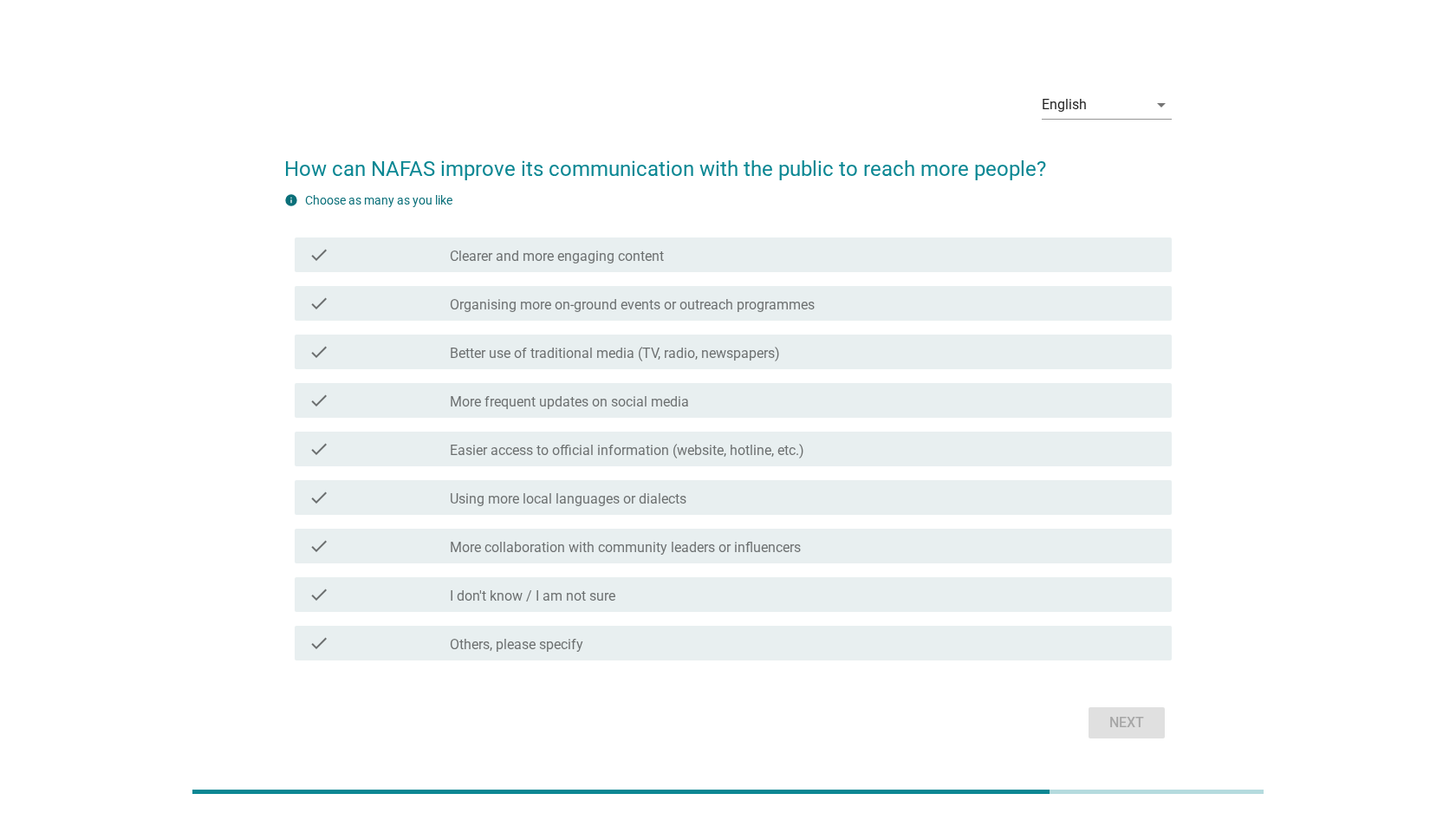
click at [910, 339] on div "check check_box_outline_blank Better use of traditional media (TV, radio, newsp…" at bounding box center [732, 352] width 876 height 35
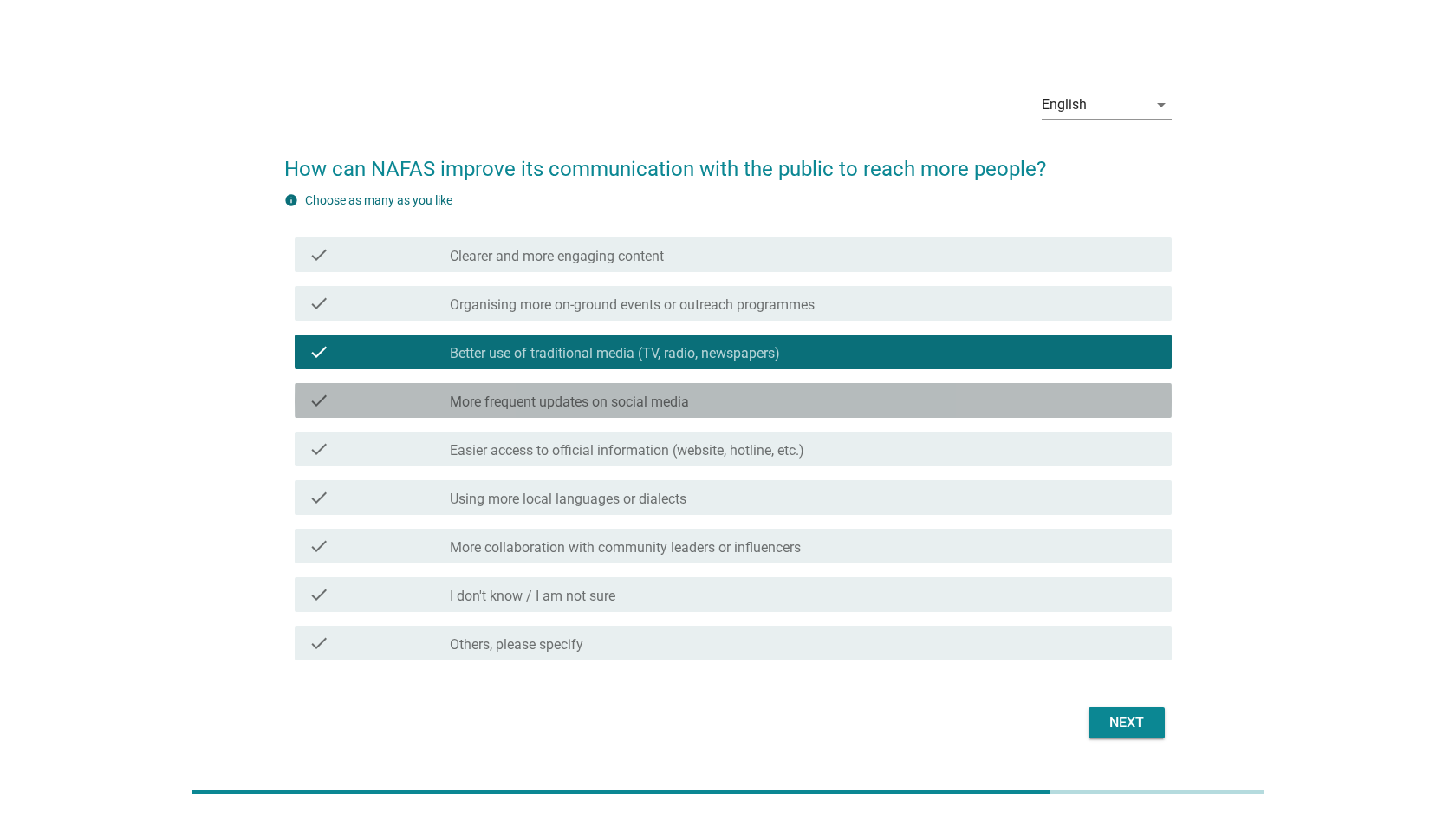
click at [909, 401] on div "check_box_outline_blank More frequent updates on social media" at bounding box center [803, 400] width 708 height 21
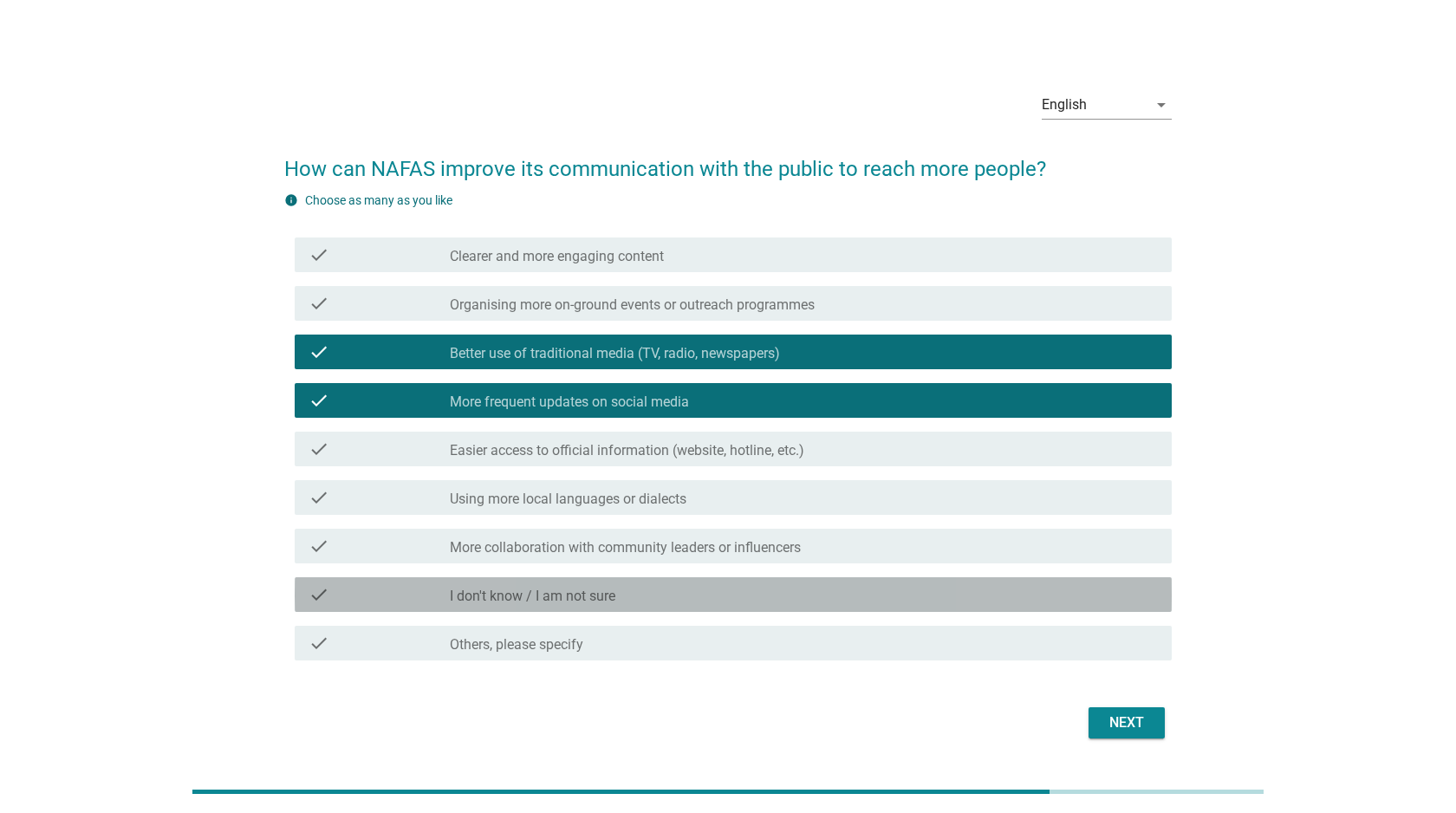
click at [938, 588] on div "check_box_outline_blank I don't know / I am not sure" at bounding box center [803, 595] width 708 height 21
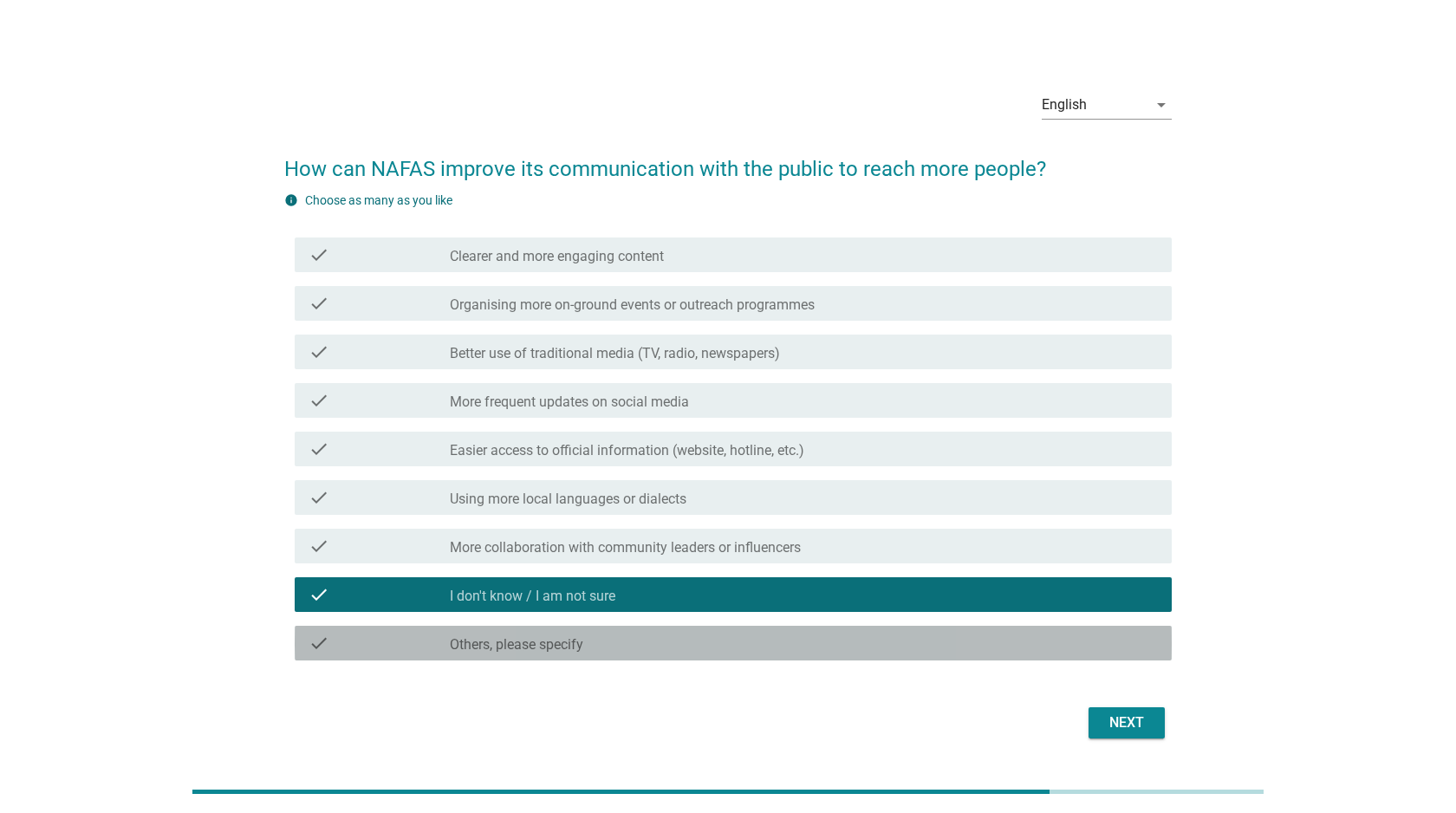
click at [859, 627] on div "check check_box Others, please specify" at bounding box center [732, 643] width 876 height 35
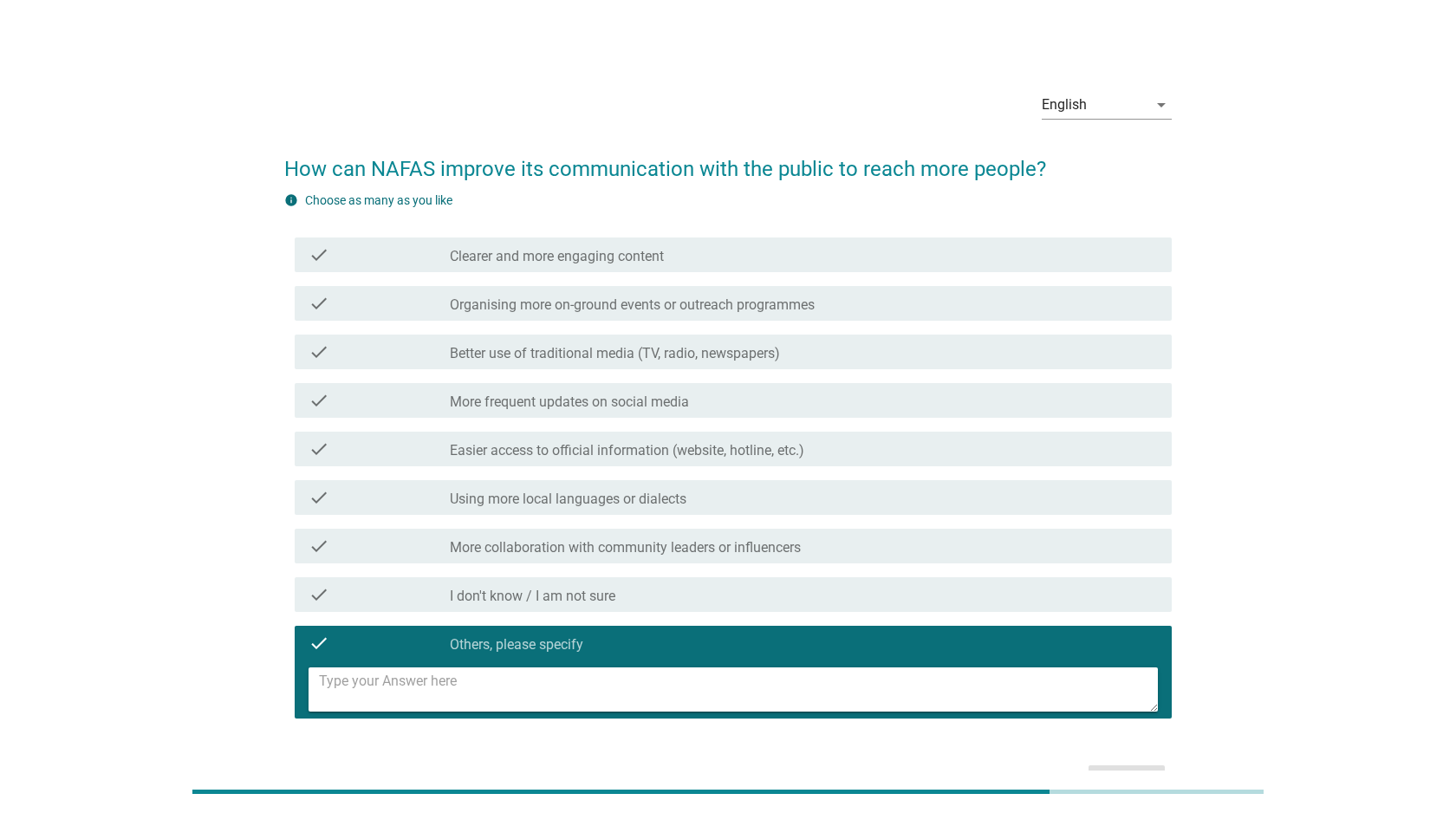
click at [854, 472] on div "check check_box_outline_blank Easier access to official information (website, h…" at bounding box center [728, 448] width 887 height 48
click at [851, 439] on div "check_box_outline_blank Easier access to official information (website, hotline…" at bounding box center [803, 449] width 708 height 21
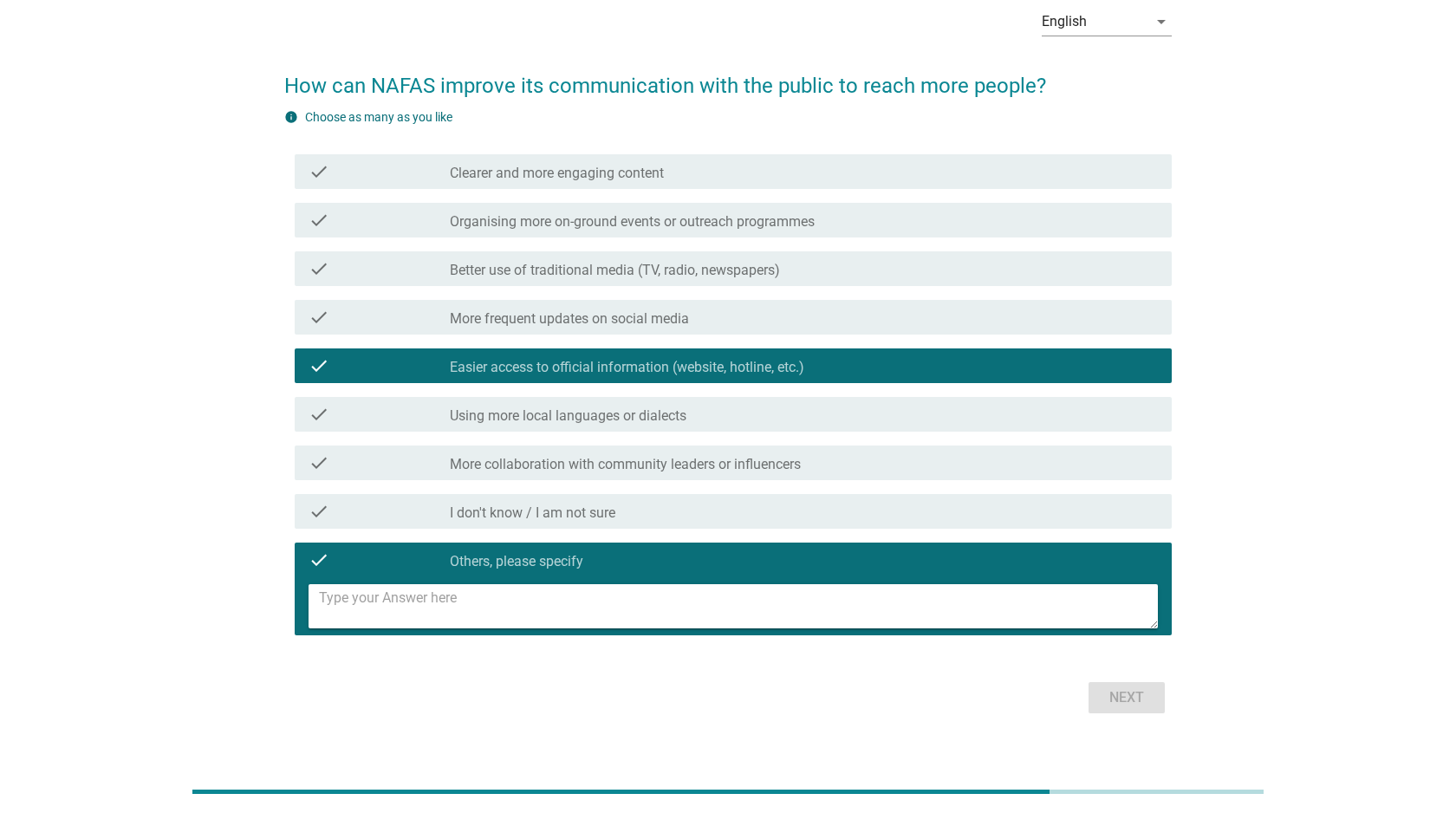
scroll to position [90, 0]
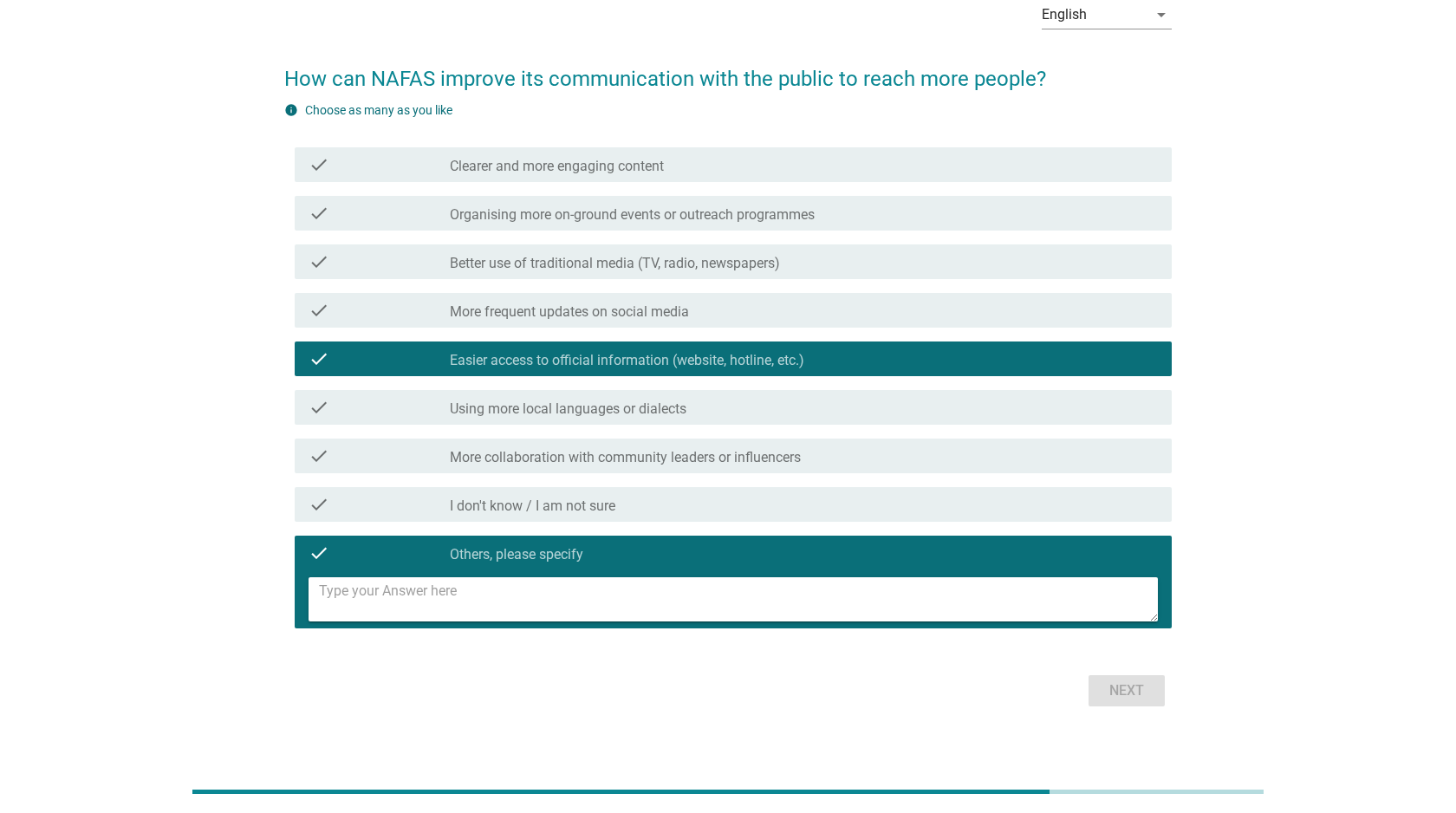
click at [812, 411] on div "check_box_outline_blank Using more local languages or dialects" at bounding box center [803, 408] width 708 height 21
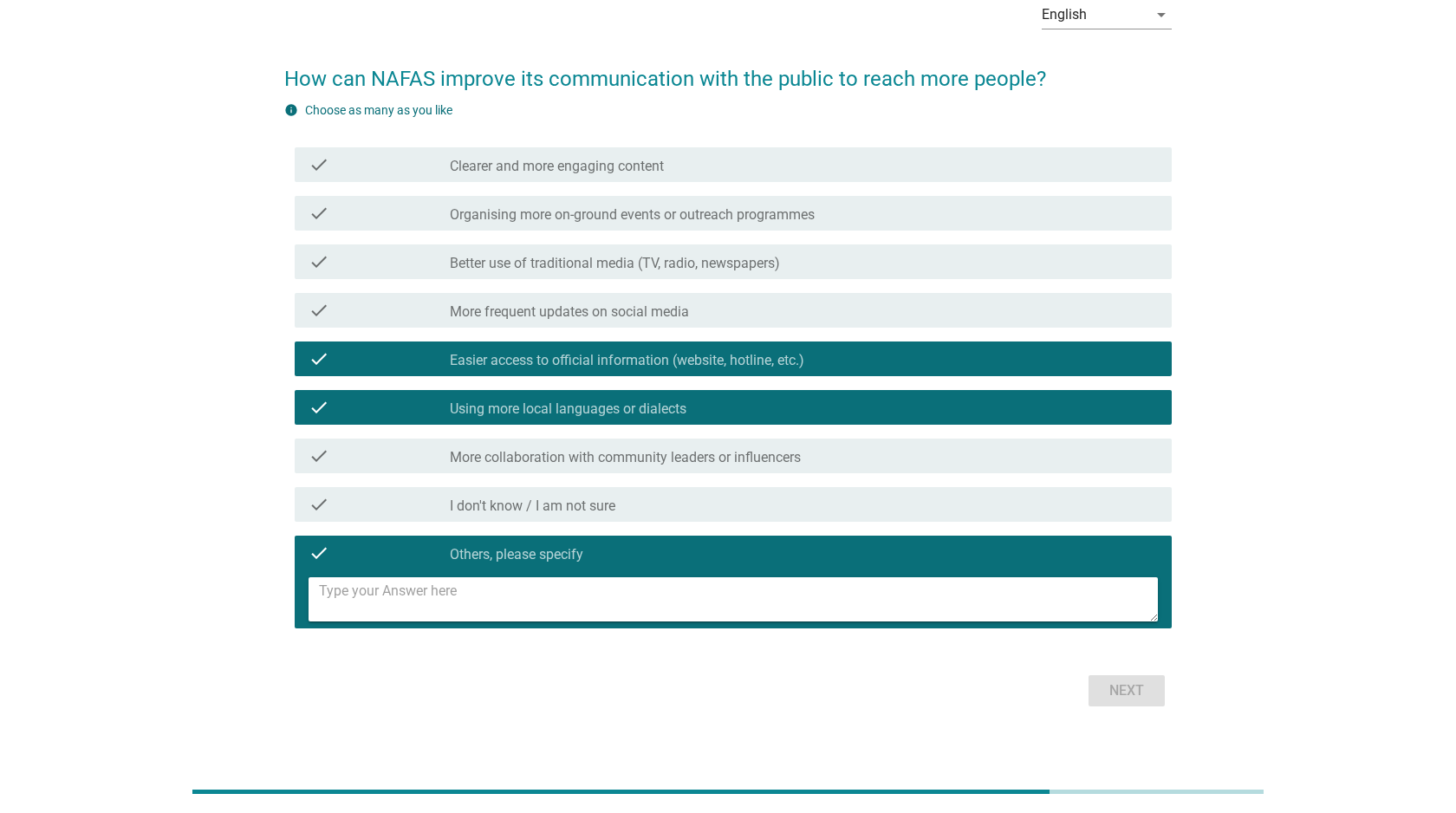
click at [740, 549] on div "check_box Others, please specify" at bounding box center [803, 553] width 708 height 21
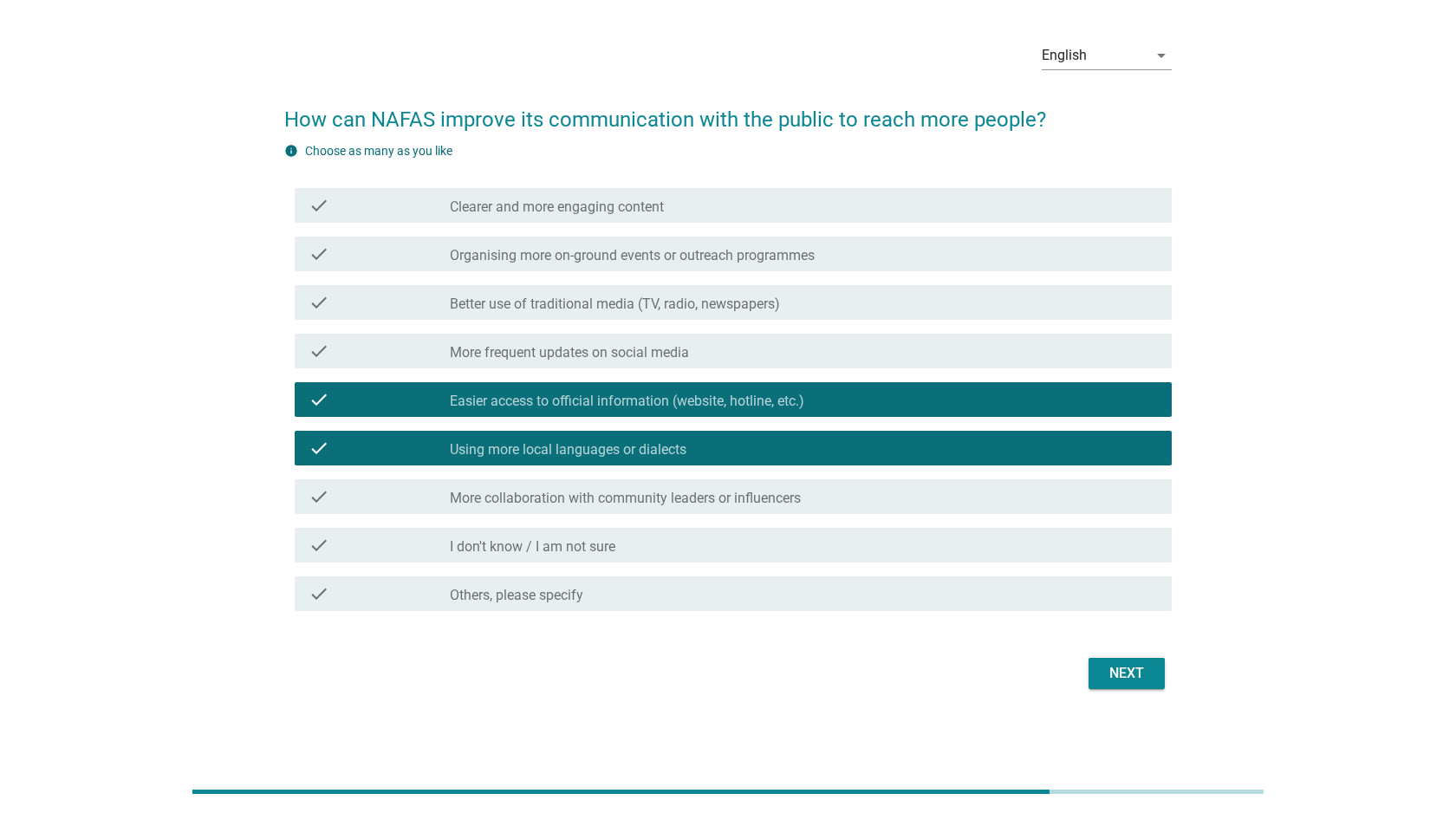
click at [1110, 662] on button "Next" at bounding box center [1126, 673] width 76 height 31
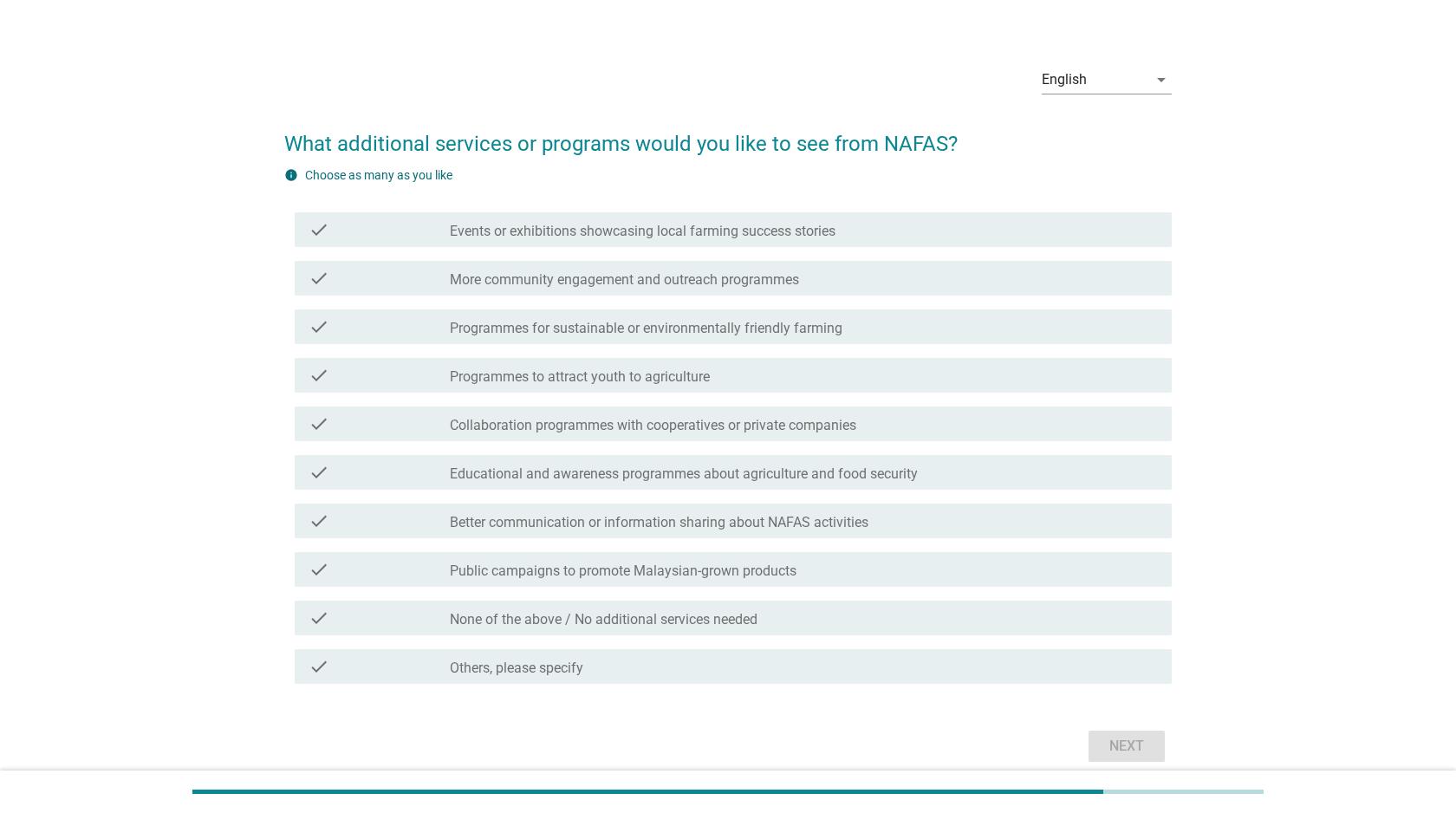
scroll to position [24, 0]
click at [618, 314] on div "check check_box_outline_blank Programmes for sustainable or environmentally fri…" at bounding box center [732, 328] width 876 height 35
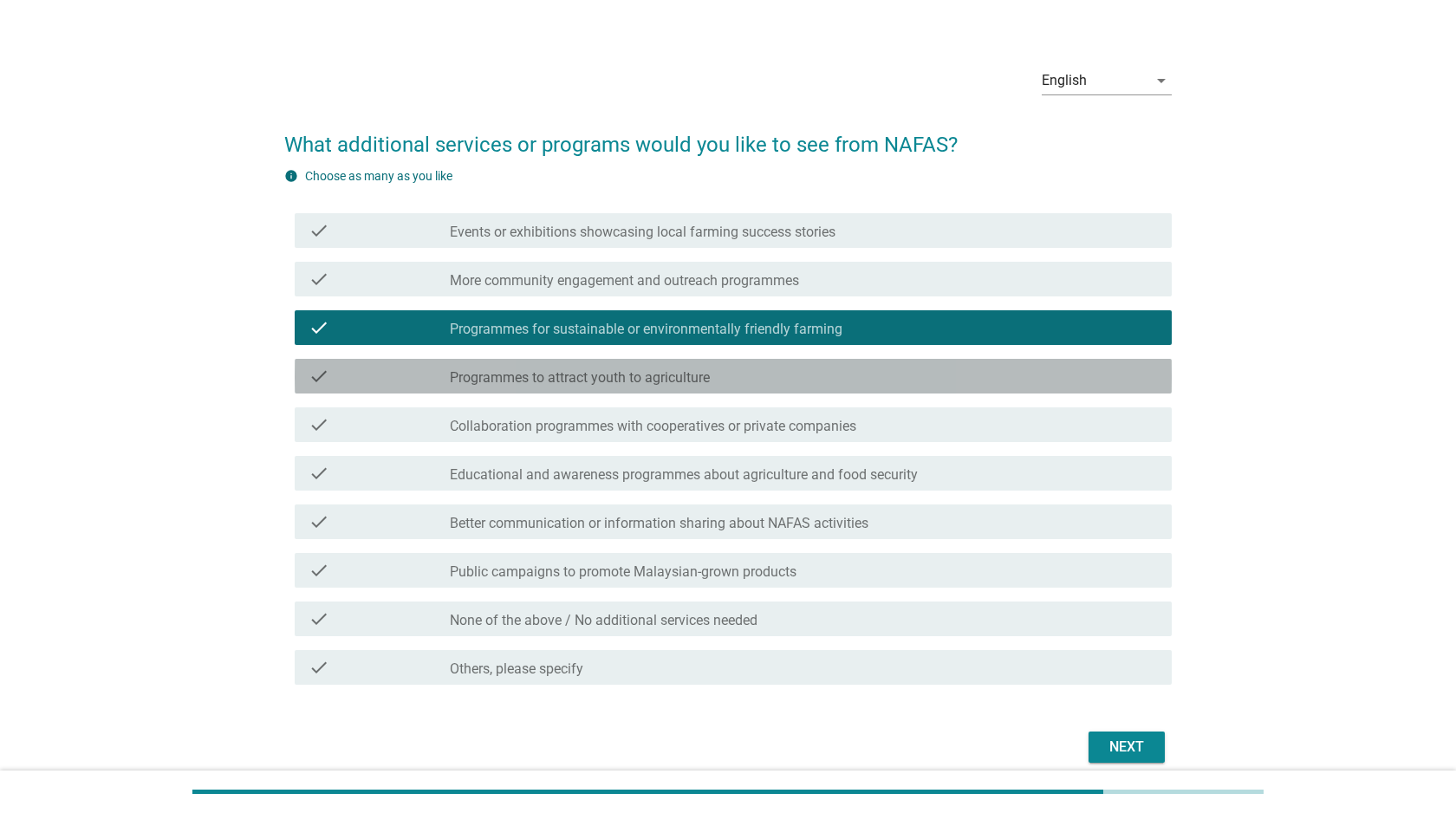
click at [614, 366] on div "check_box_outline_blank Programmes to attract youth to agriculture" at bounding box center [803, 376] width 708 height 21
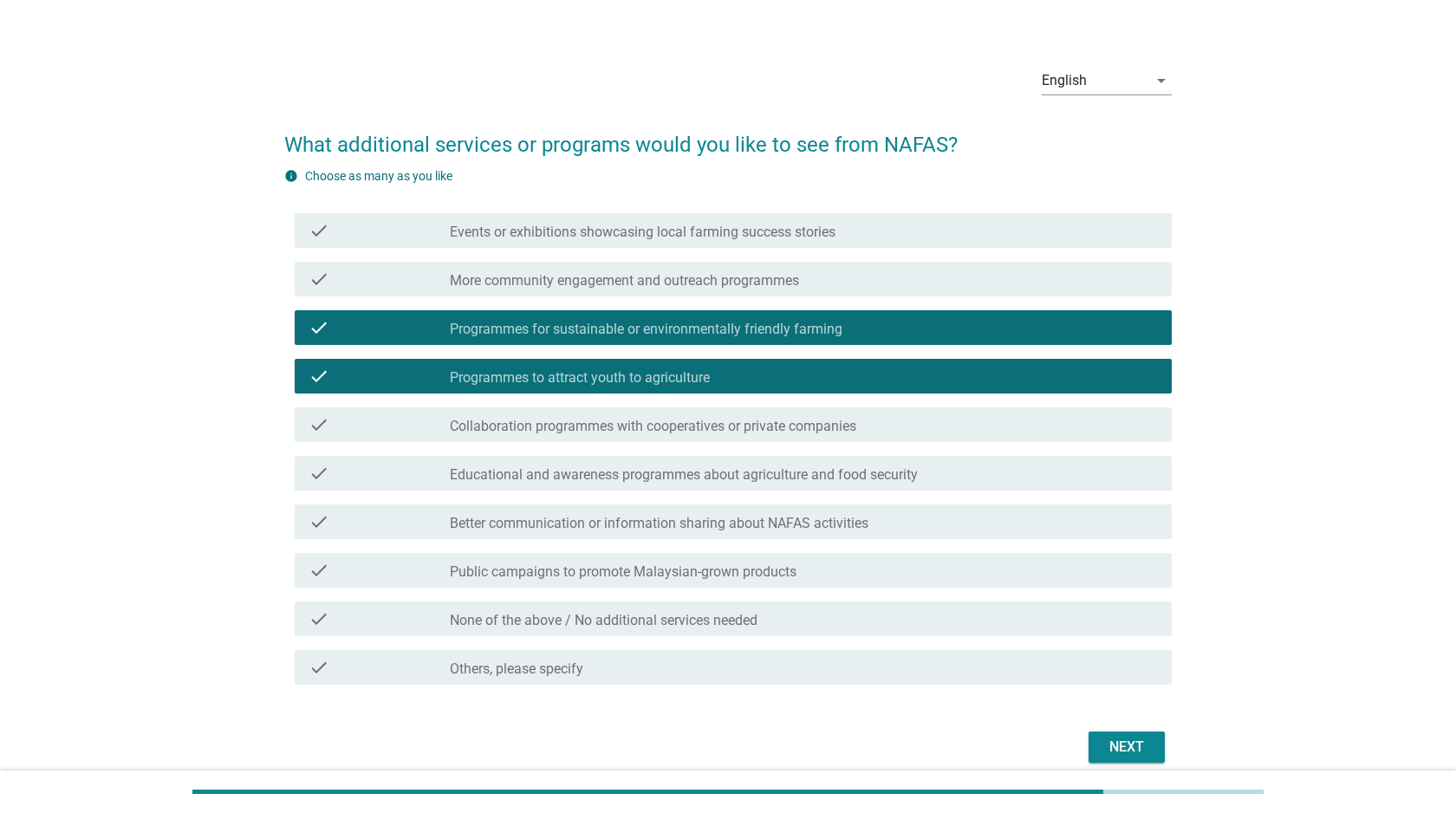
click at [1122, 749] on div "Next" at bounding box center [1126, 747] width 48 height 21
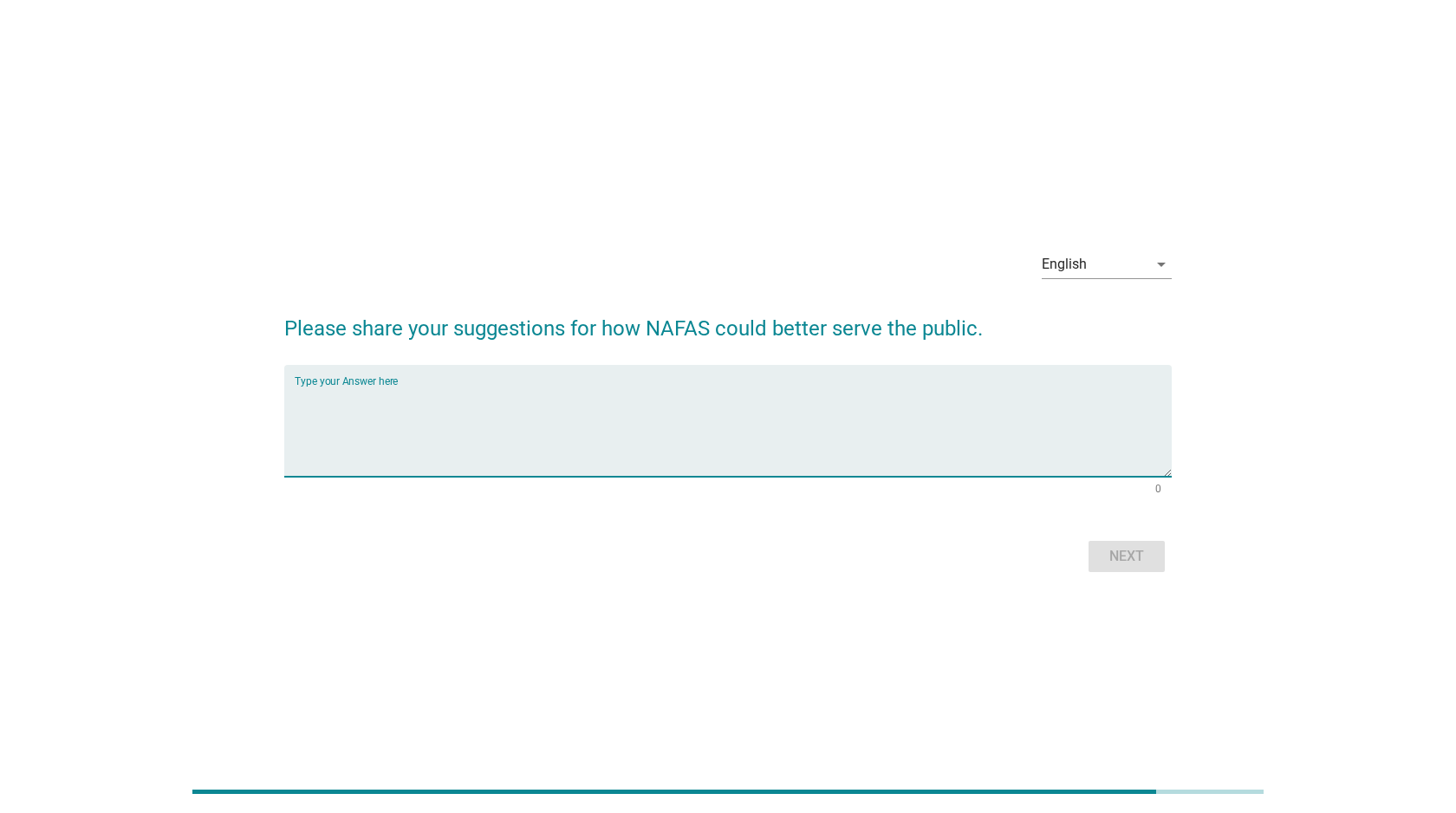
click at [832, 405] on textarea "Type your Answer here" at bounding box center [732, 431] width 876 height 91
type textarea "asds"
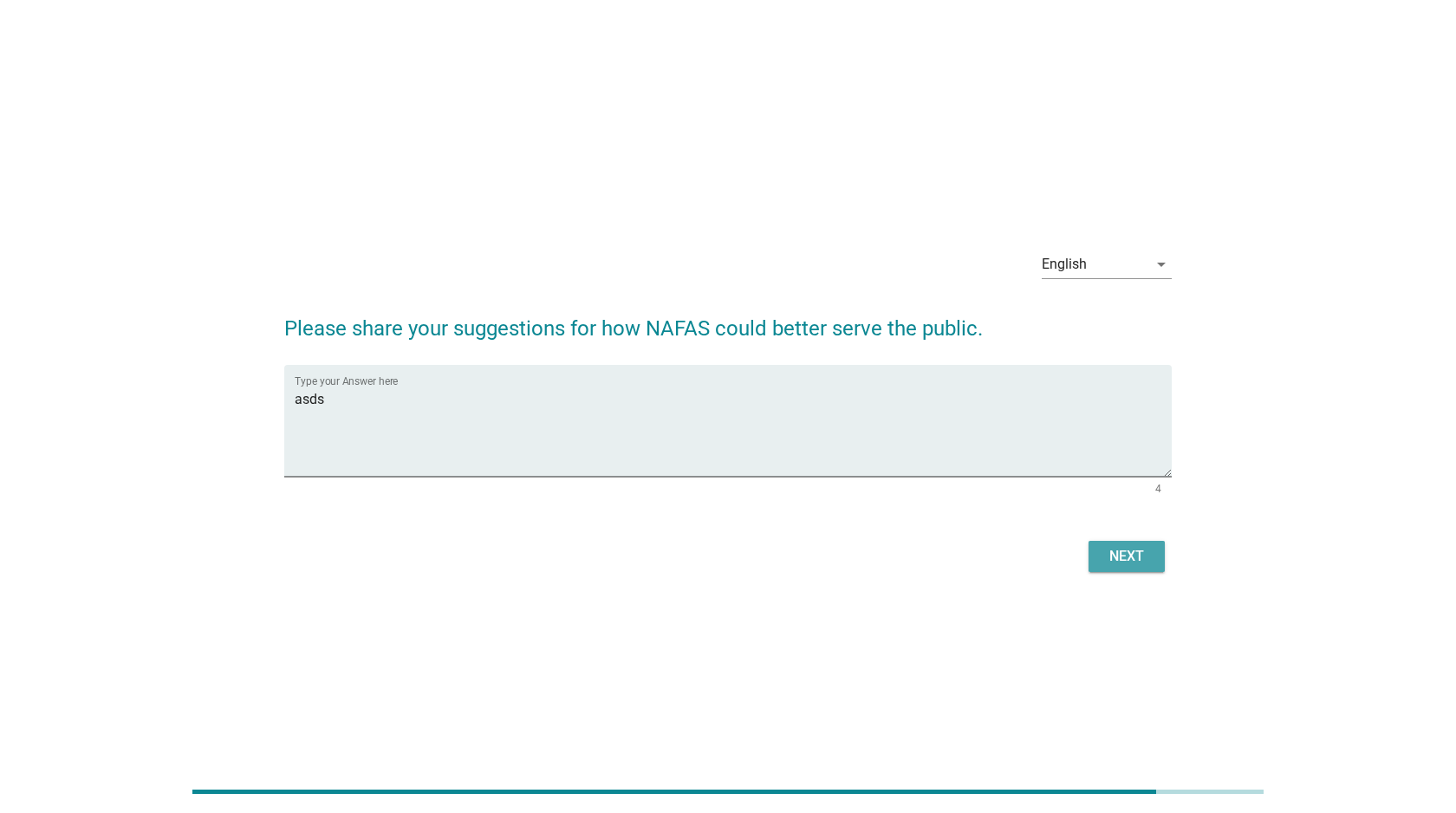
click at [1128, 558] on div "Next" at bounding box center [1126, 556] width 48 height 21
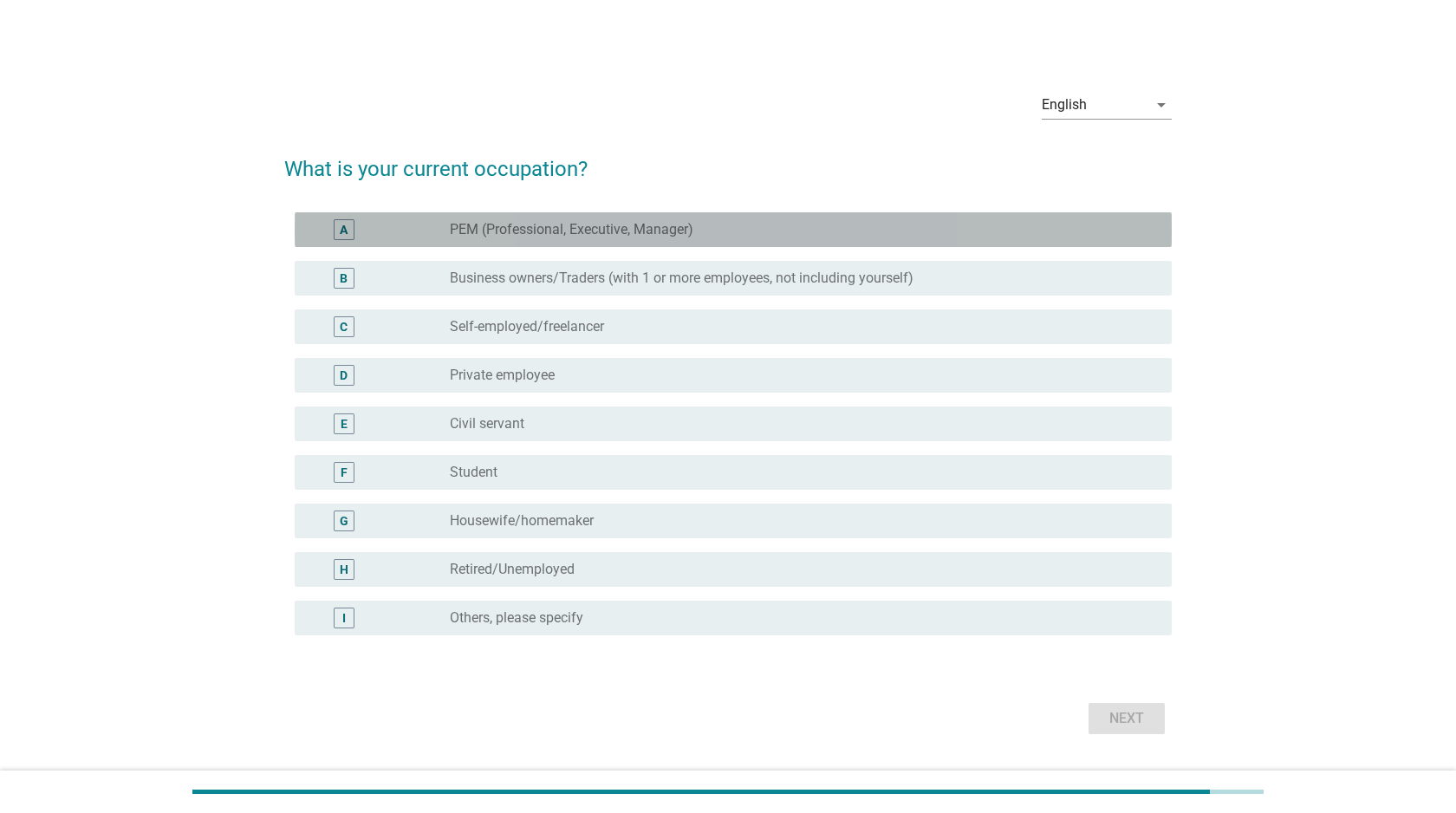
click at [730, 242] on div "A radio_button_unchecked PEM (Professional, Executive, Manager)" at bounding box center [732, 230] width 876 height 35
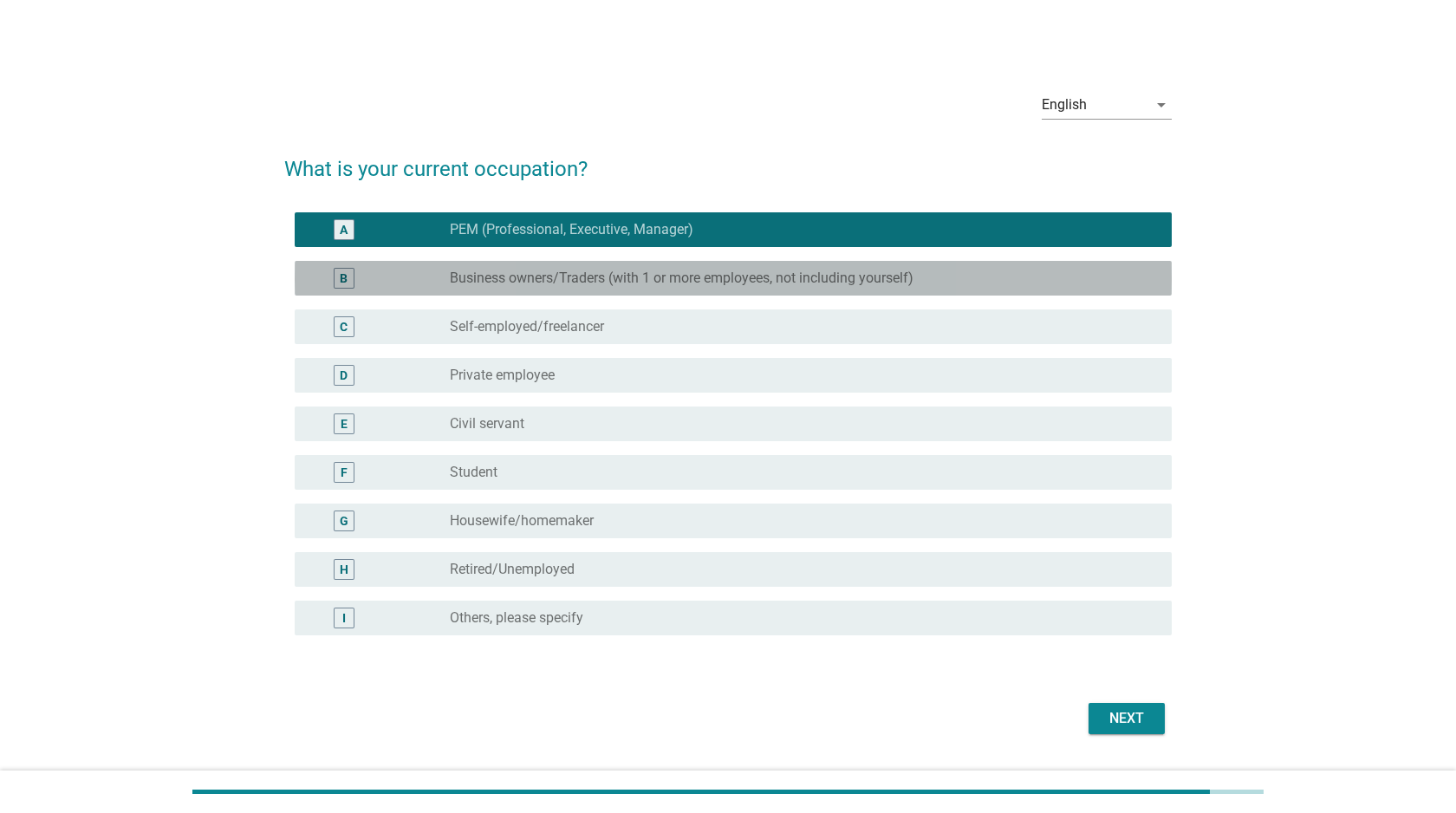
click at [704, 286] on div "radio_button_unchecked Business owners/Traders (with 1 or more employees, not i…" at bounding box center [803, 279] width 708 height 21
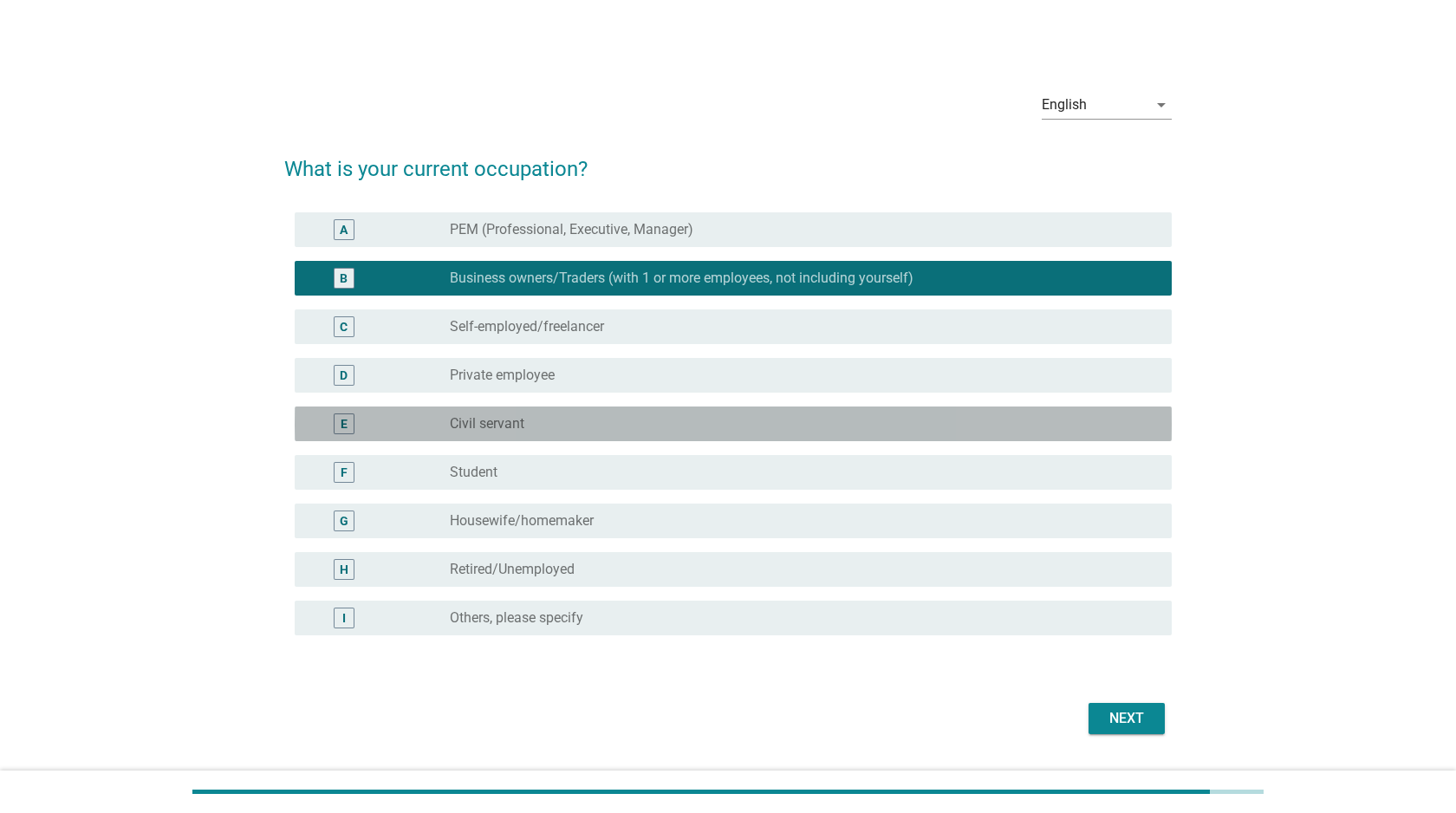
click at [702, 423] on div "radio_button_unchecked Civil servant" at bounding box center [796, 423] width 694 height 17
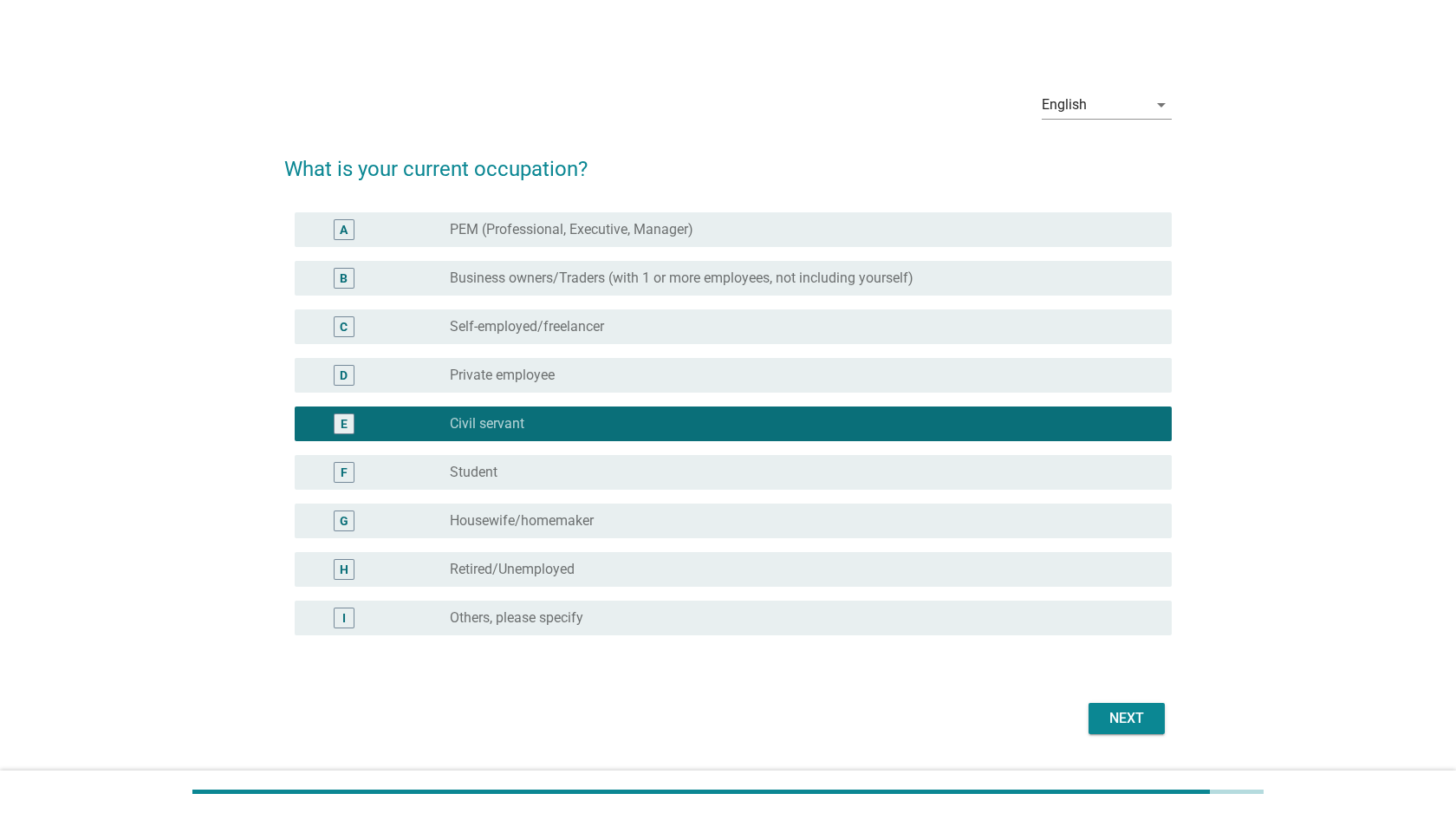
click at [686, 526] on div "radio_button_unchecked Housewife/homemaker" at bounding box center [796, 521] width 694 height 17
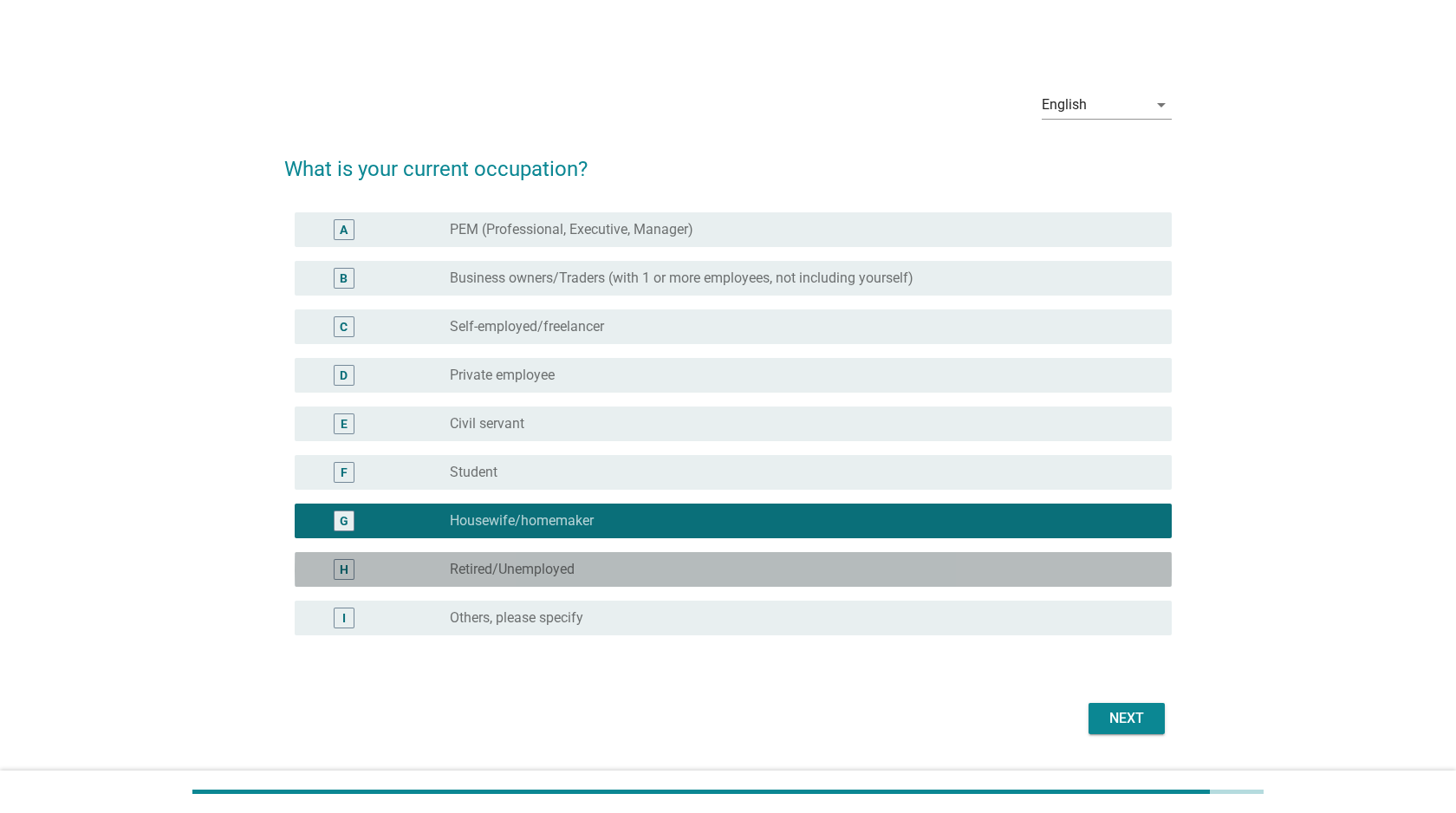
click at [677, 570] on div "radio_button_unchecked Retired/Unemployed" at bounding box center [796, 569] width 694 height 17
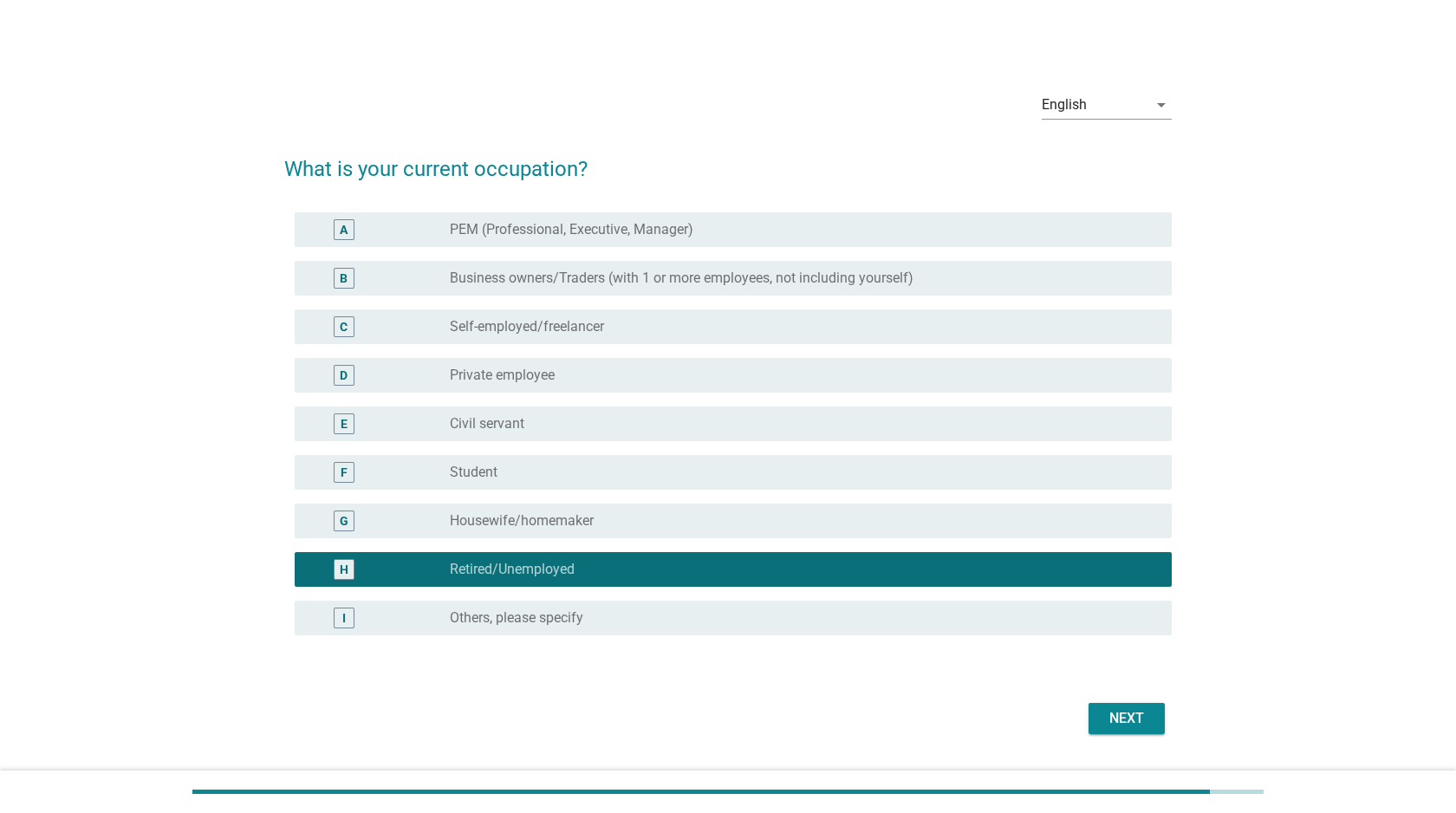
click at [820, 623] on div "radio_button_unchecked Others, please specify" at bounding box center [796, 618] width 694 height 17
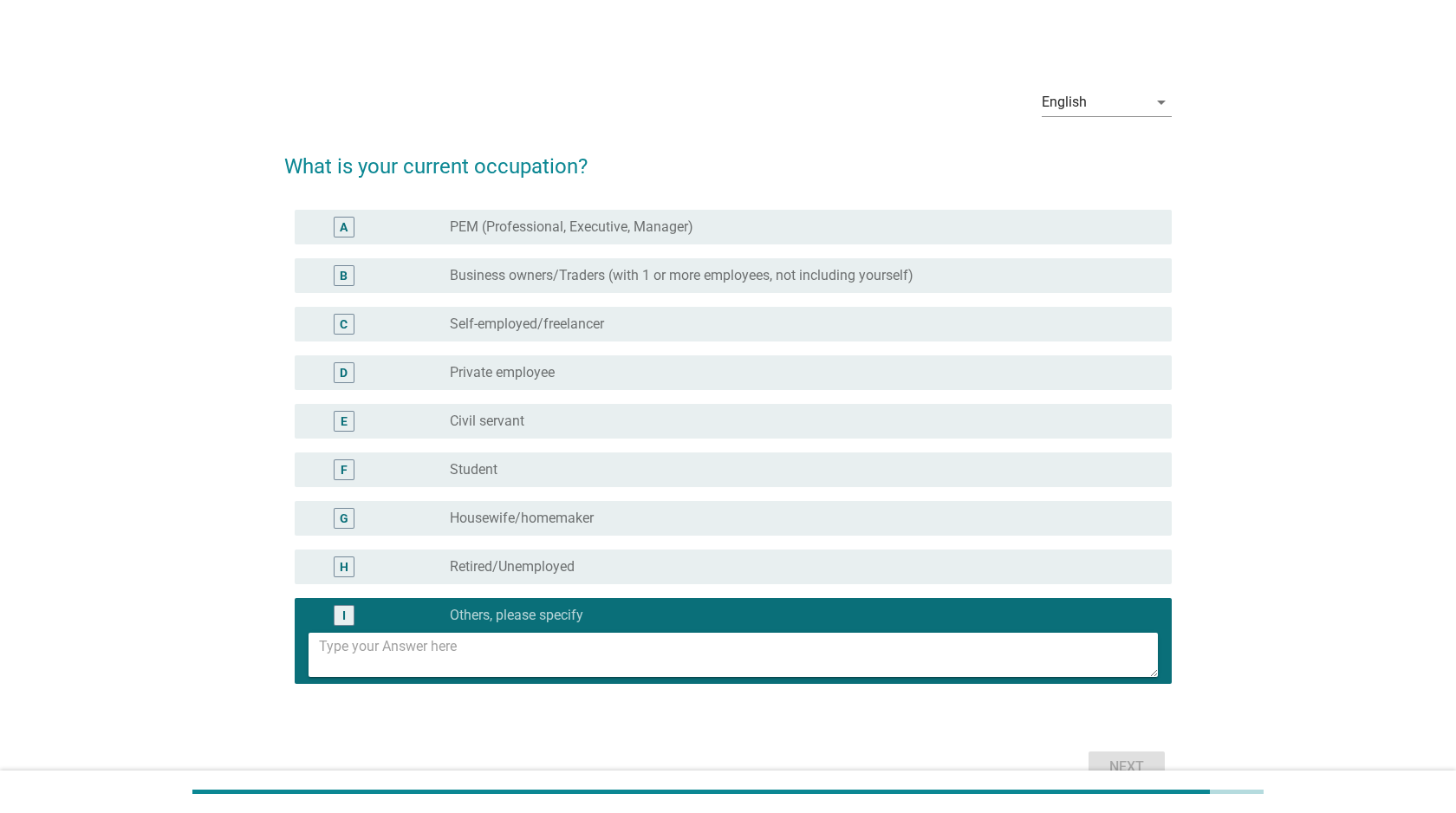
click at [821, 569] on div "radio_button_unchecked Retired/Unemployed" at bounding box center [796, 567] width 694 height 17
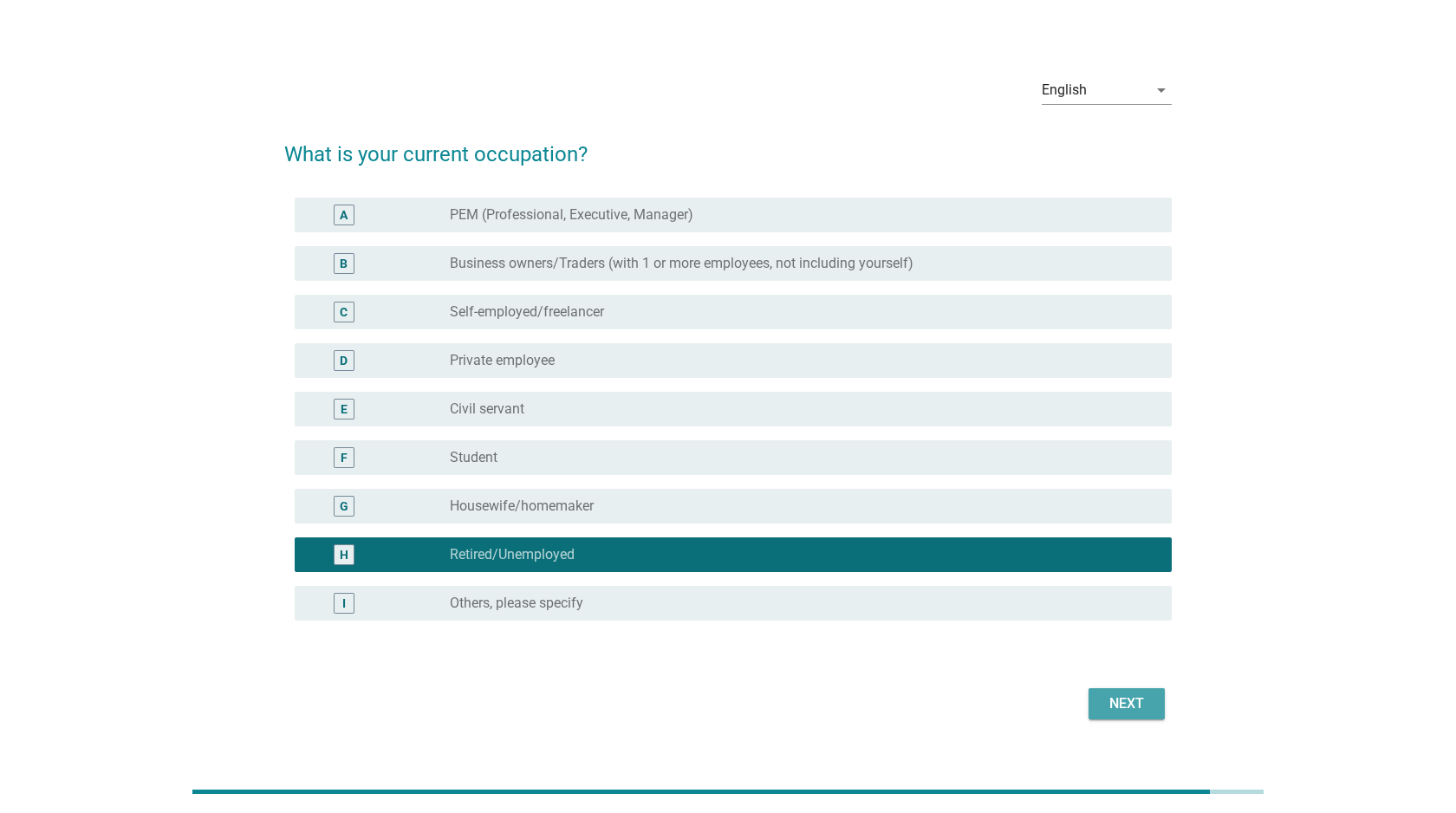
click at [1124, 704] on div "Next" at bounding box center [1126, 704] width 48 height 21
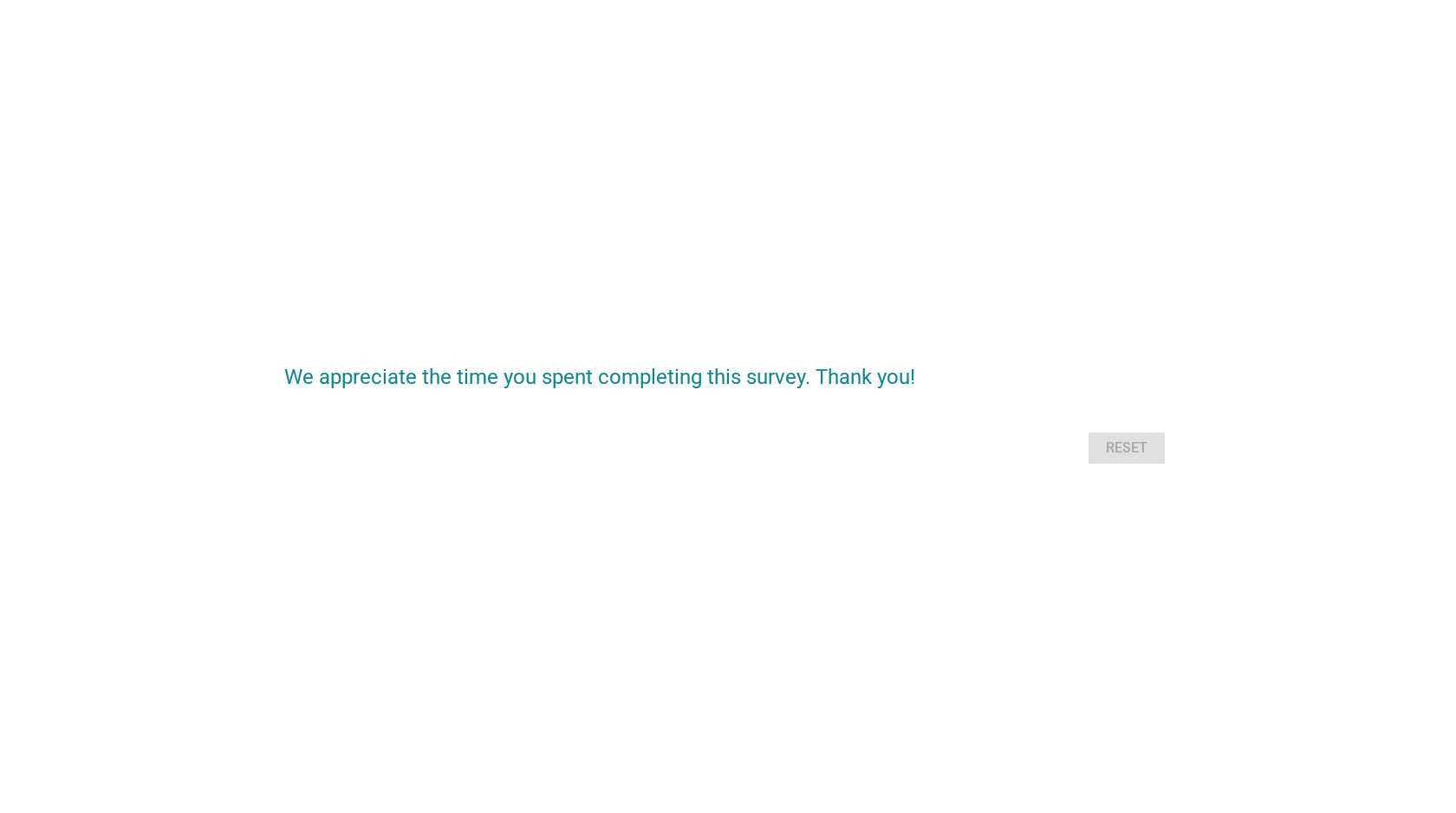
click at [1111, 444] on div "Reset" at bounding box center [728, 447] width 887 height 41
click at [1138, 447] on div "Reset" at bounding box center [728, 447] width 887 height 41
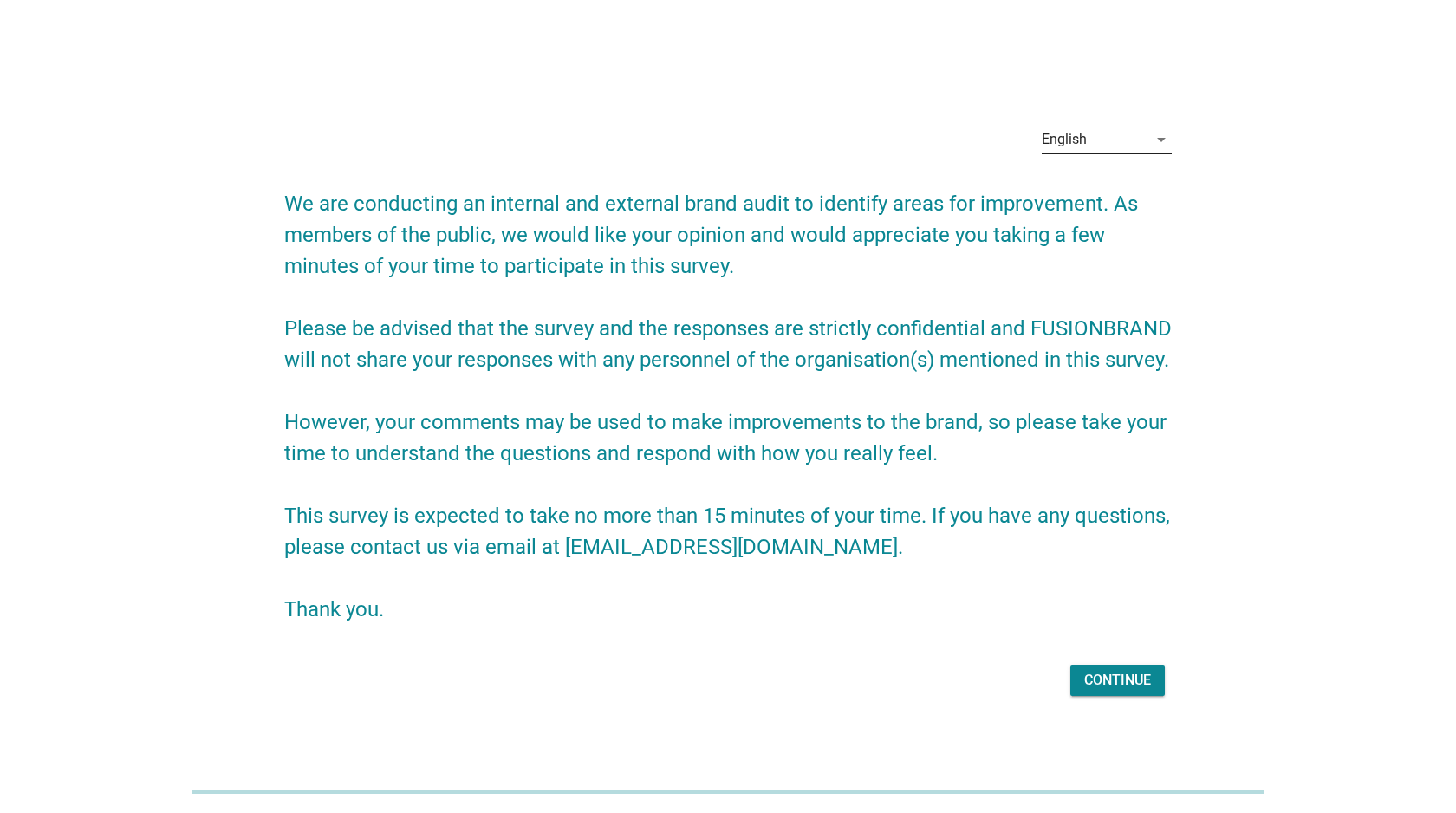
click at [1065, 135] on div "English" at bounding box center [1064, 140] width 45 height 15
click at [1081, 196] on div "Bahasa Melayu" at bounding box center [1106, 195] width 102 height 21
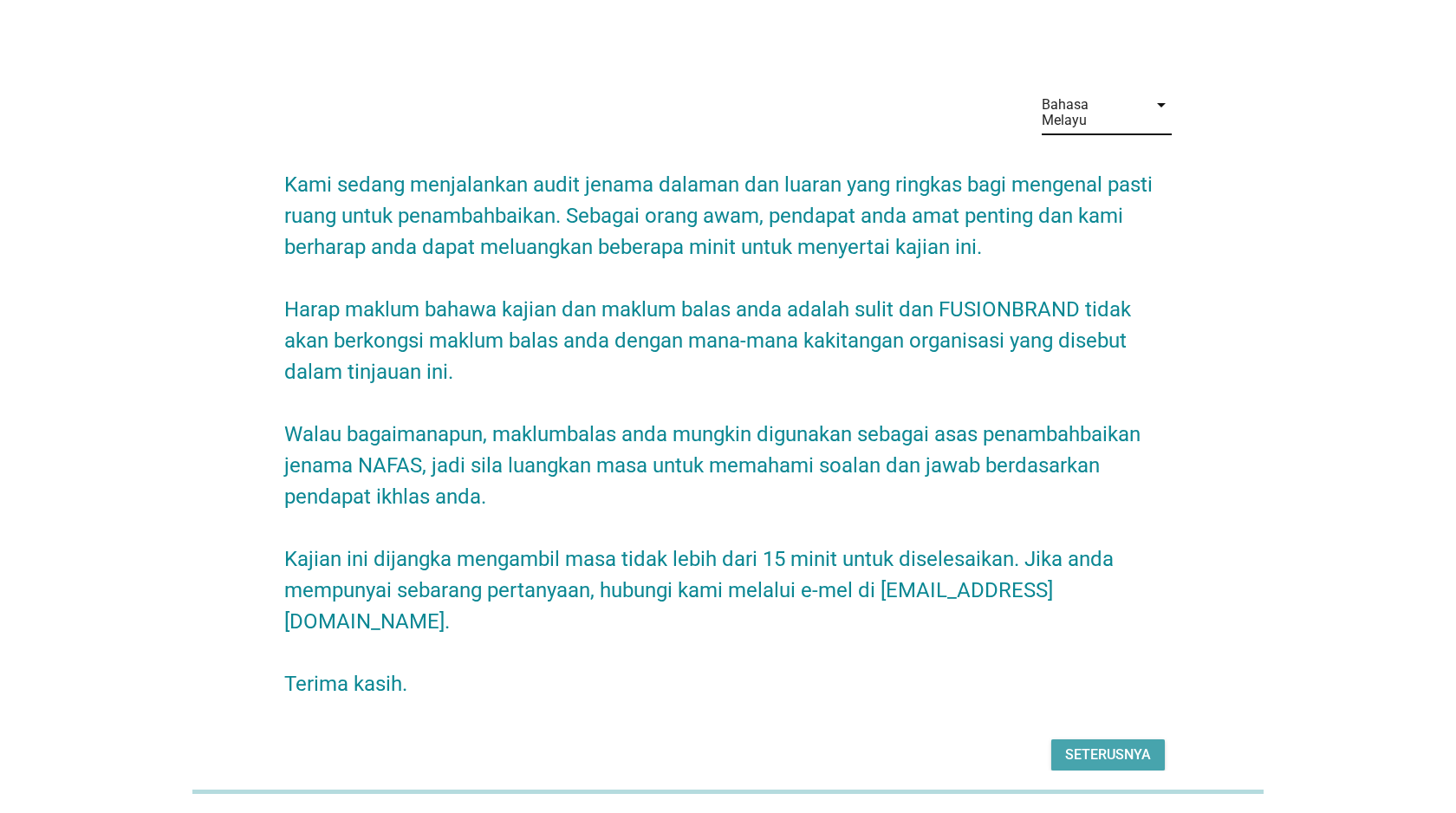
click at [1086, 745] on div "Seterusnya" at bounding box center [1107, 755] width 86 height 21
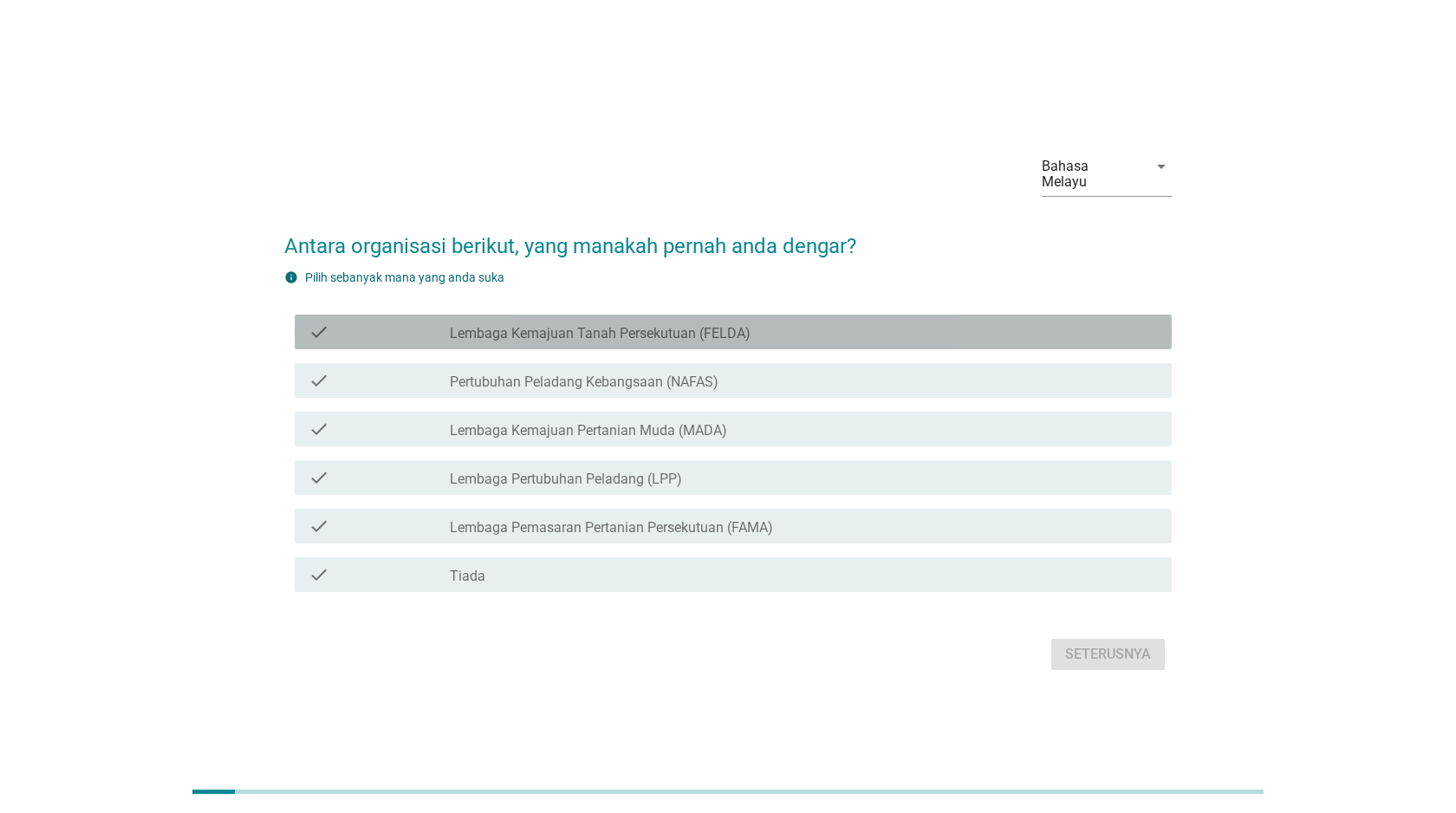
click at [836, 333] on div "check_box_outline_blank Lembaga Kemajuan Tanah Persekutuan (FELDA)" at bounding box center [803, 332] width 708 height 21
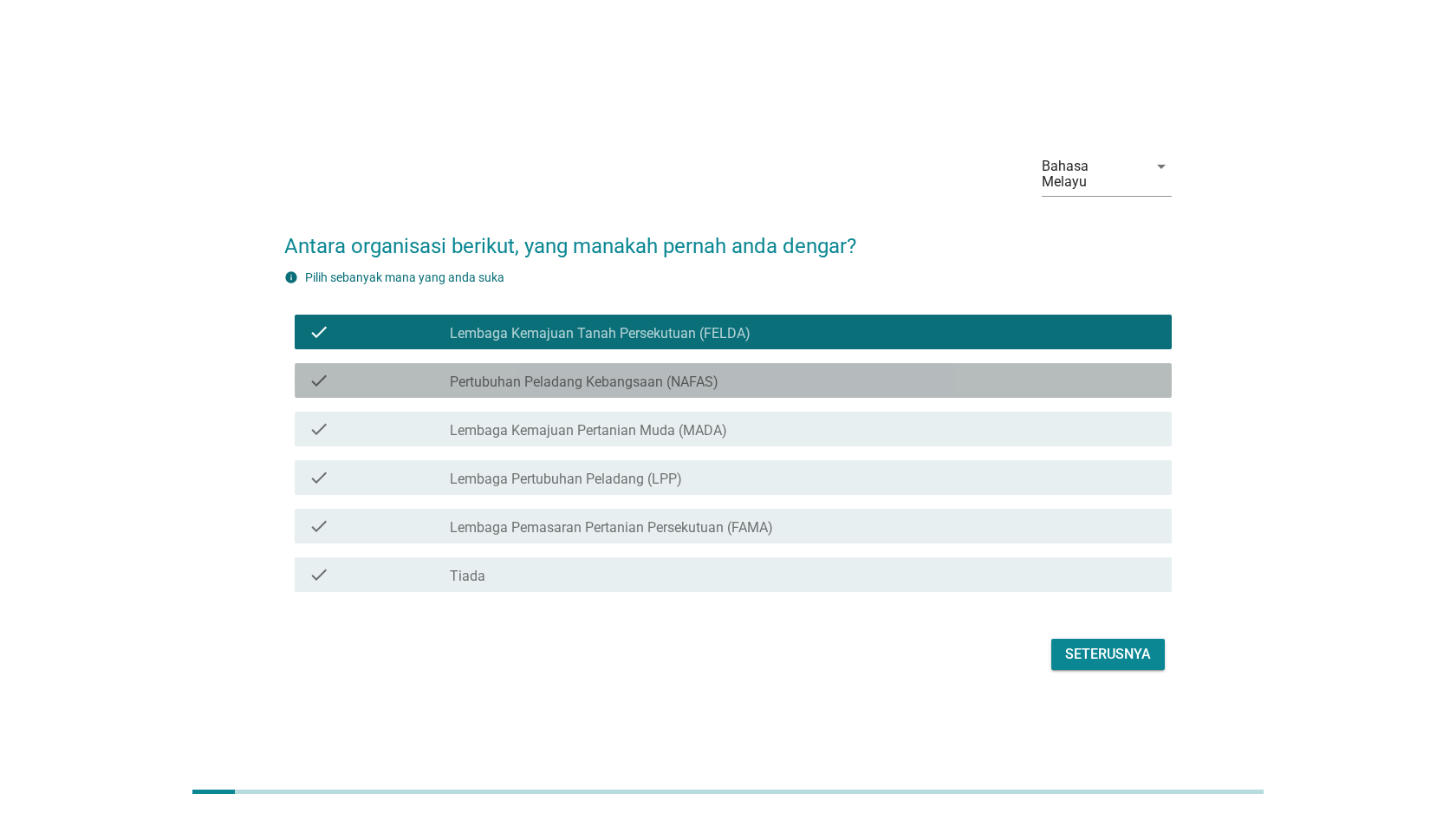
click at [835, 378] on div "check_box_outline_blank Pertubuhan Peladang Kebangsaan (NAFAS)" at bounding box center [803, 381] width 708 height 21
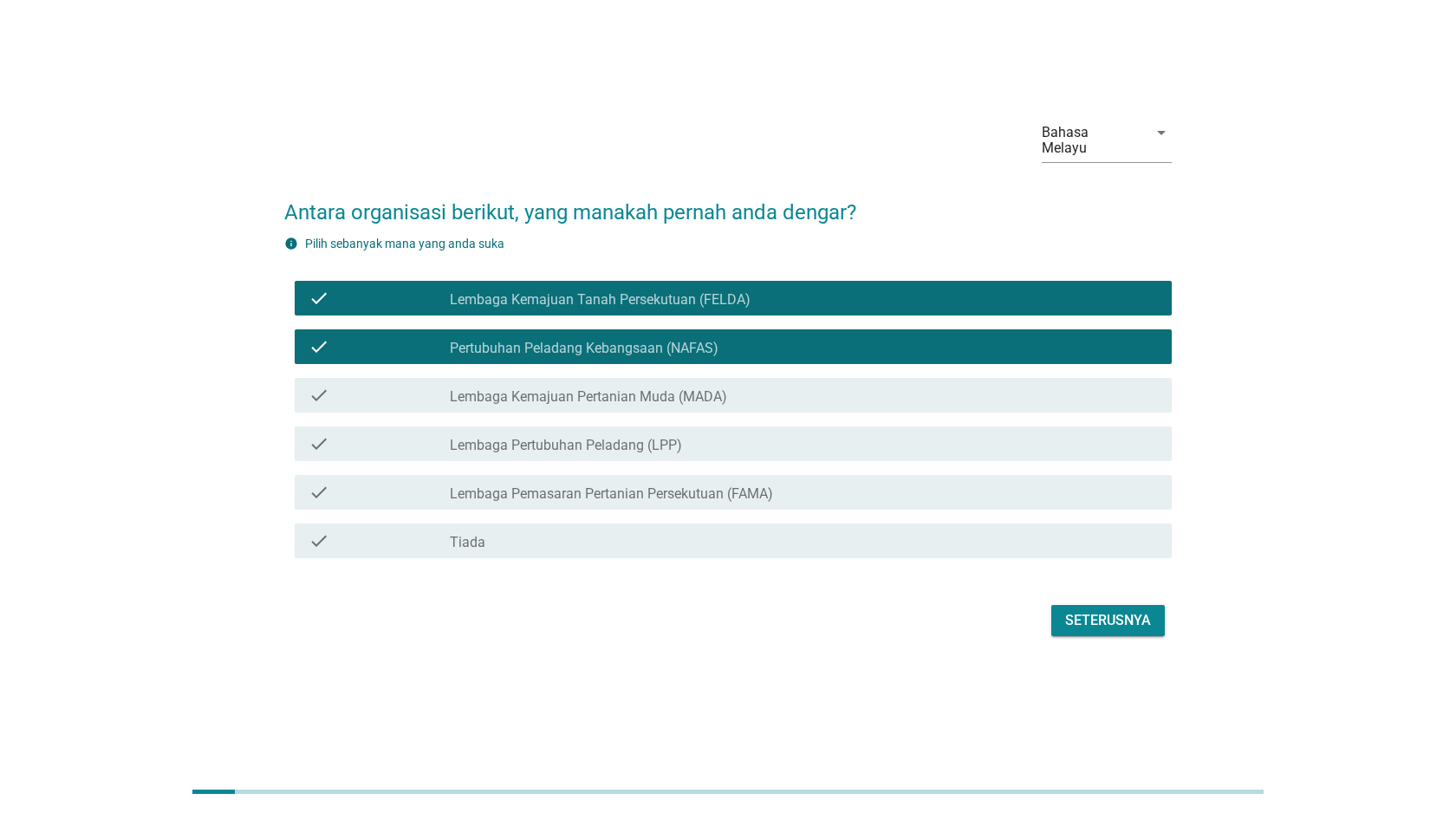
scroll to position [42, 0]
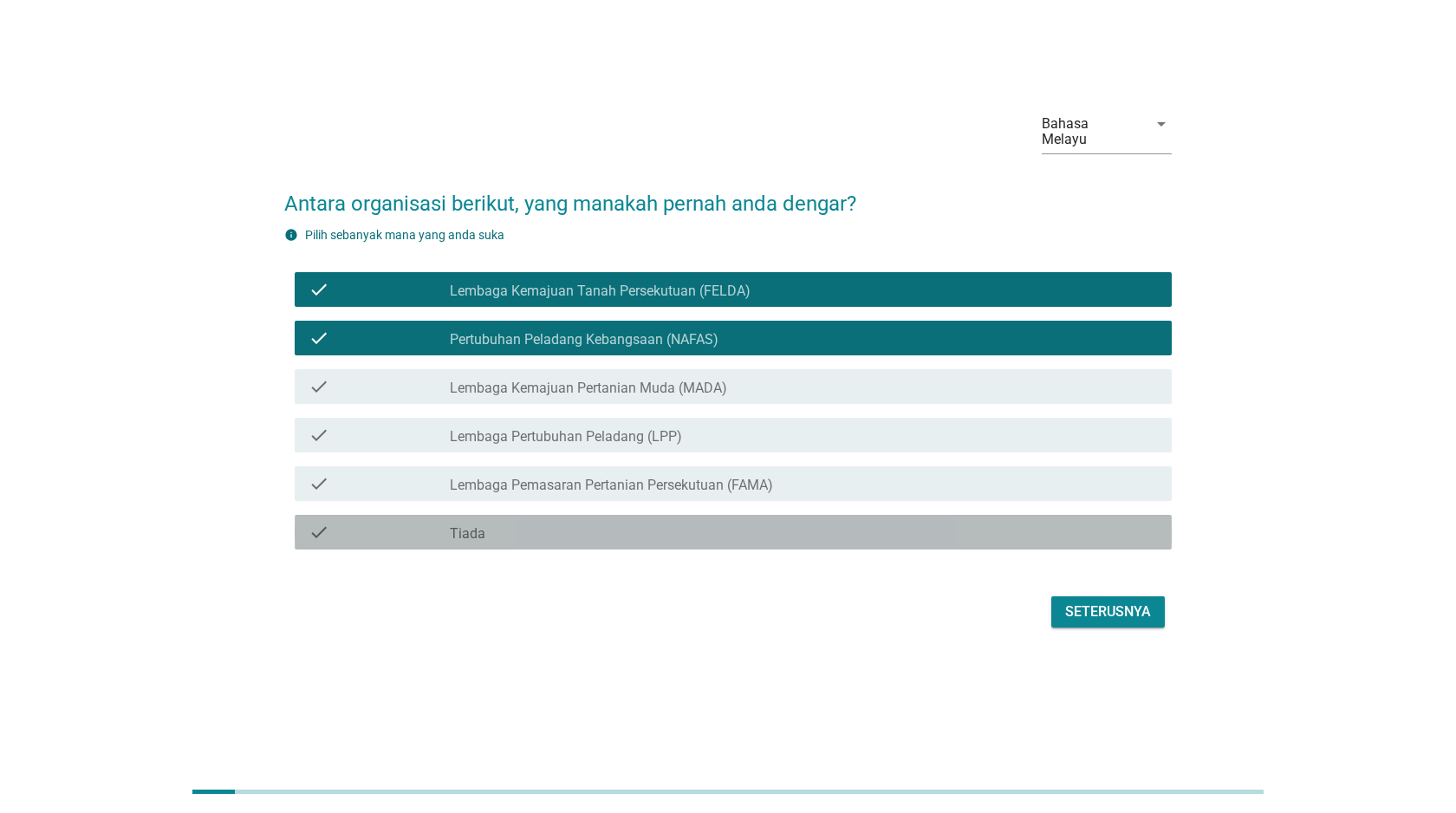
click at [943, 535] on div "check check_box_outline_blank Tiada" at bounding box center [732, 532] width 876 height 35
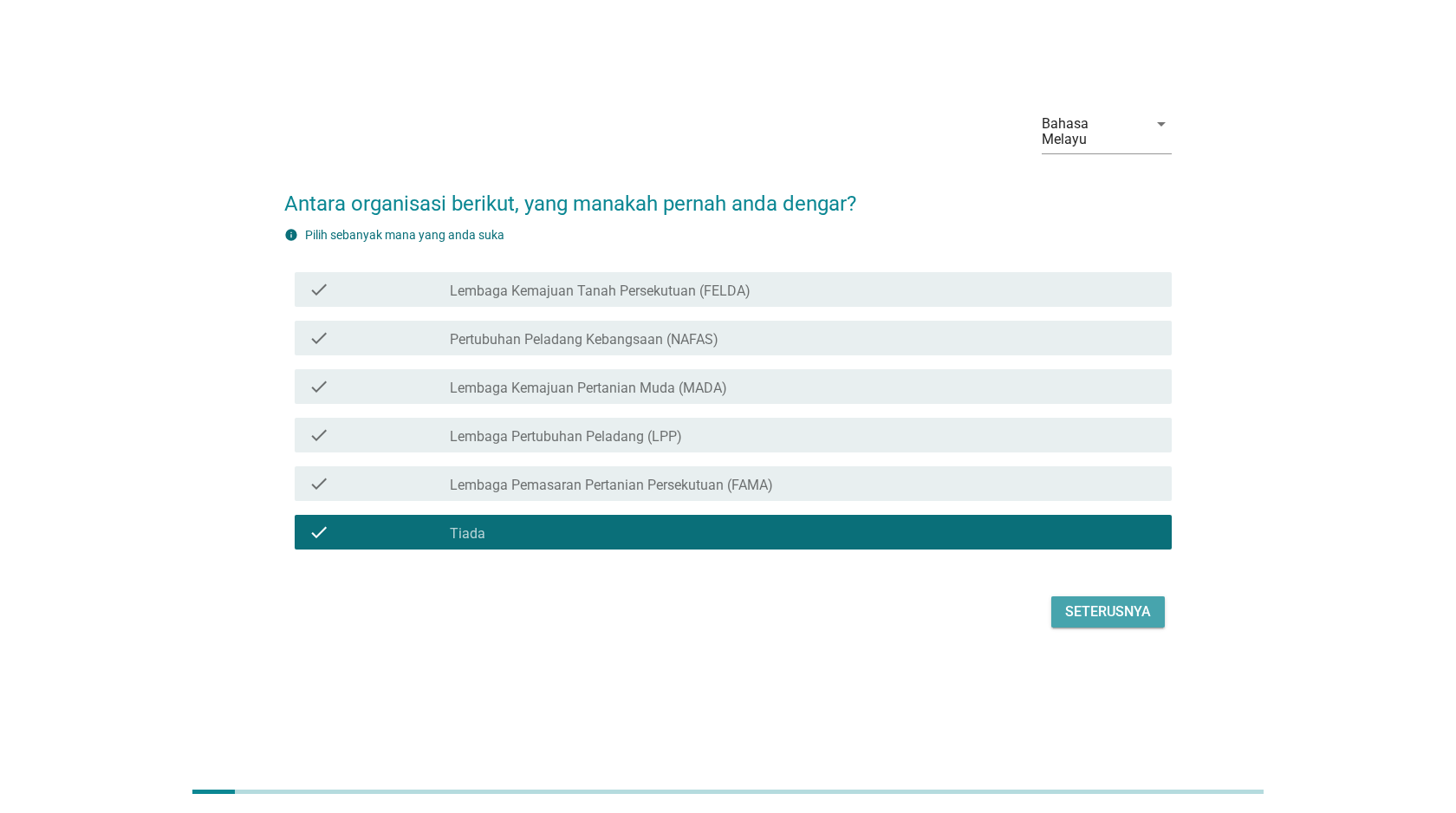
click at [1091, 602] on div "Seterusnya" at bounding box center [1107, 612] width 86 height 21
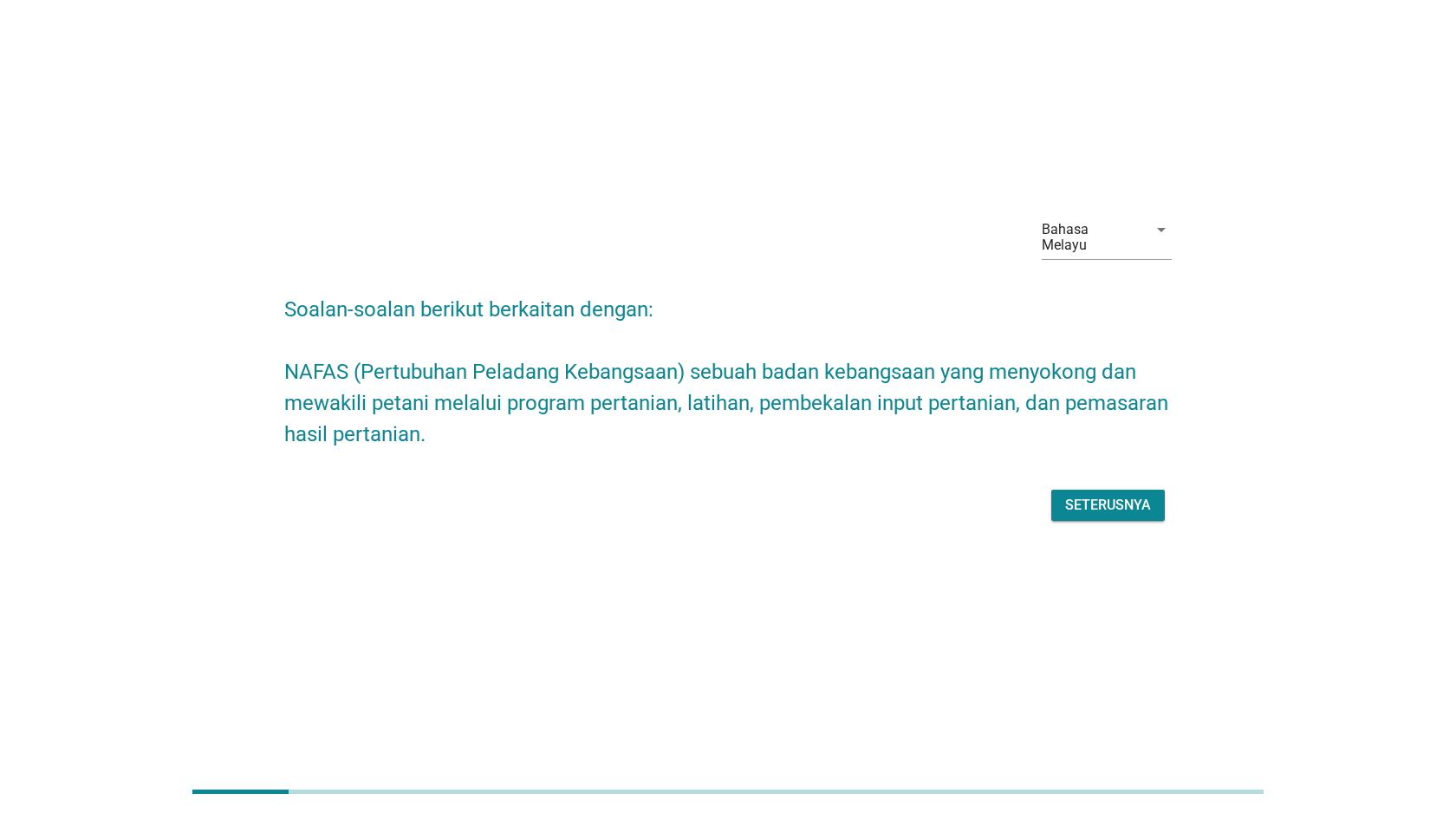
drag, startPoint x: 272, startPoint y: 794, endPoint x: 422, endPoint y: 764, distance: 153.0
click at [421, 782] on div at bounding box center [727, 792] width 1071 height 29
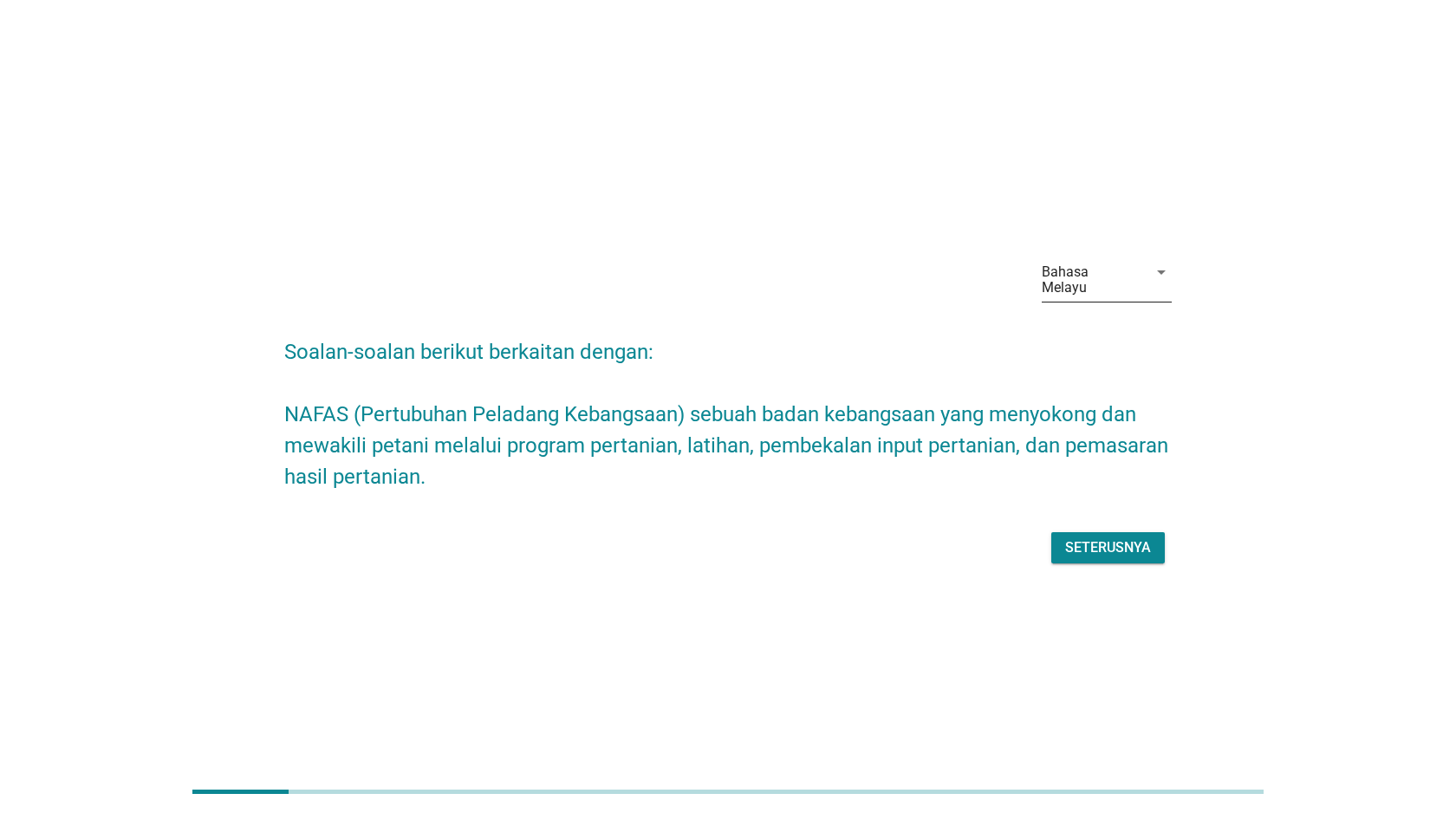
click at [1080, 282] on div "Bahasa Melayu" at bounding box center [1089, 280] width 95 height 31
click at [1072, 291] on div "English" at bounding box center [1106, 294] width 102 height 21
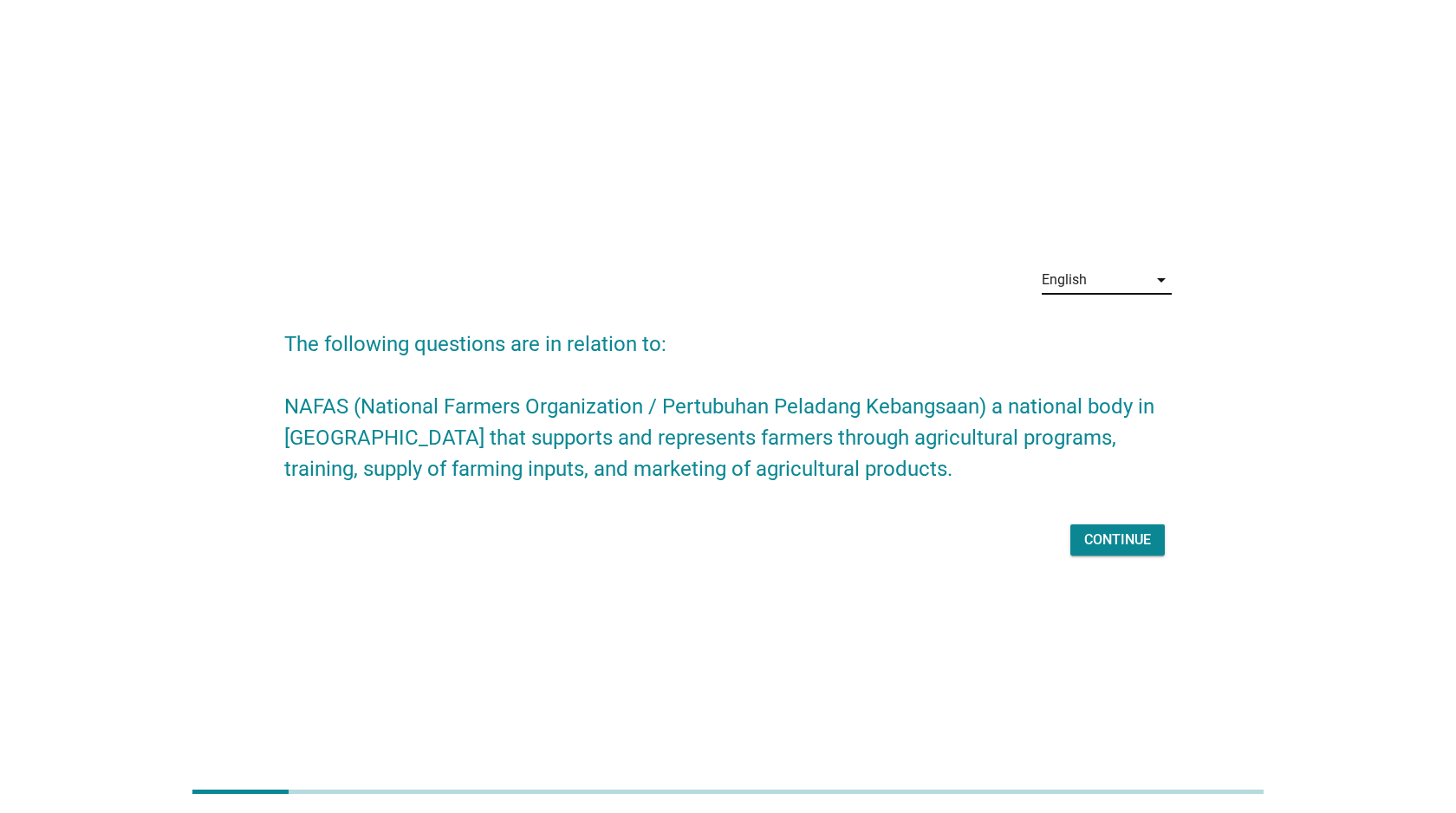
click at [1072, 275] on div "English" at bounding box center [1064, 280] width 45 height 15
click at [1071, 328] on div "Bahasa Melayu" at bounding box center [1106, 336] width 102 height 21
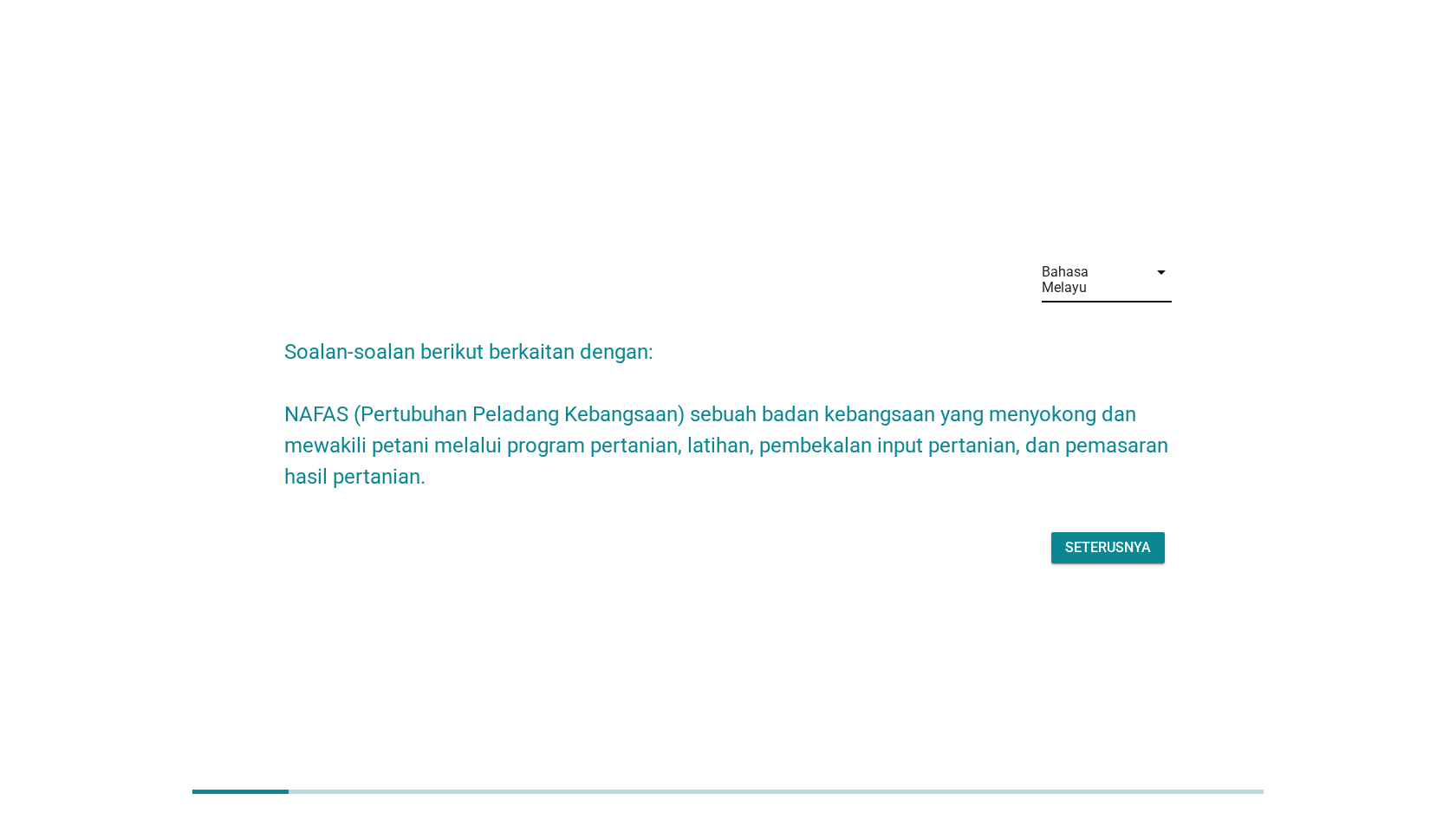
click at [814, 269] on div "Bahasa Melayu arrow_drop_down" at bounding box center [728, 281] width 887 height 74
click at [1050, 278] on div "Bahasa Melayu" at bounding box center [1089, 280] width 95 height 31
click at [1060, 280] on div "English" at bounding box center [1106, 293] width 102 height 41
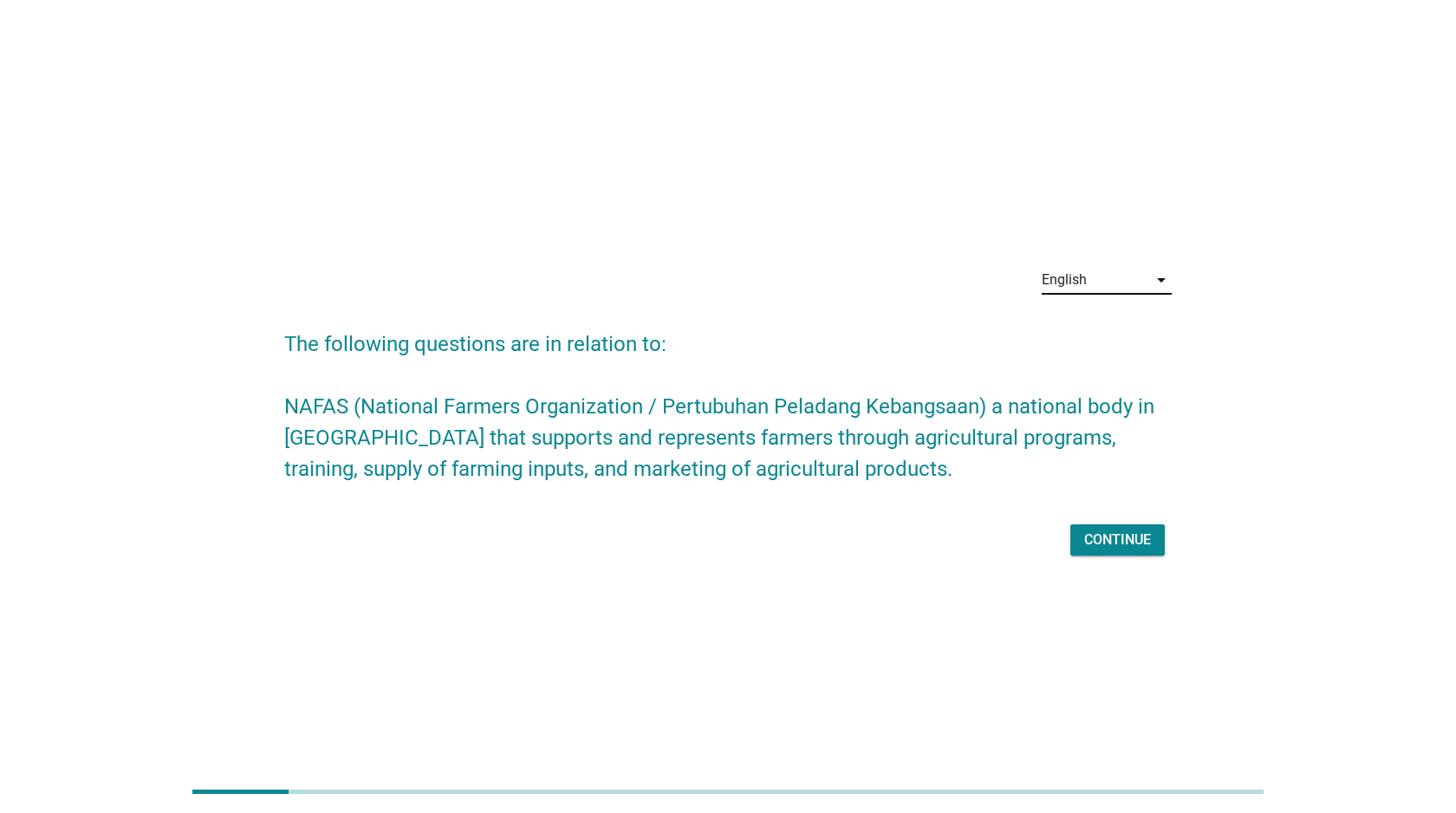
click at [1061, 281] on div "English" at bounding box center [1064, 280] width 45 height 15
click at [1075, 338] on div "Bahasa Melayu" at bounding box center [1106, 336] width 102 height 21
